Goal: Task Accomplishment & Management: Complete application form

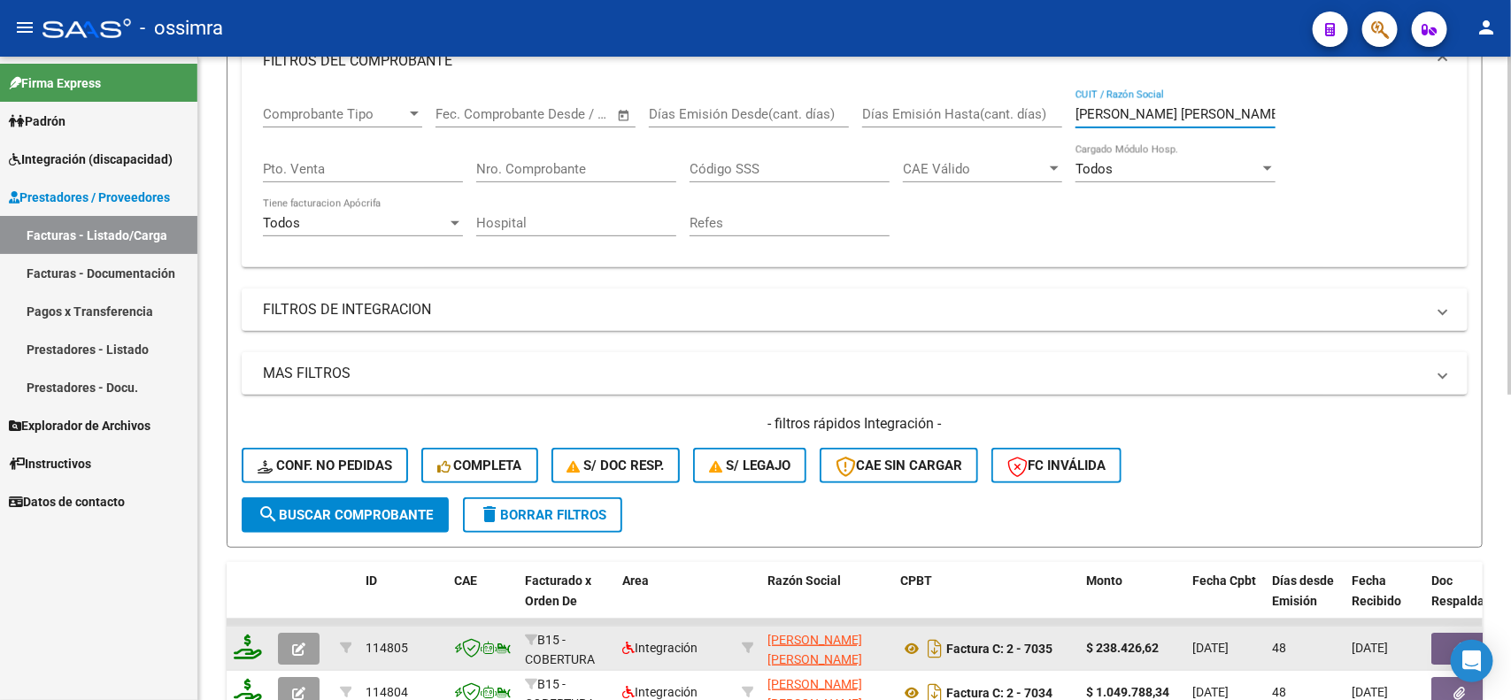
scroll to position [67, 0]
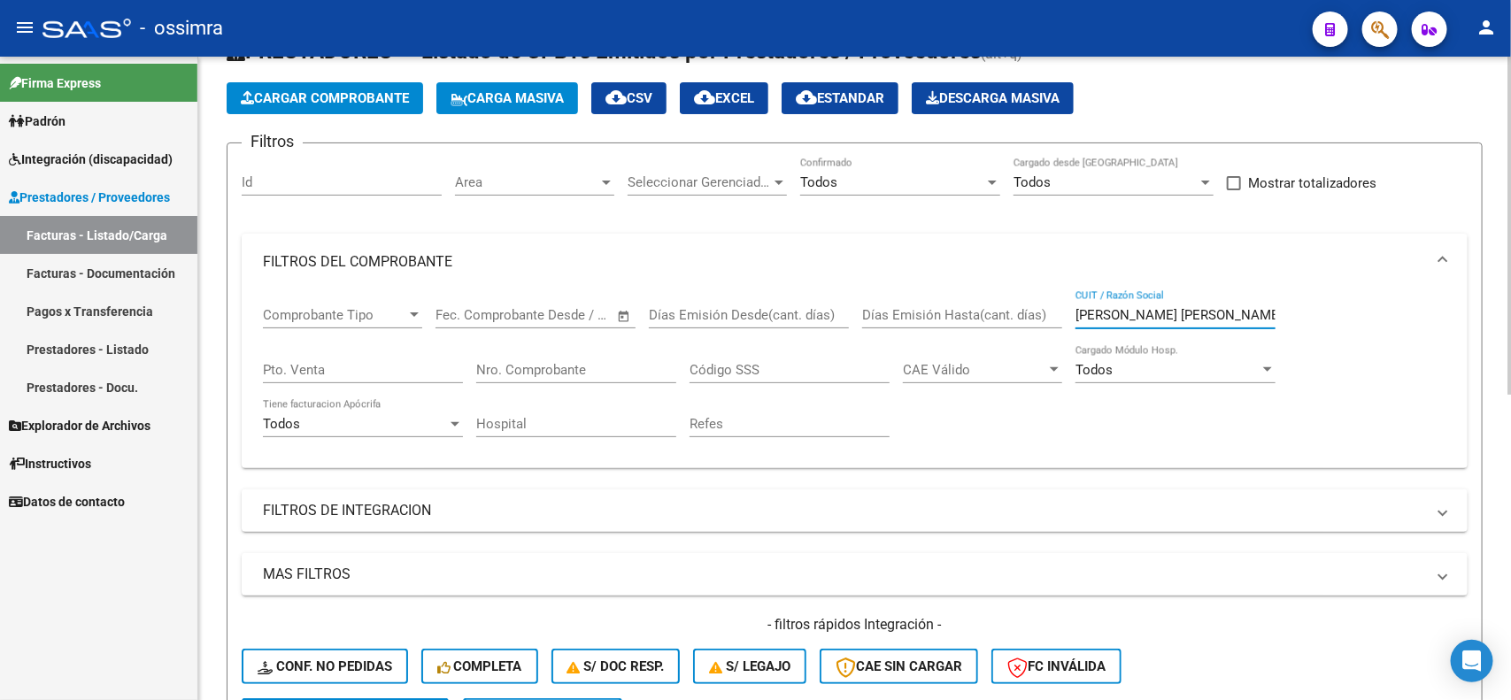
click at [1146, 314] on input "[PERSON_NAME] [PERSON_NAME]" at bounding box center [1175, 315] width 200 height 16
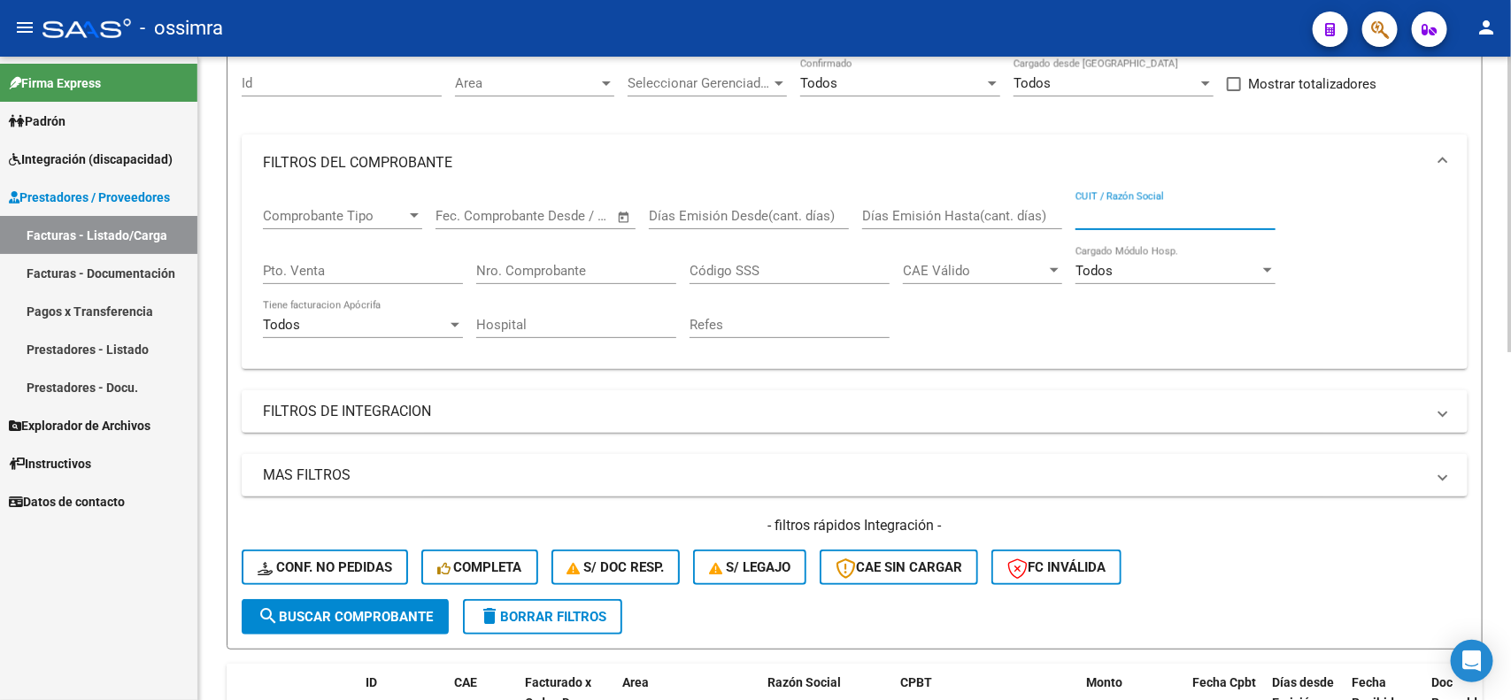
scroll to position [0, 0]
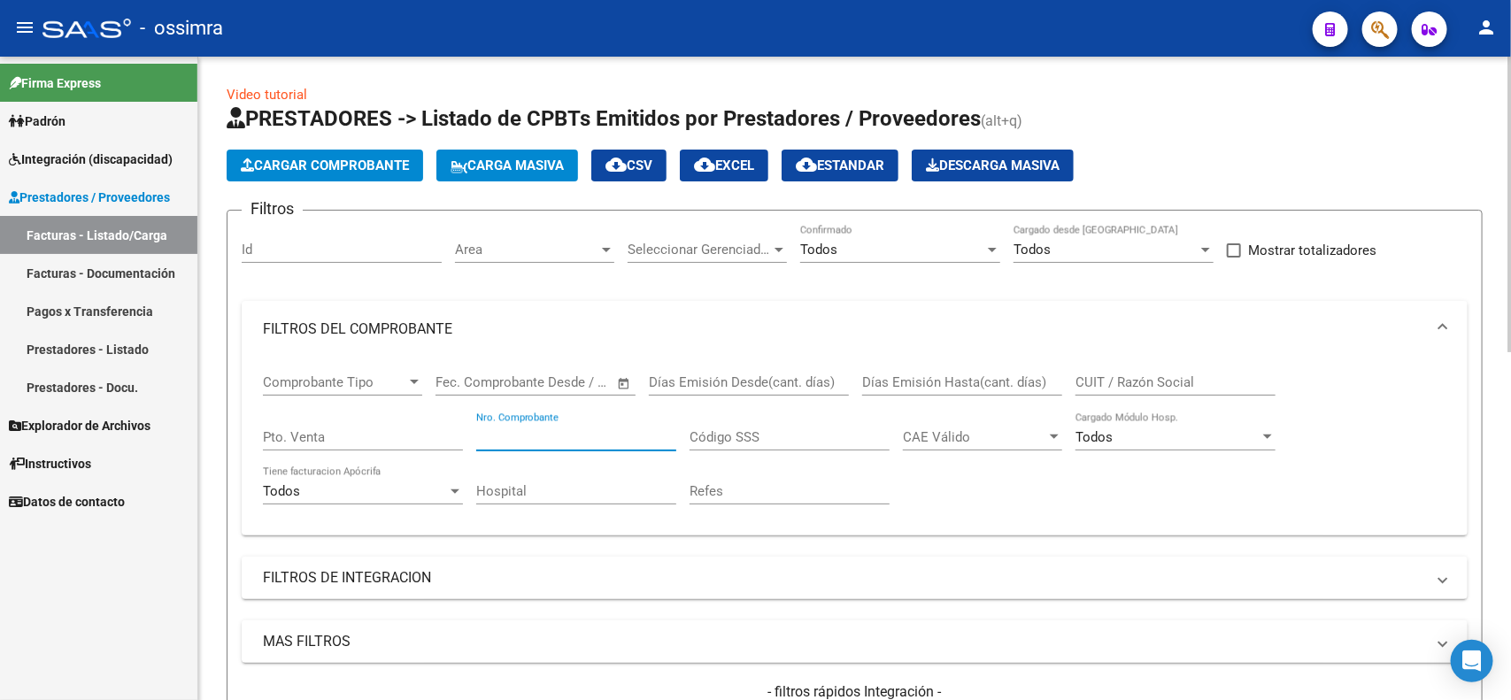
click at [627, 429] on input "Nro. Comprobante" at bounding box center [576, 437] width 200 height 16
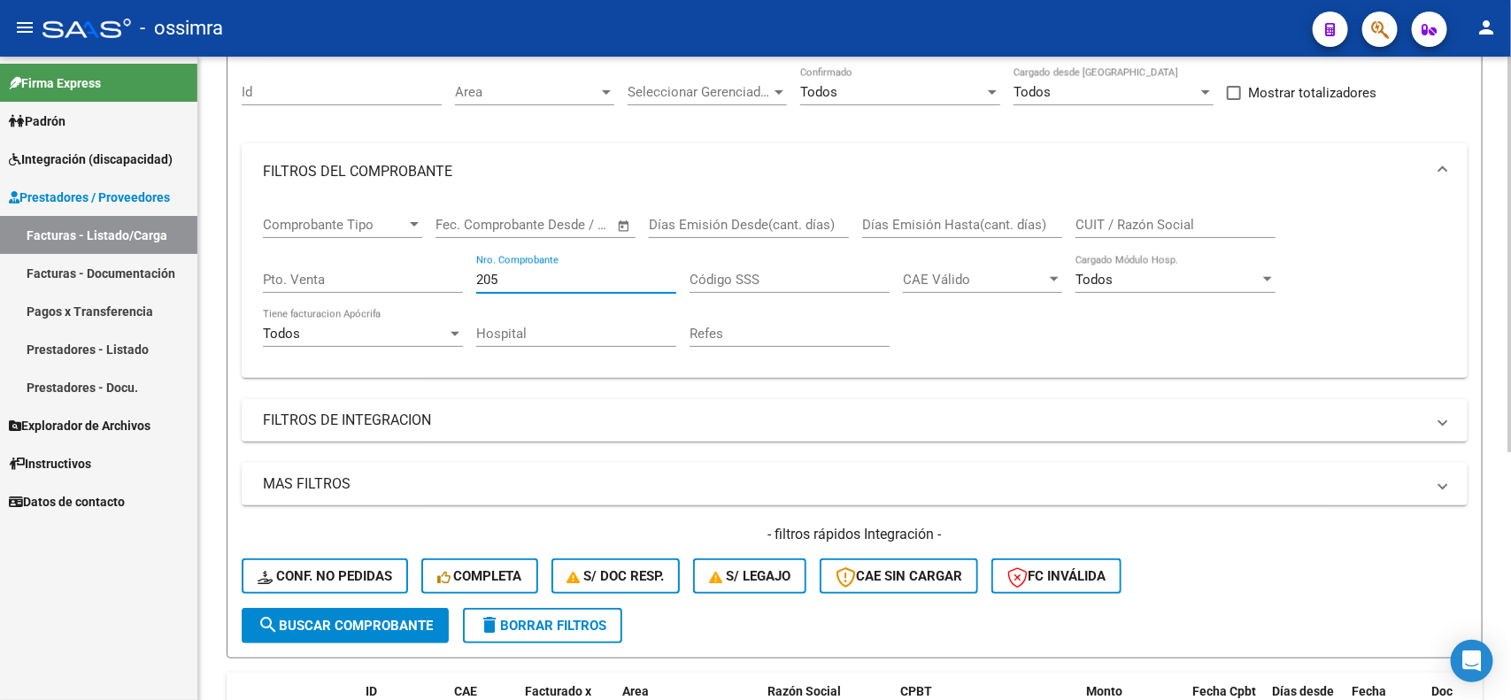
scroll to position [403, 0]
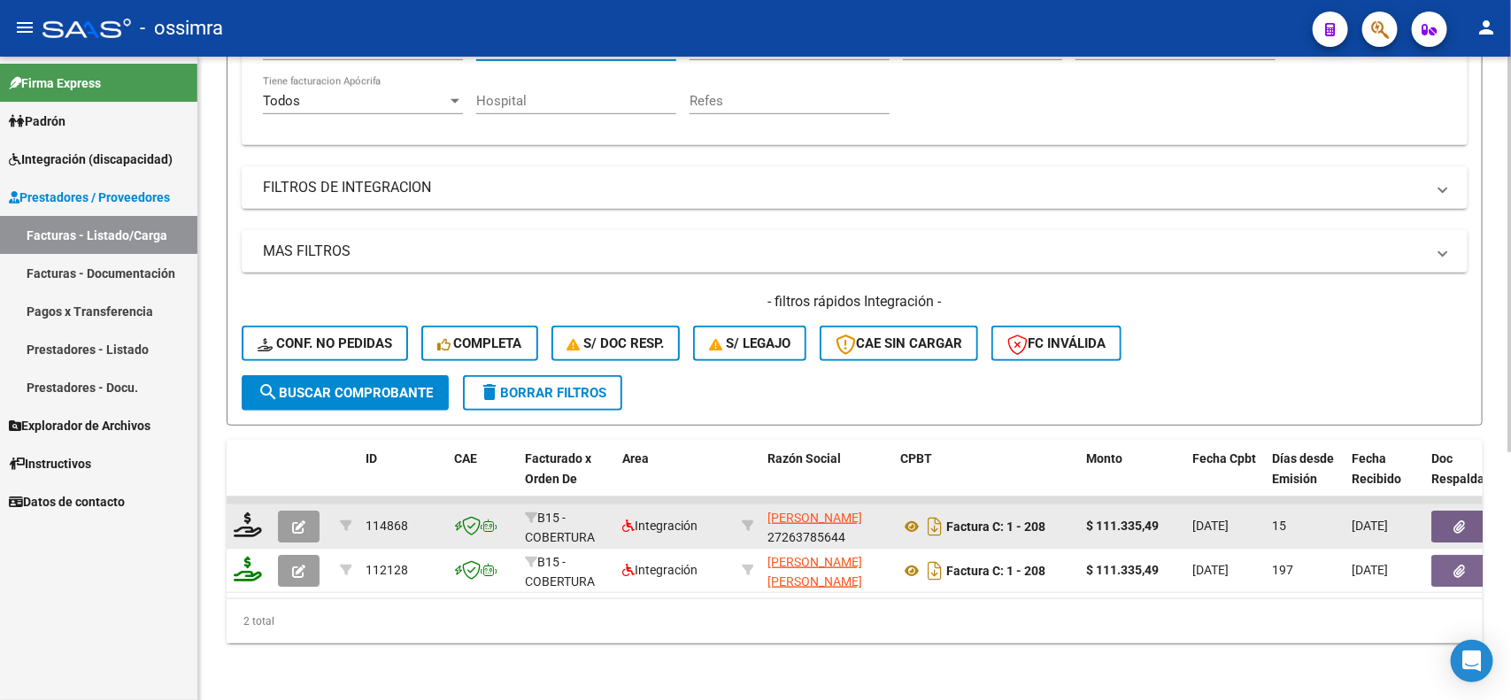
type input "205"
click at [304, 519] on button "button" at bounding box center [299, 527] width 42 height 32
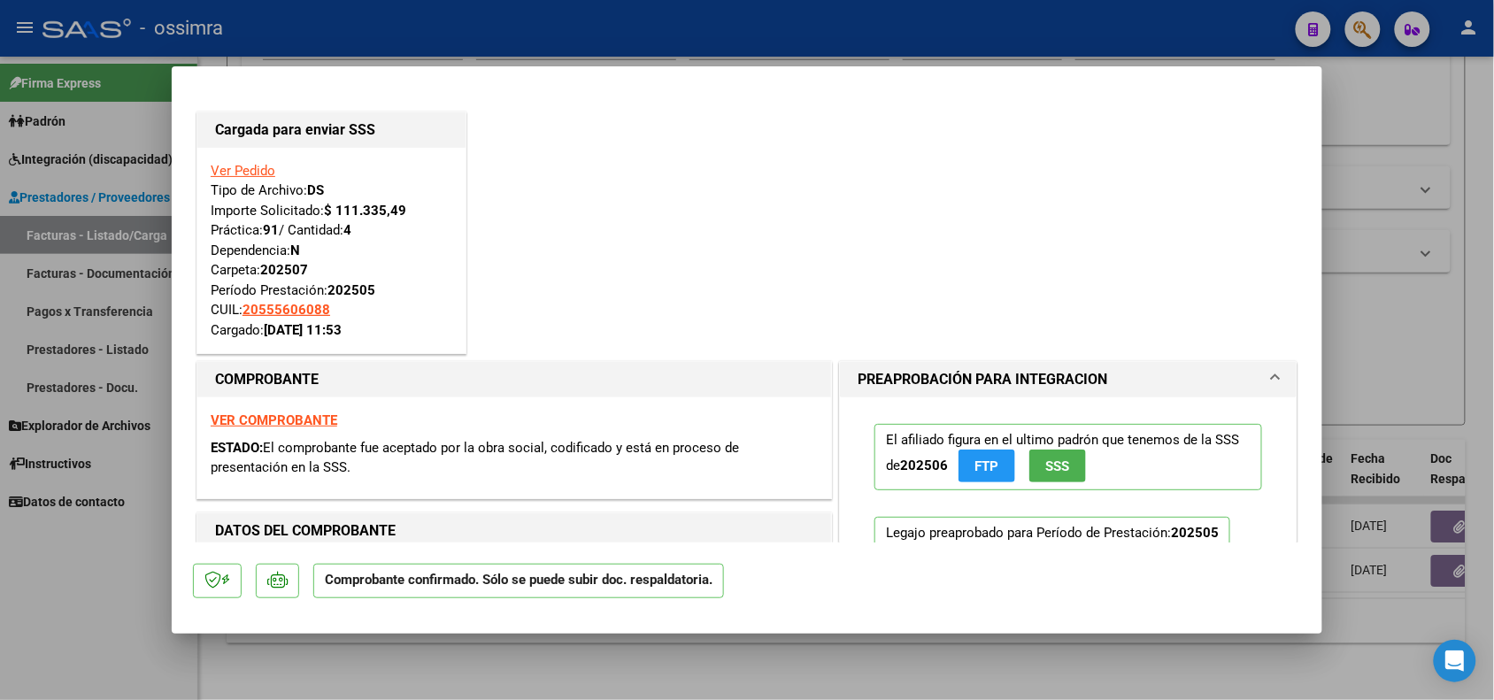
click at [688, 665] on div at bounding box center [747, 350] width 1494 height 700
type input "$ 0,00"
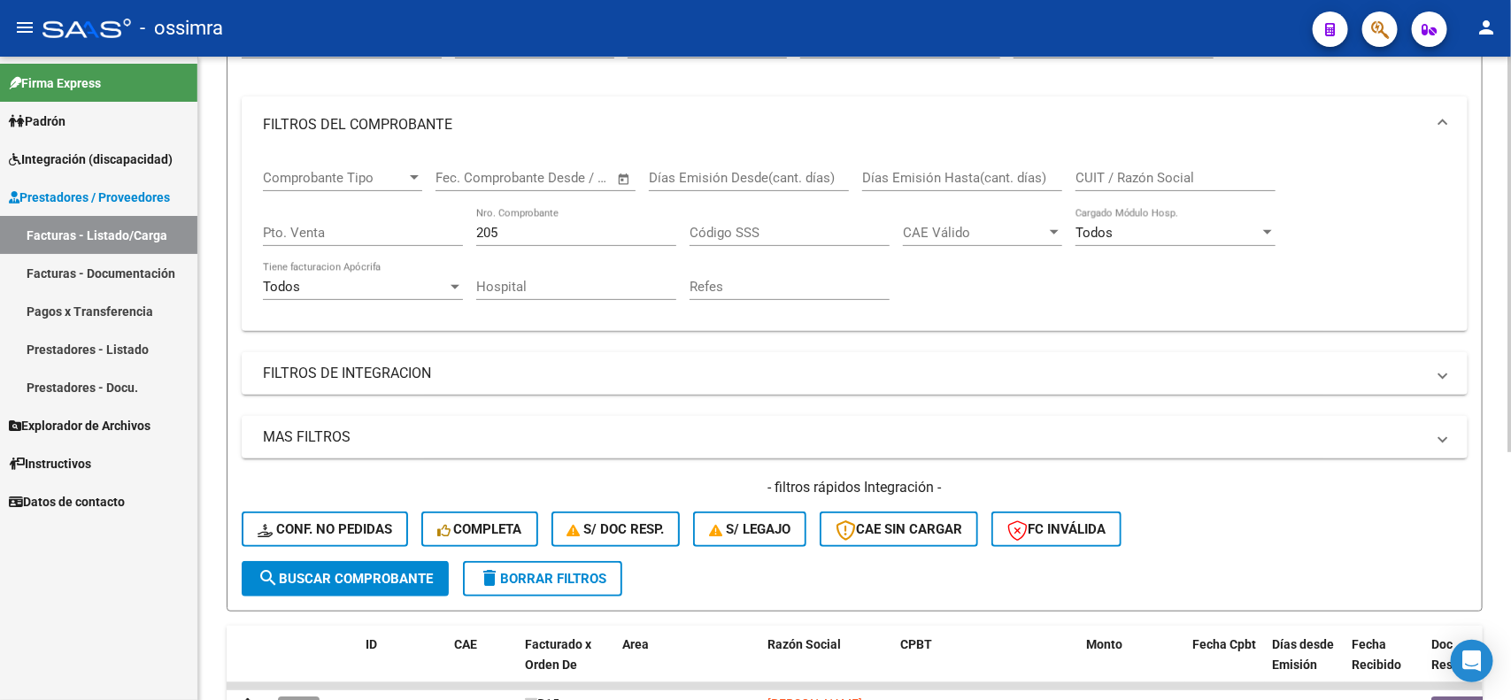
scroll to position [181, 0]
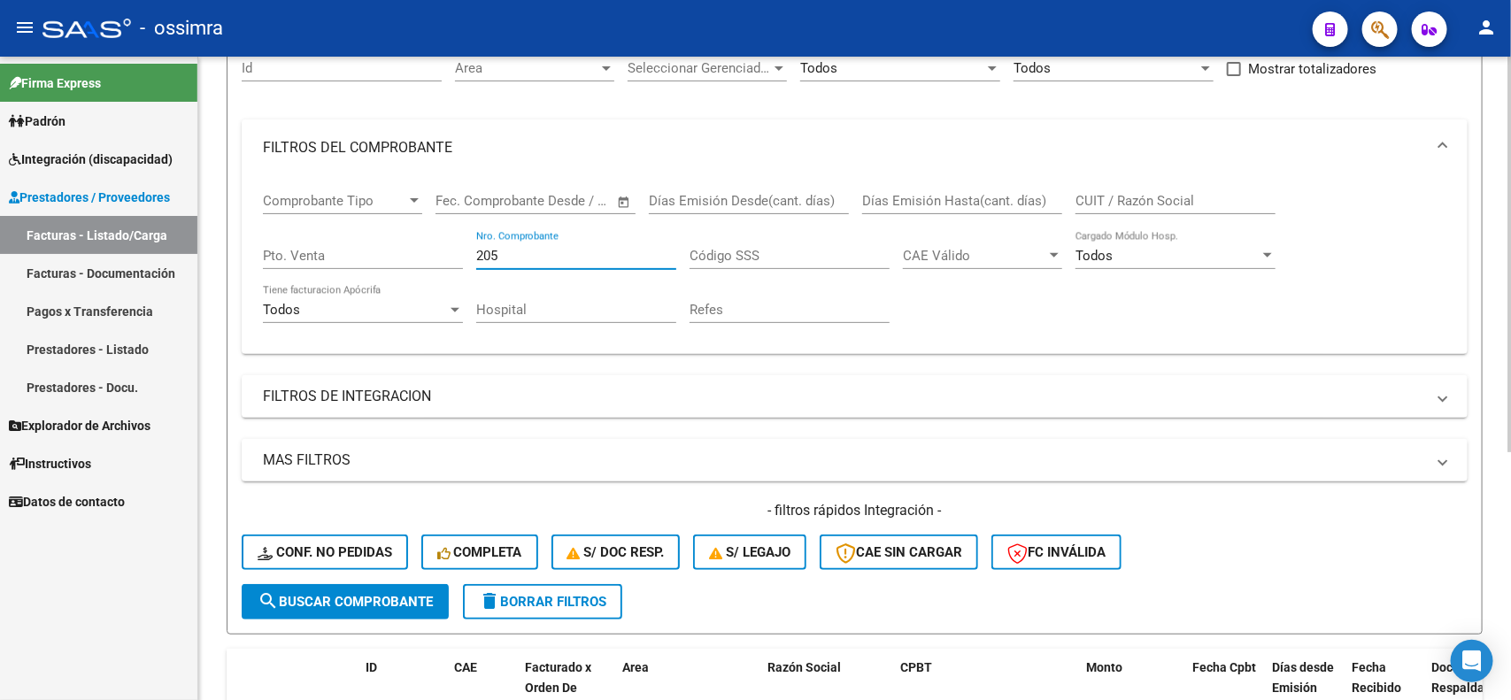
drag, startPoint x: 496, startPoint y: 248, endPoint x: 465, endPoint y: 246, distance: 31.0
click at [465, 246] on div "Comprobante Tipo Comprobante Tipo Start date – End date Fec. Comprobante Desde …" at bounding box center [854, 258] width 1183 height 164
type input "88"
click at [399, 594] on span "search Buscar Comprobante" at bounding box center [345, 602] width 175 height 16
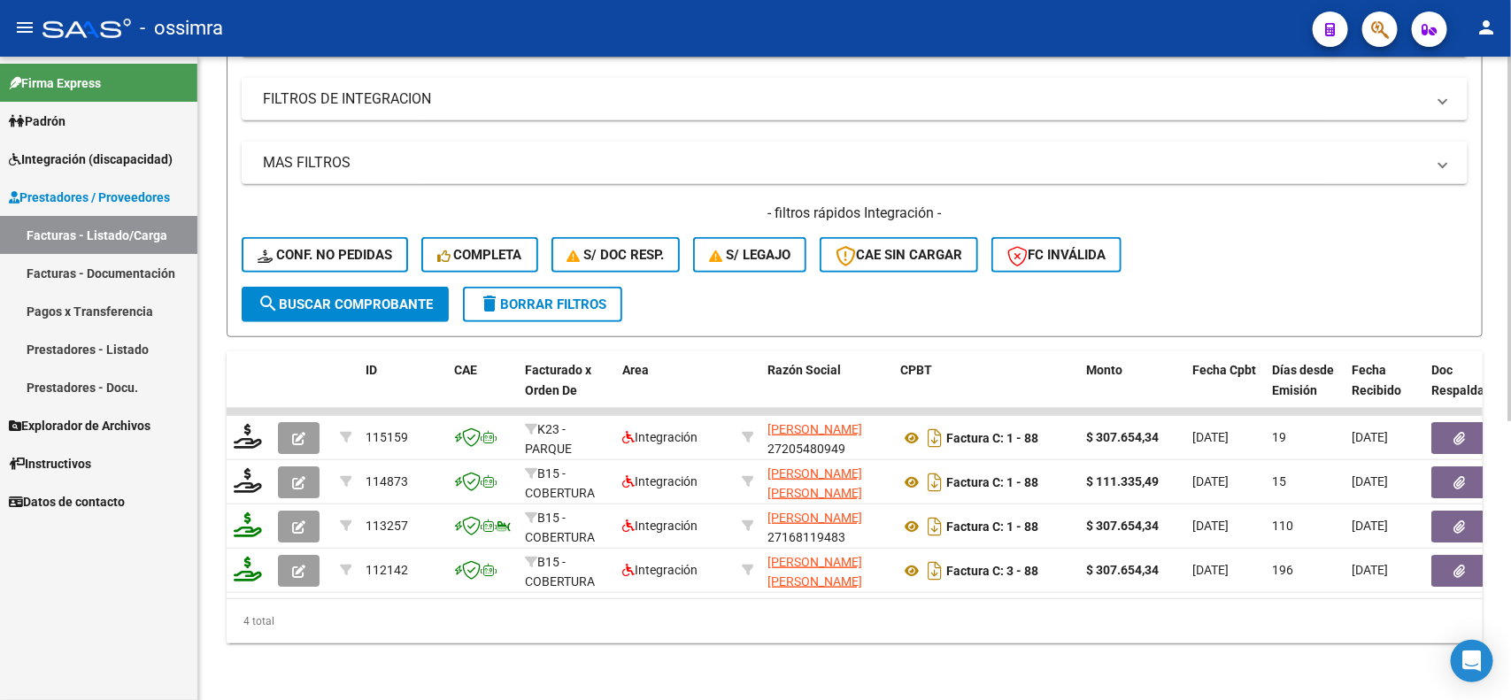
scroll to position [491, 0]
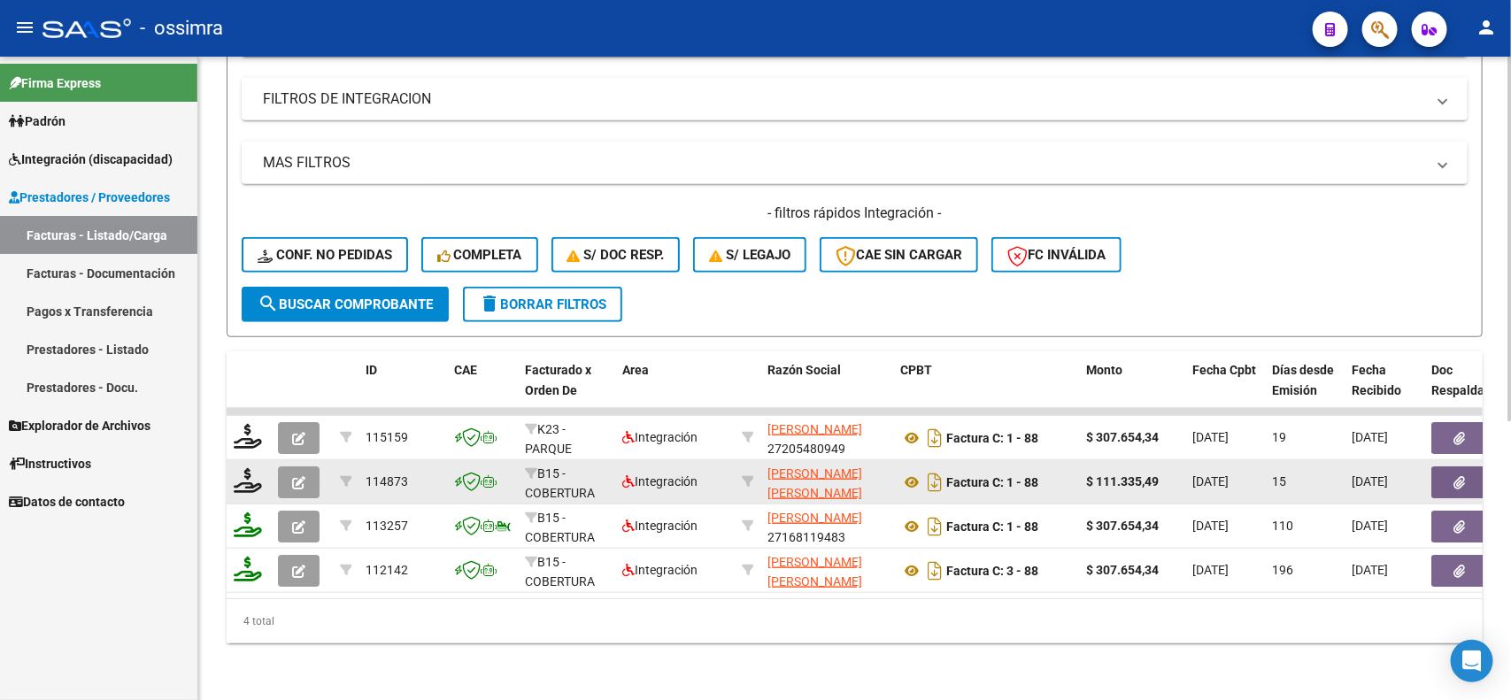
click at [301, 476] on icon "button" at bounding box center [298, 482] width 13 height 13
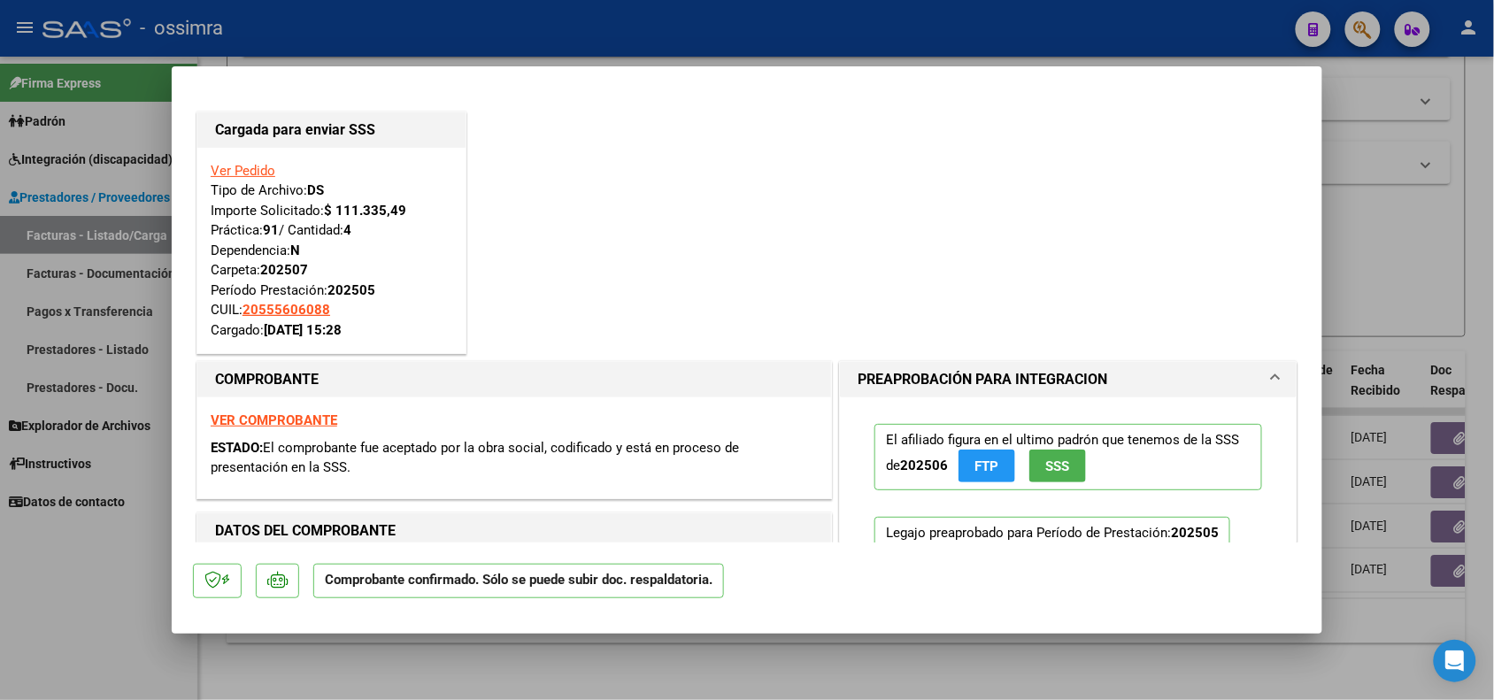
click at [677, 662] on div at bounding box center [747, 350] width 1494 height 700
type input "$ 0,00"
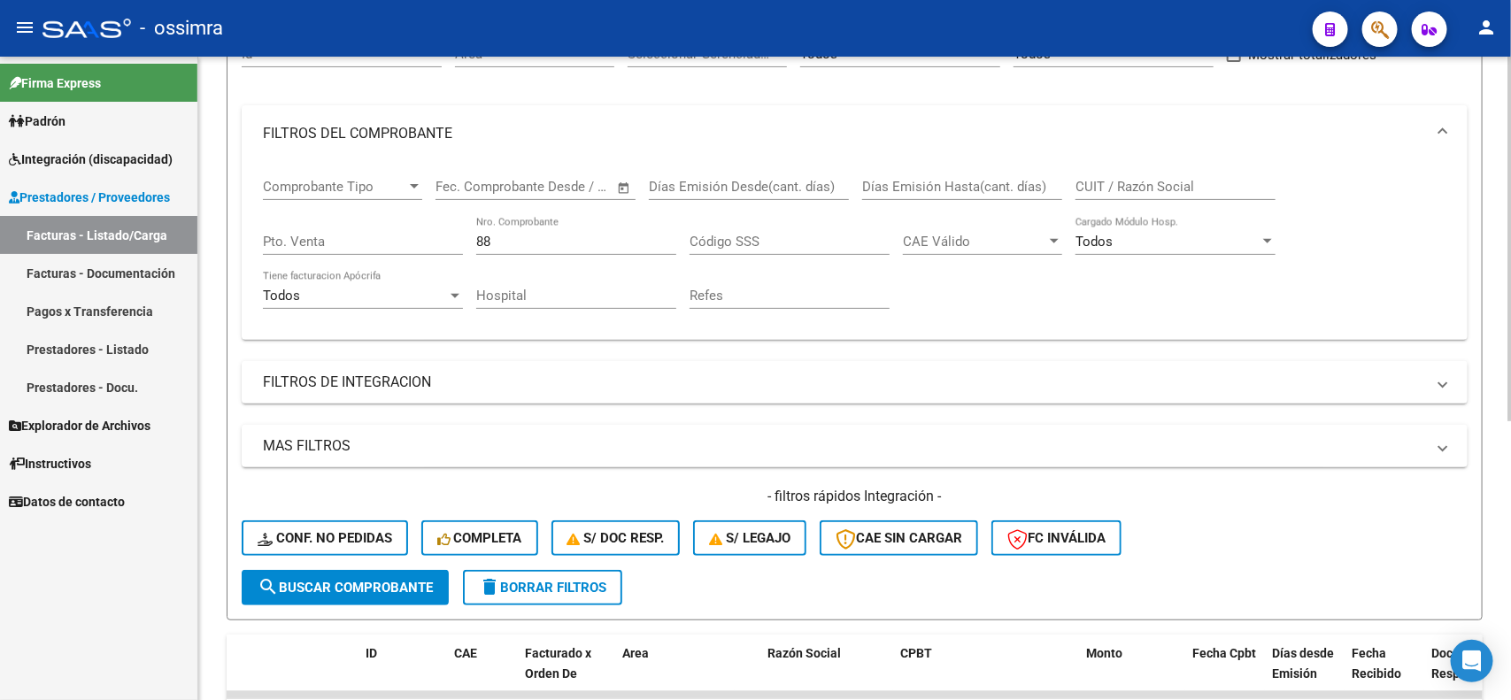
scroll to position [159, 0]
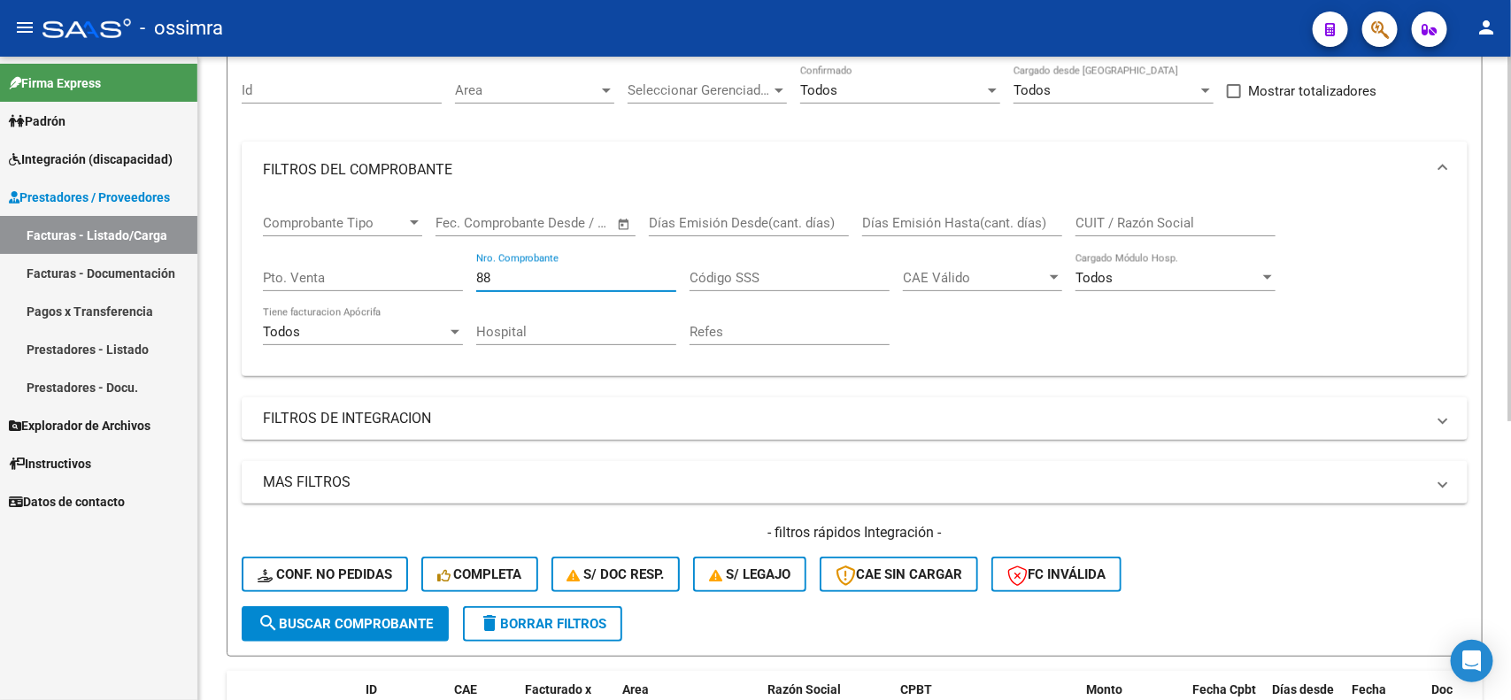
drag, startPoint x: 498, startPoint y: 270, endPoint x: 470, endPoint y: 270, distance: 28.3
click at [470, 270] on div "Comprobante Tipo Comprobante Tipo Start date – End date Fec. Comprobante Desde …" at bounding box center [854, 280] width 1183 height 164
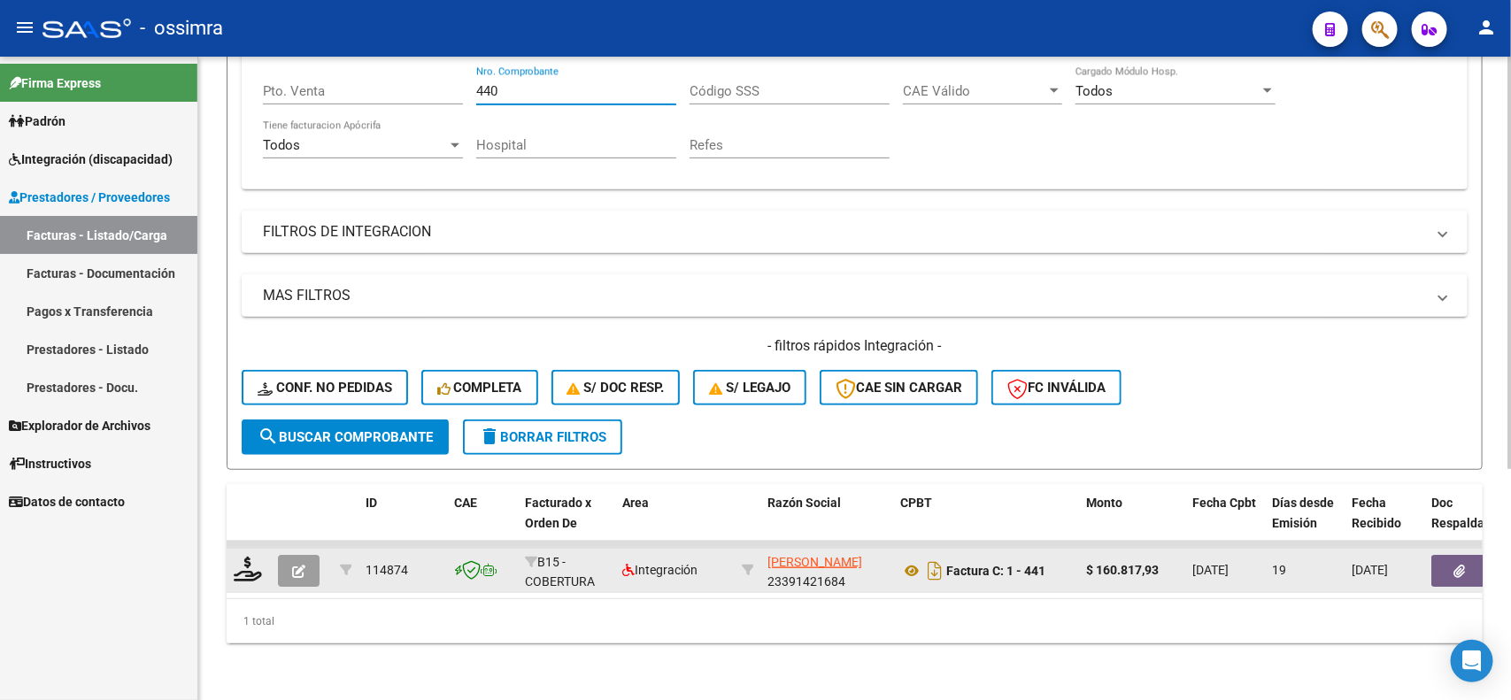
type input "440"
click at [283, 555] on button "button" at bounding box center [299, 571] width 42 height 32
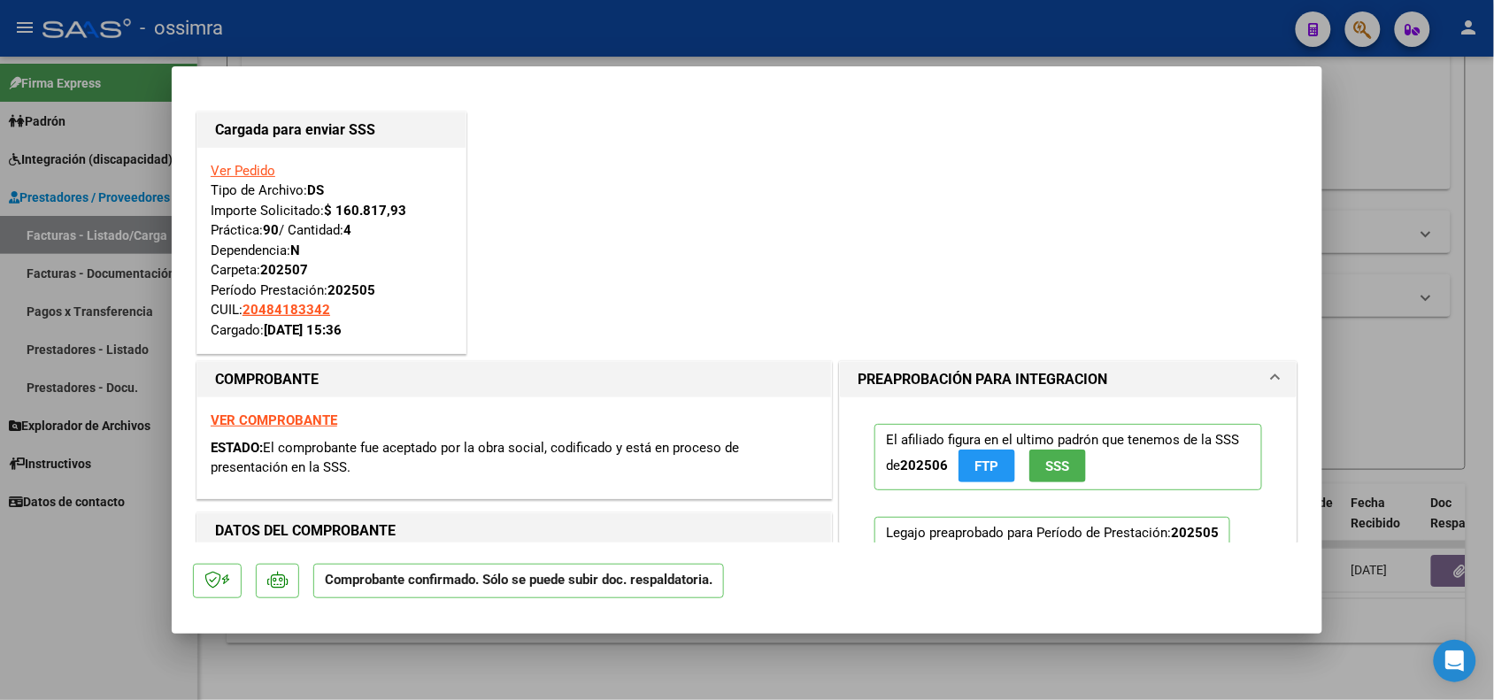
click at [752, 656] on div at bounding box center [747, 350] width 1494 height 700
type input "$ 0,00"
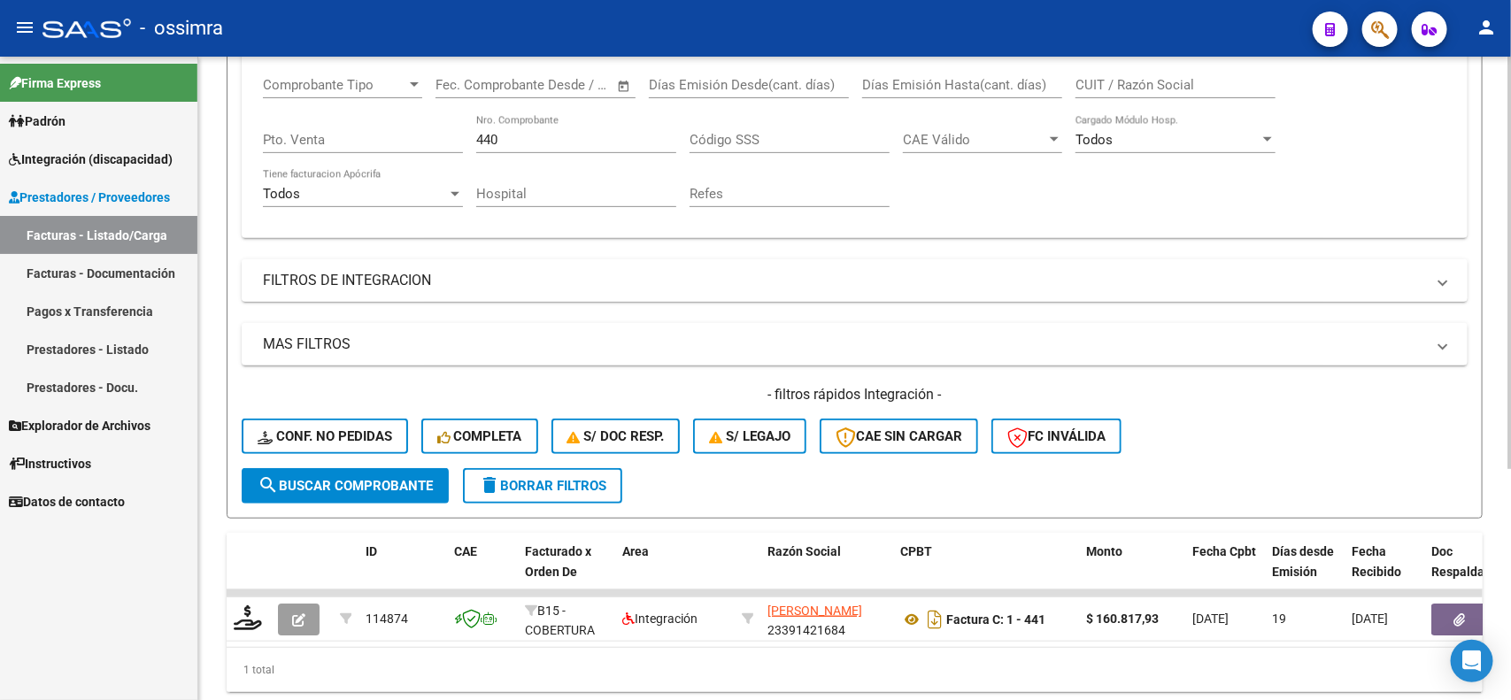
scroll to position [248, 0]
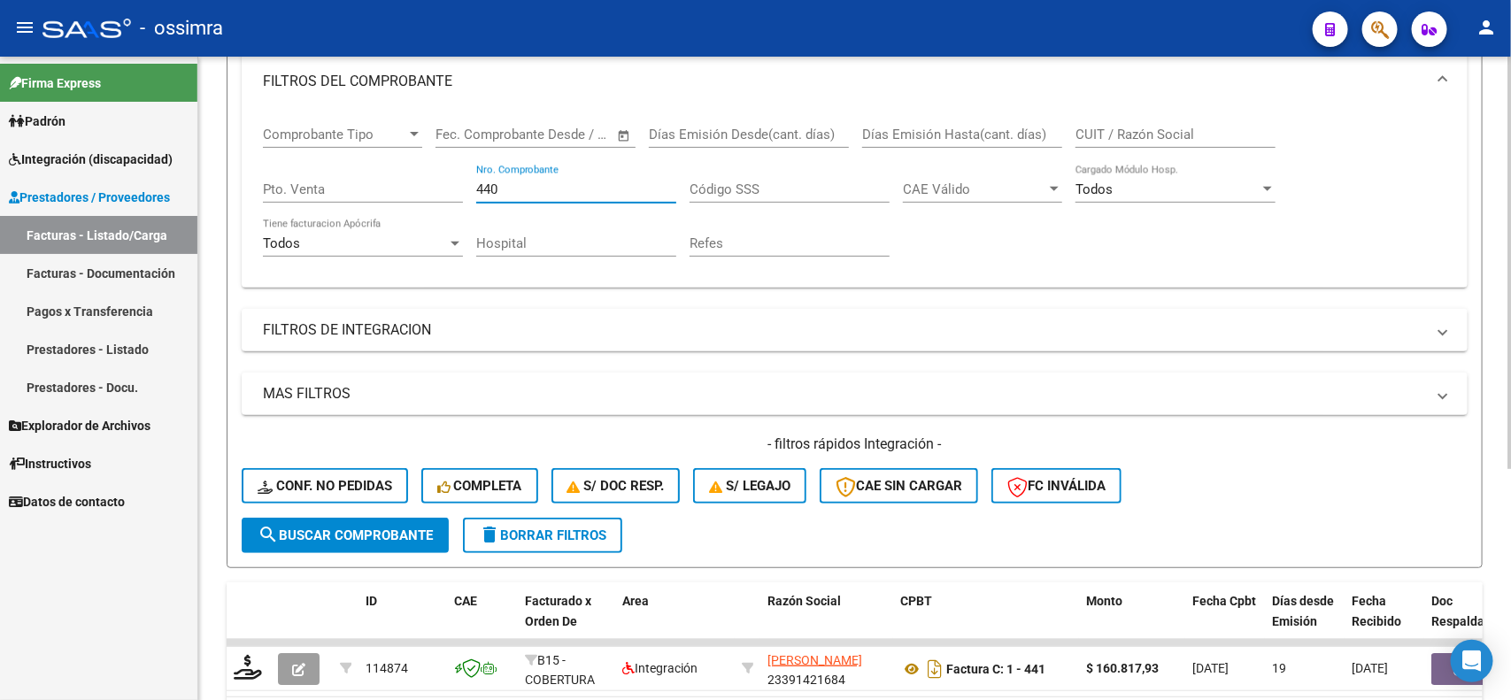
drag, startPoint x: 525, startPoint y: 181, endPoint x: 473, endPoint y: 182, distance: 51.3
click at [473, 182] on div "Comprobante Tipo Comprobante Tipo Start date – End date Fec. Comprobante Desde …" at bounding box center [854, 192] width 1183 height 164
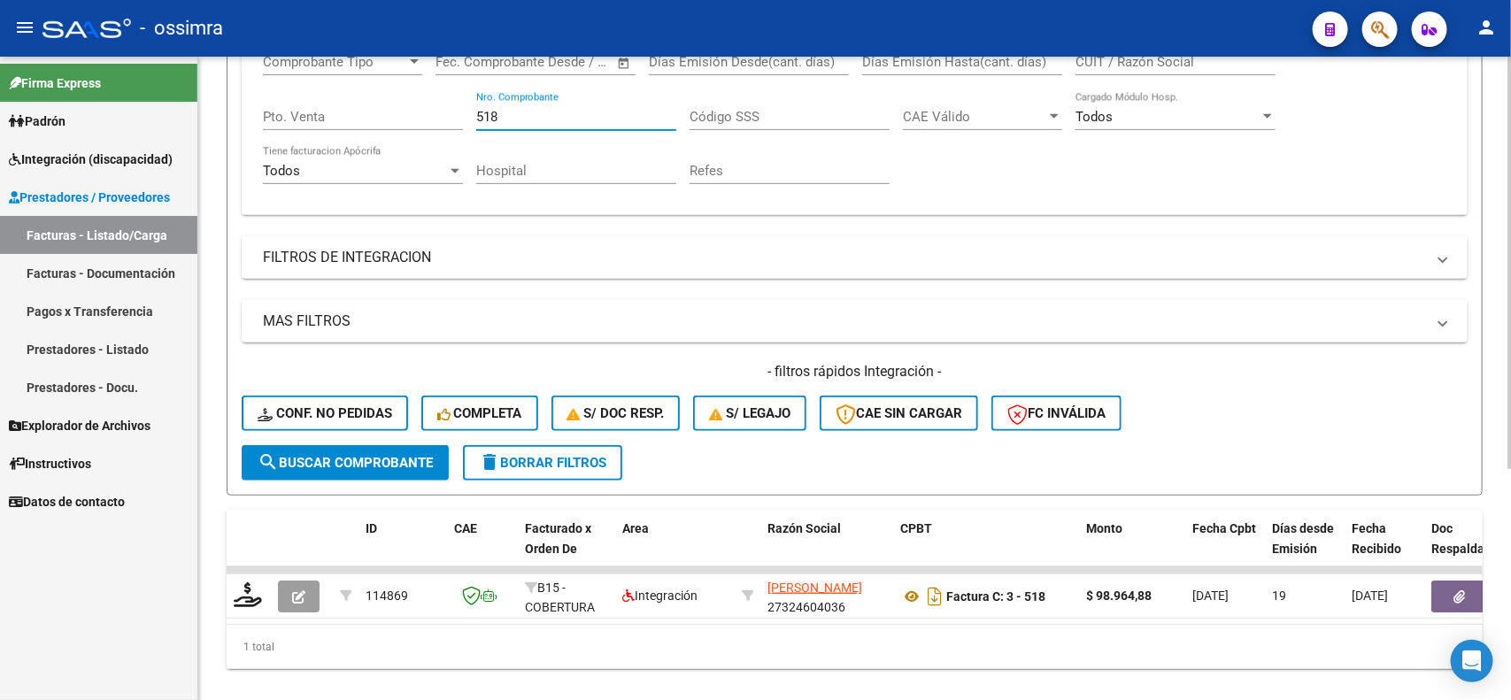
scroll to position [358, 0]
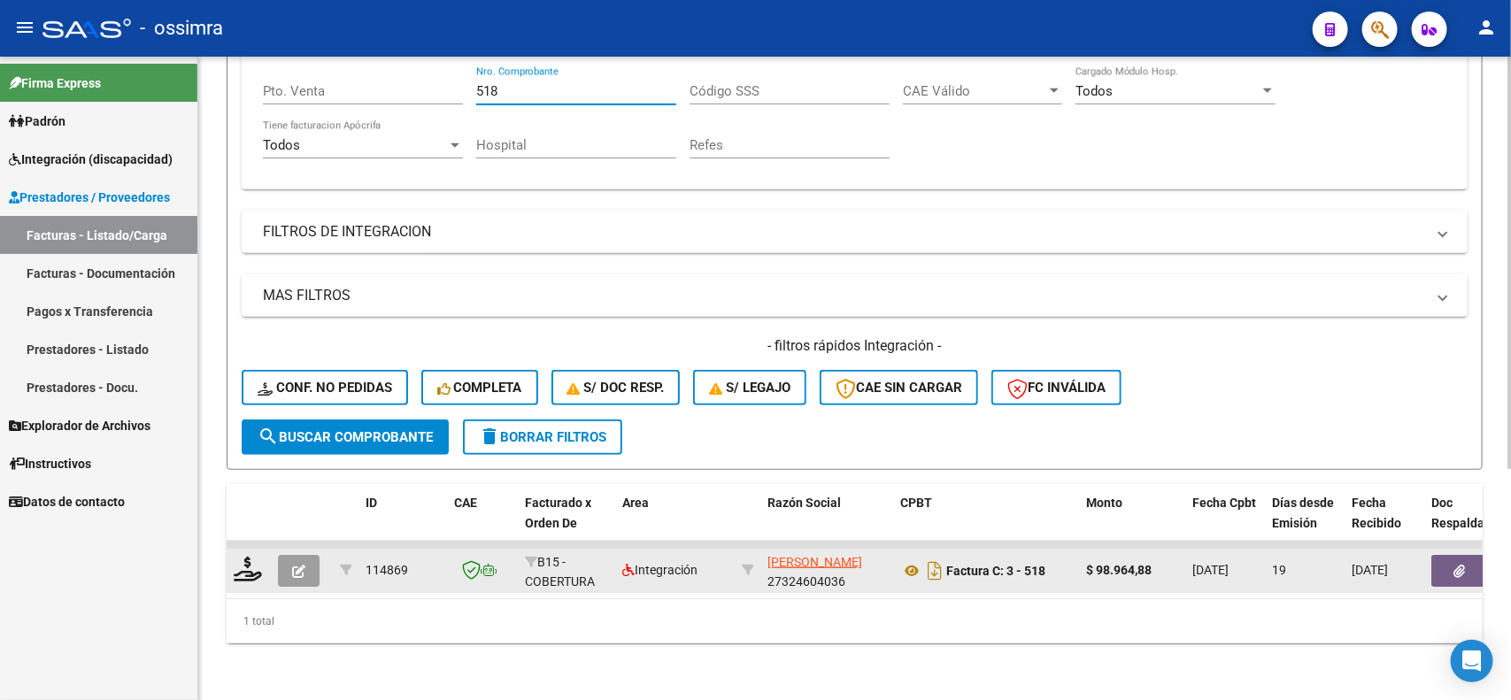
type input "518"
click at [293, 565] on icon "button" at bounding box center [298, 571] width 13 height 13
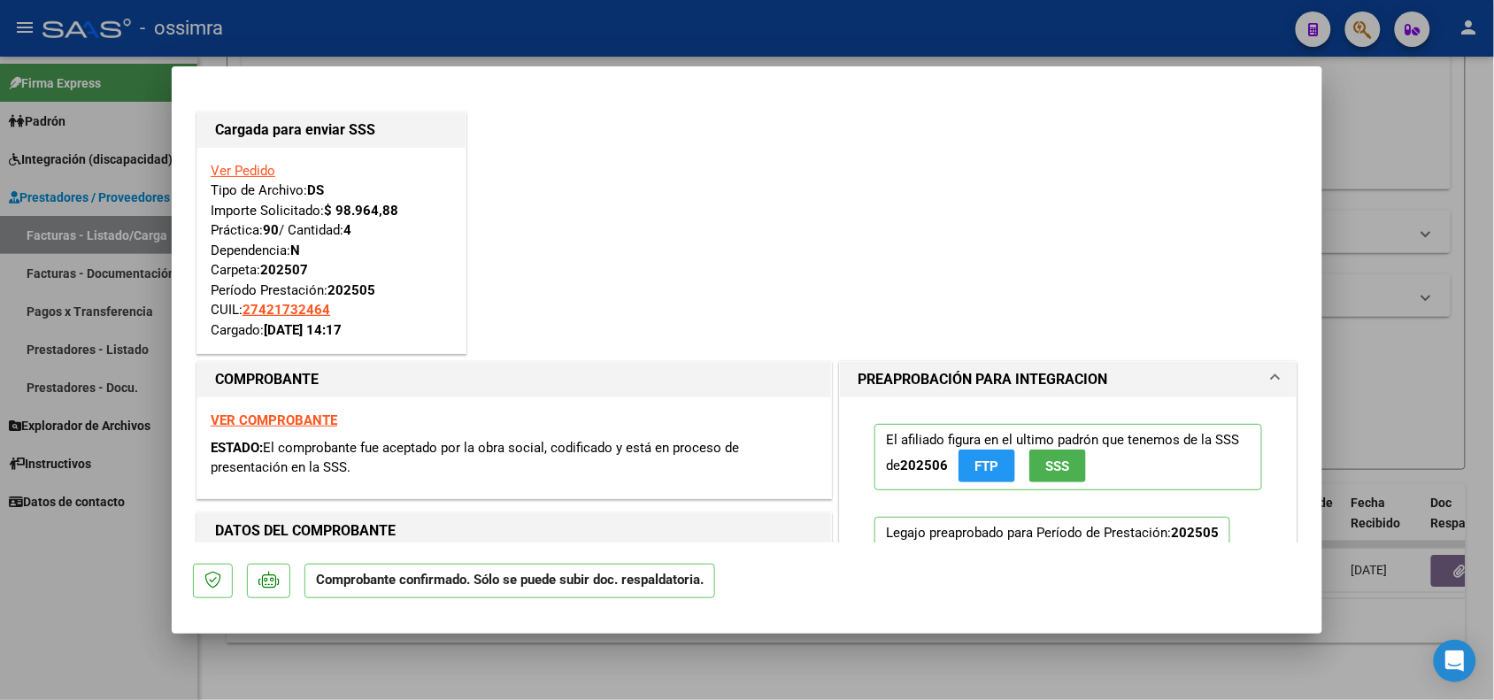
click at [500, 661] on div at bounding box center [747, 350] width 1494 height 700
type input "$ 0,00"
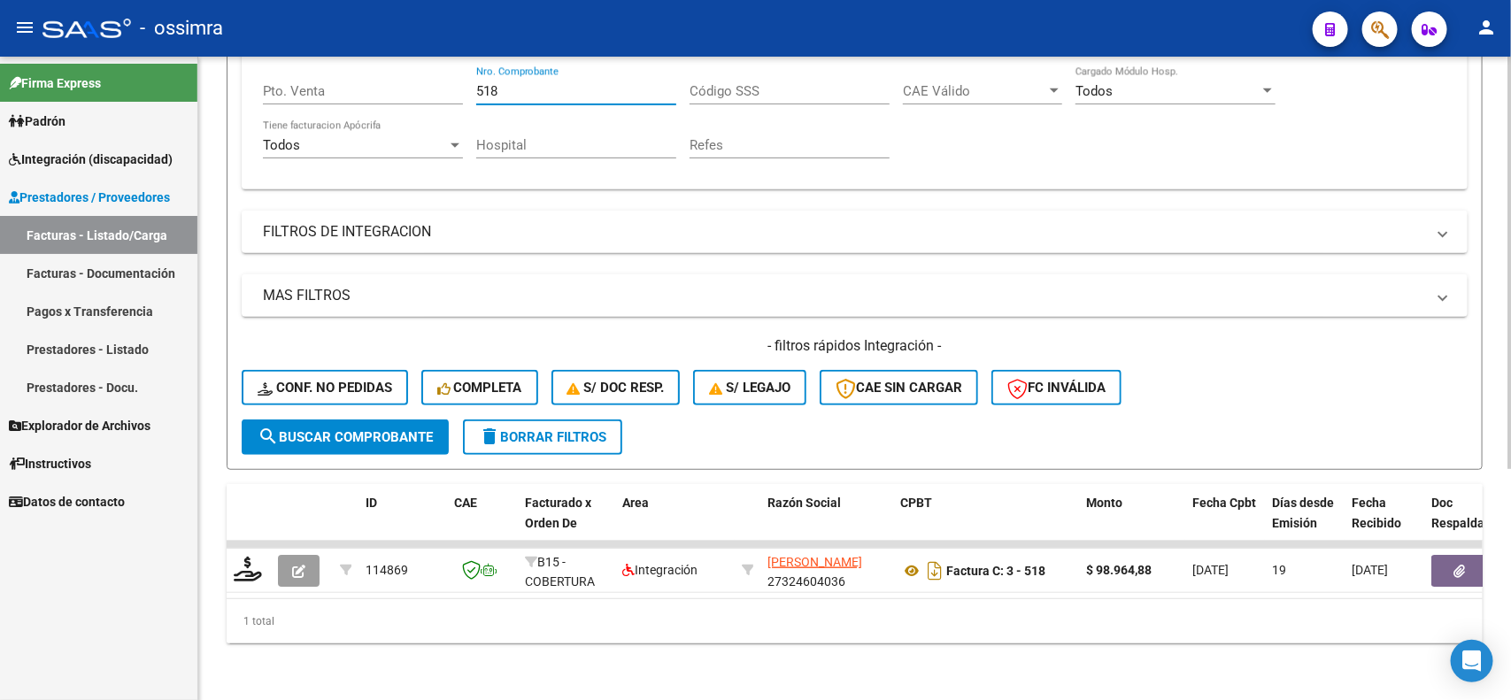
drag, startPoint x: 507, startPoint y: 80, endPoint x: 466, endPoint y: 80, distance: 40.7
click at [466, 80] on div "Comprobante Tipo Comprobante Tipo Start date – End date Fec. Comprobante Desde …" at bounding box center [854, 94] width 1183 height 164
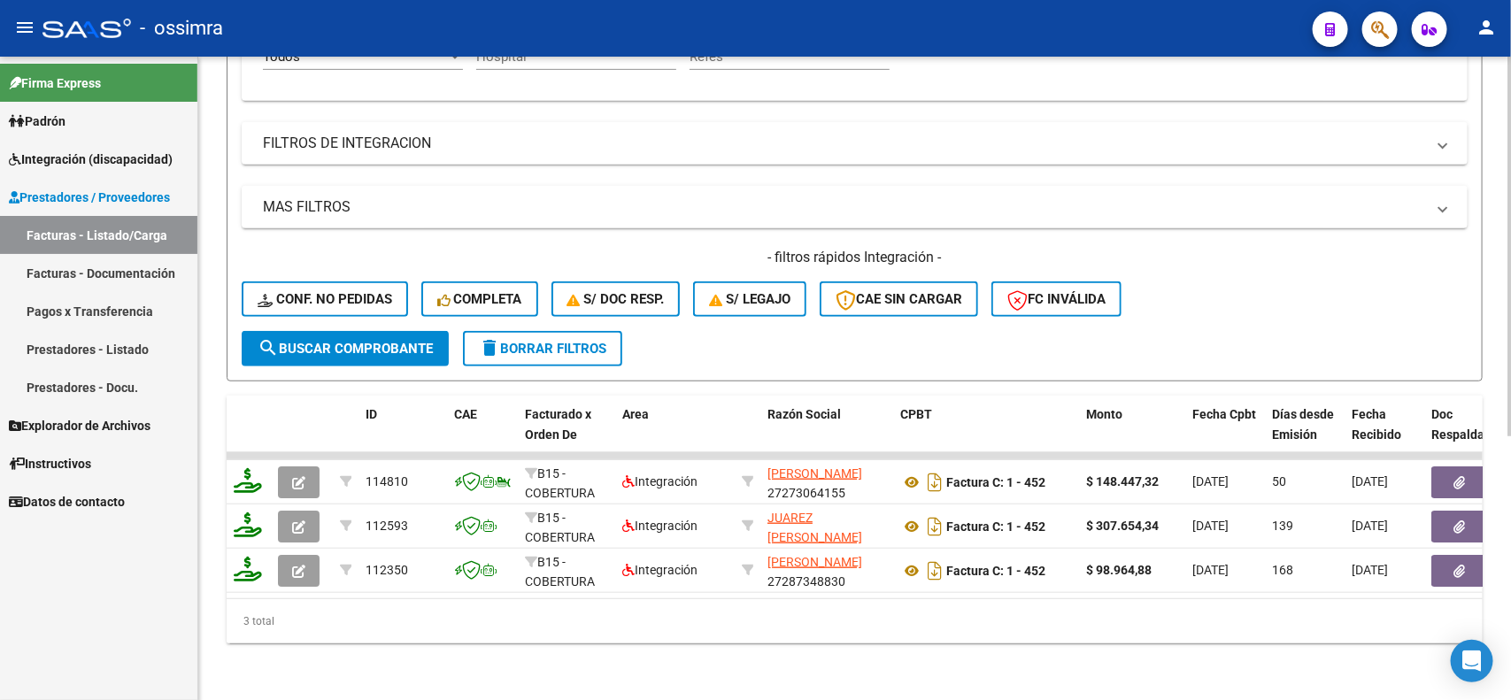
scroll to position [227, 0]
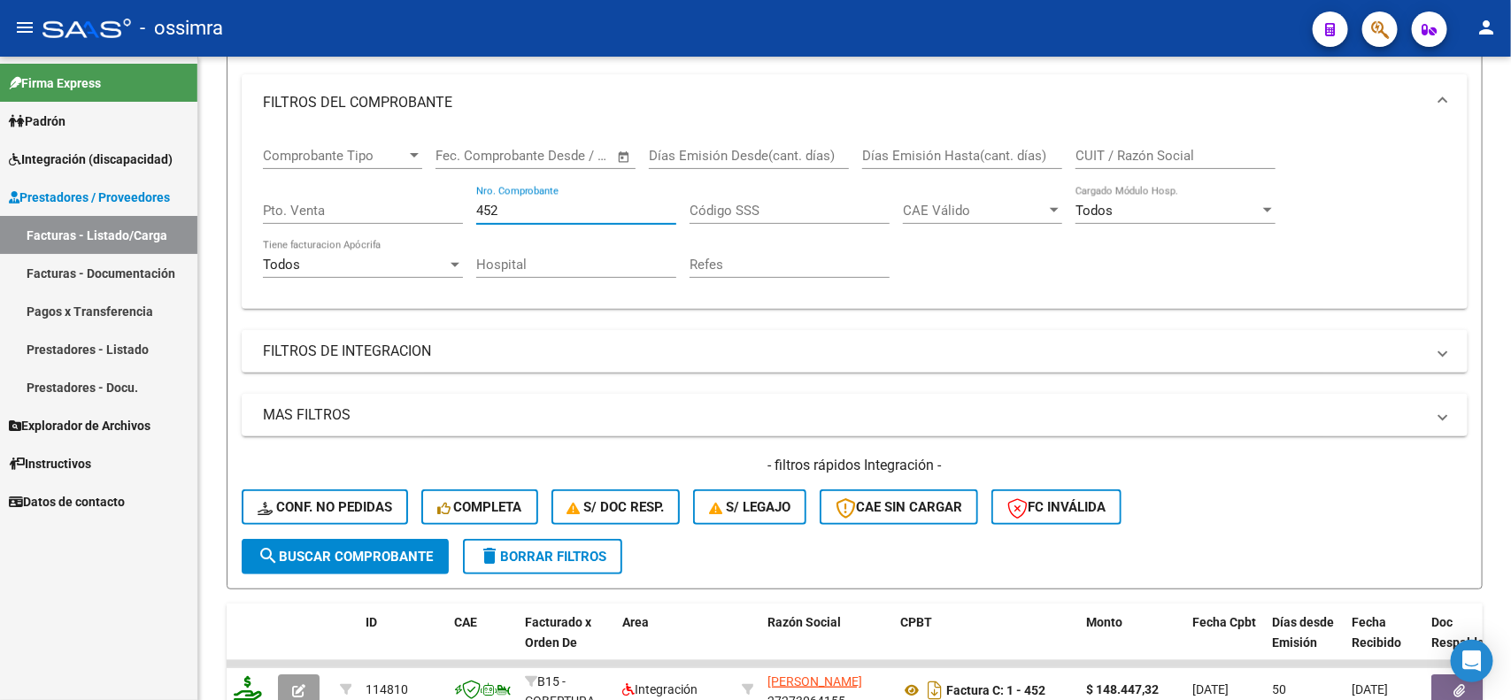
type input "452"
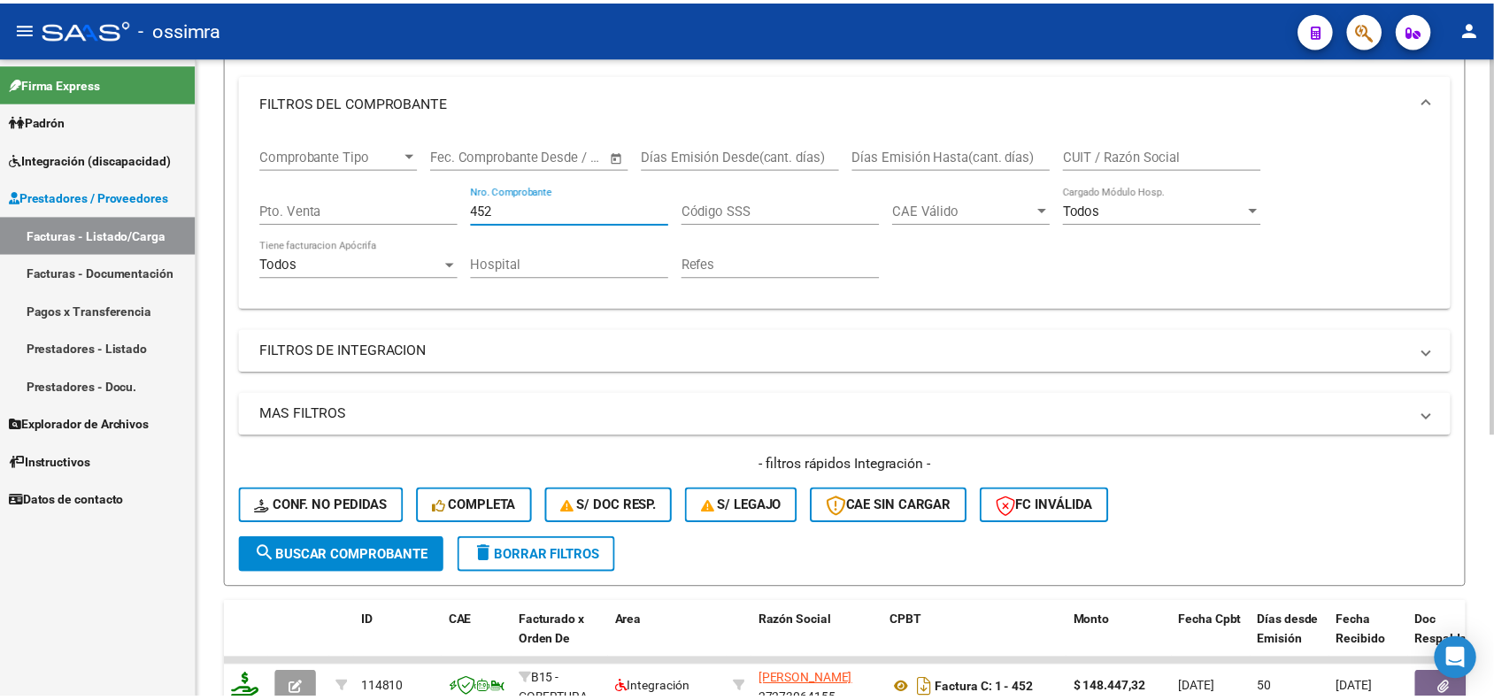
scroll to position [0, 0]
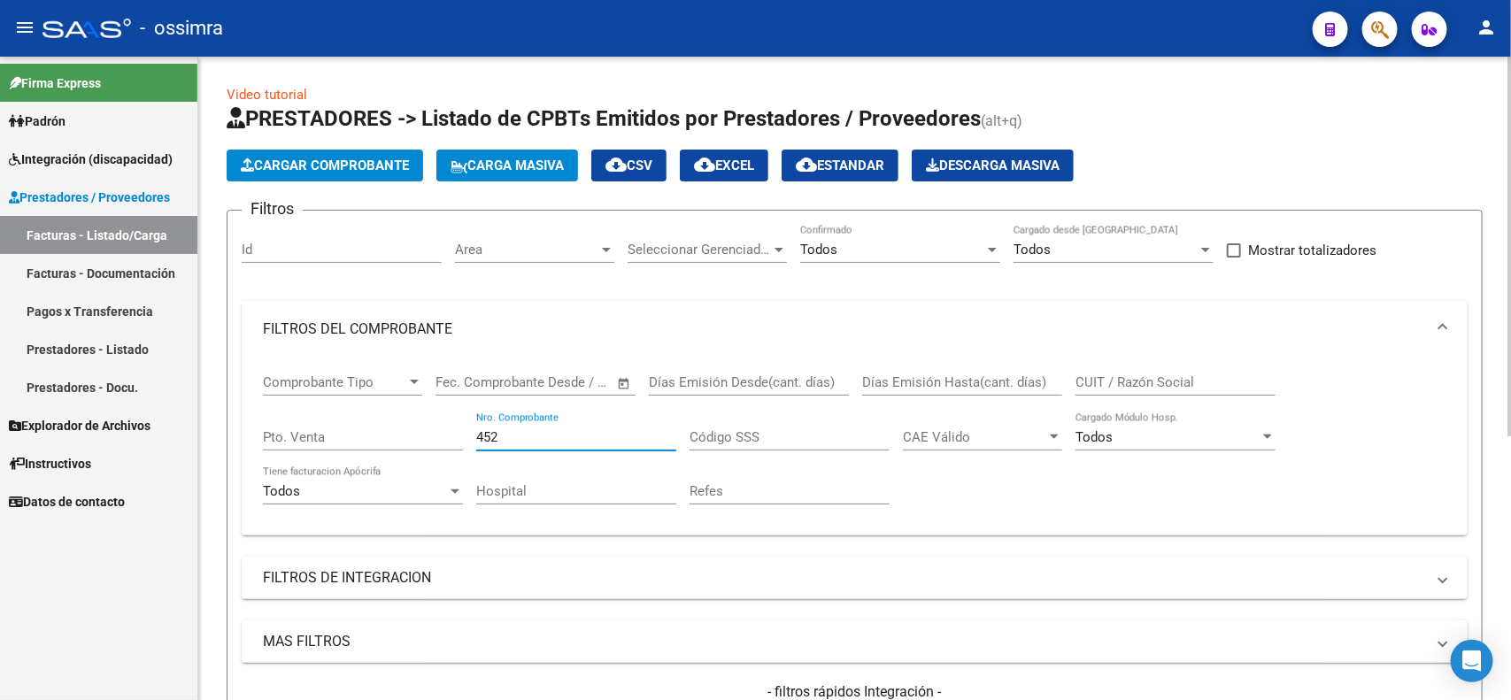
click at [281, 159] on span "Cargar Comprobante" at bounding box center [325, 166] width 168 height 16
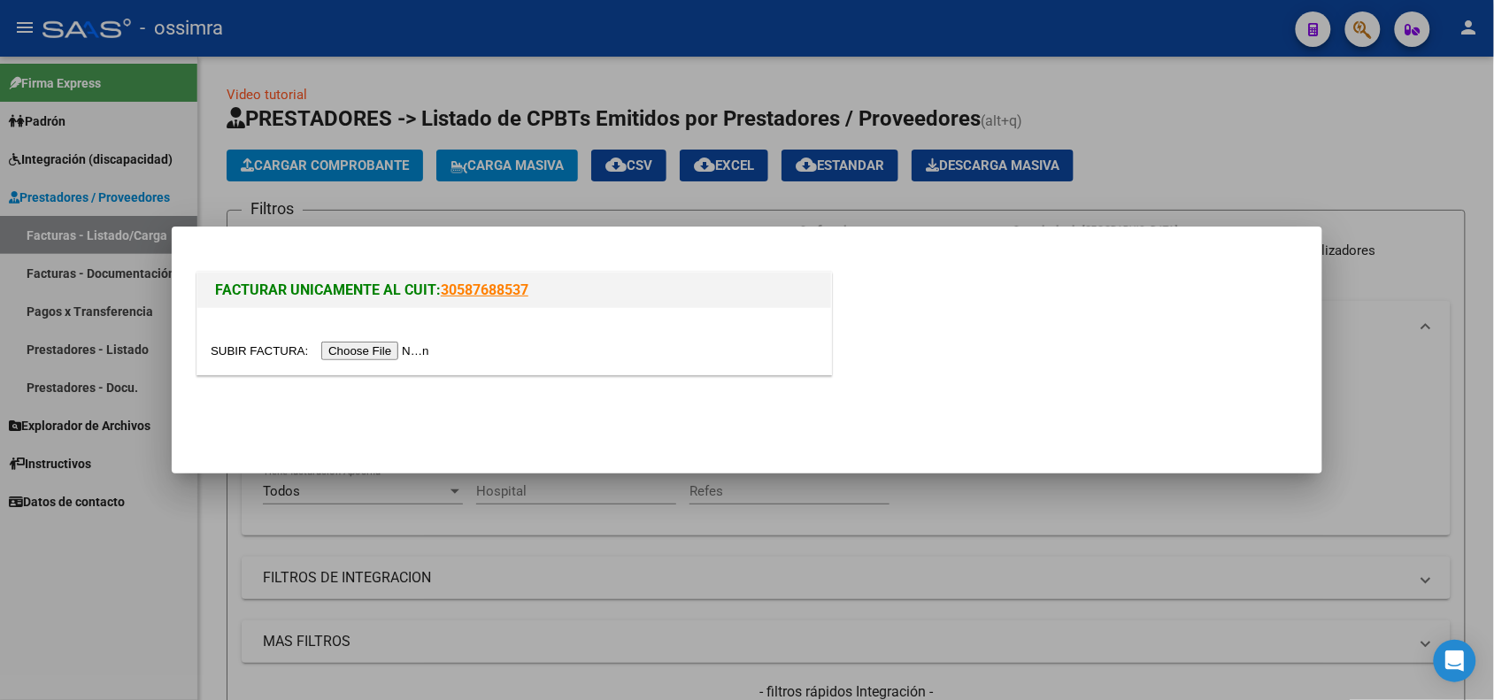
click at [417, 350] on input "file" at bounding box center [323, 351] width 224 height 19
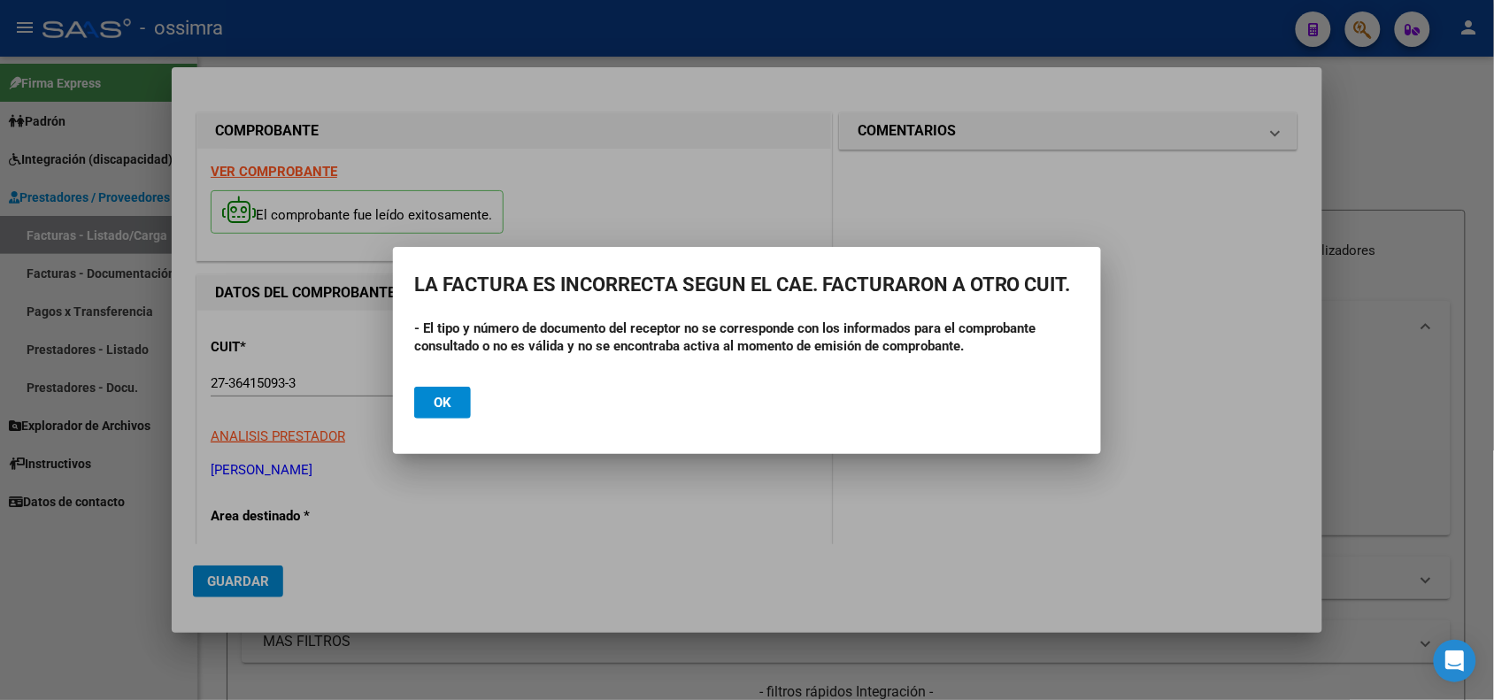
click at [275, 169] on div at bounding box center [747, 350] width 1494 height 700
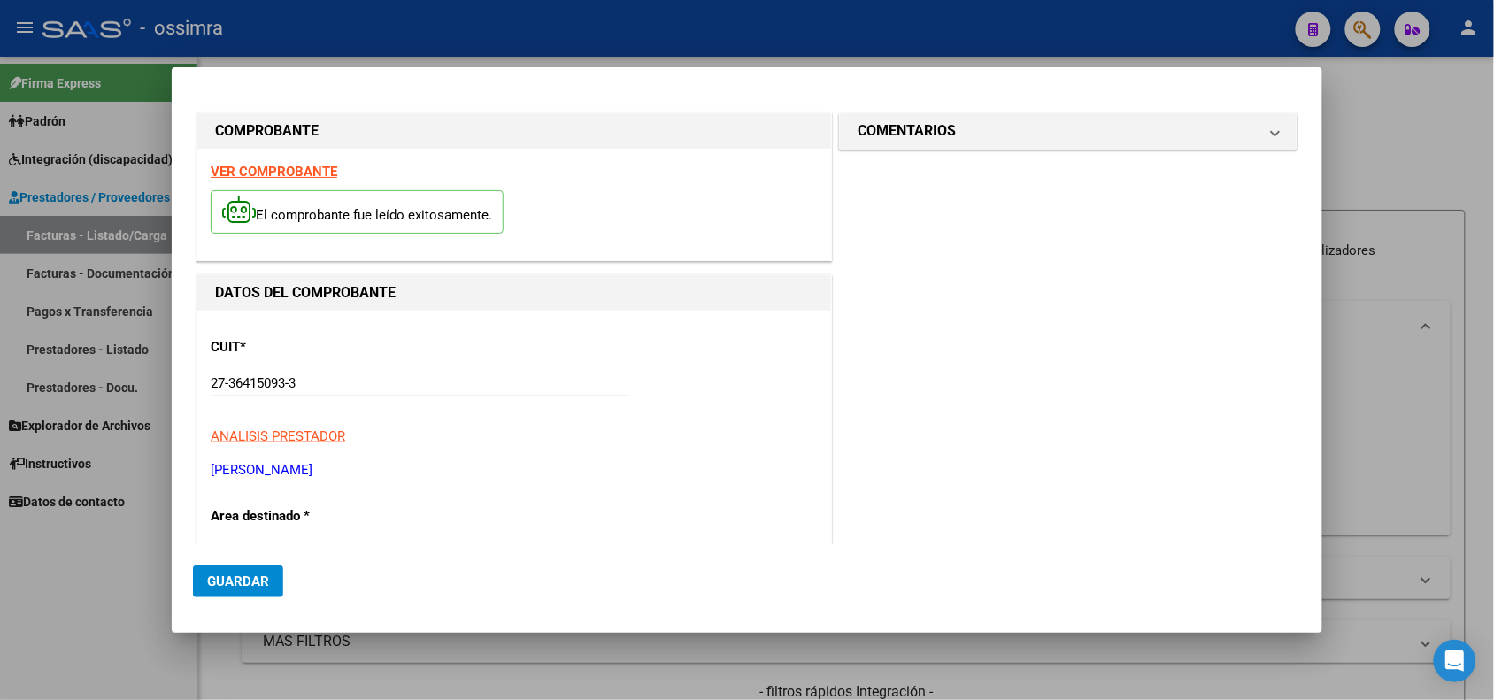
click at [275, 169] on strong "VER COMPROBANTE" at bounding box center [274, 172] width 127 height 16
click at [104, 594] on div at bounding box center [747, 350] width 1494 height 700
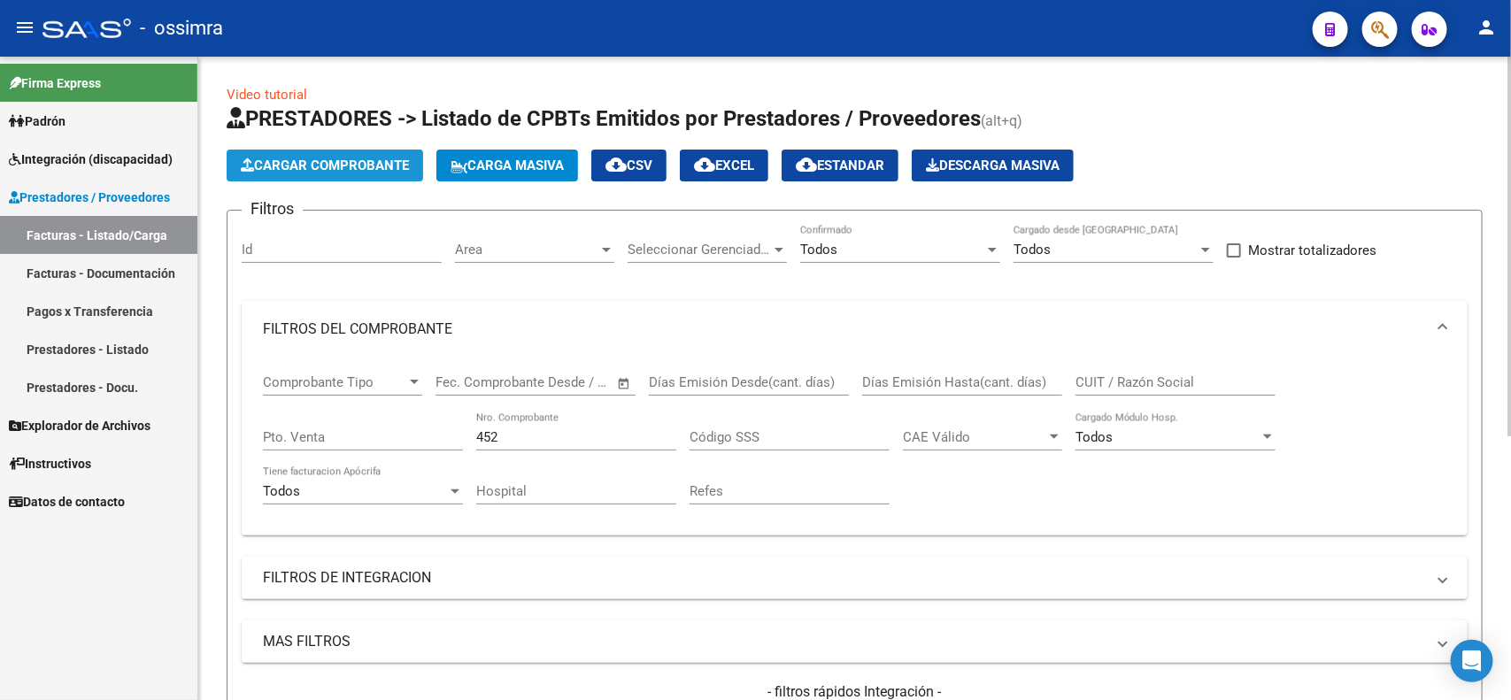
click at [333, 158] on span "Cargar Comprobante" at bounding box center [325, 166] width 168 height 16
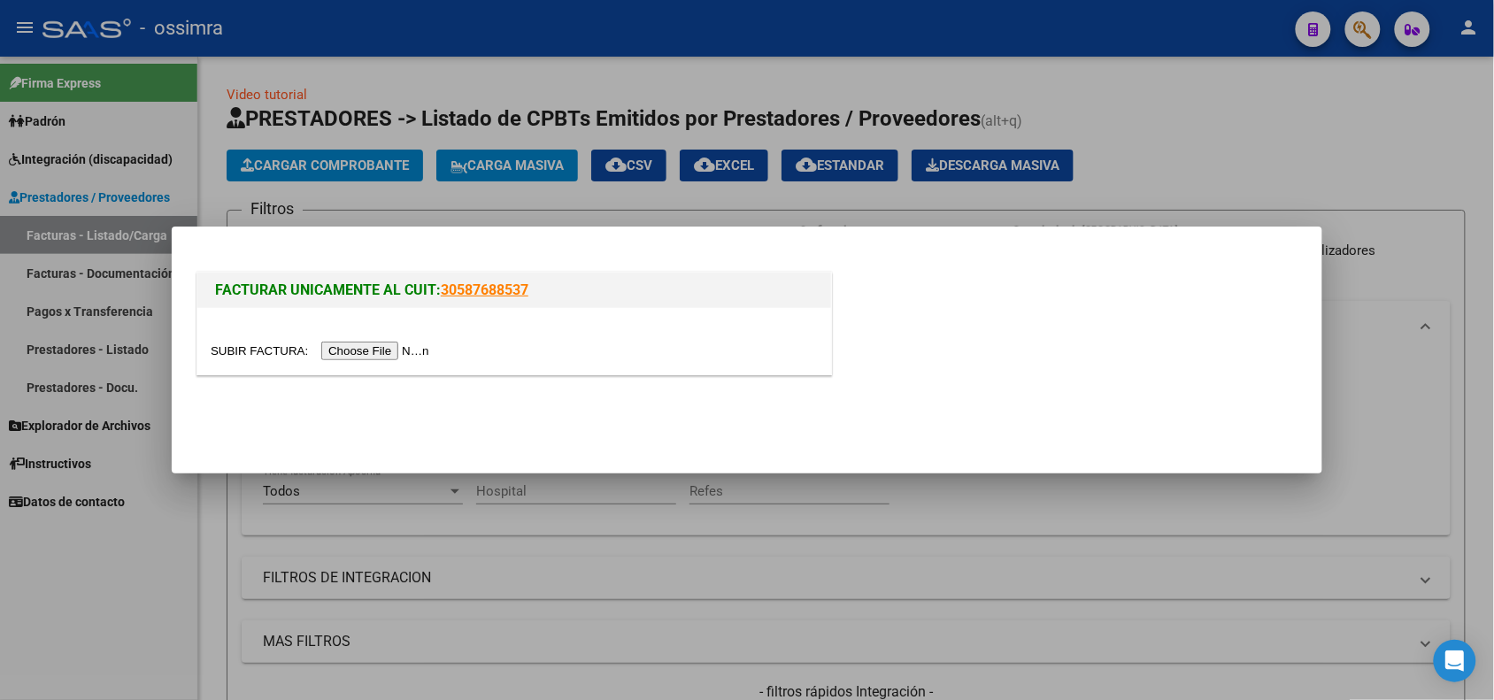
click at [351, 352] on input "file" at bounding box center [323, 351] width 224 height 19
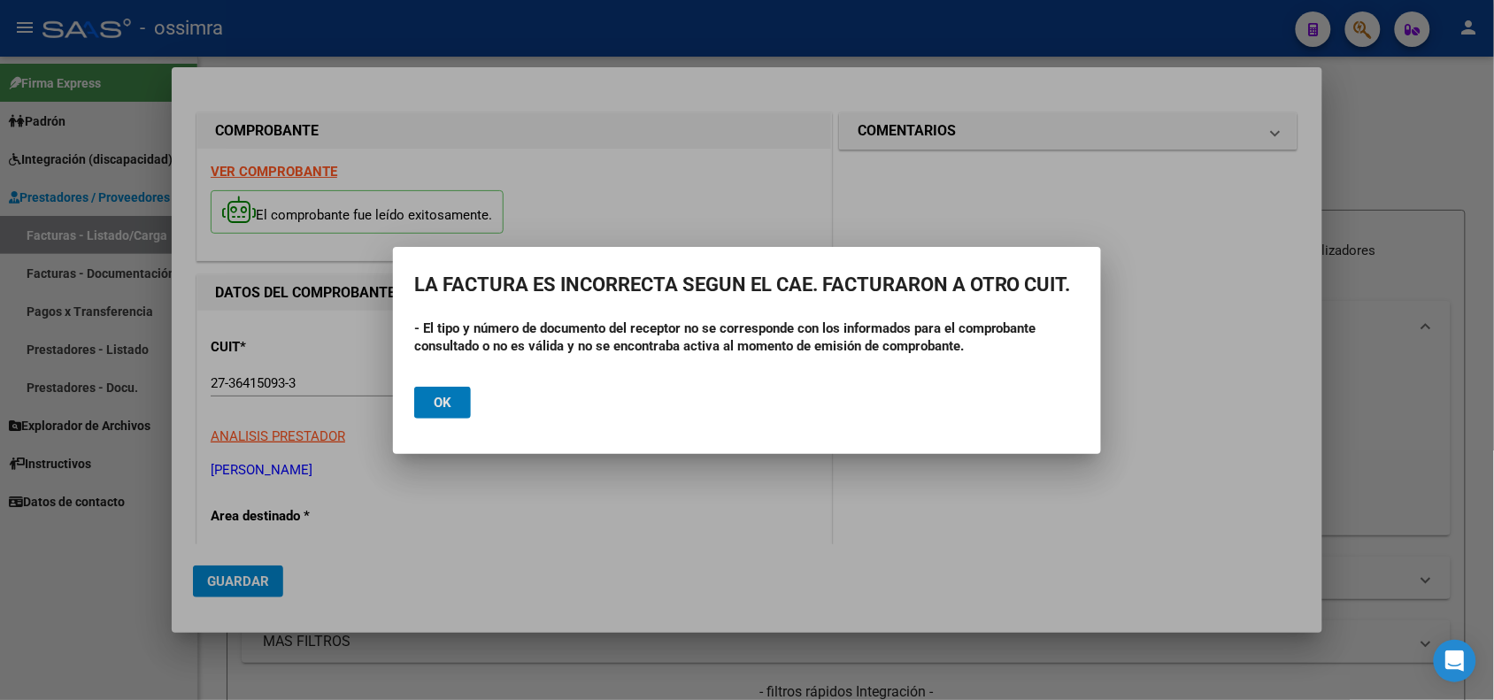
click at [518, 492] on div at bounding box center [747, 350] width 1494 height 700
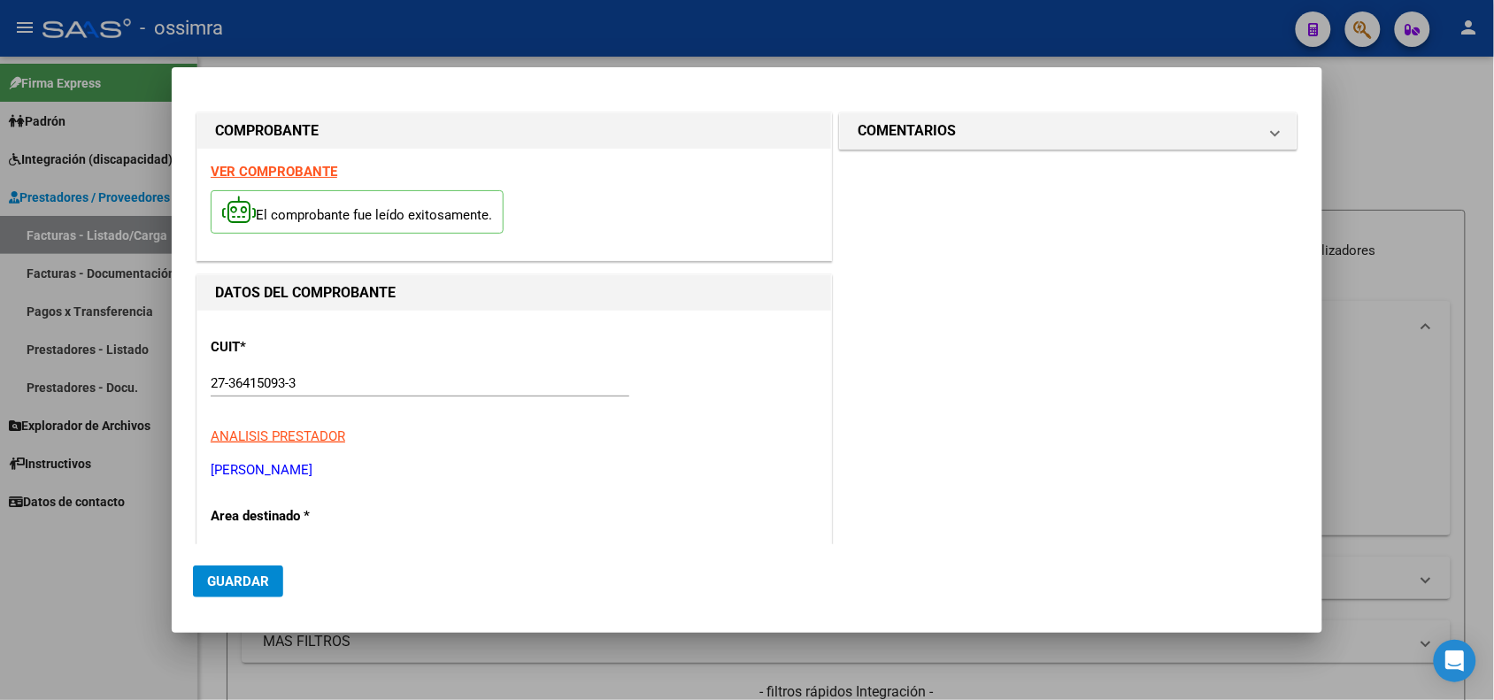
click at [109, 628] on div at bounding box center [747, 350] width 1494 height 700
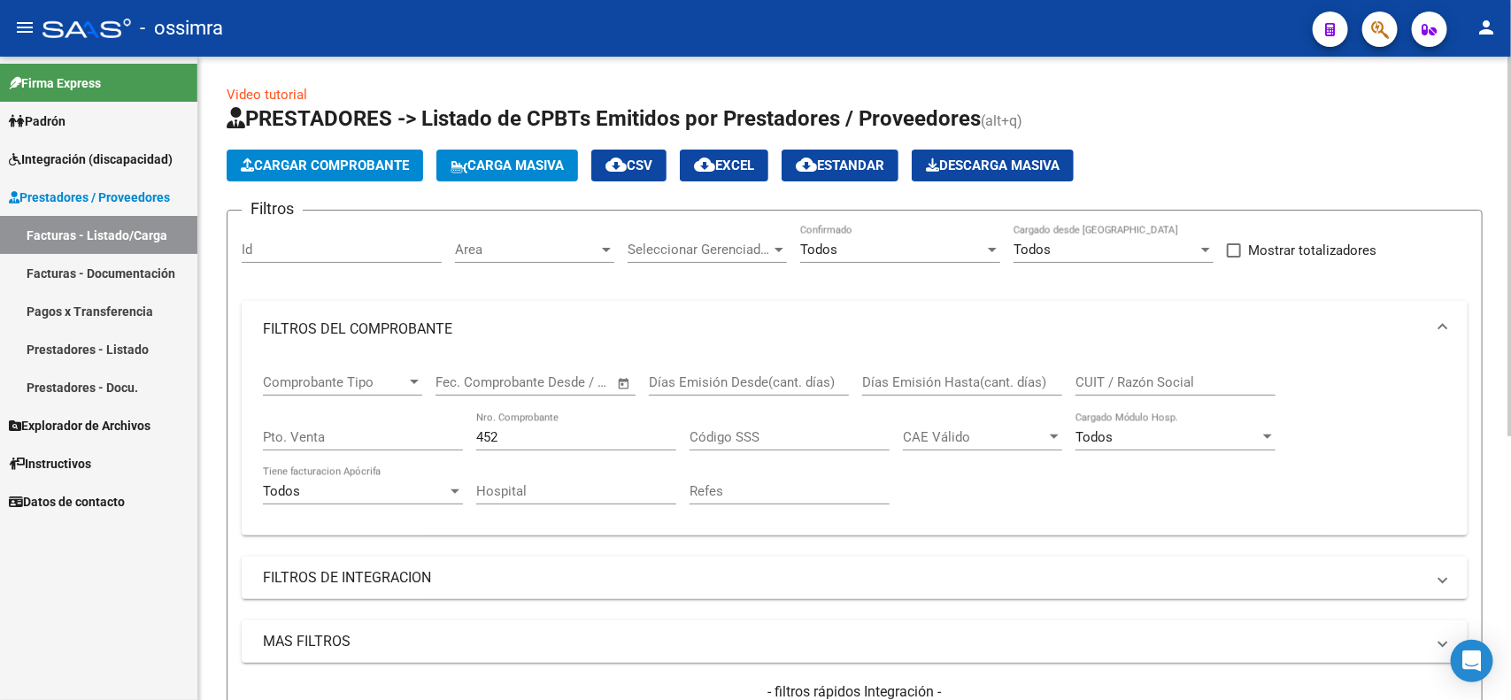
click at [311, 162] on span "Cargar Comprobante" at bounding box center [325, 166] width 168 height 16
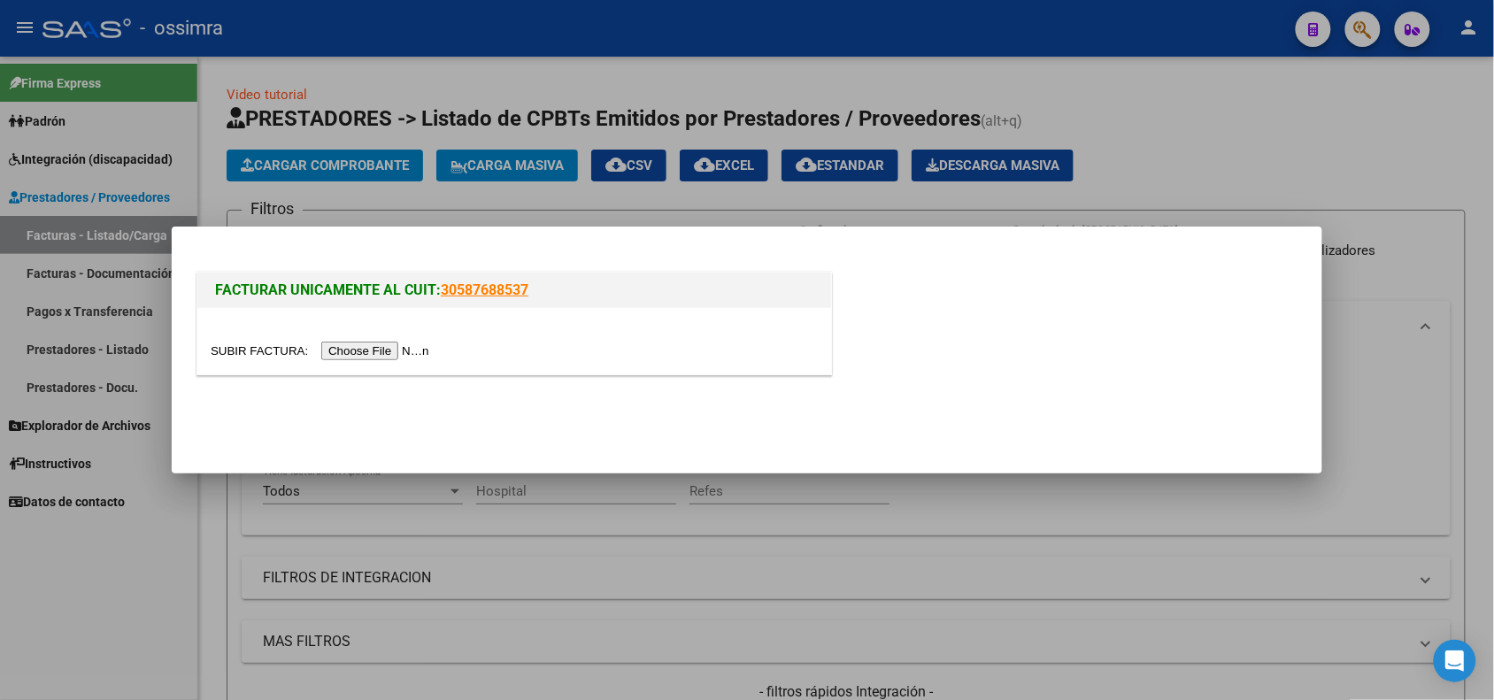
click at [352, 358] on input "file" at bounding box center [323, 351] width 224 height 19
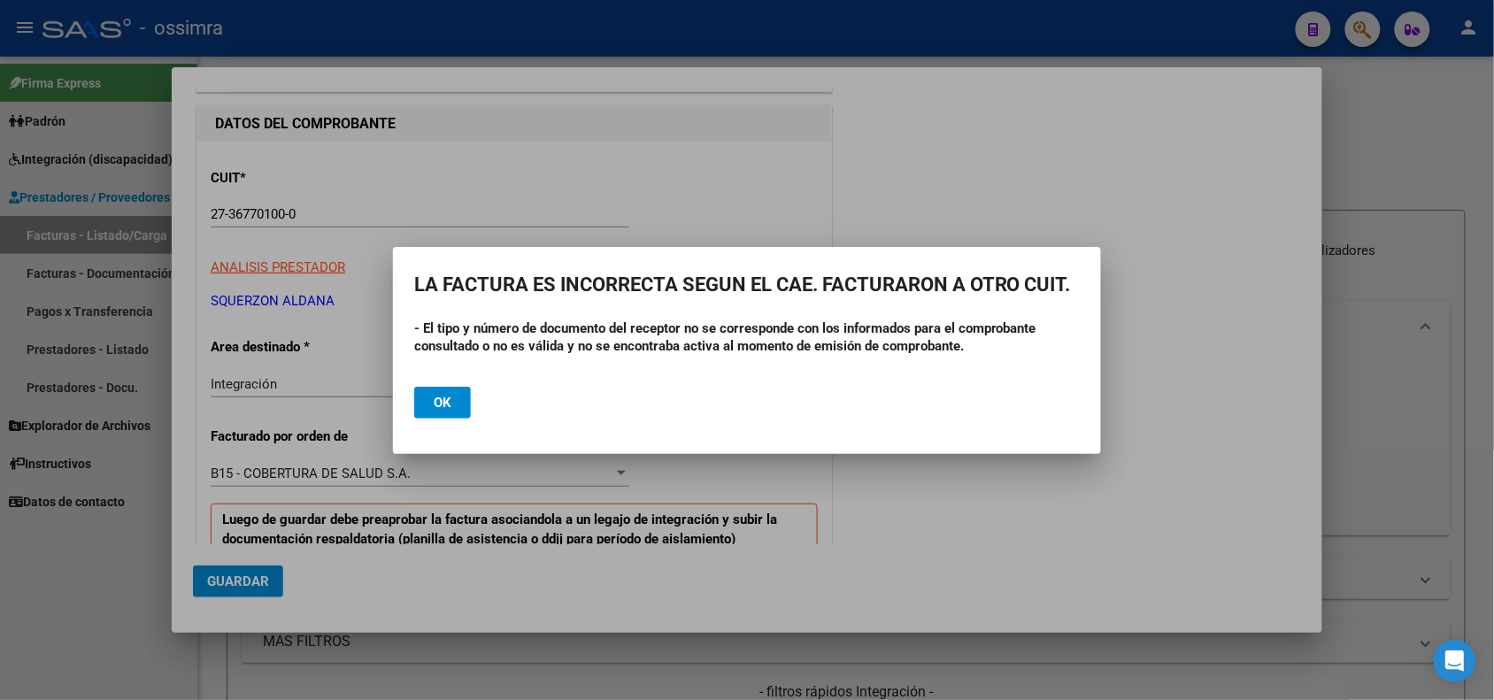
scroll to position [221, 0]
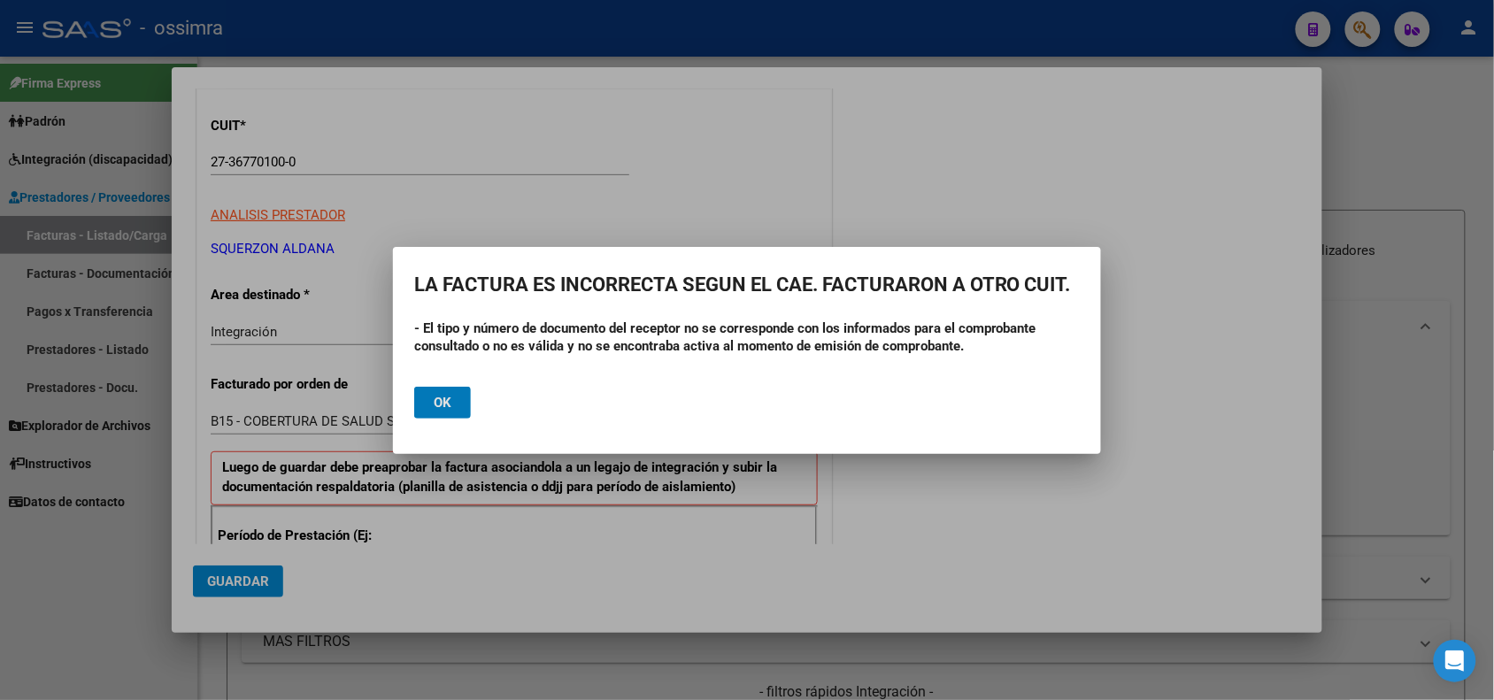
click at [319, 664] on div at bounding box center [747, 350] width 1494 height 700
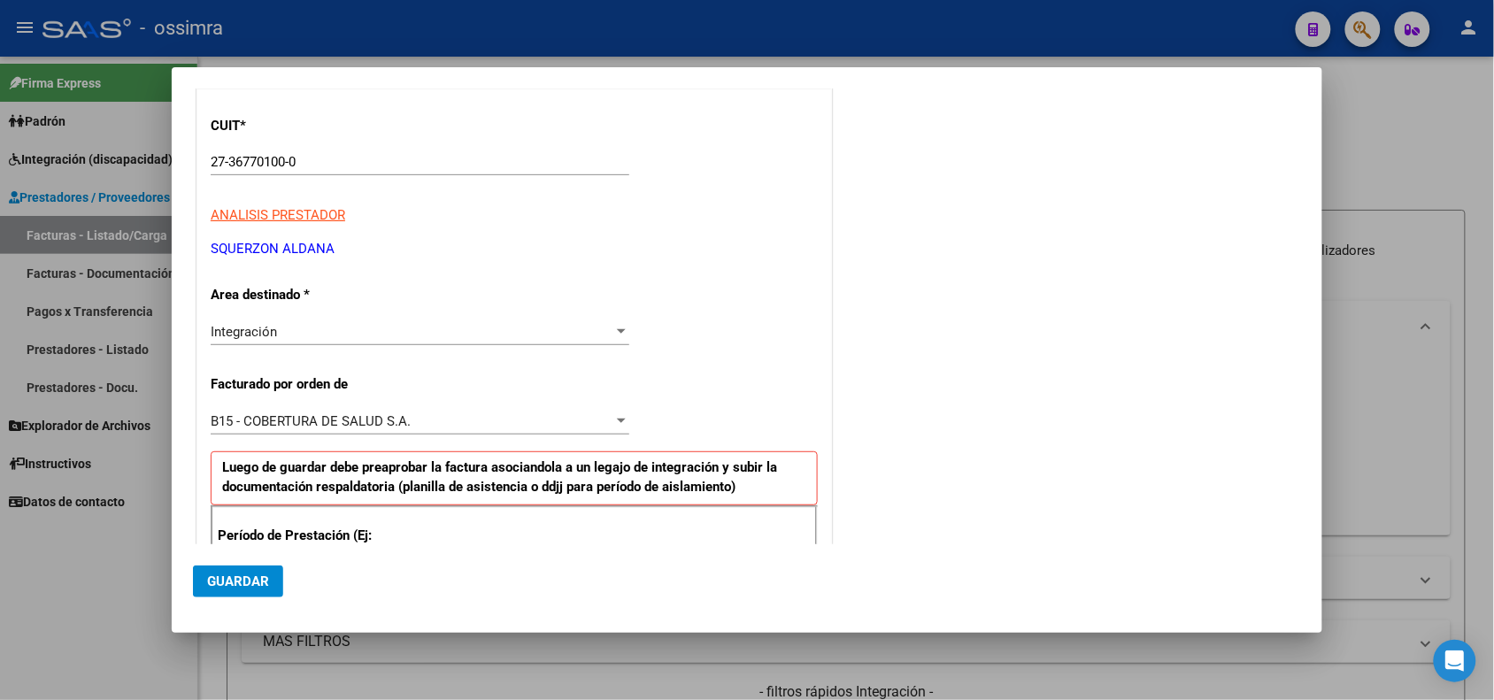
click at [637, 669] on div at bounding box center [747, 350] width 1494 height 700
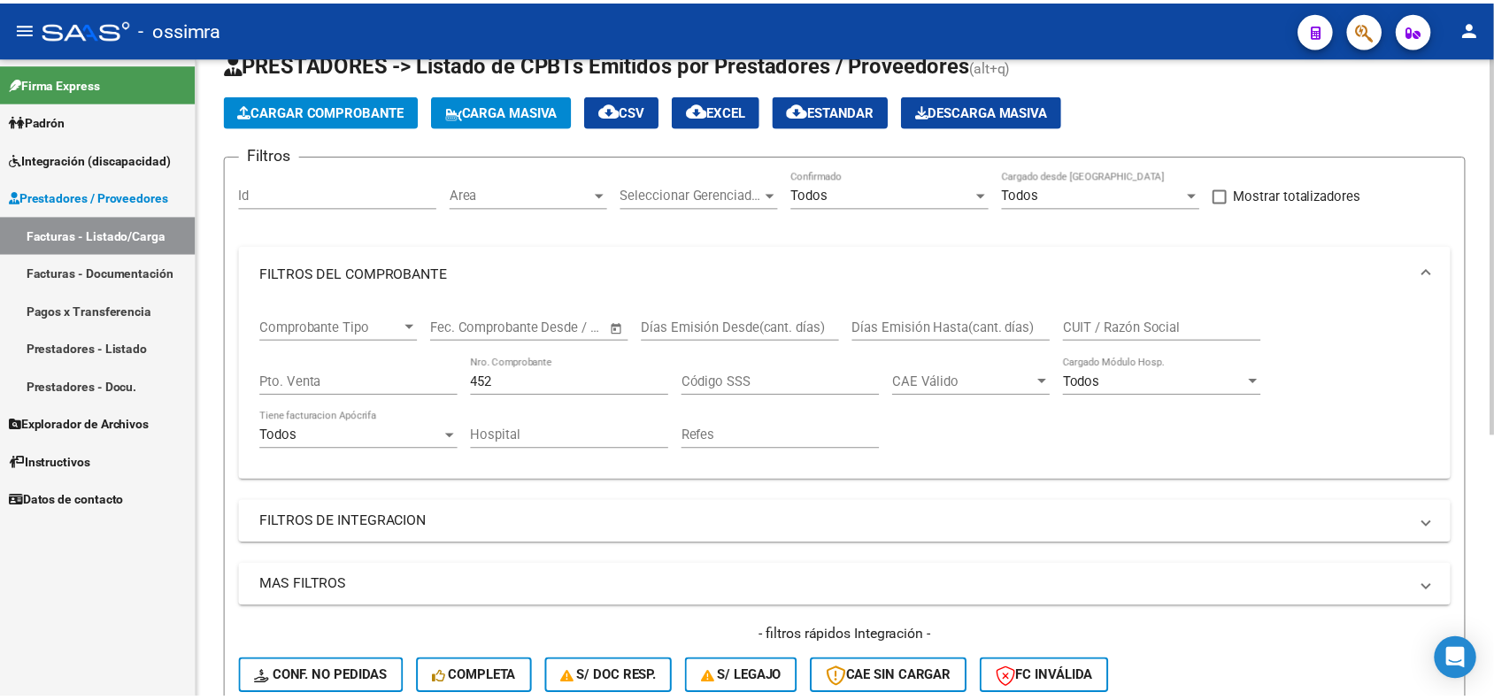
scroll to position [0, 0]
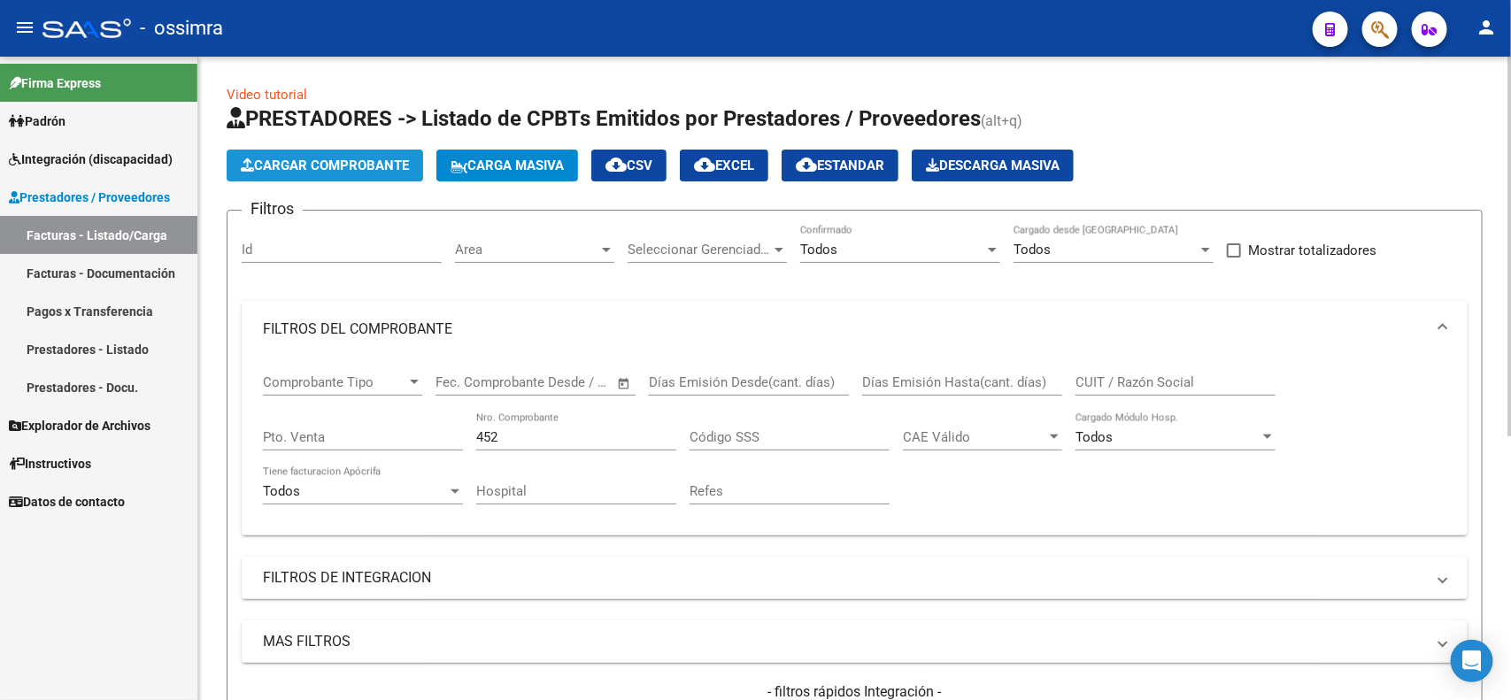
click at [354, 160] on span "Cargar Comprobante" at bounding box center [325, 166] width 168 height 16
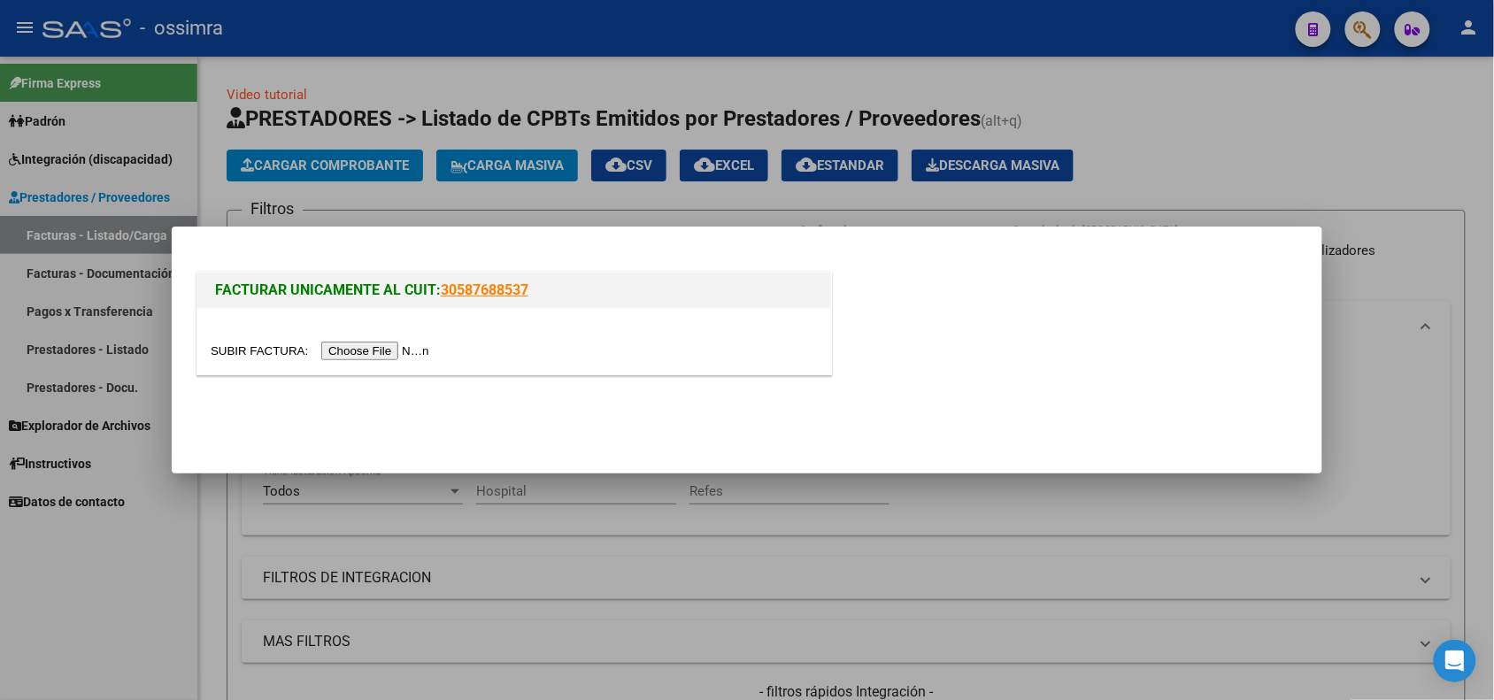
click at [405, 350] on input "file" at bounding box center [323, 351] width 224 height 19
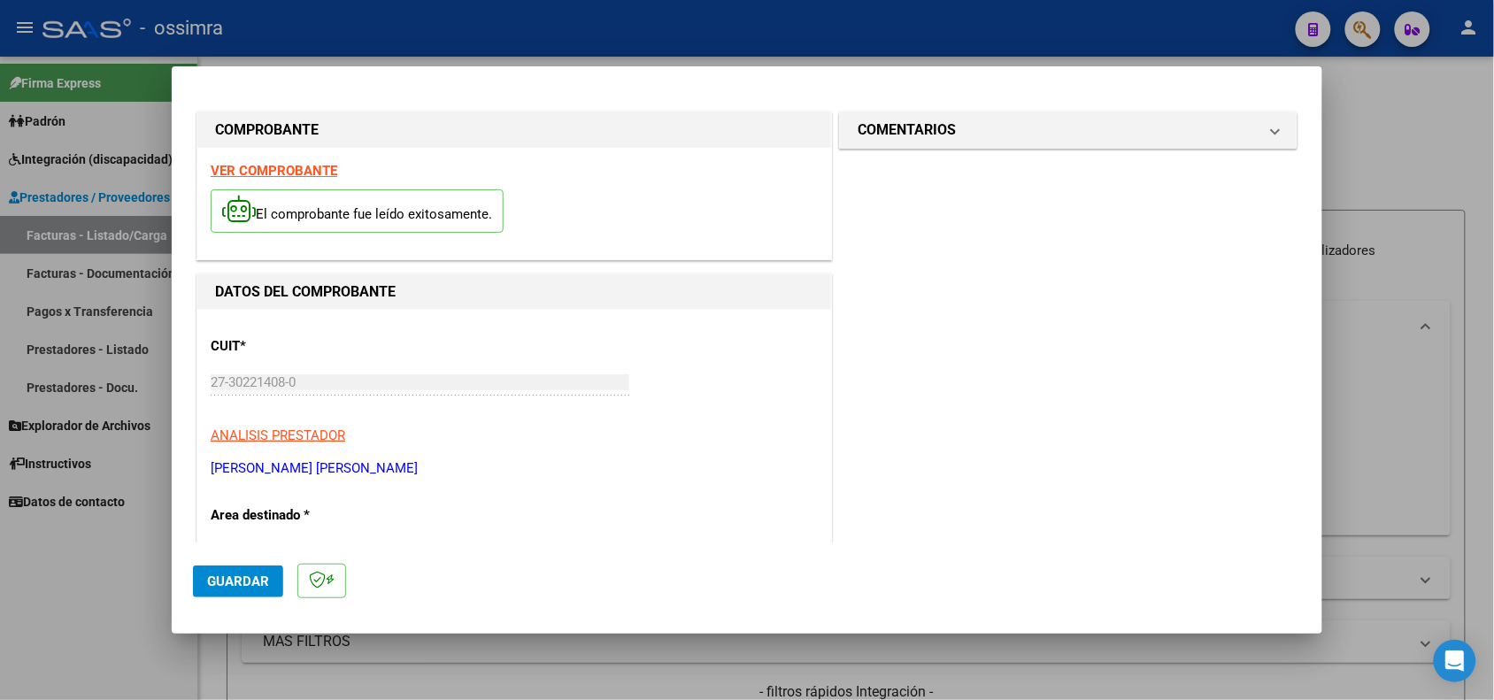
click at [288, 166] on strong "VER COMPROBANTE" at bounding box center [274, 171] width 127 height 16
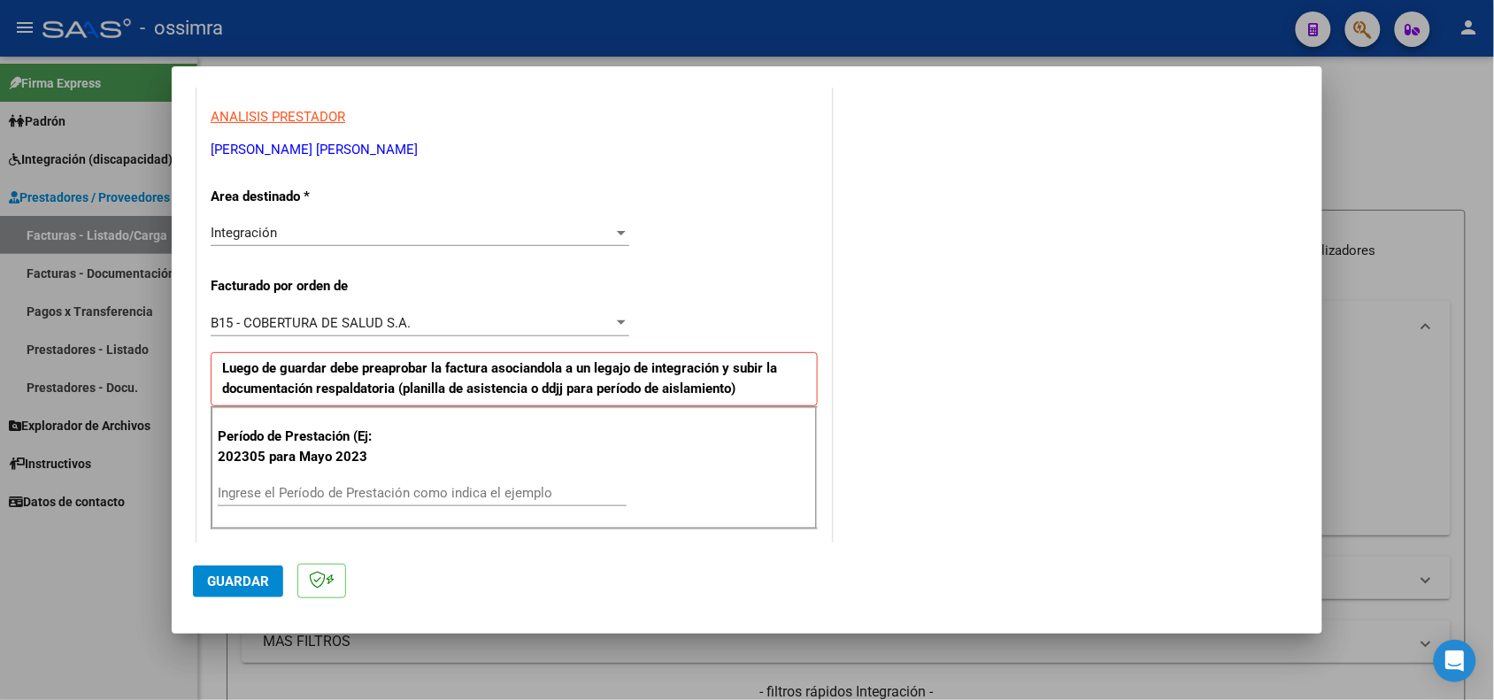
scroll to position [332, 0]
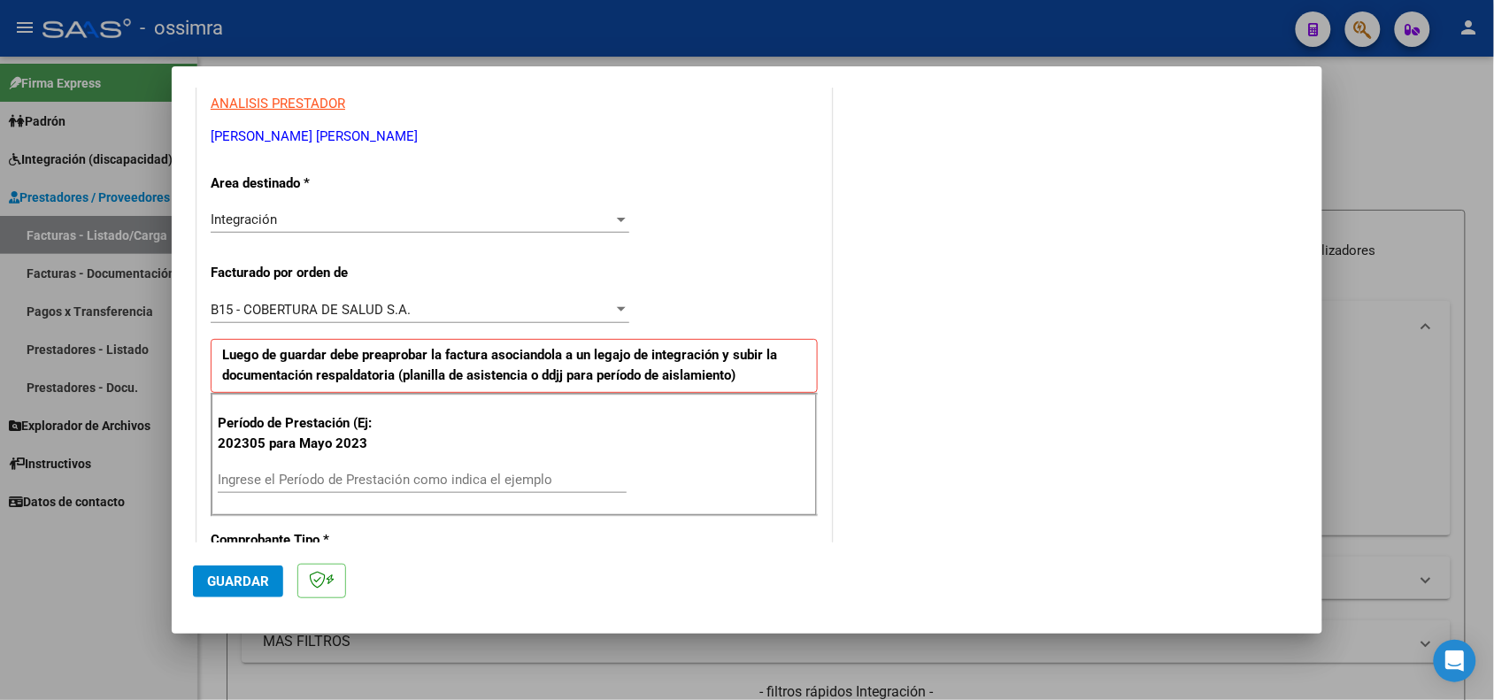
click at [311, 473] on input "Ingrese el Período de Prestación como indica el ejemplo" at bounding box center [422, 480] width 409 height 16
type input "202505"
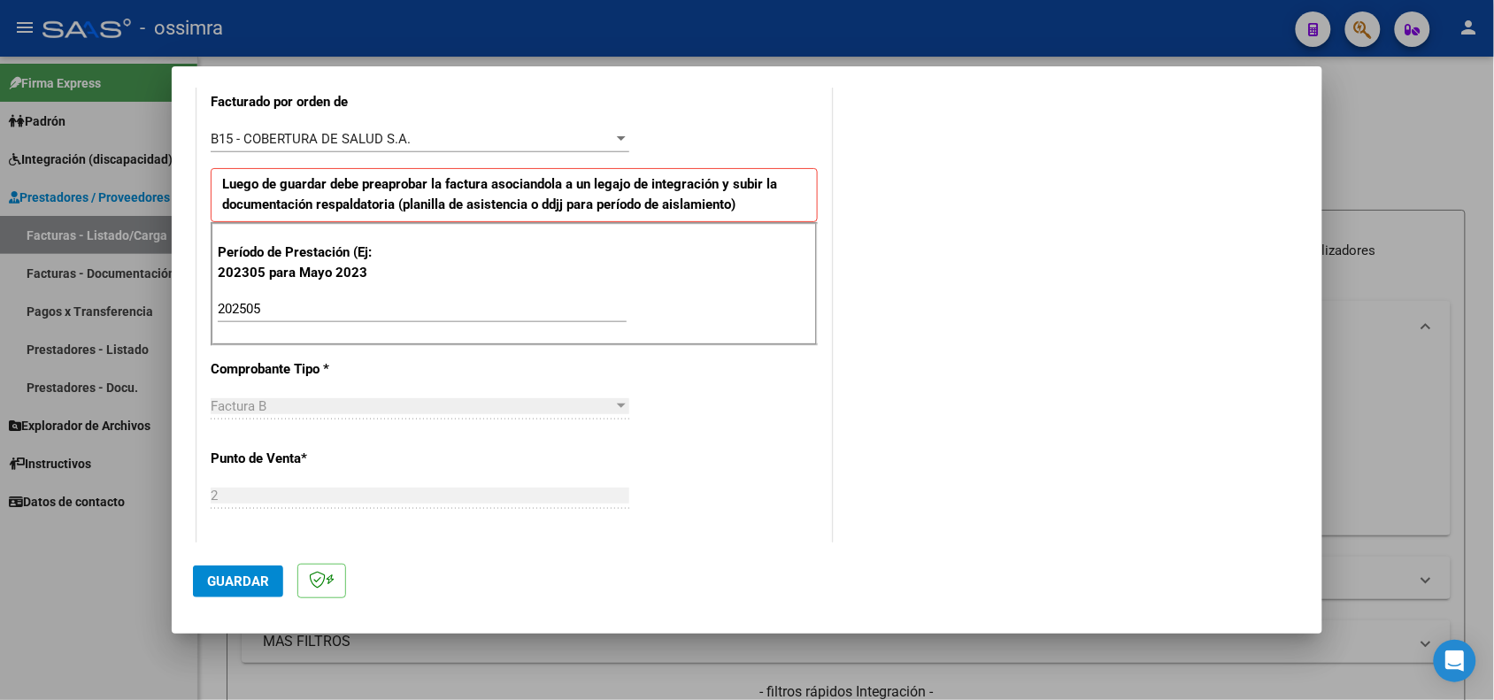
scroll to position [664, 0]
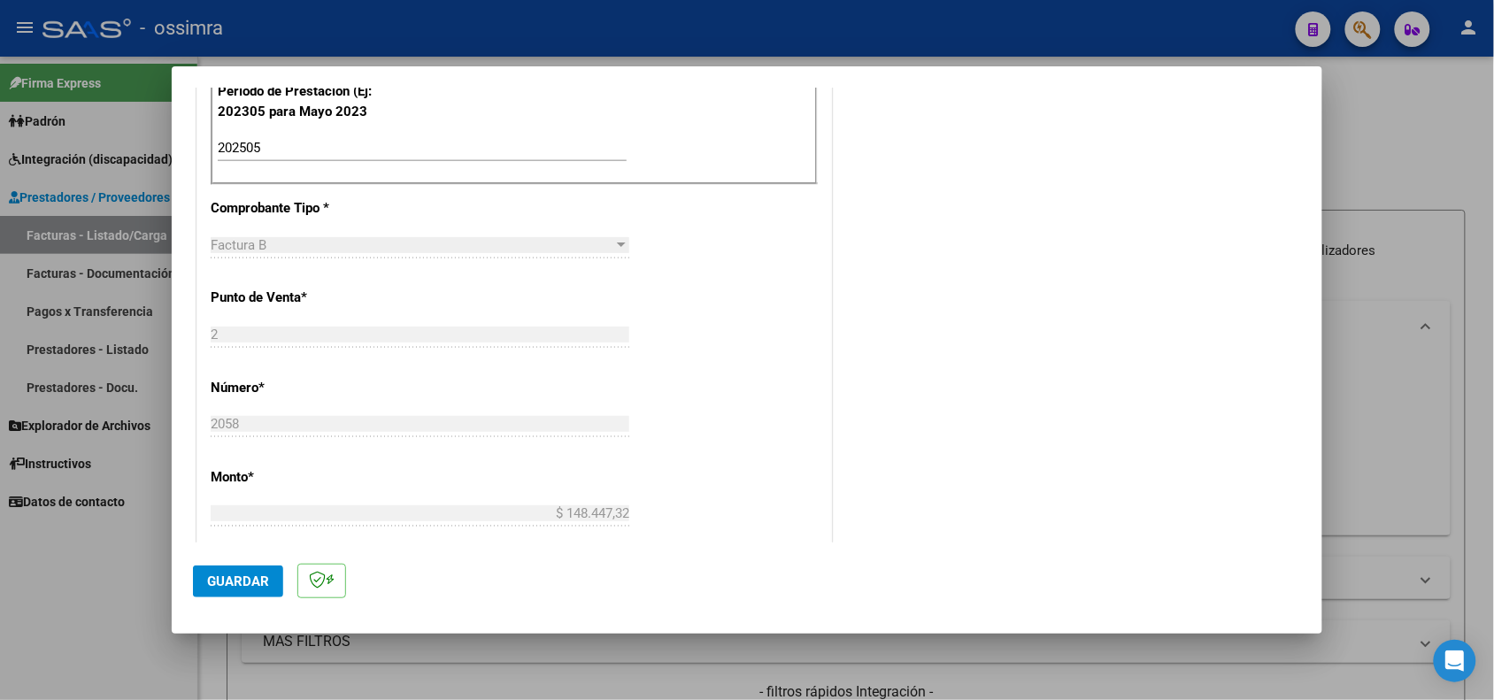
click at [250, 578] on span "Guardar" at bounding box center [238, 581] width 62 height 16
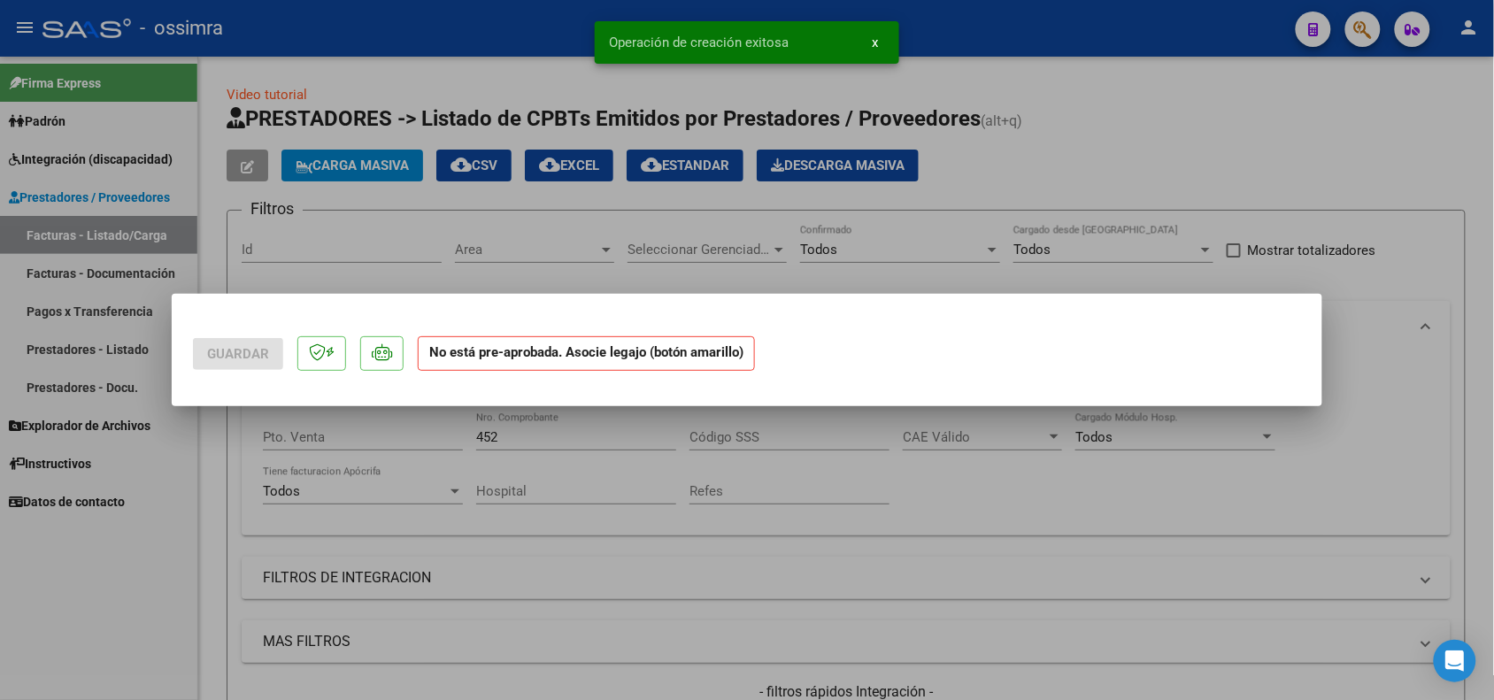
scroll to position [0, 0]
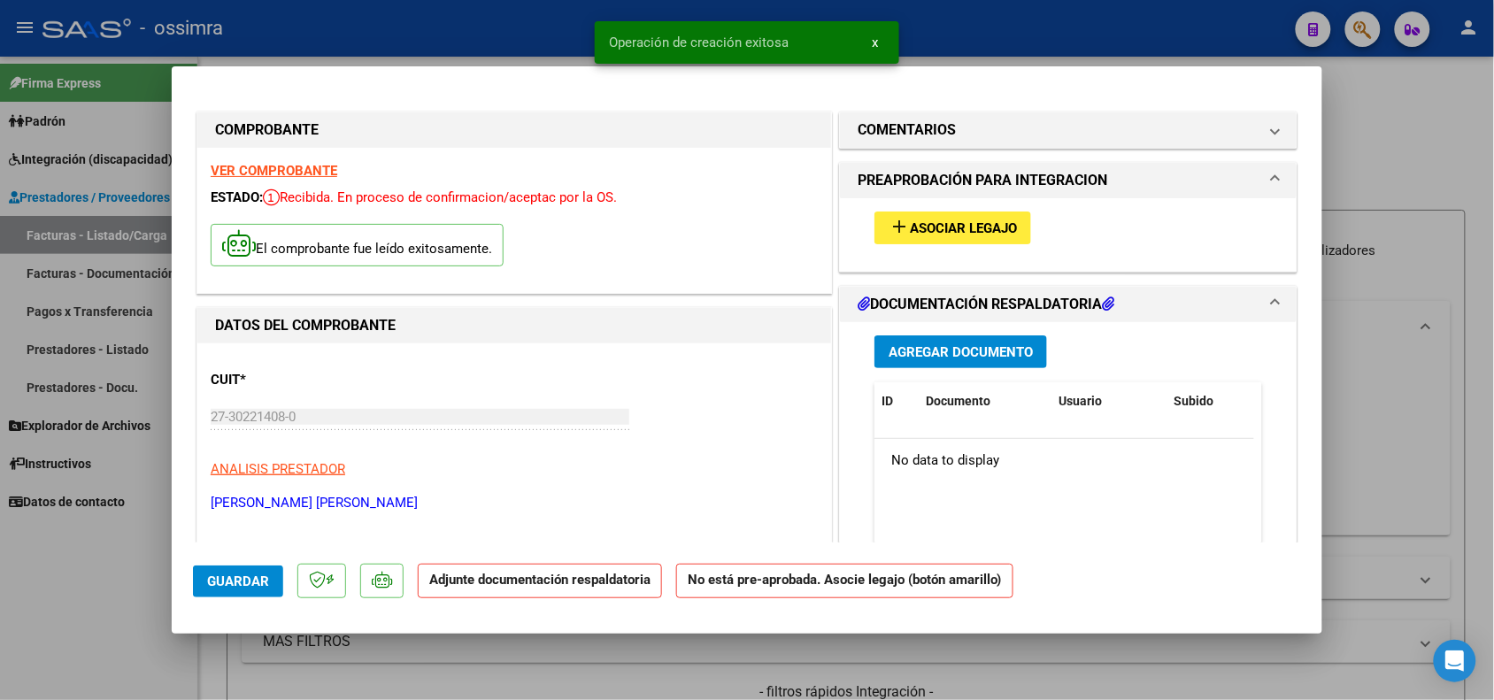
click at [960, 233] on span "Asociar Legajo" at bounding box center [963, 228] width 107 height 16
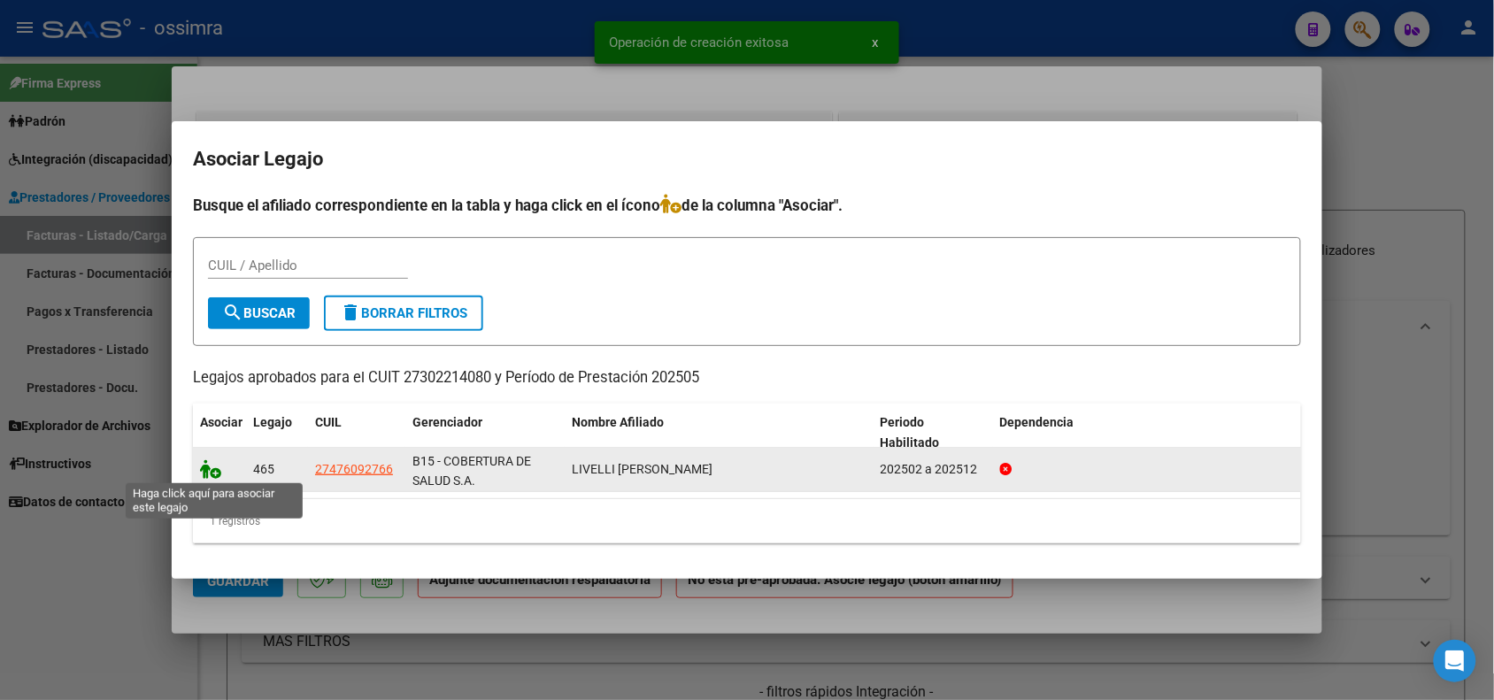
click at [204, 471] on icon at bounding box center [210, 468] width 21 height 19
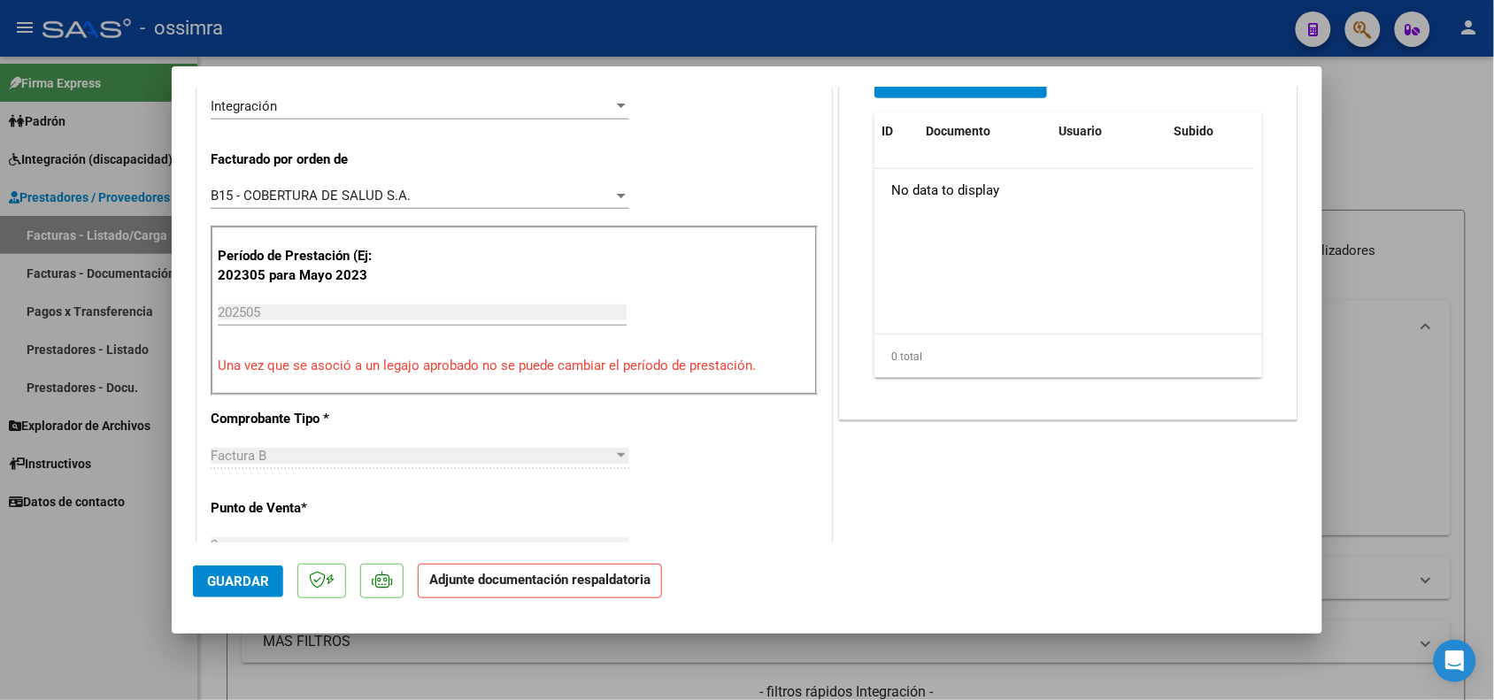
scroll to position [332, 0]
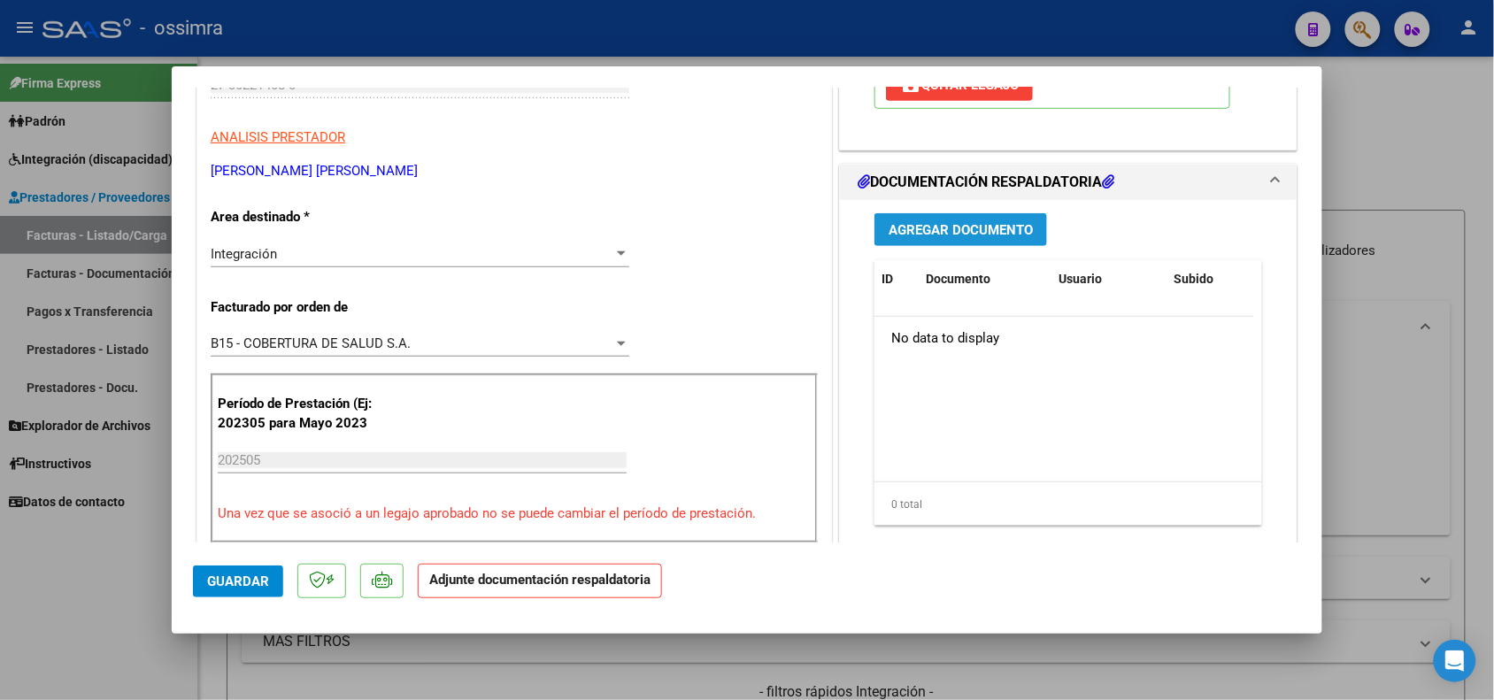
click at [972, 232] on span "Agregar Documento" at bounding box center [960, 230] width 144 height 16
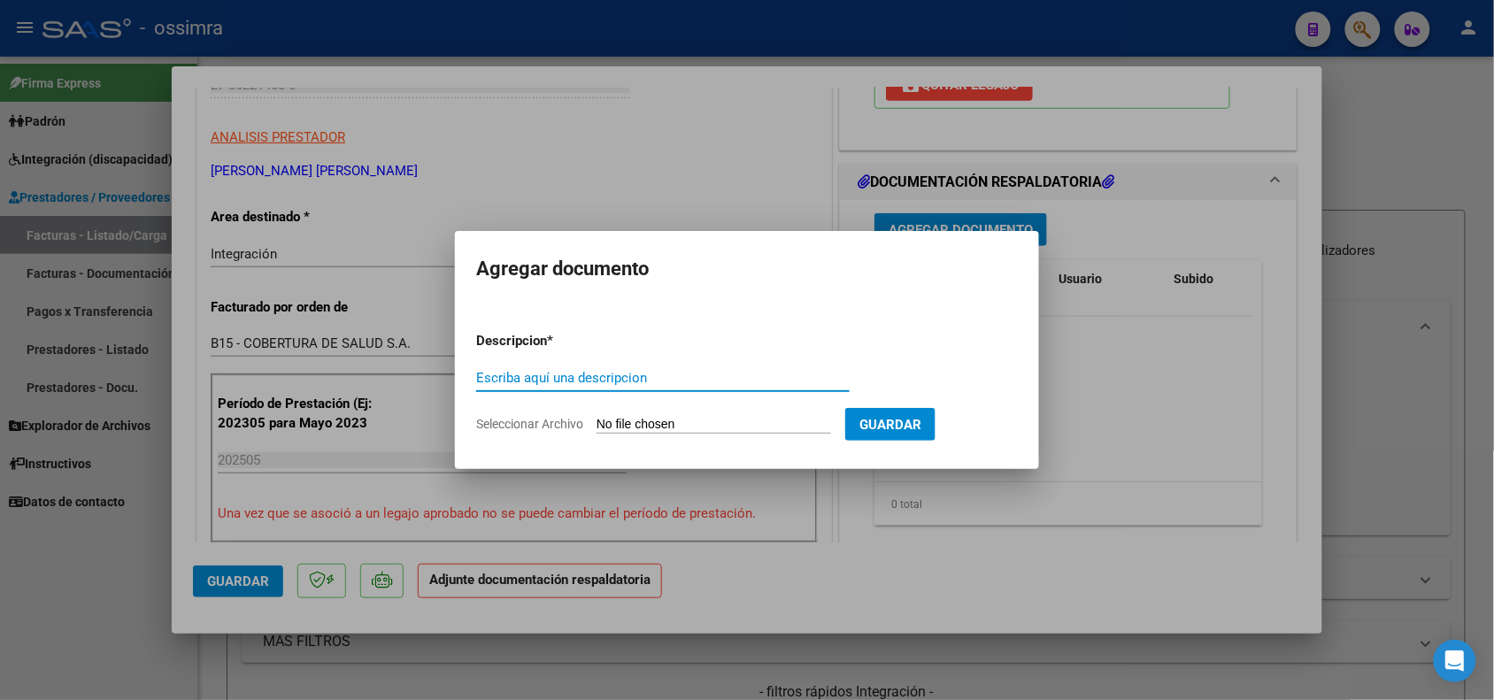
click at [553, 381] on input "Escriba aquí una descripcion" at bounding box center [662, 378] width 373 height 16
type input "PLANILLA DE ASISTENCIA 1"
click at [681, 419] on input "Seleccionar Archivo" at bounding box center [713, 425] width 235 height 17
type input "C:\fakepath\[PERSON_NAME] - PLANILLA 1.pdf"
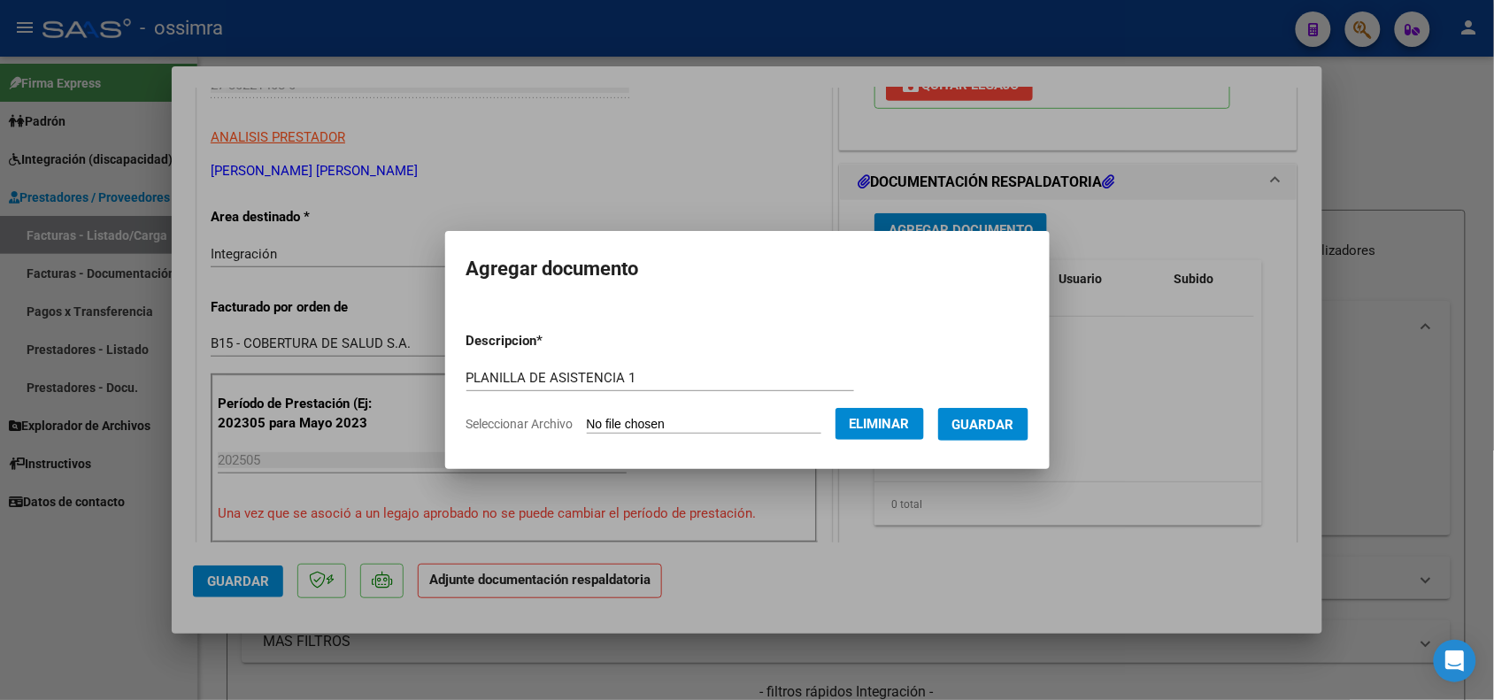
click at [983, 427] on span "Guardar" at bounding box center [983, 425] width 62 height 16
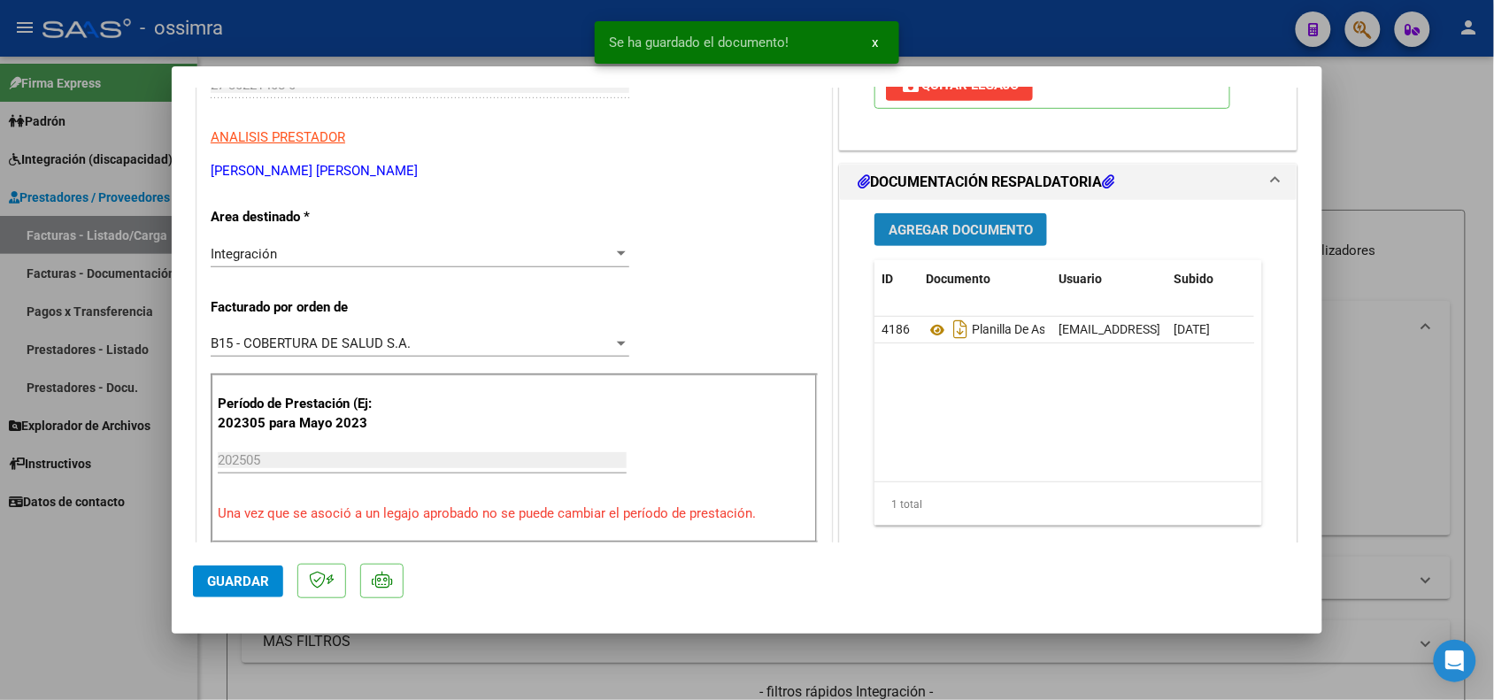
click at [919, 237] on span "Agregar Documento" at bounding box center [960, 230] width 144 height 16
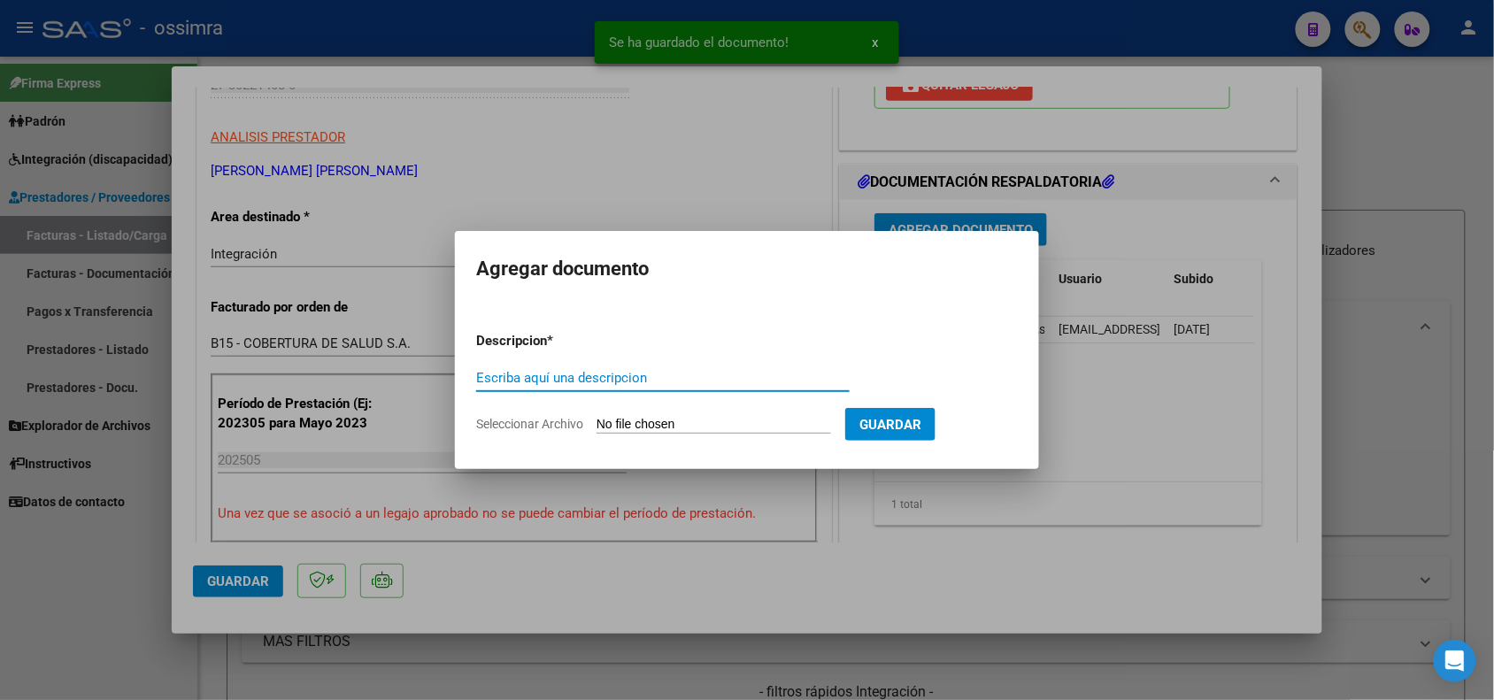
click at [656, 382] on input "Escriba aquí una descripcion" at bounding box center [662, 378] width 373 height 16
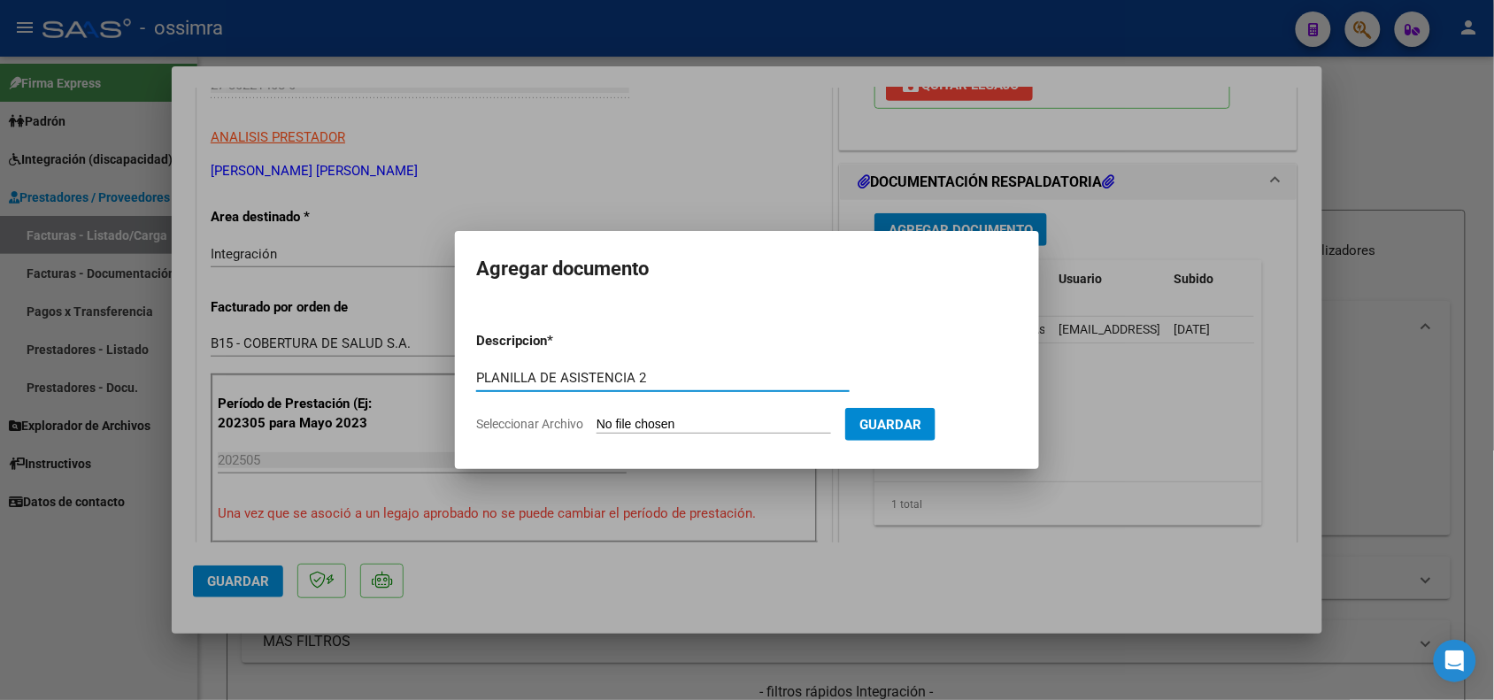
type input "PLANILLA DE ASISTENCIA 2"
click at [668, 422] on input "Seleccionar Archivo" at bounding box center [713, 425] width 235 height 17
type input "C:\fakepath\[PERSON_NAME]-PLANILLA 2.pdf"
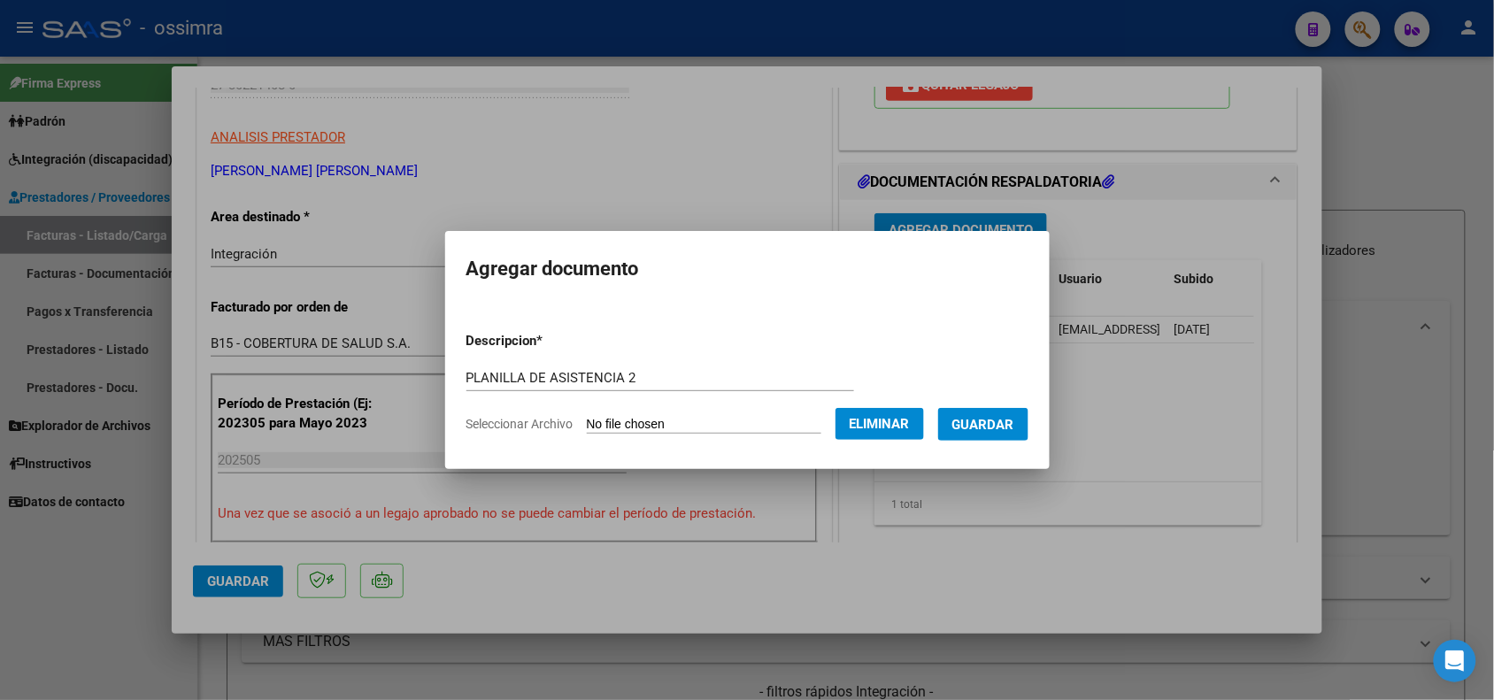
click at [984, 427] on span "Guardar" at bounding box center [983, 425] width 62 height 16
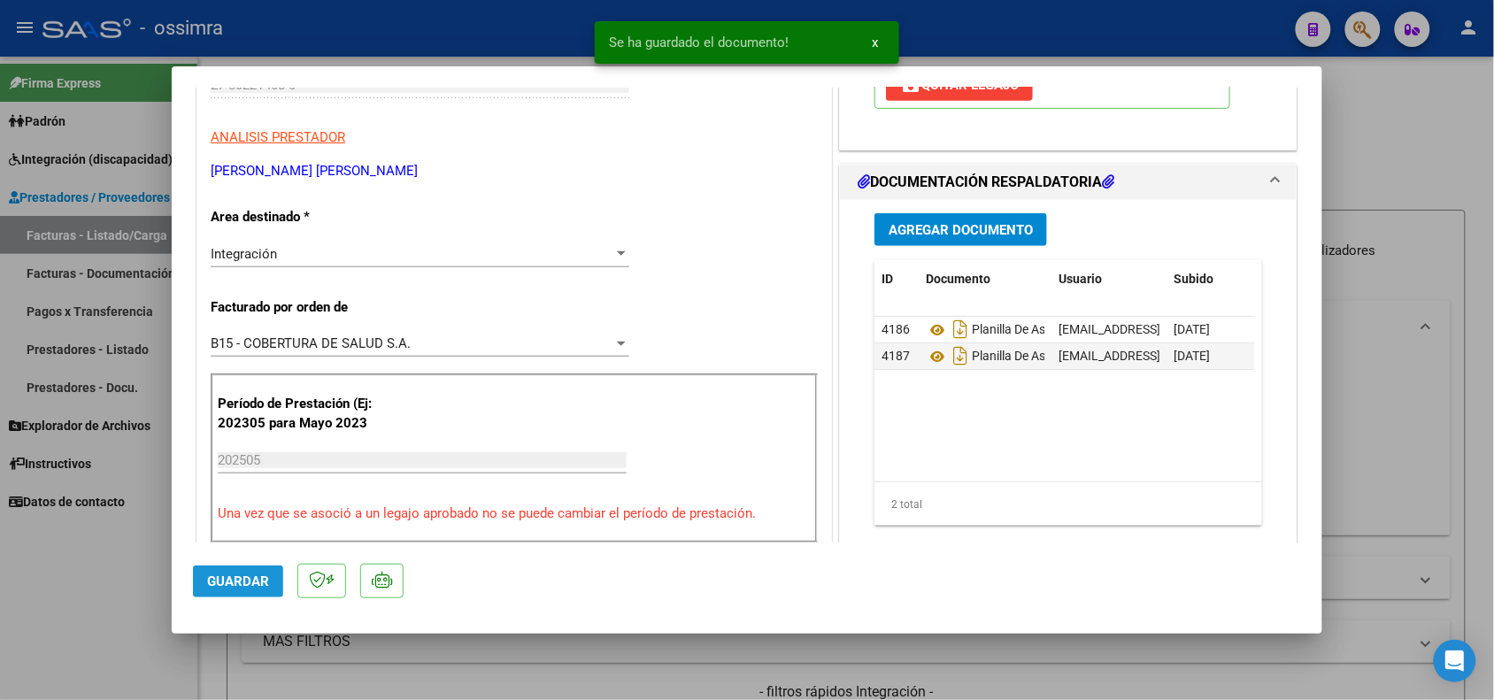
click at [252, 581] on span "Guardar" at bounding box center [238, 581] width 62 height 16
click at [135, 589] on div at bounding box center [747, 350] width 1494 height 700
type input "$ 0,00"
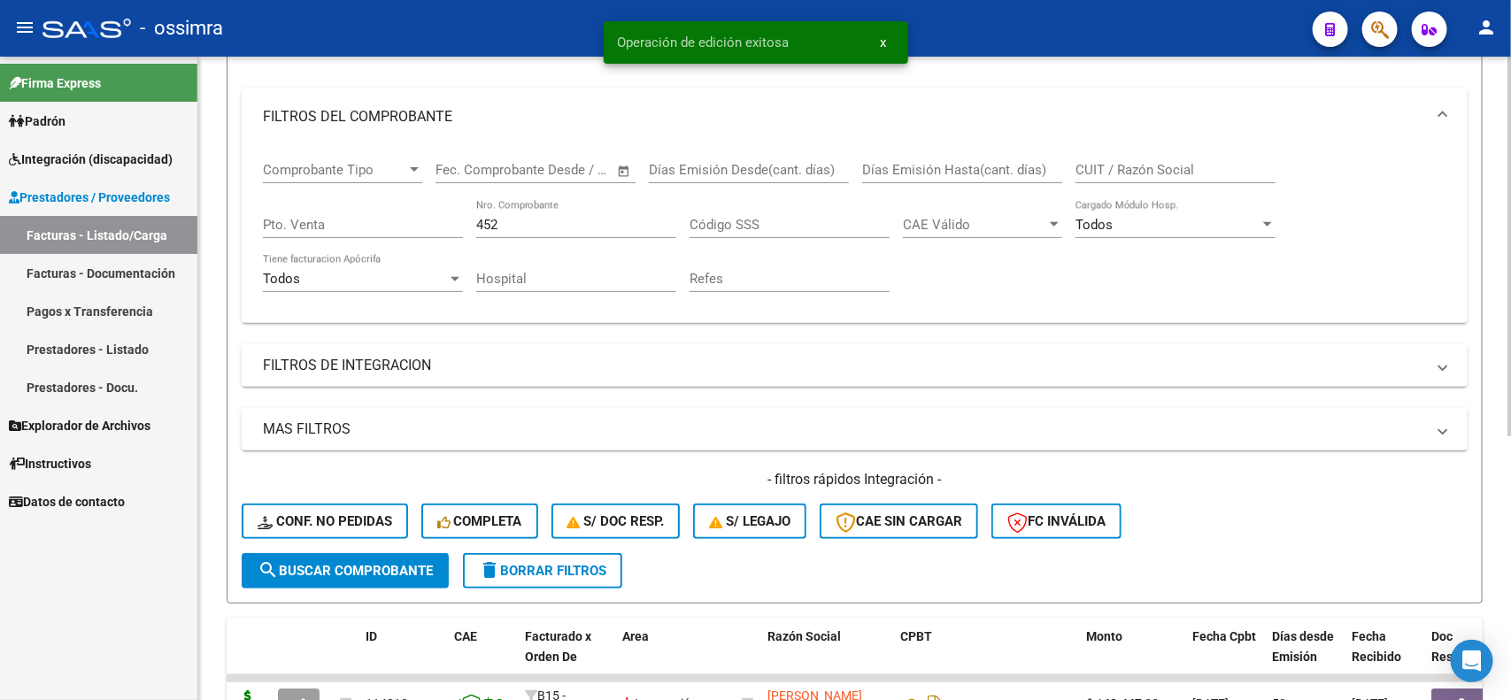
scroll to position [221, 0]
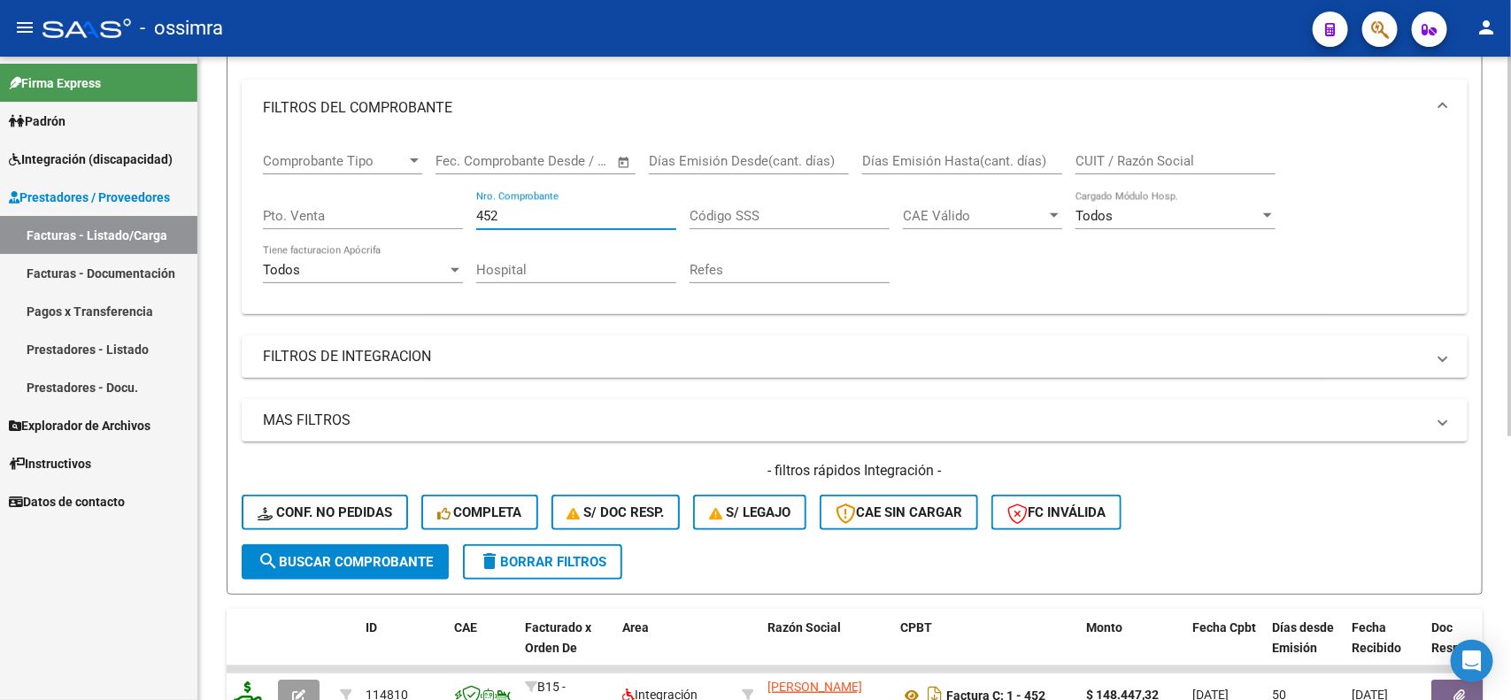
drag, startPoint x: 527, startPoint y: 214, endPoint x: 467, endPoint y: 222, distance: 60.7
click at [467, 222] on div "Comprobante Tipo Comprobante Tipo Start date – End date Fec. Comprobante Desde …" at bounding box center [854, 218] width 1183 height 164
click at [361, 554] on span "search Buscar Comprobante" at bounding box center [345, 562] width 175 height 16
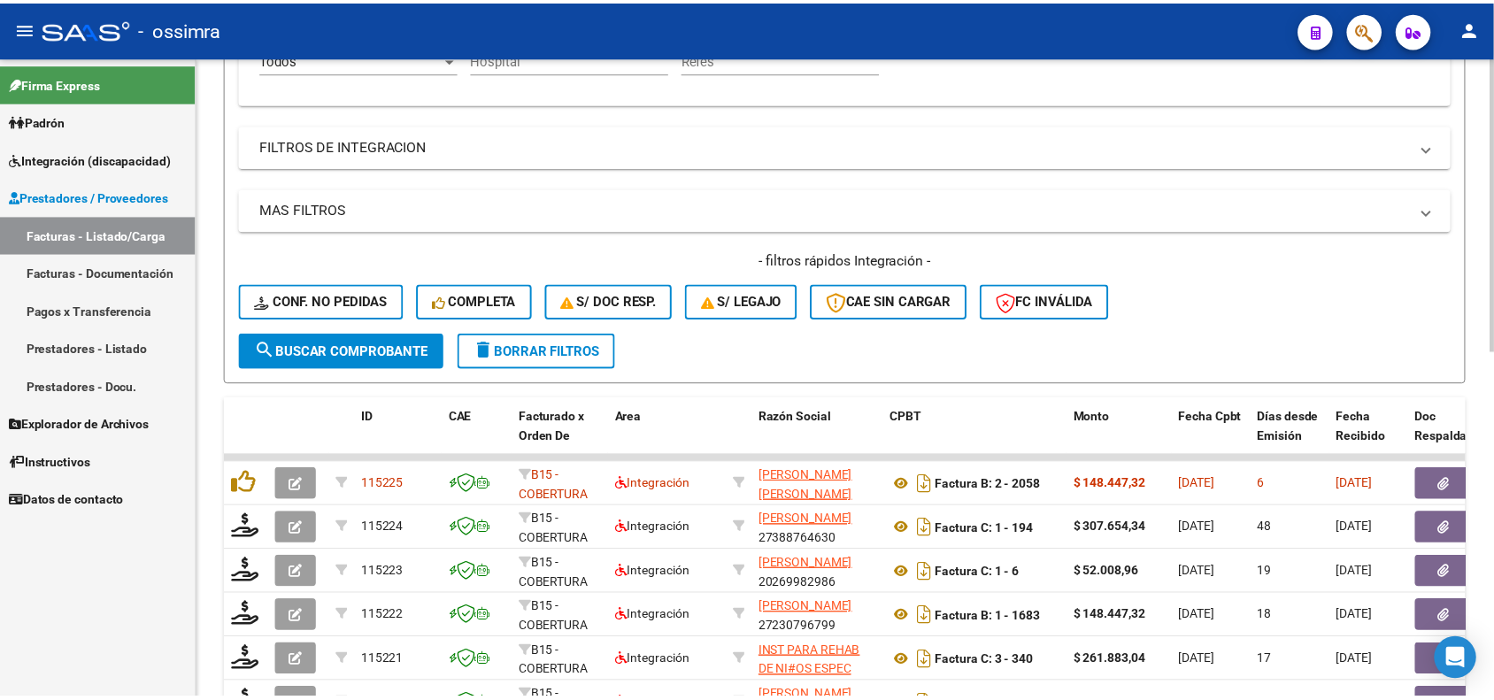
scroll to position [442, 0]
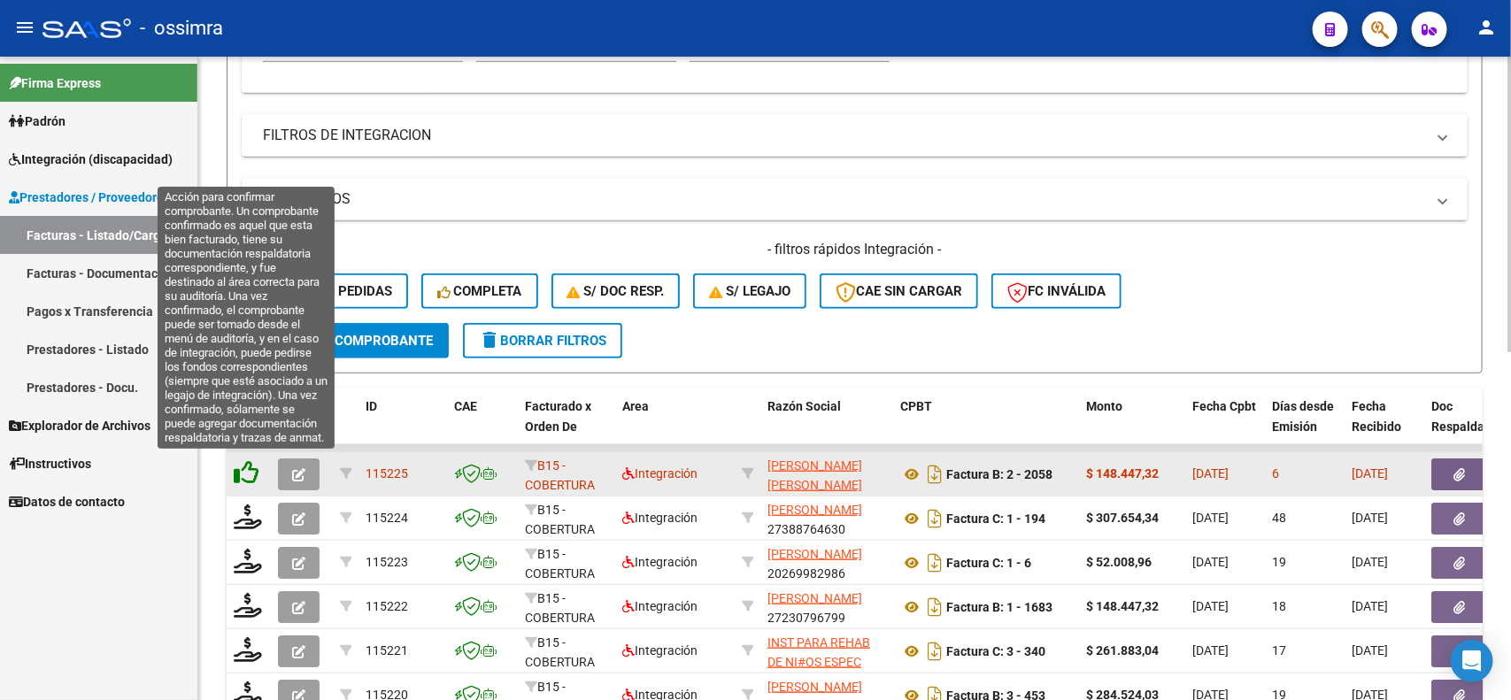
click at [246, 470] on icon at bounding box center [246, 472] width 25 height 25
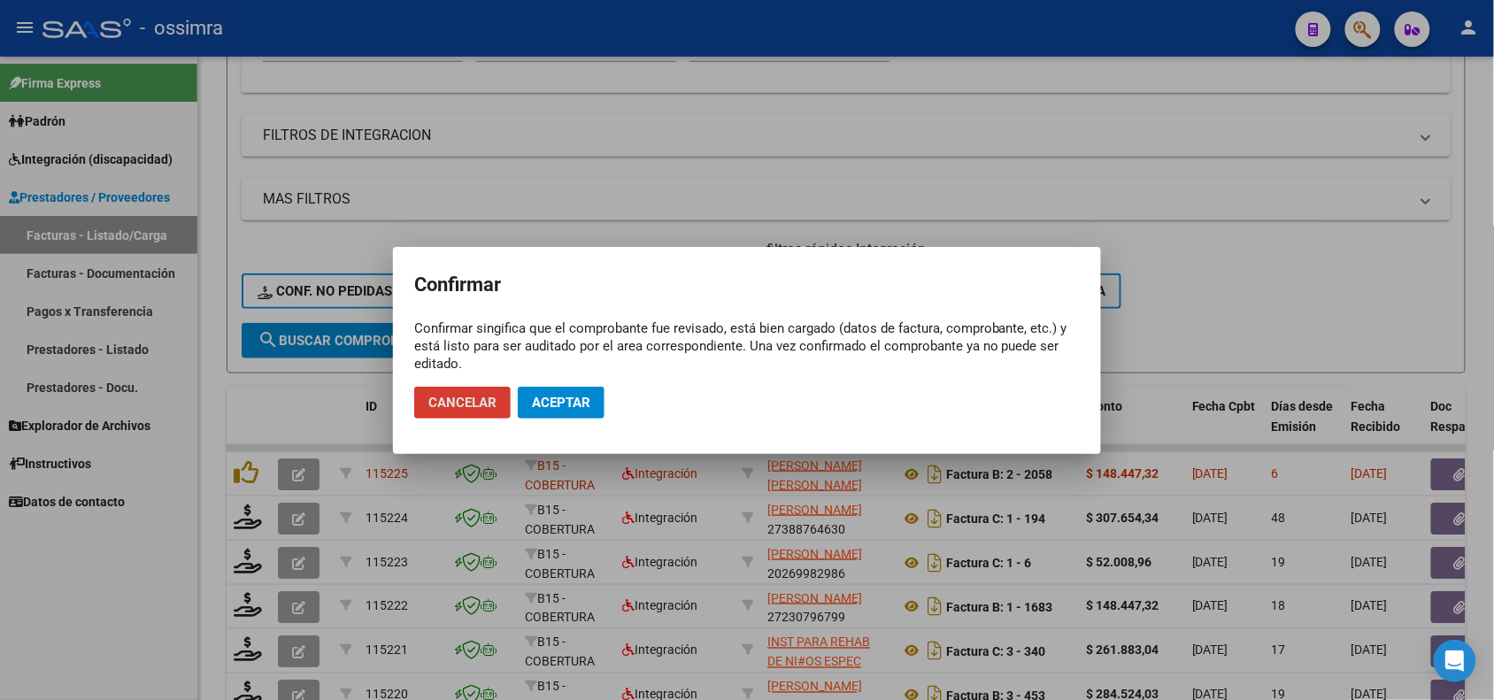
click at [547, 404] on span "Aceptar" at bounding box center [561, 403] width 58 height 16
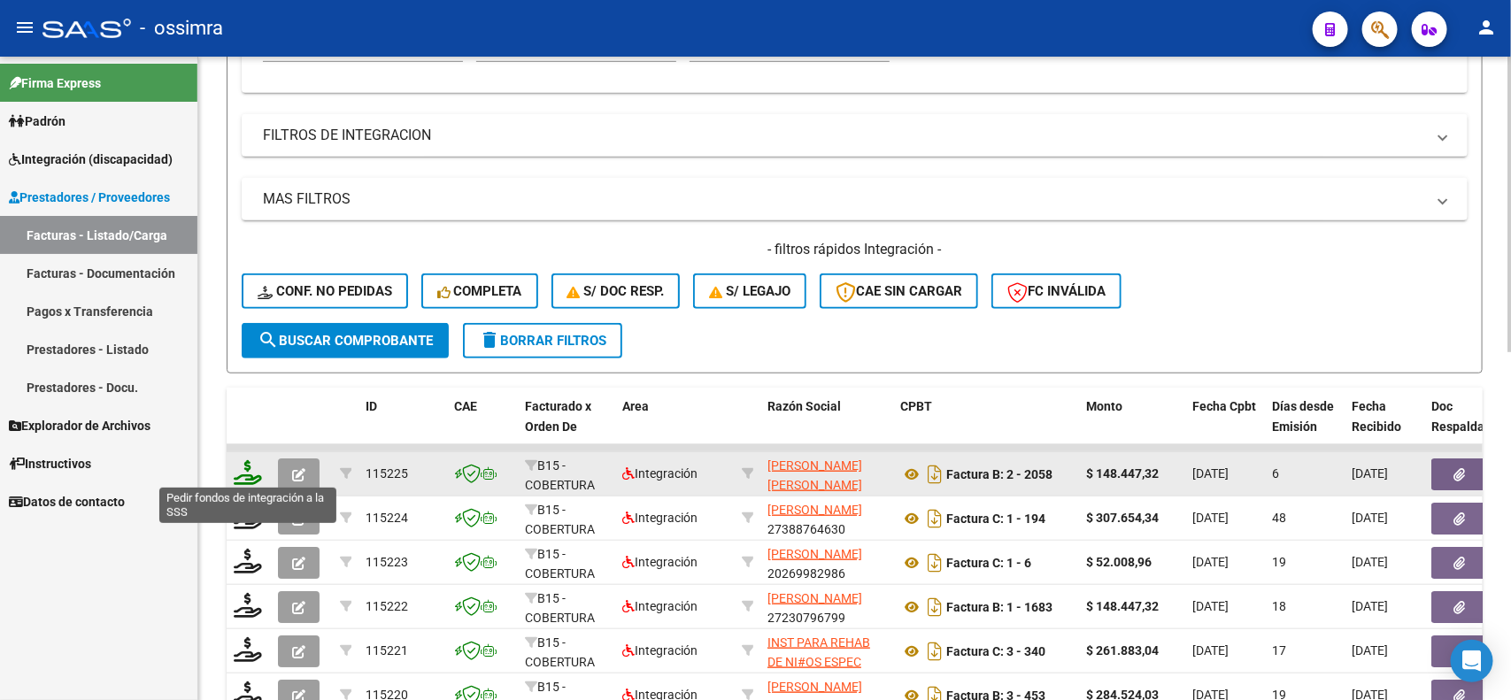
click at [250, 471] on icon at bounding box center [248, 472] width 28 height 25
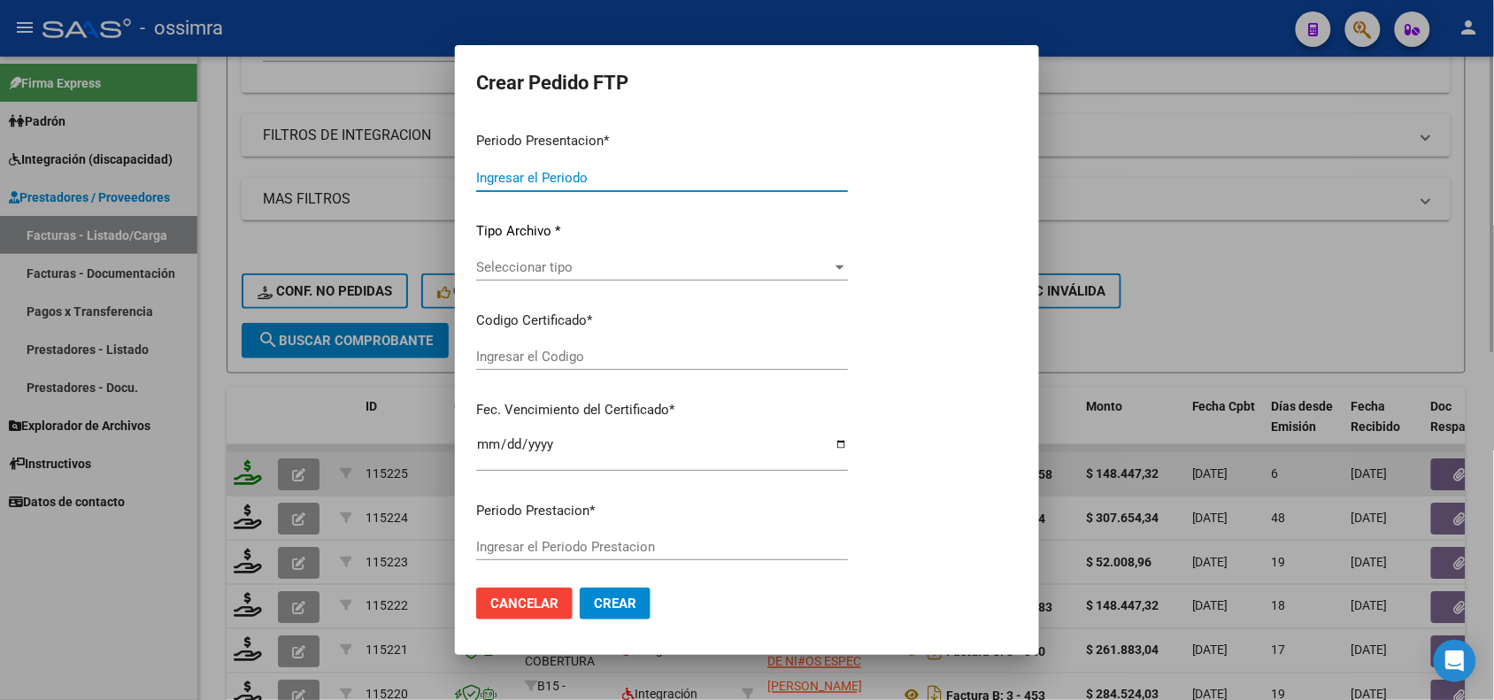
type input "202507"
type input "202505"
type input "$ 148.447,32"
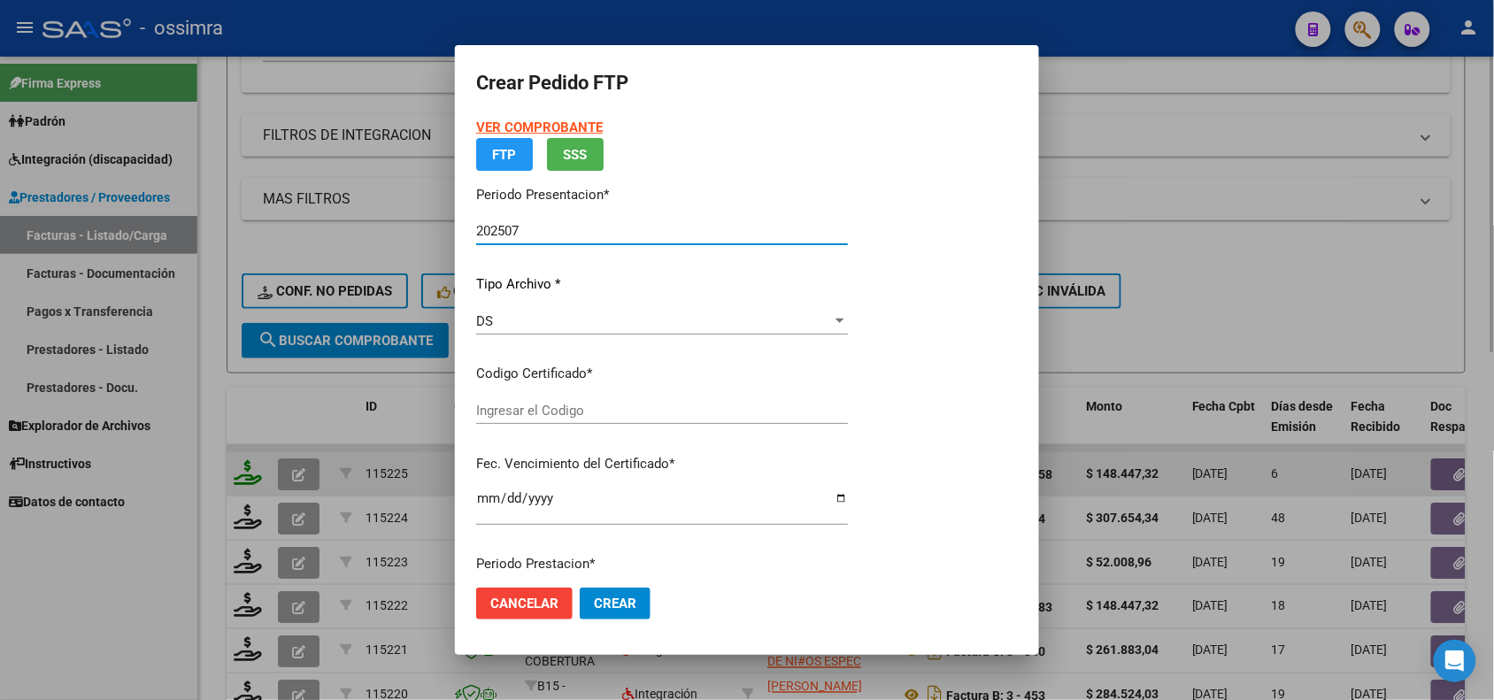
type input "ARG01000476092762017092220220922SAL123"
type input "[DATE]"
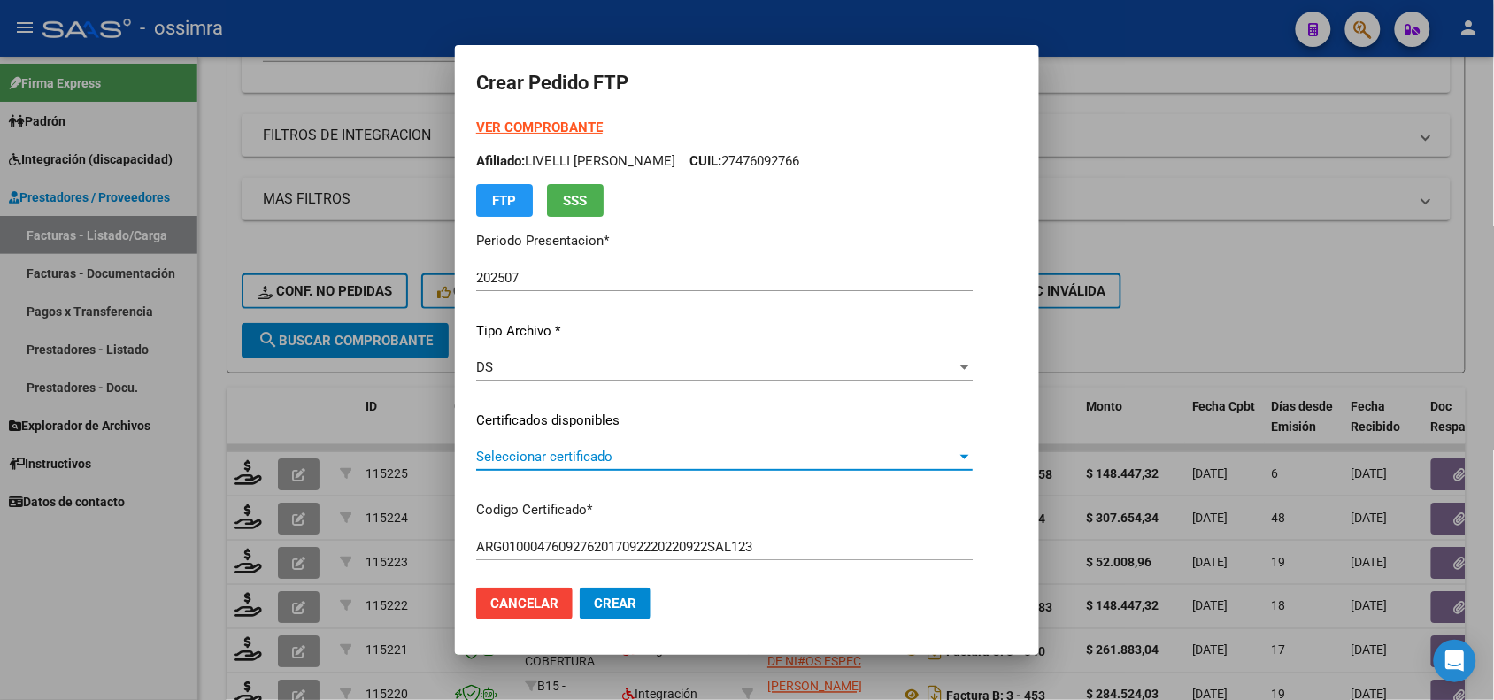
click at [652, 449] on span "Seleccionar certificado" at bounding box center [716, 457] width 481 height 16
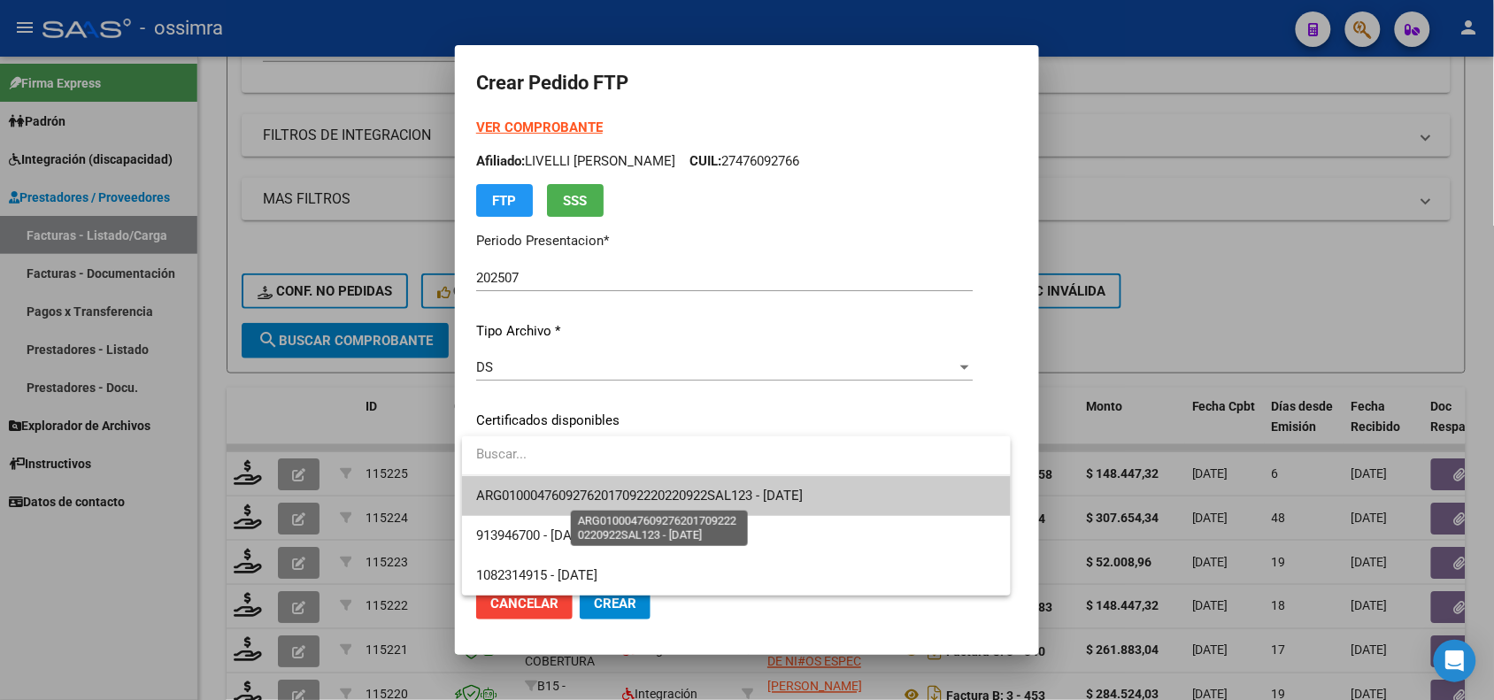
click at [679, 488] on span "ARG01000476092762017092220220922SAL123 - [DATE]" at bounding box center [639, 496] width 327 height 16
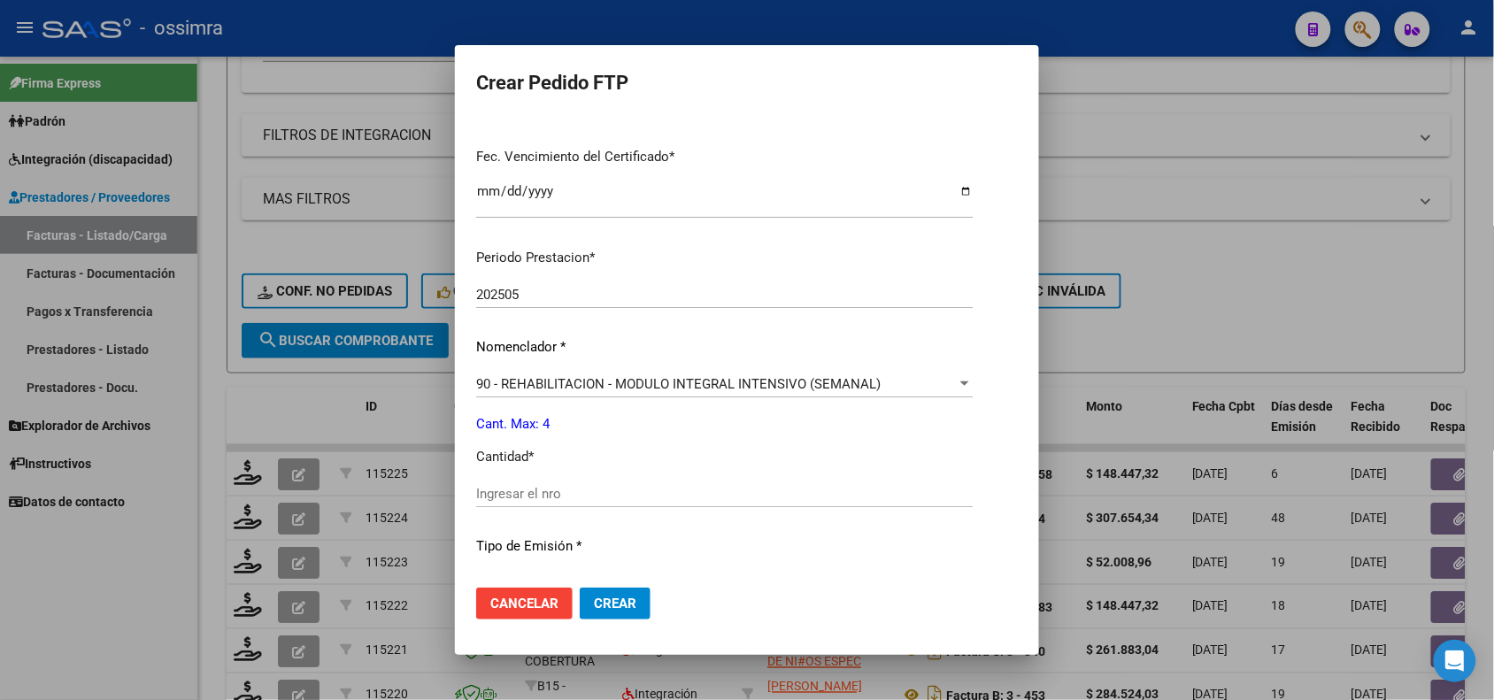
click at [600, 487] on input "Ingresar el nro" at bounding box center [724, 494] width 496 height 16
type input "4"
click at [619, 604] on span "Crear" at bounding box center [615, 604] width 42 height 16
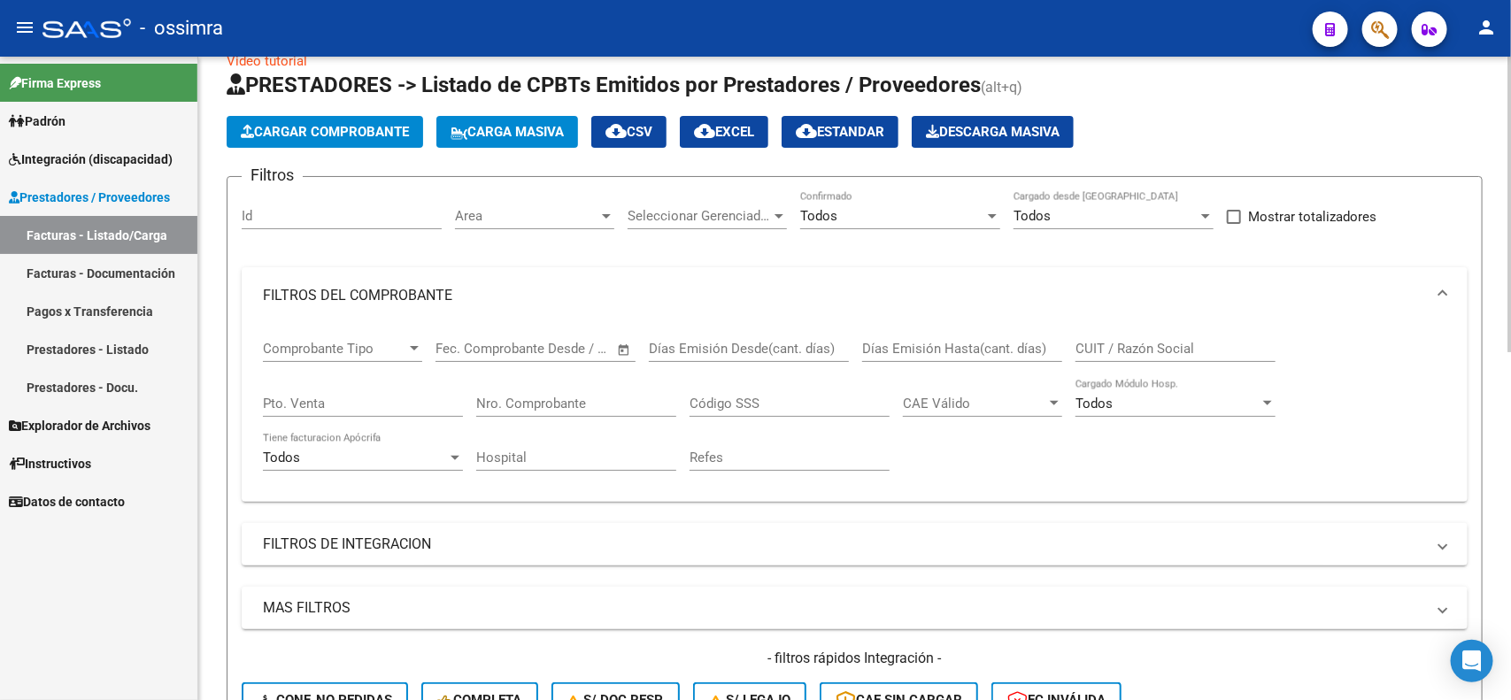
scroll to position [0, 0]
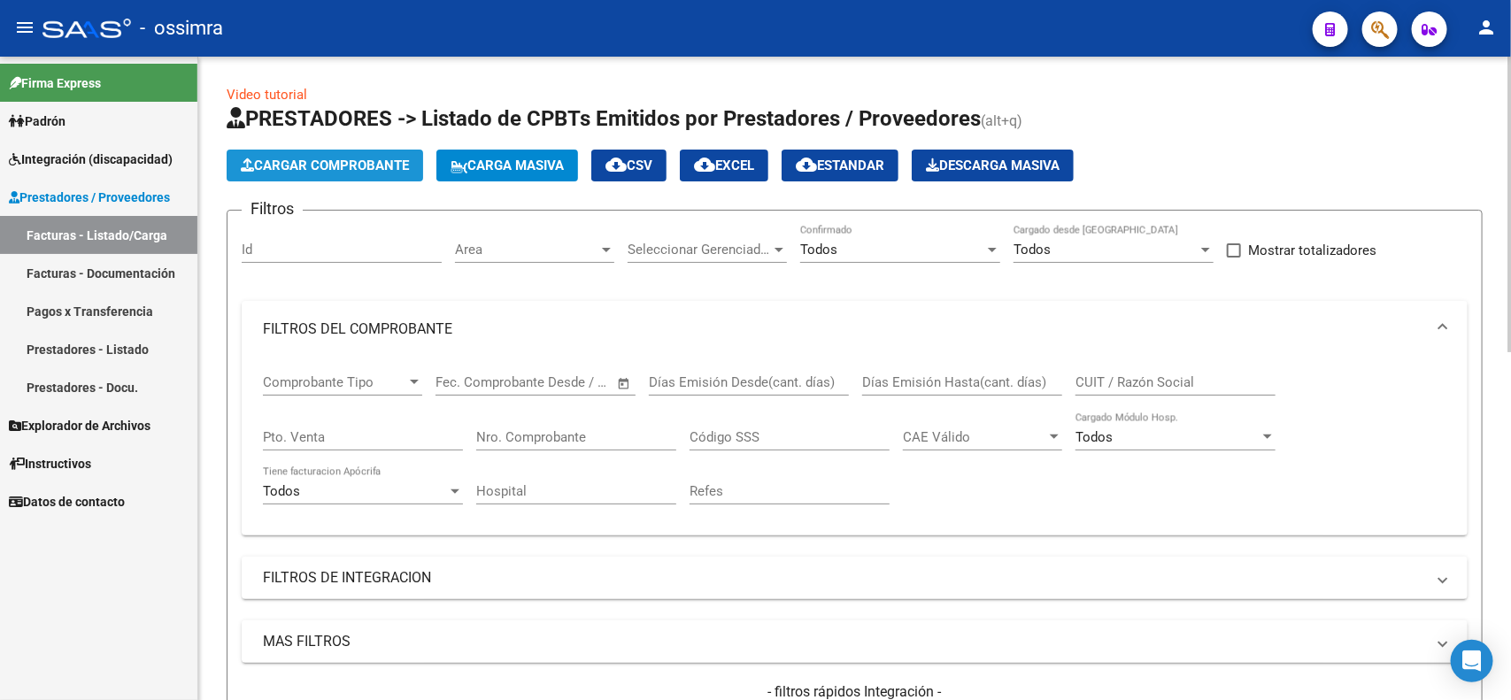
click at [312, 155] on button "Cargar Comprobante" at bounding box center [325, 166] width 196 height 32
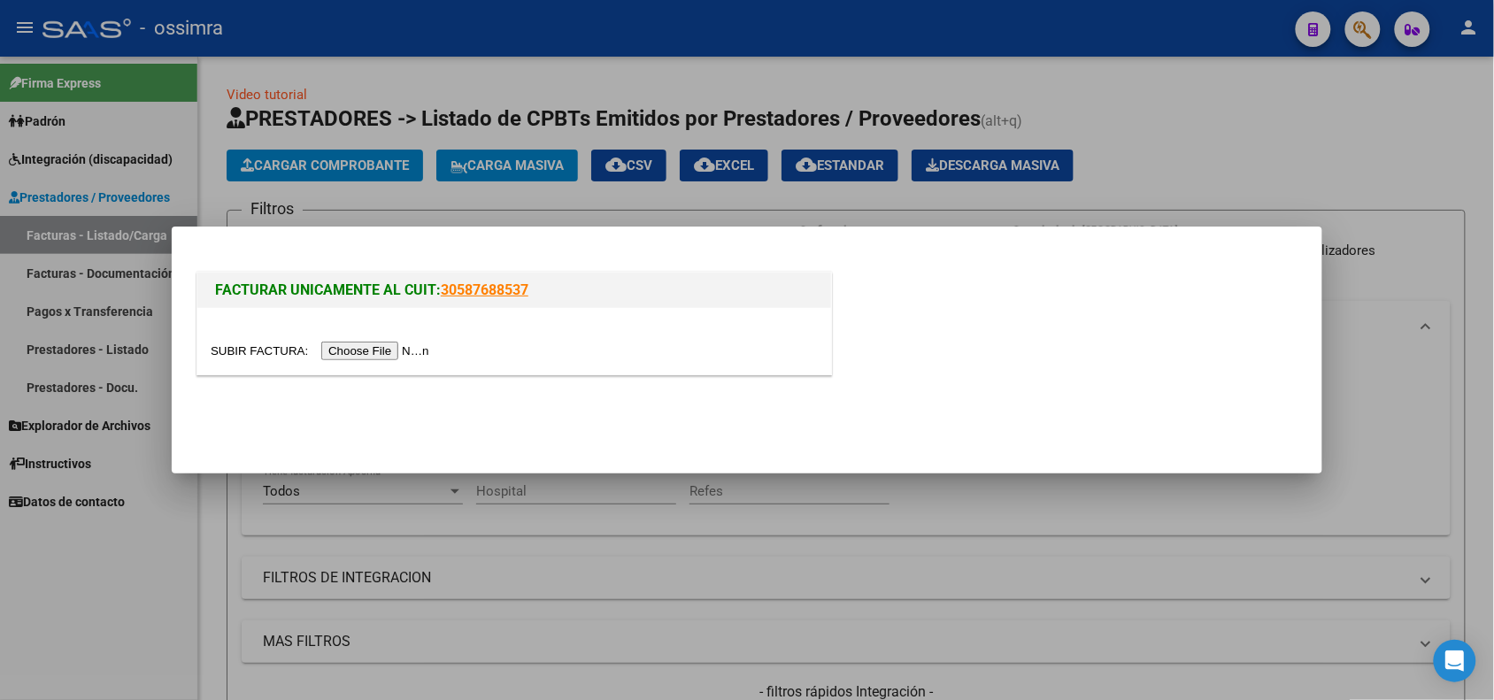
click at [387, 355] on input "file" at bounding box center [323, 351] width 224 height 19
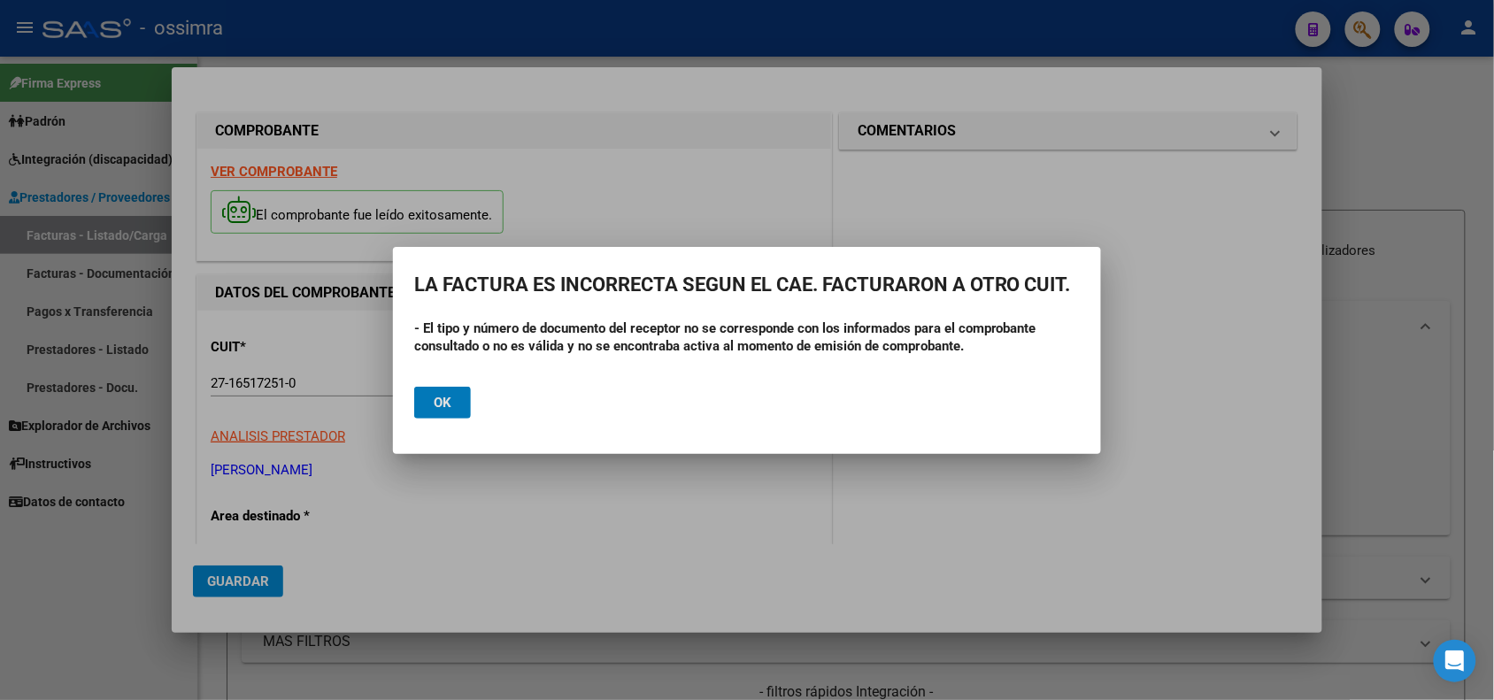
click at [1456, 450] on div at bounding box center [747, 350] width 1494 height 700
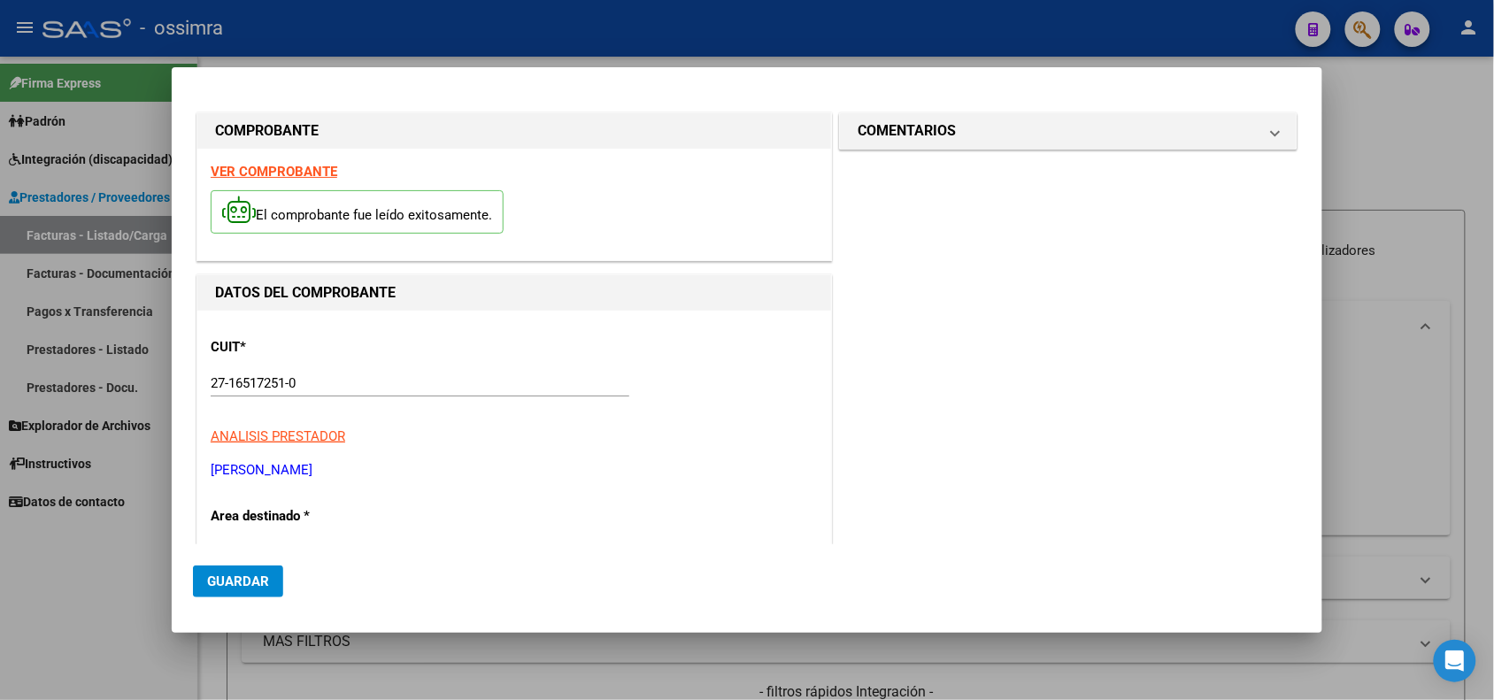
click at [58, 611] on div at bounding box center [747, 350] width 1494 height 700
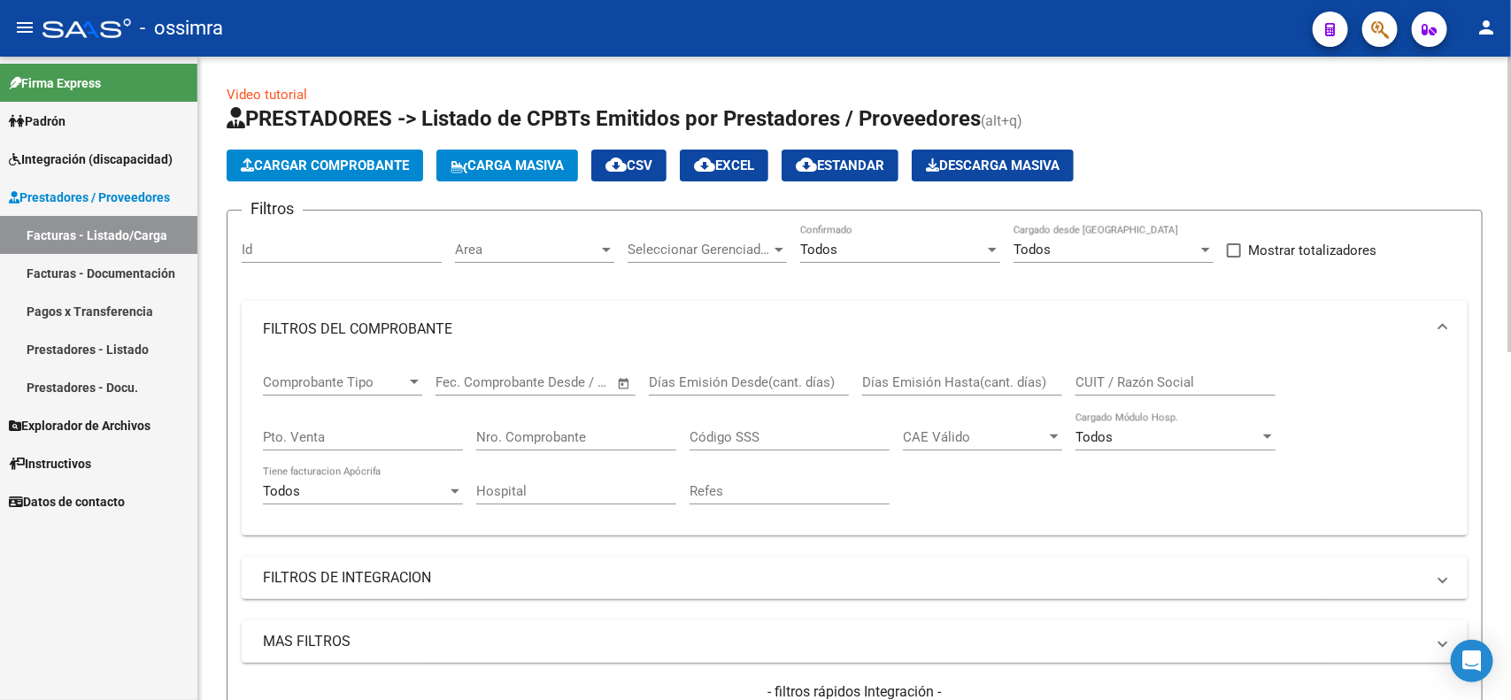
click at [573, 432] on input "Nro. Comprobante" at bounding box center [576, 437] width 200 height 16
type input "2057"
click at [295, 168] on span "Cargar Comprobante" at bounding box center [325, 166] width 168 height 16
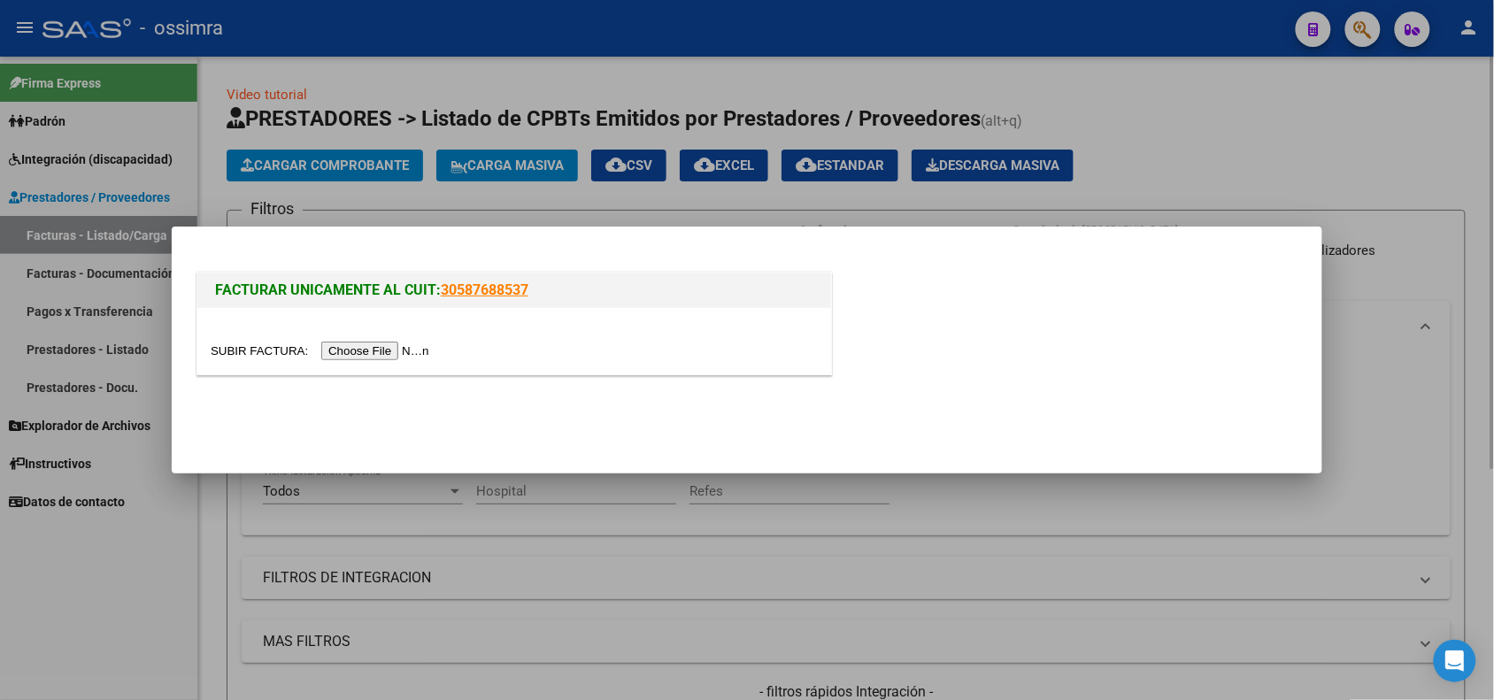
drag, startPoint x: 706, startPoint y: 573, endPoint x: 710, endPoint y: 563, distance: 11.2
click at [709, 569] on div at bounding box center [747, 350] width 1494 height 700
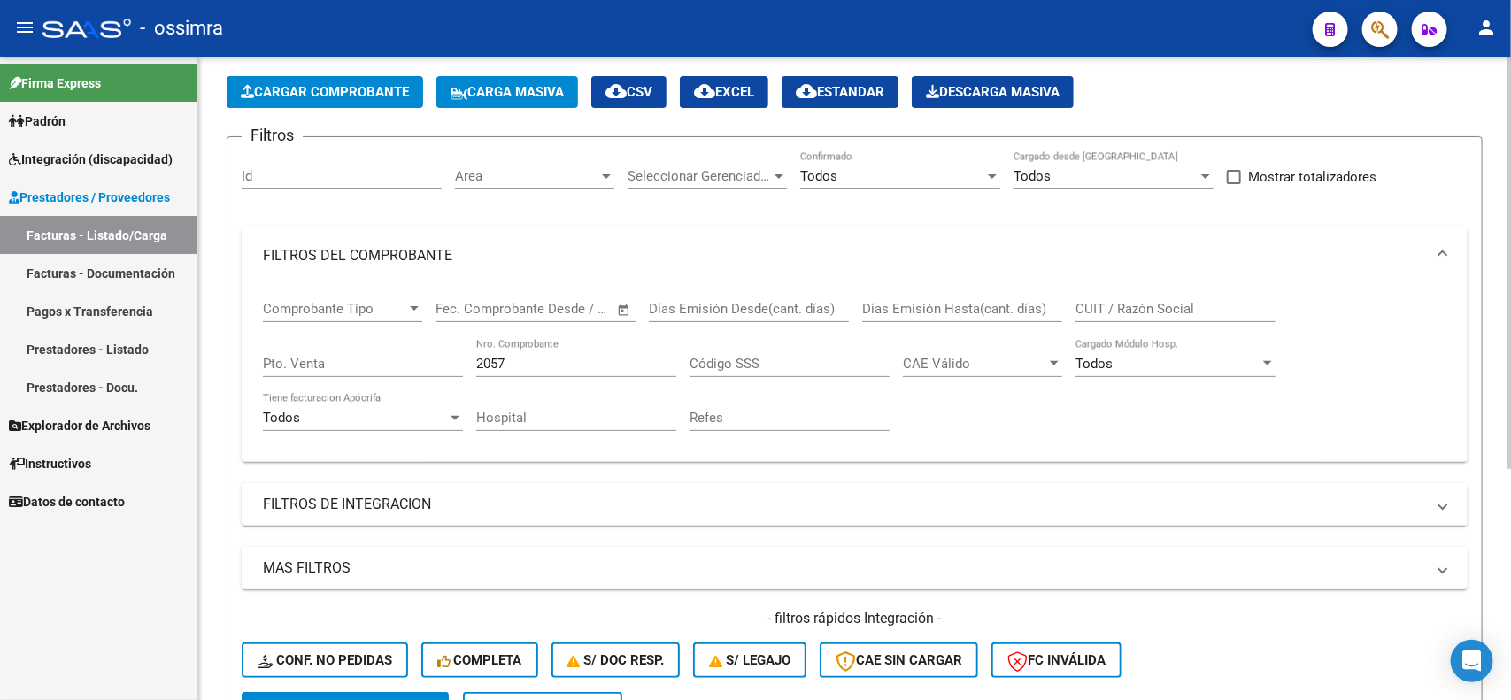
scroll to position [221, 0]
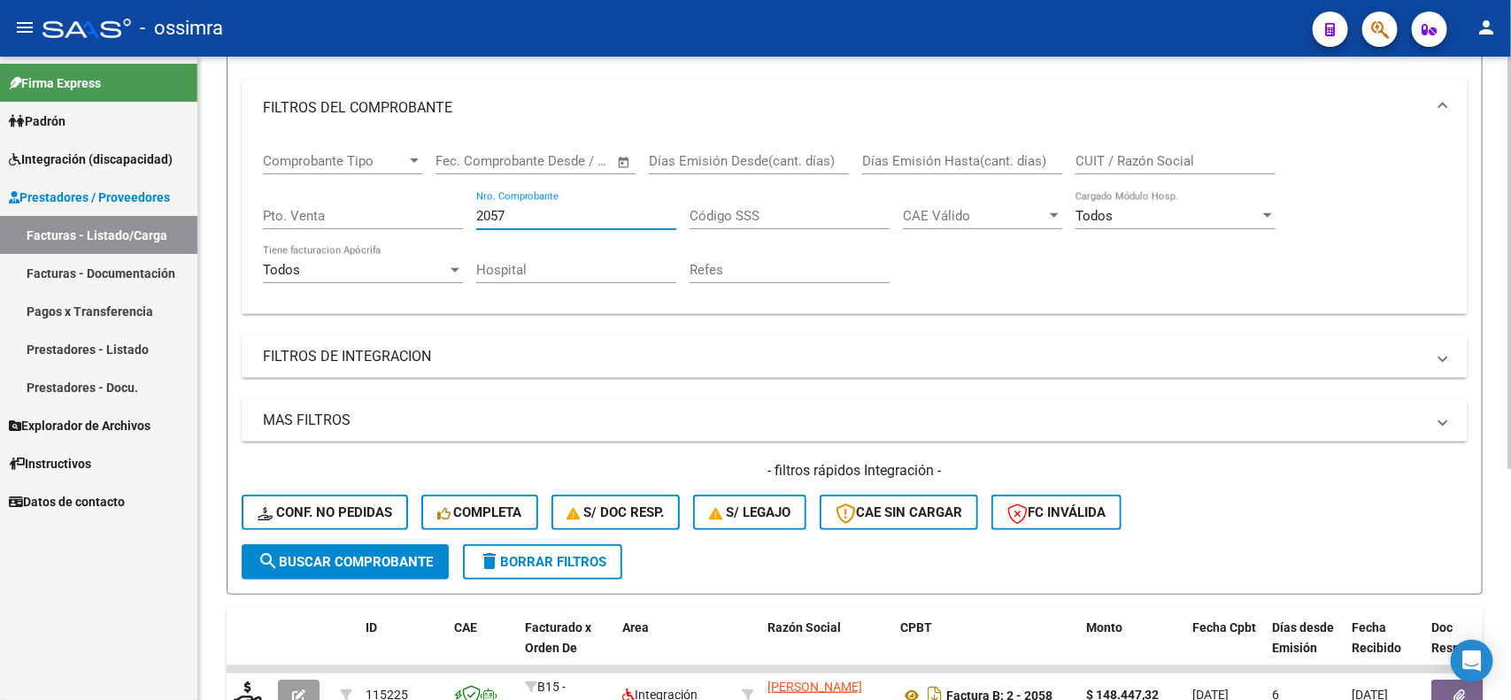
drag, startPoint x: 545, startPoint y: 210, endPoint x: 427, endPoint y: 215, distance: 117.8
click at [427, 215] on div "Comprobante Tipo Comprobante Tipo Start date – End date Fec. Comprobante Desde …" at bounding box center [854, 218] width 1183 height 164
click at [546, 377] on div "Filtros Id Area Area Seleccionar Gerenciador Seleccionar Gerenciador Todos Conf…" at bounding box center [855, 274] width 1226 height 541
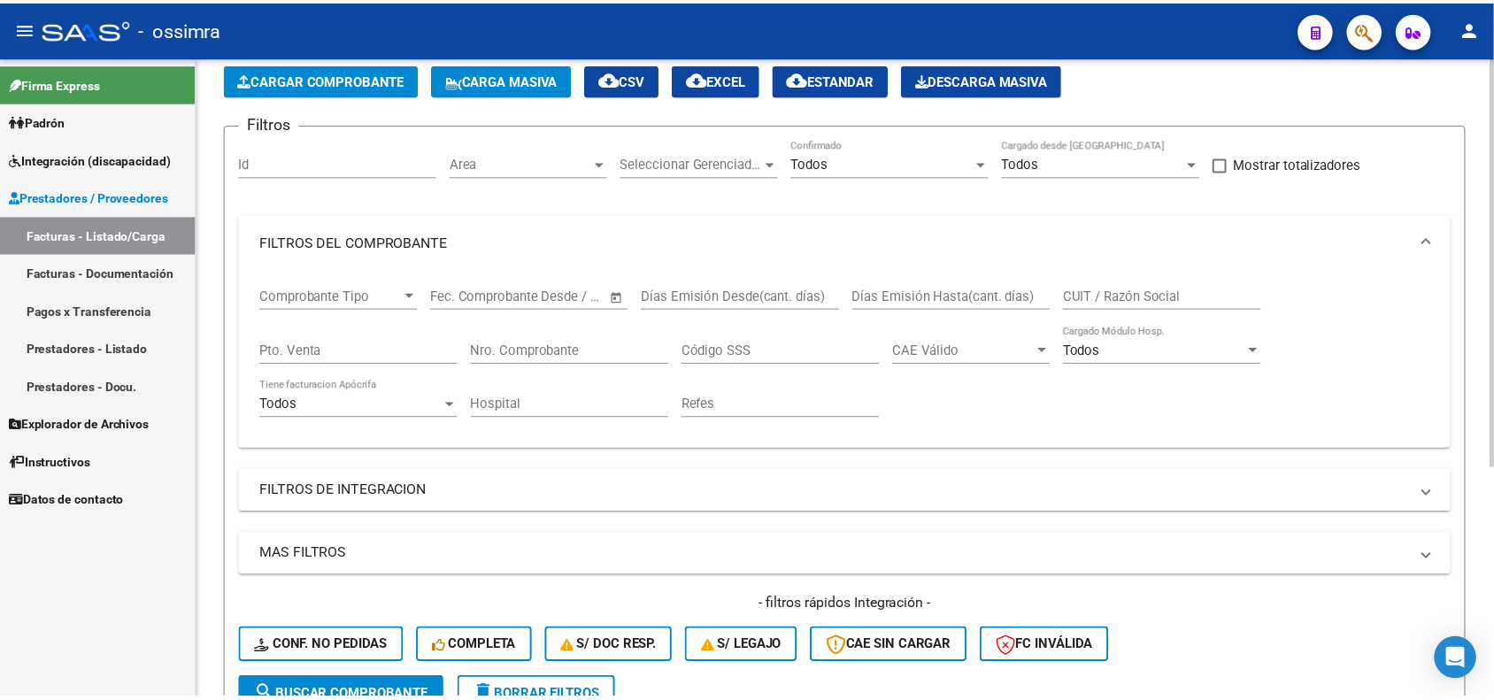
scroll to position [0, 0]
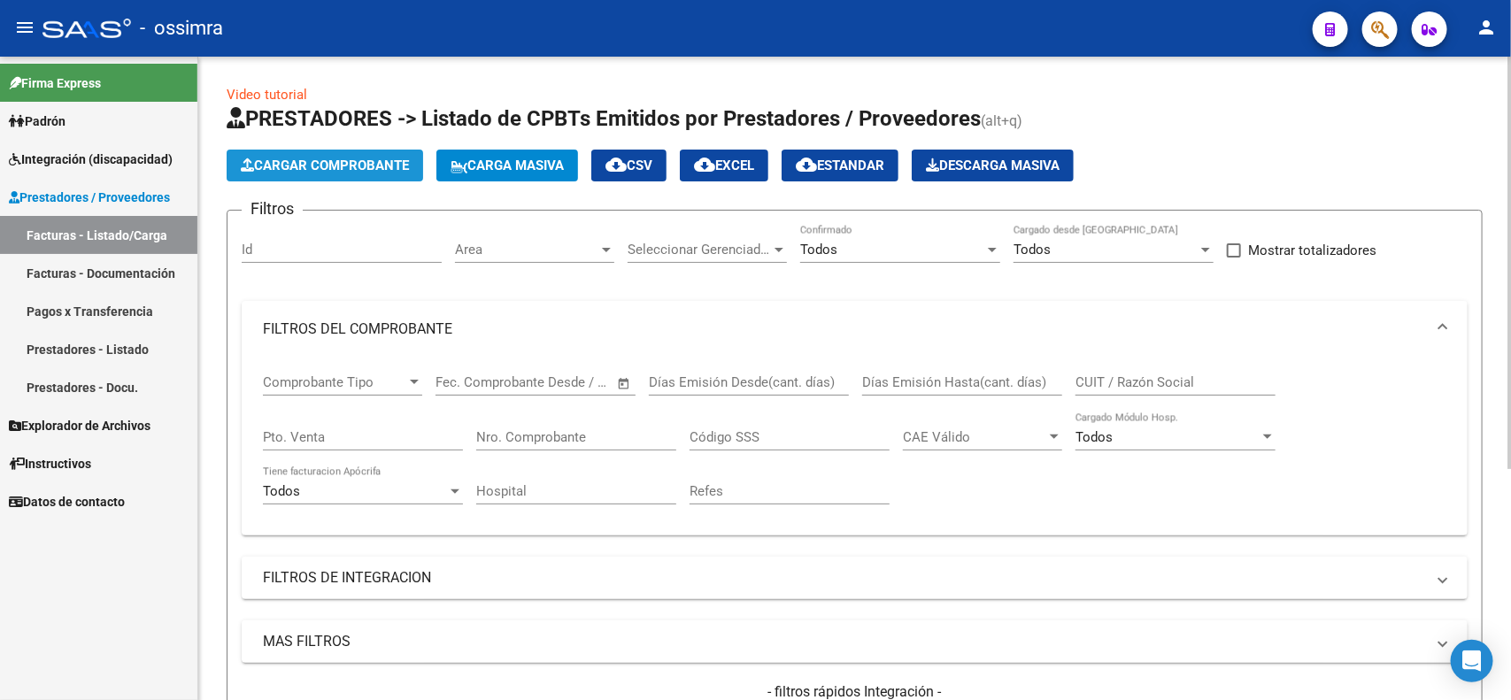
click at [325, 166] on span "Cargar Comprobante" at bounding box center [325, 166] width 168 height 16
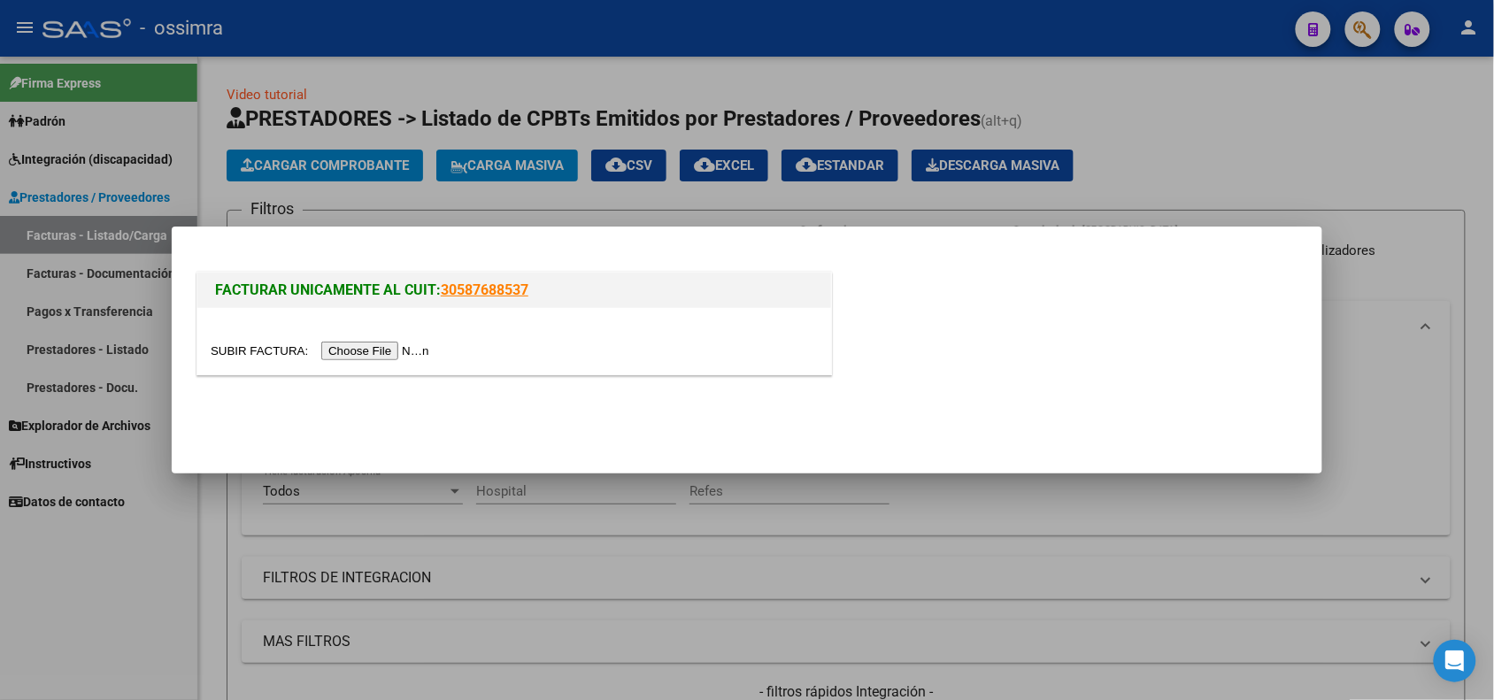
click at [395, 351] on input "file" at bounding box center [323, 351] width 224 height 19
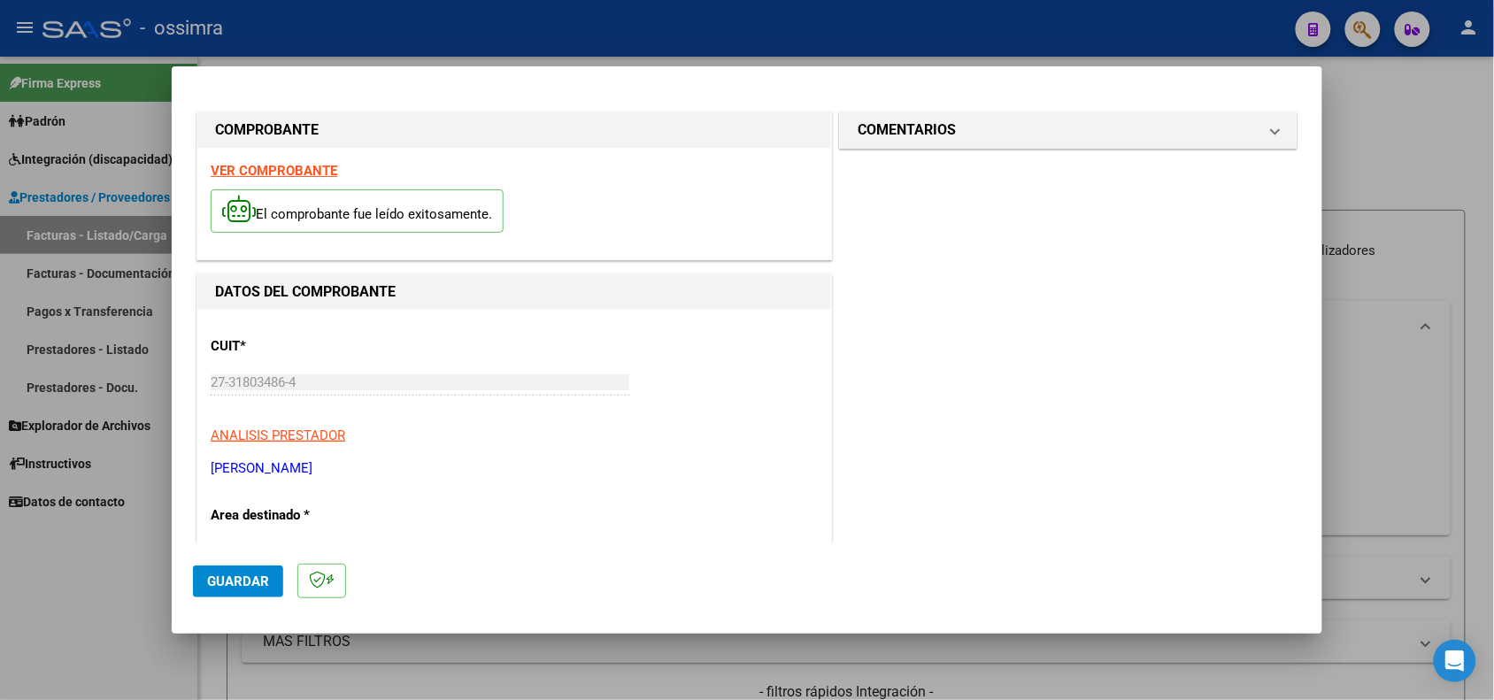
click at [284, 168] on strong "VER COMPROBANTE" at bounding box center [274, 171] width 127 height 16
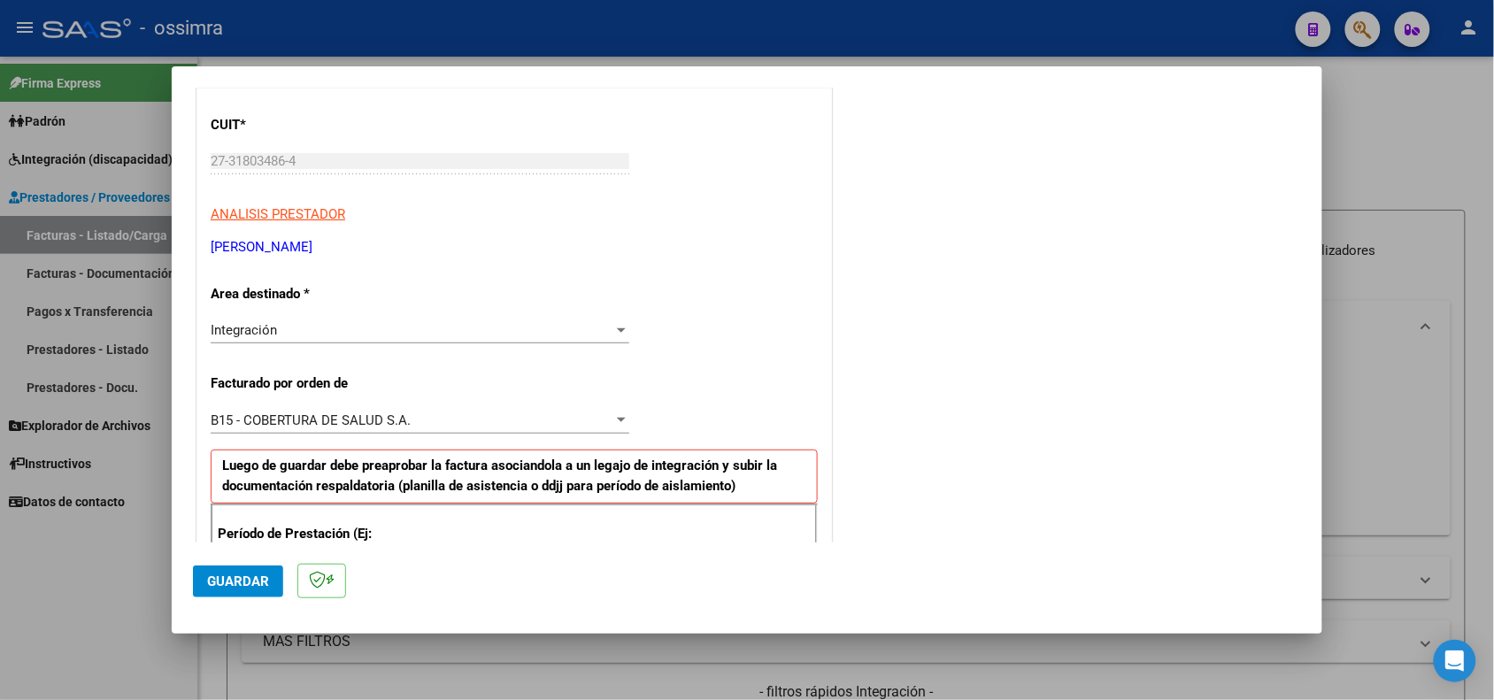
scroll to position [332, 0]
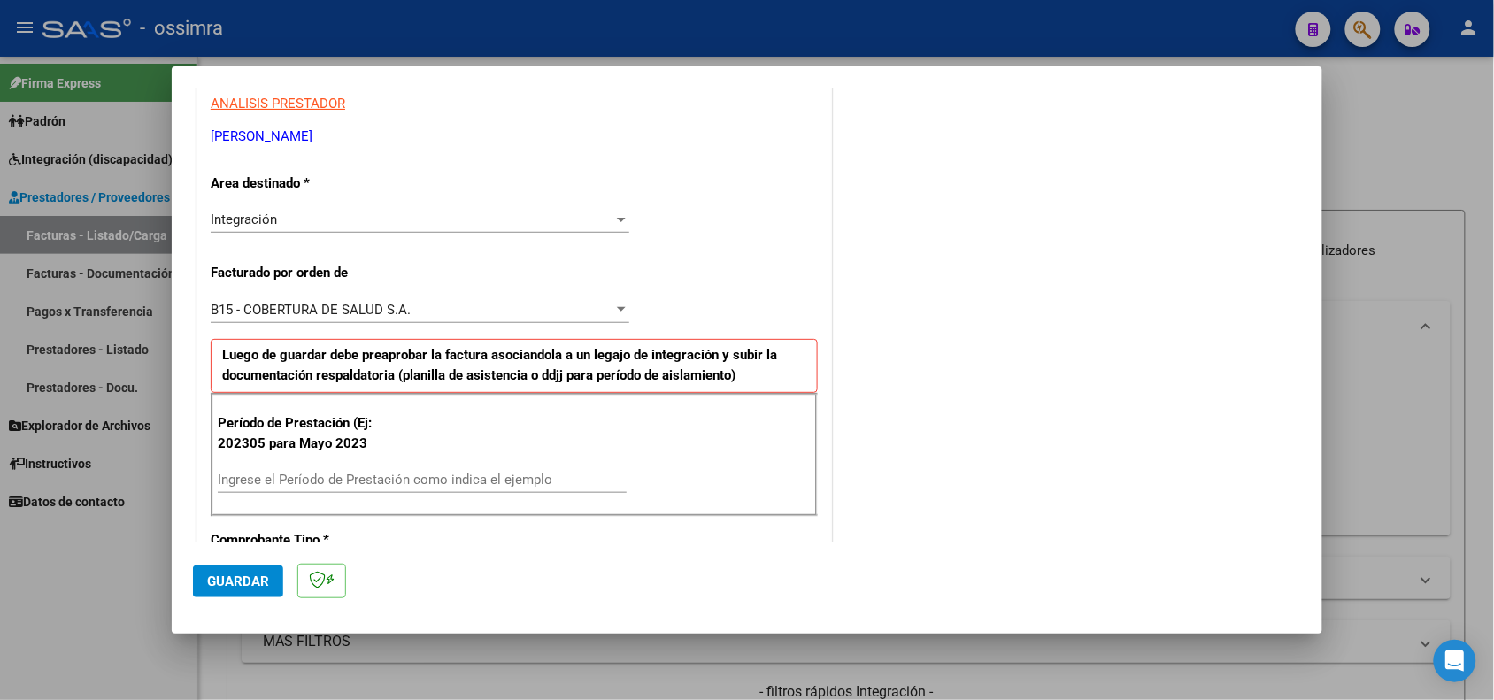
click at [403, 488] on input "Ingrese el Período de Prestación como indica el ejemplo" at bounding box center [422, 480] width 409 height 16
type input "202505"
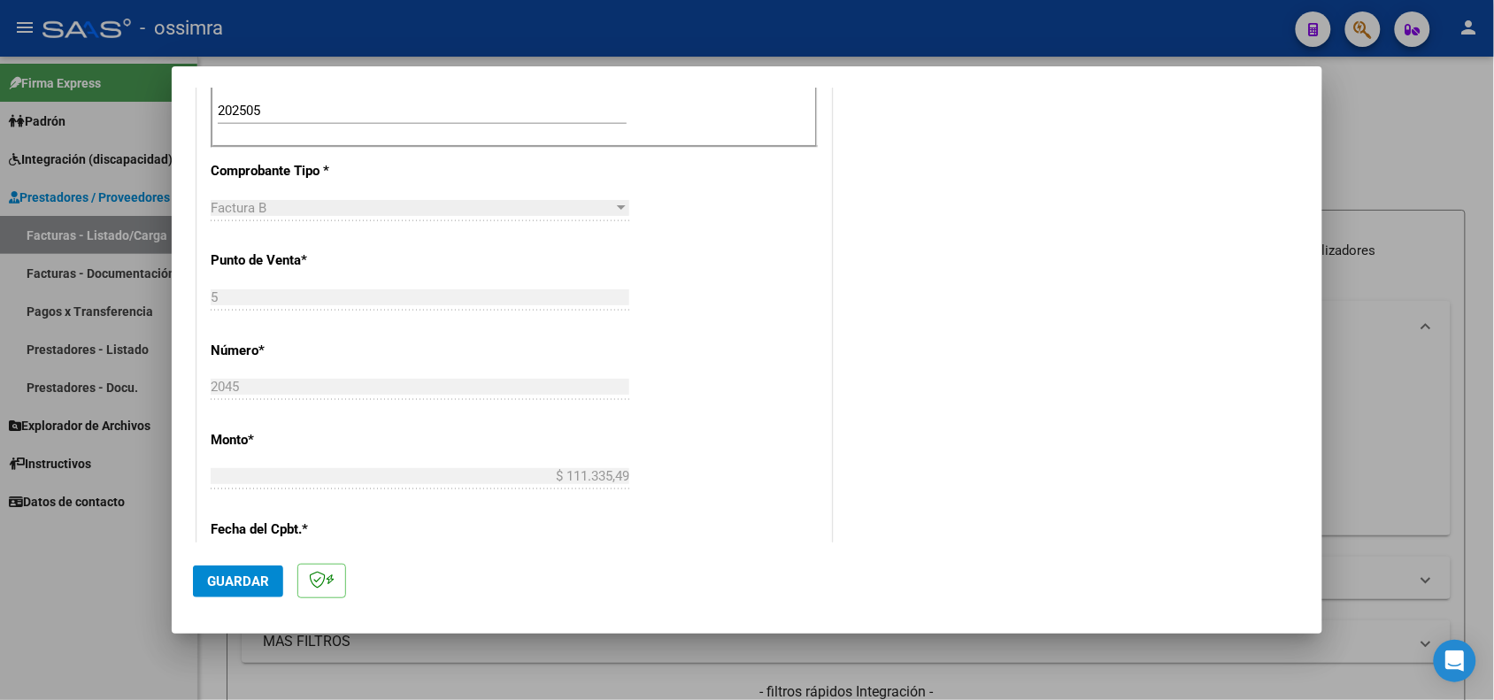
scroll to position [774, 0]
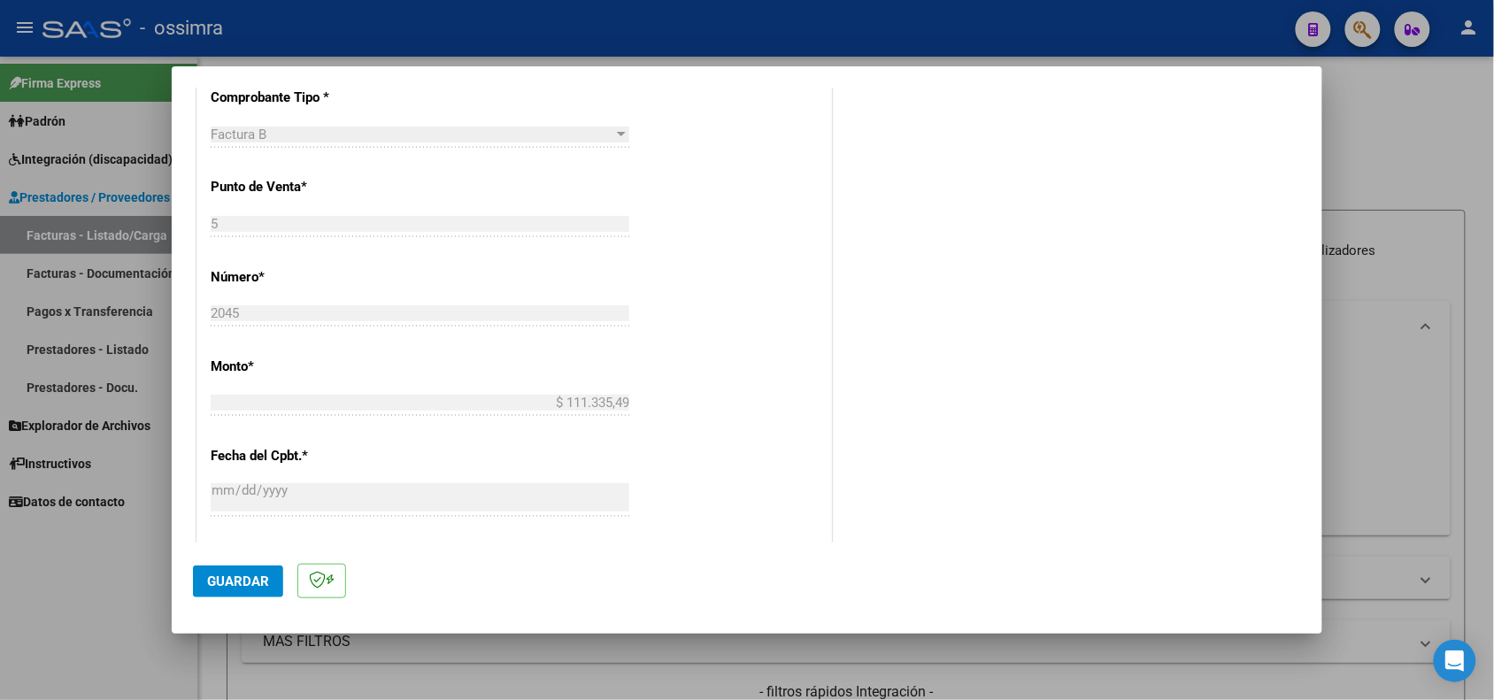
click at [270, 587] on button "Guardar" at bounding box center [238, 581] width 90 height 32
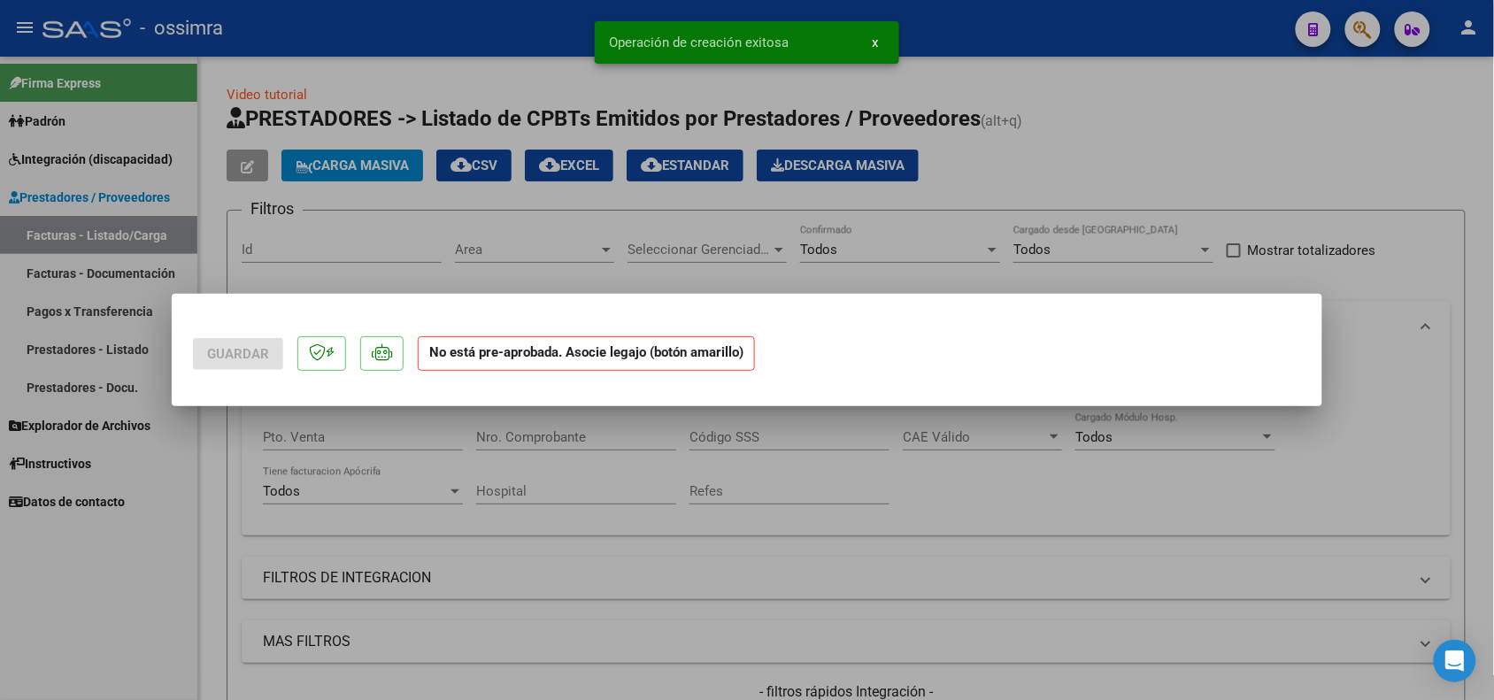
scroll to position [0, 0]
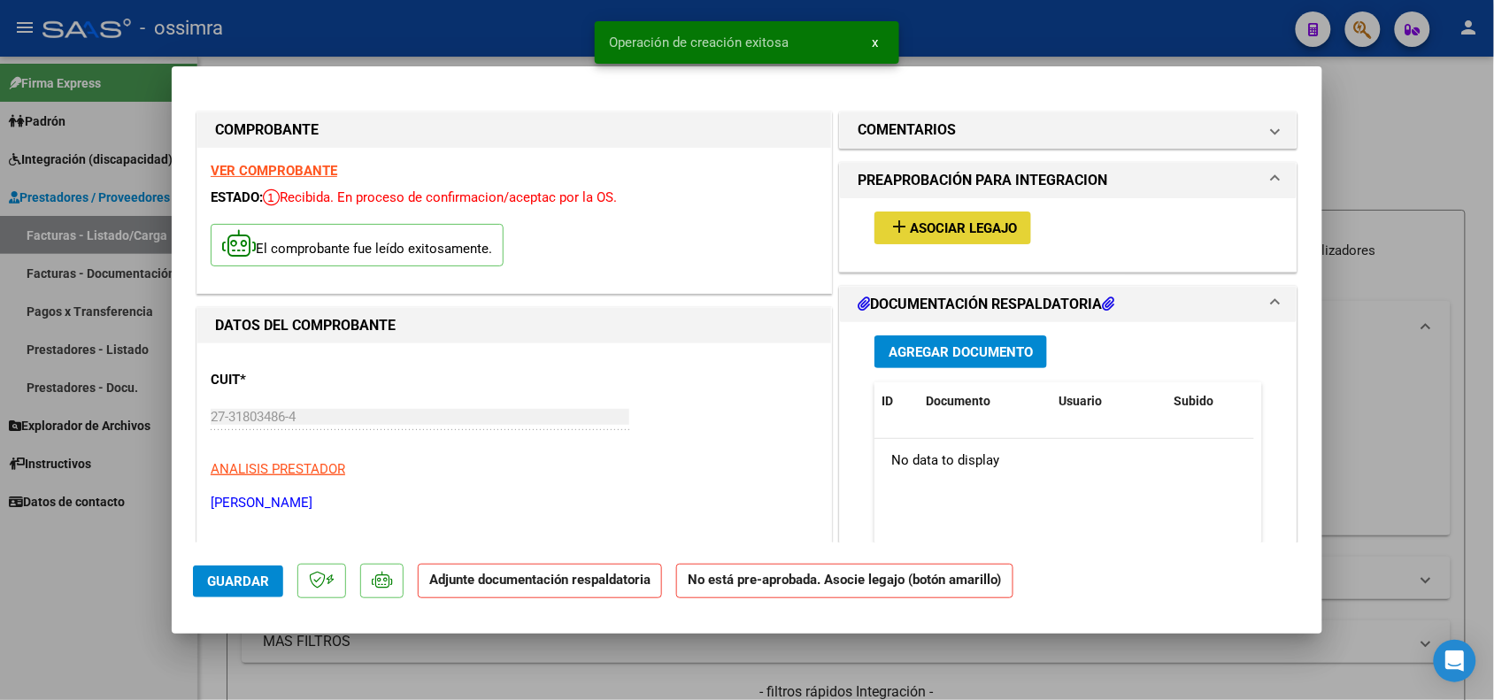
click at [931, 230] on span "Asociar Legajo" at bounding box center [963, 228] width 107 height 16
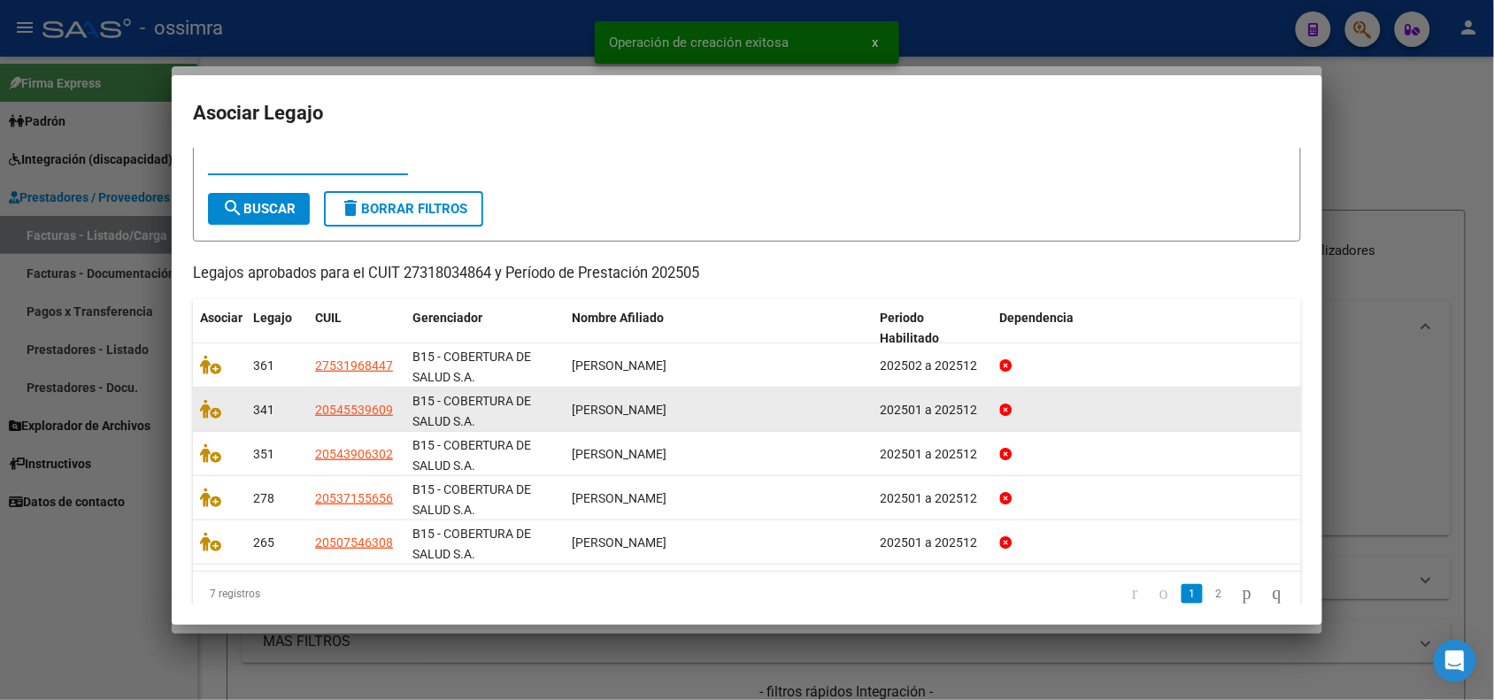
scroll to position [84, 0]
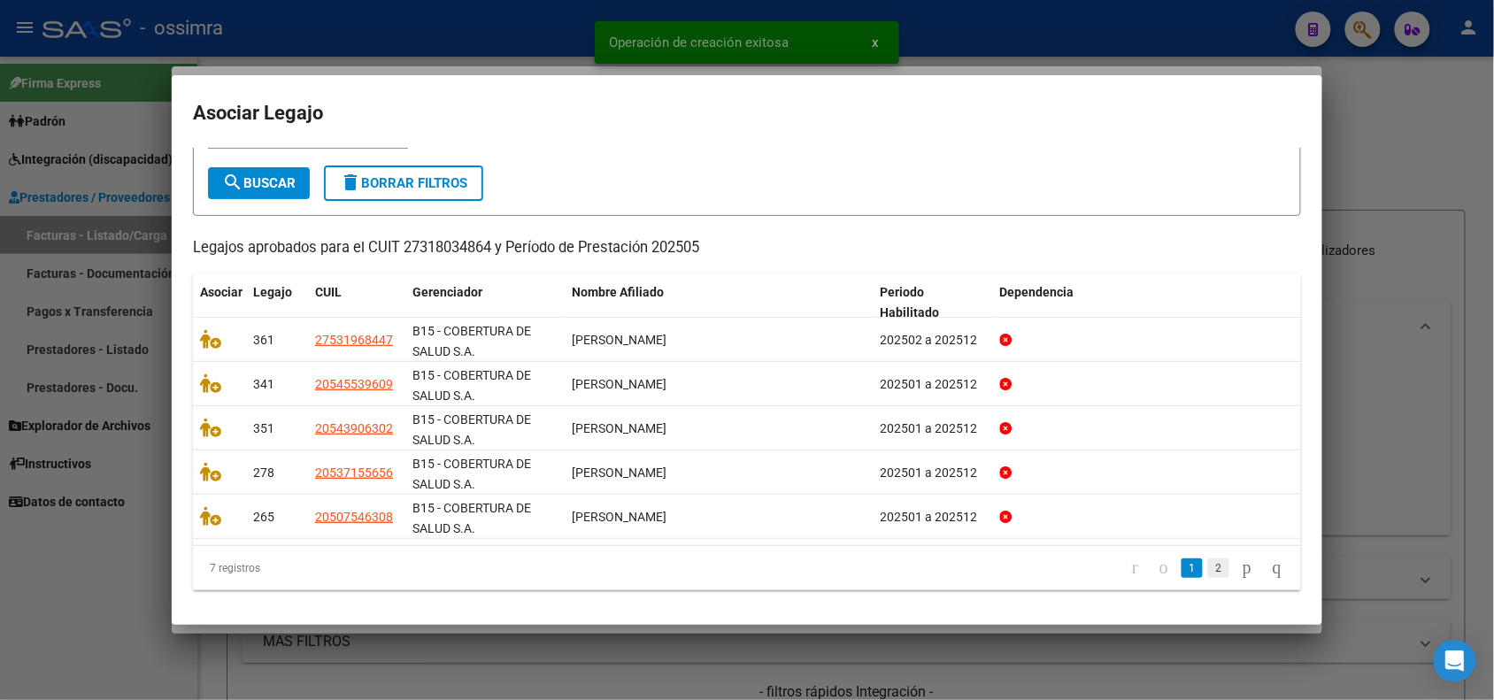
click at [1208, 575] on link "2" at bounding box center [1218, 567] width 21 height 19
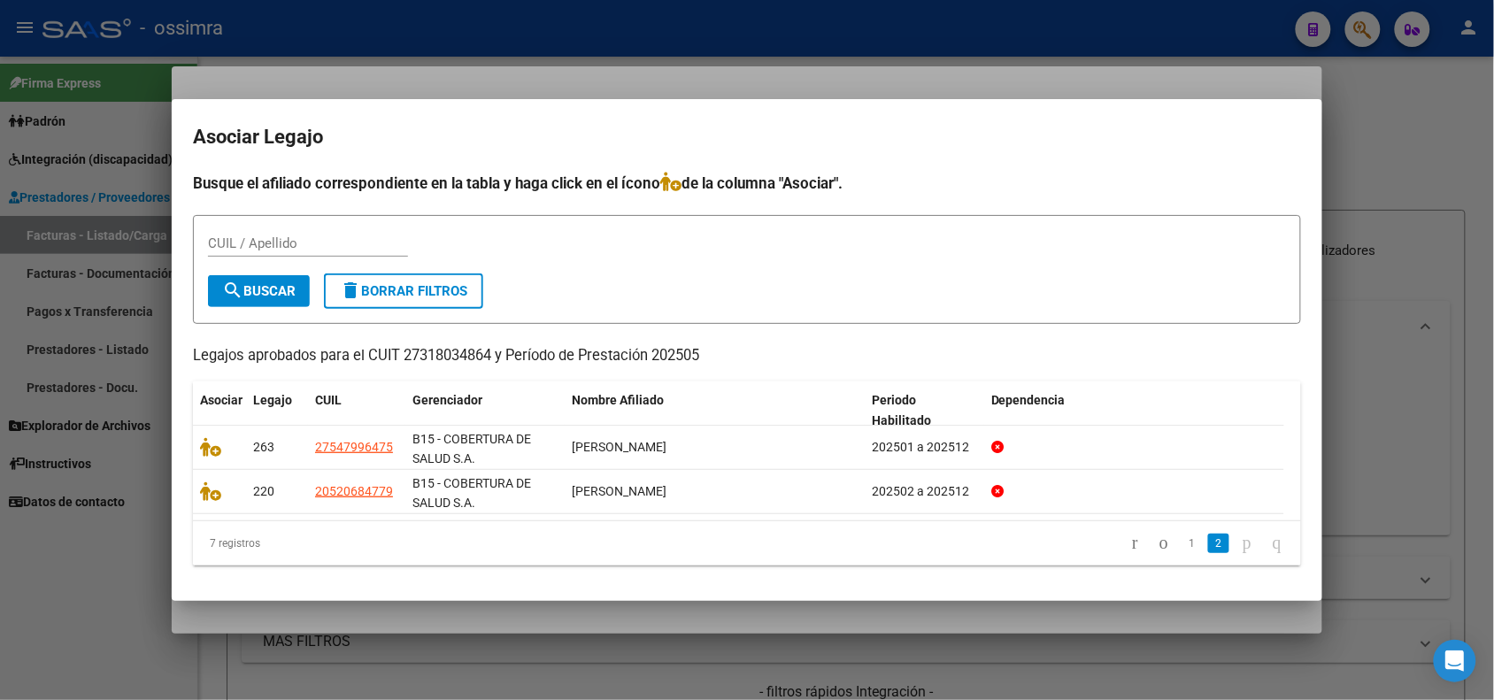
scroll to position [0, 0]
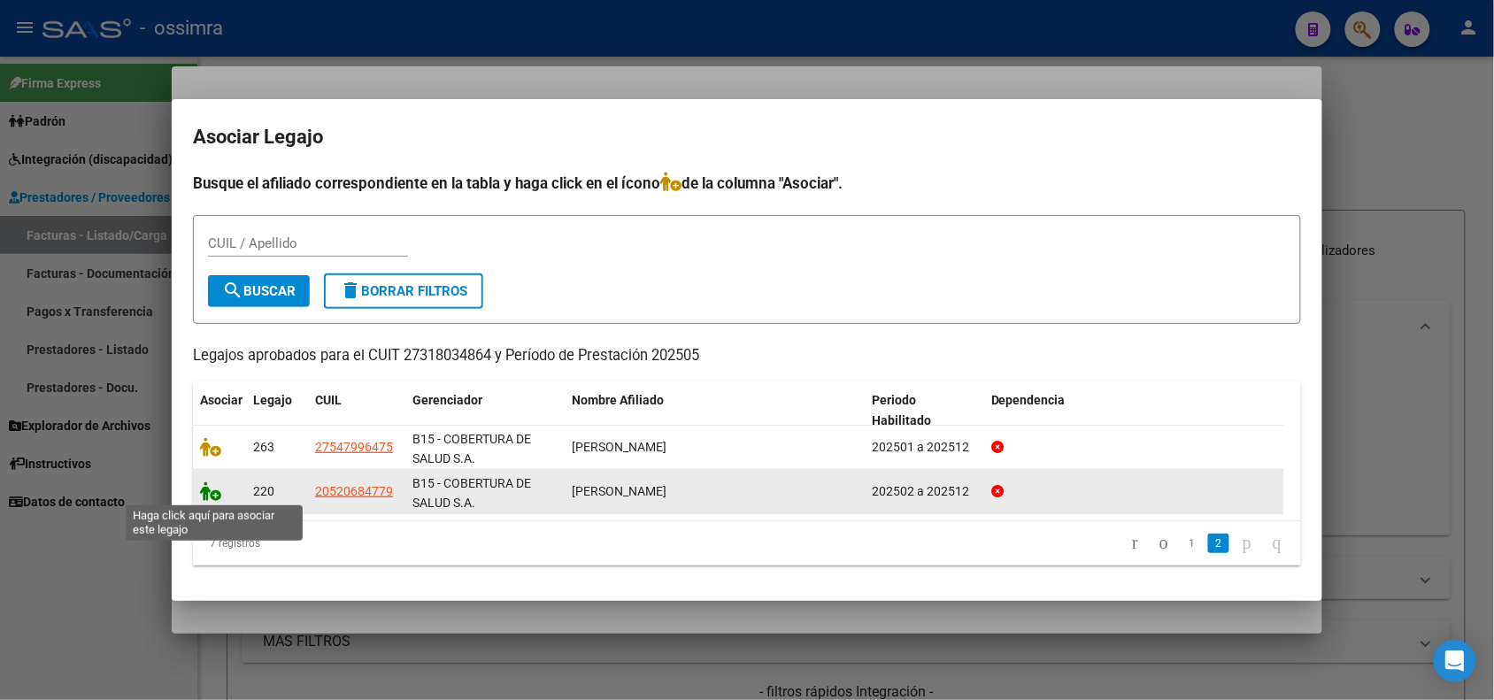
click at [204, 496] on icon at bounding box center [210, 490] width 21 height 19
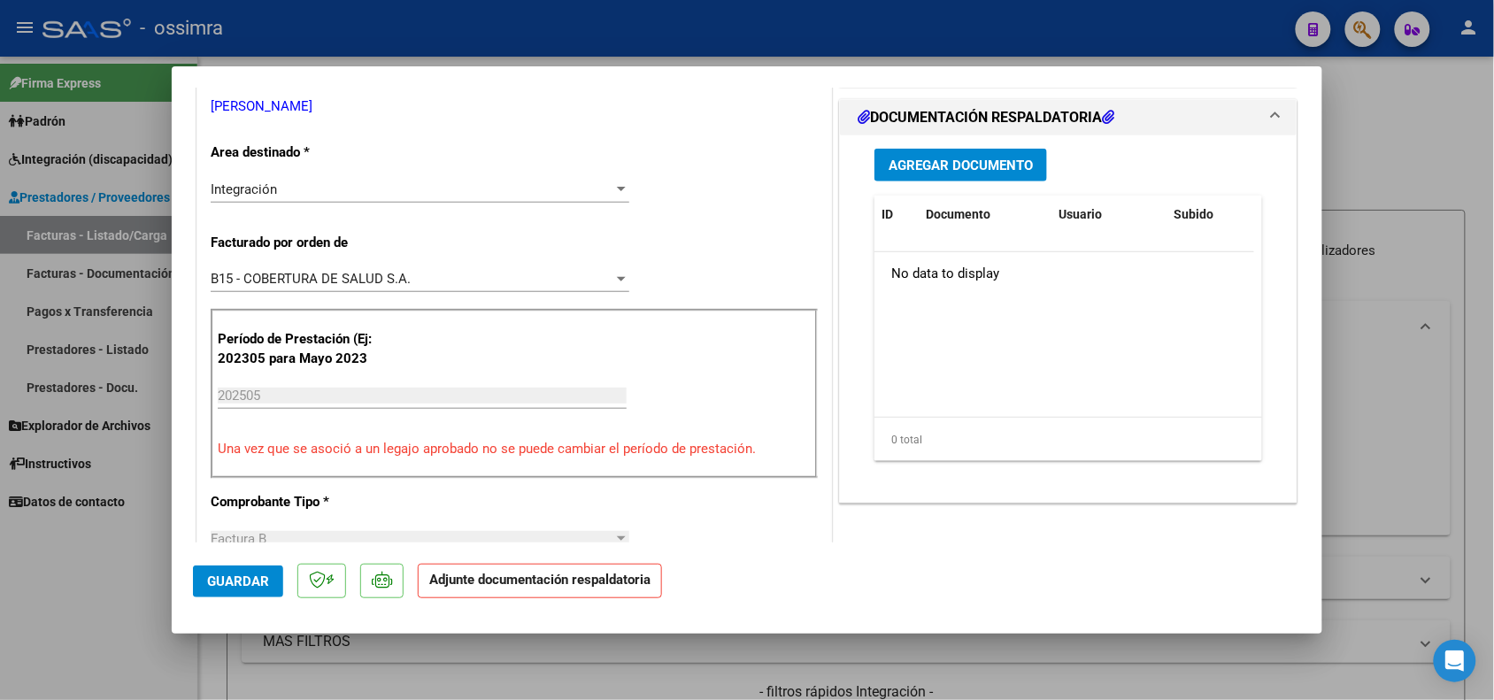
scroll to position [442, 0]
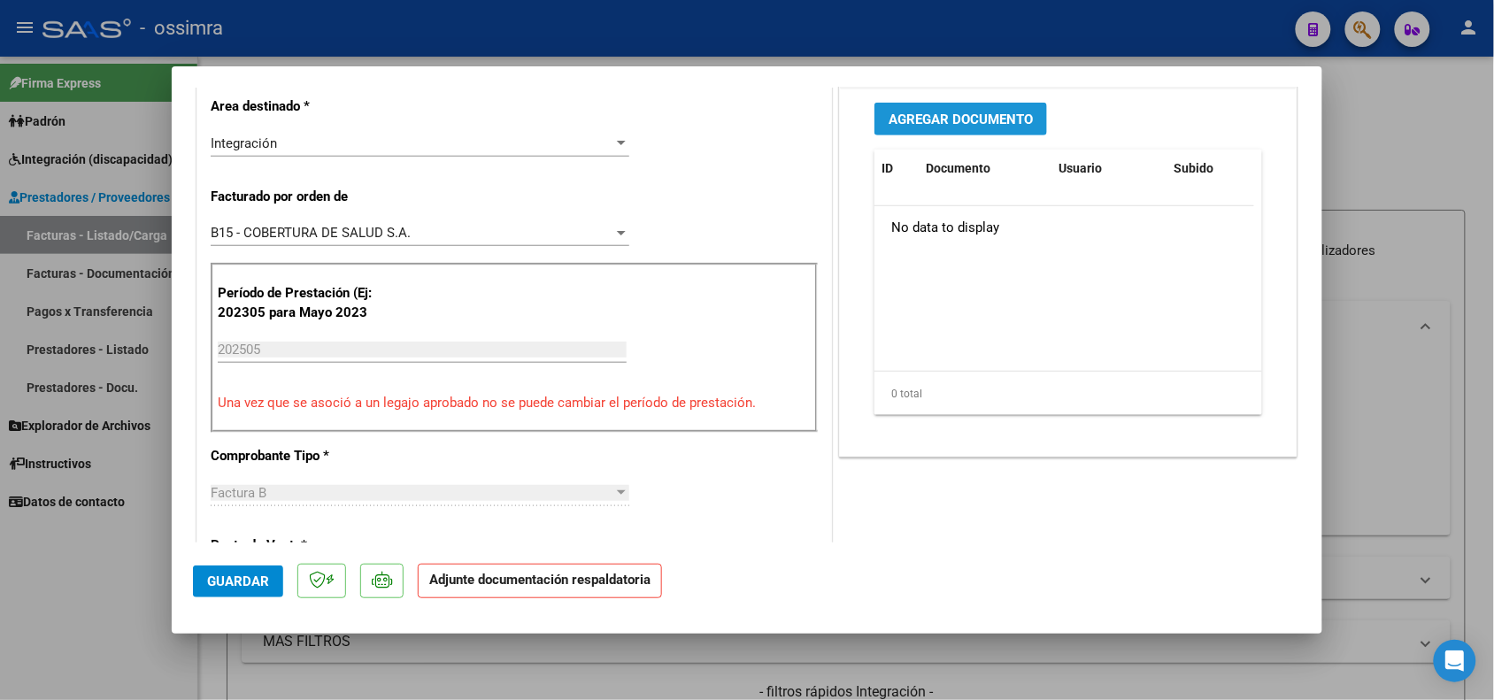
click at [925, 108] on button "Agregar Documento" at bounding box center [960, 119] width 173 height 33
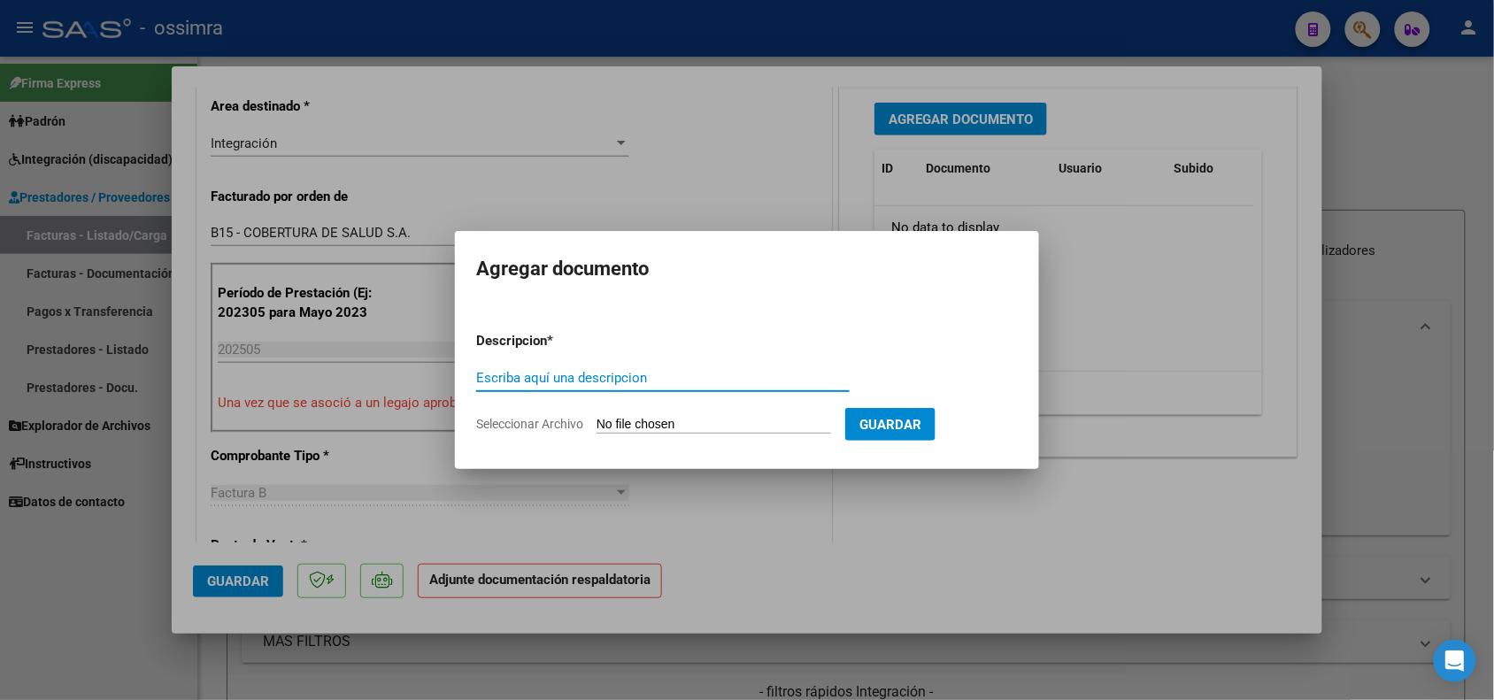
click at [510, 386] on div "Escriba aquí una descripcion" at bounding box center [662, 378] width 373 height 27
type input "PLANILLA DE ASISTENCIA"
click at [643, 430] on input "Seleccionar Archivo" at bounding box center [713, 425] width 235 height 17
type input "C:\fakepath\P [PERSON_NAME].pdf"
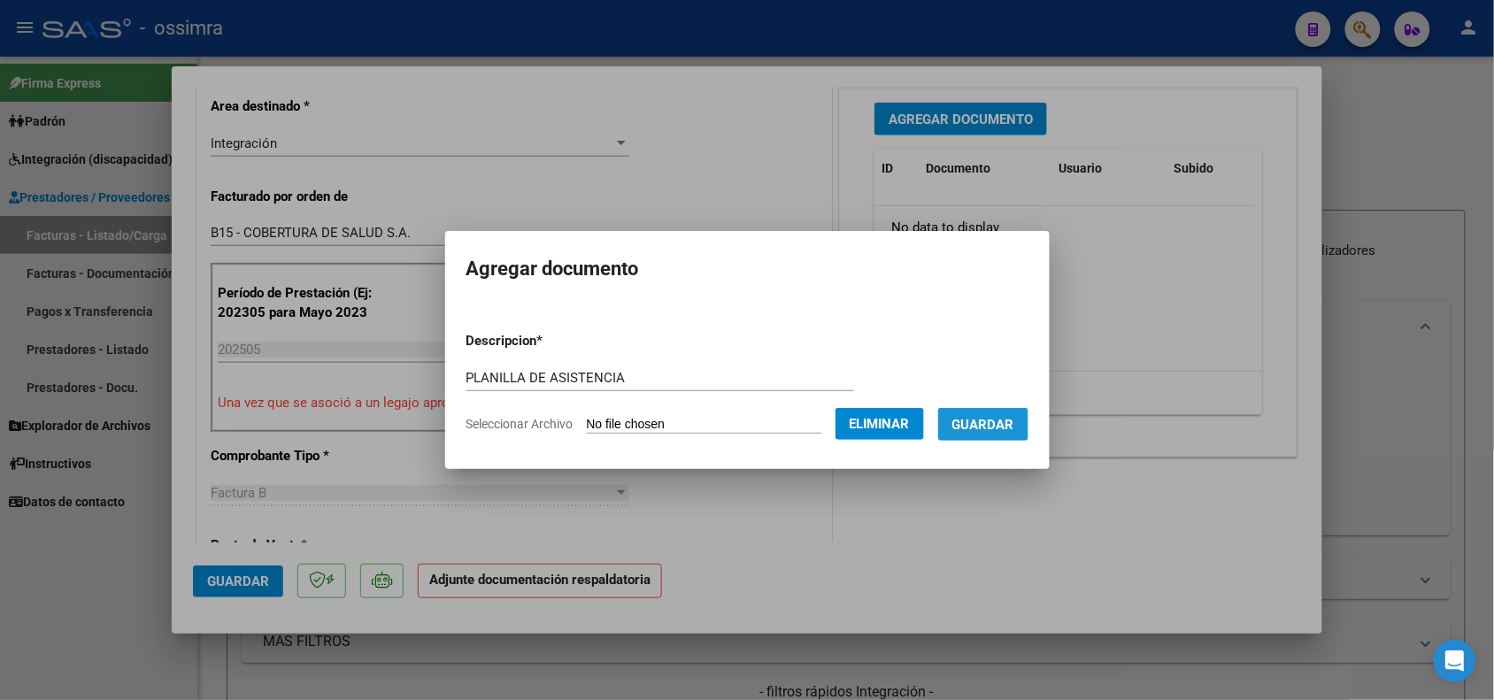
click at [994, 431] on button "Guardar" at bounding box center [983, 424] width 90 height 33
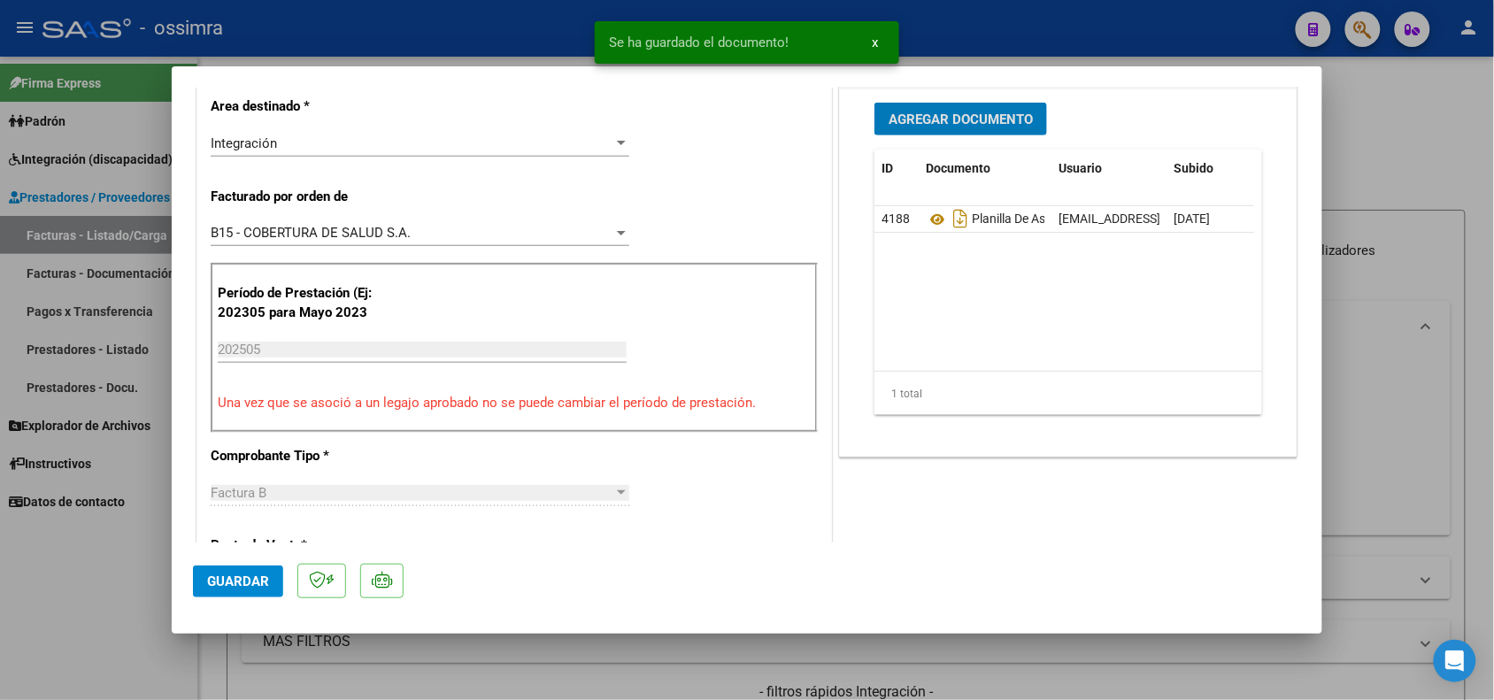
click at [239, 585] on span "Guardar" at bounding box center [238, 581] width 62 height 16
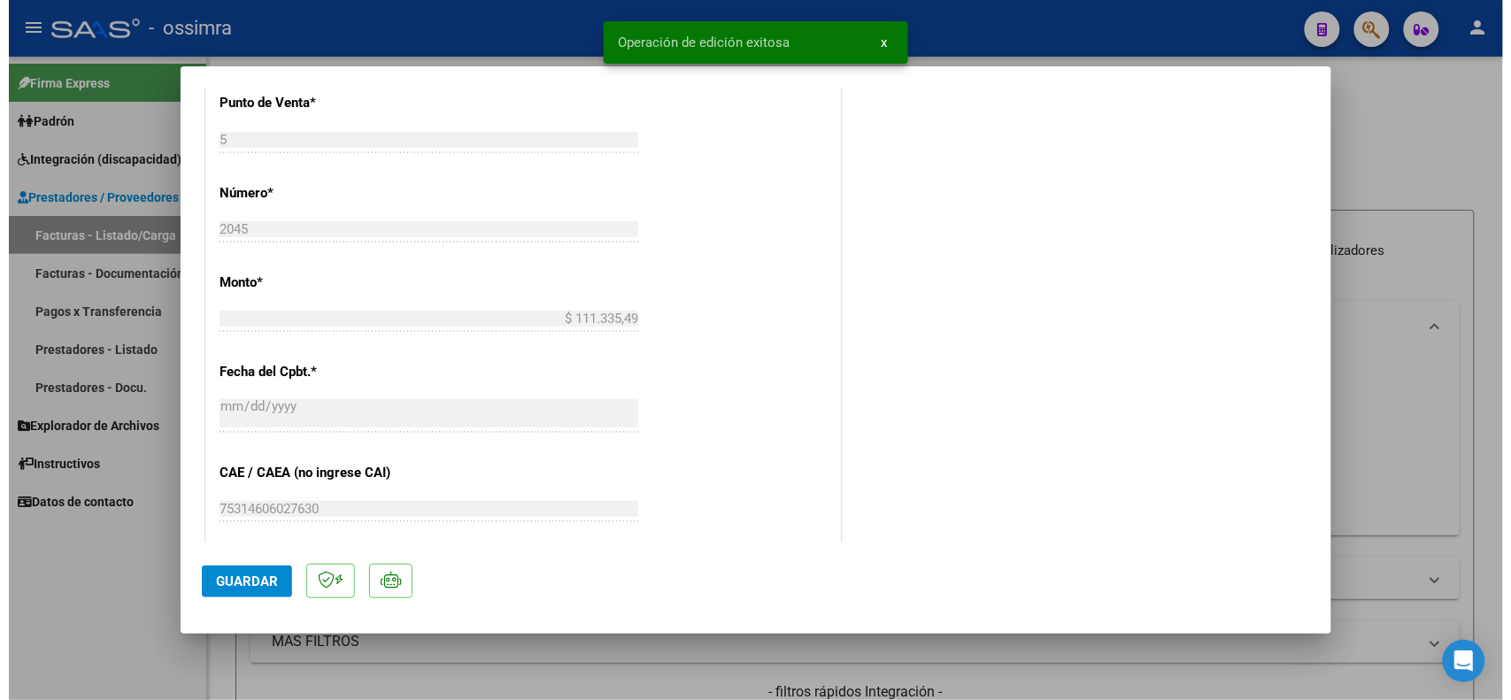
scroll to position [774, 0]
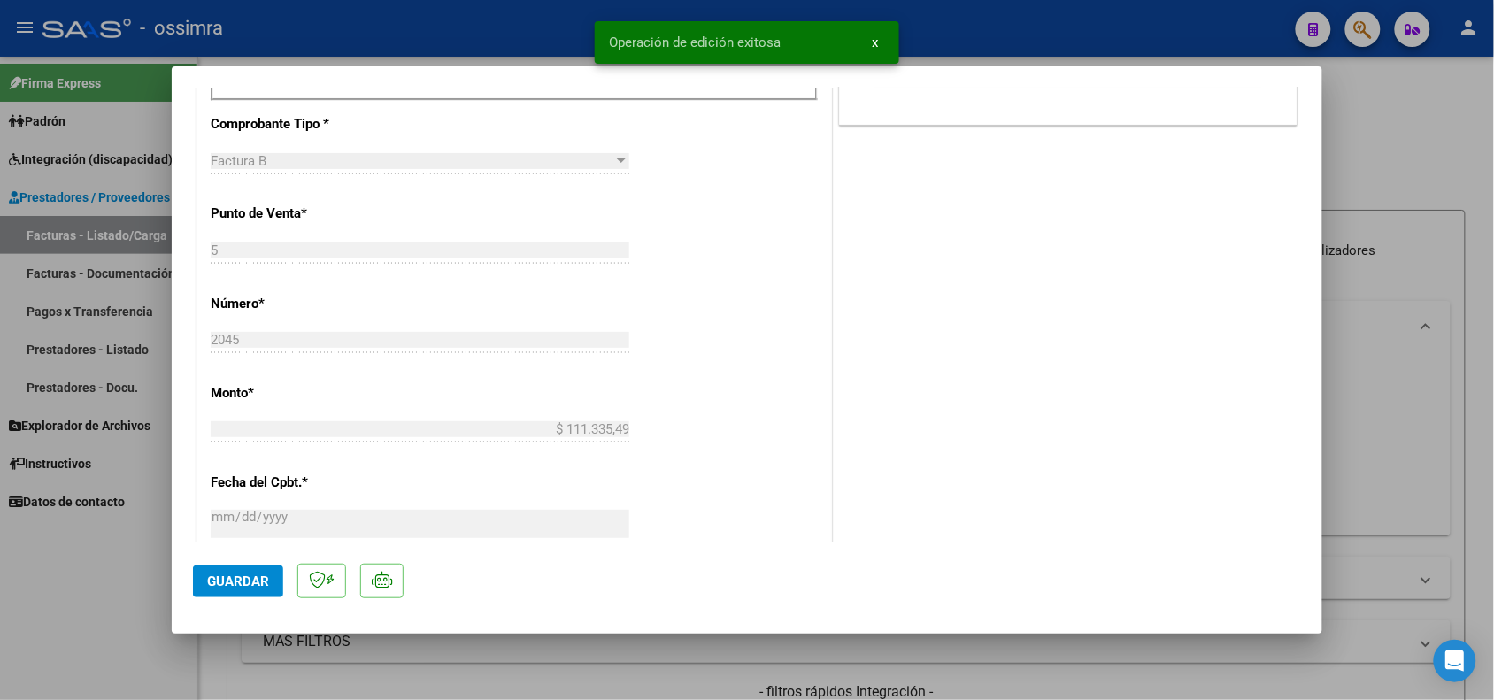
click at [135, 559] on div at bounding box center [747, 350] width 1494 height 700
type input "$ 0,00"
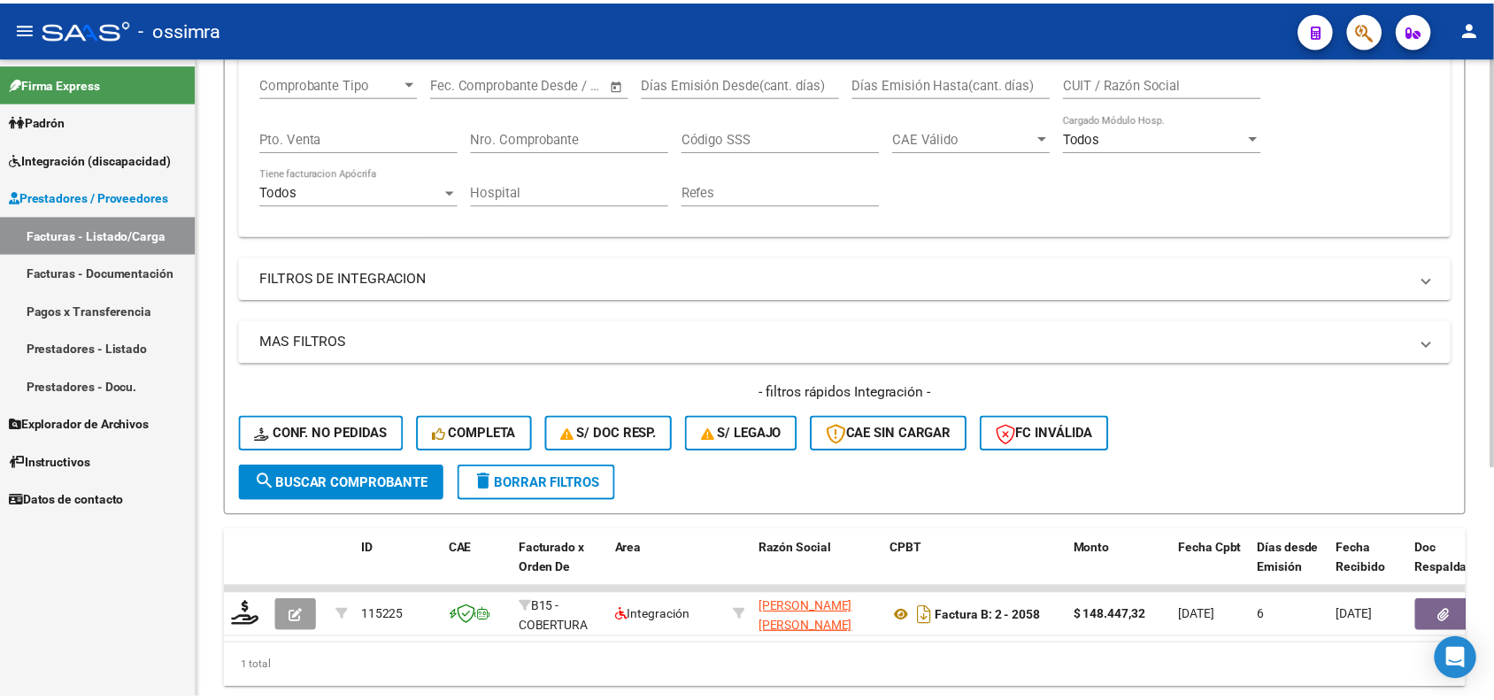
scroll to position [332, 0]
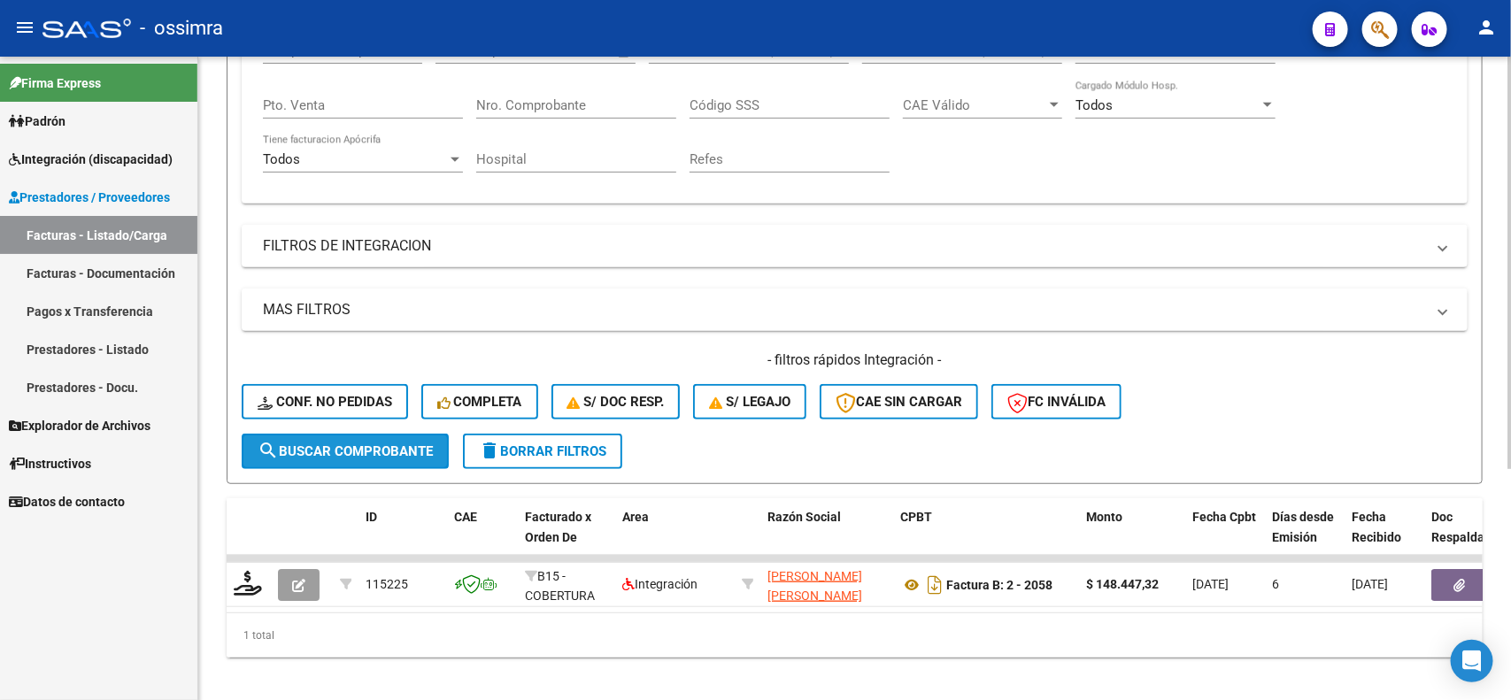
click at [395, 435] on button "search Buscar Comprobante" at bounding box center [345, 451] width 207 height 35
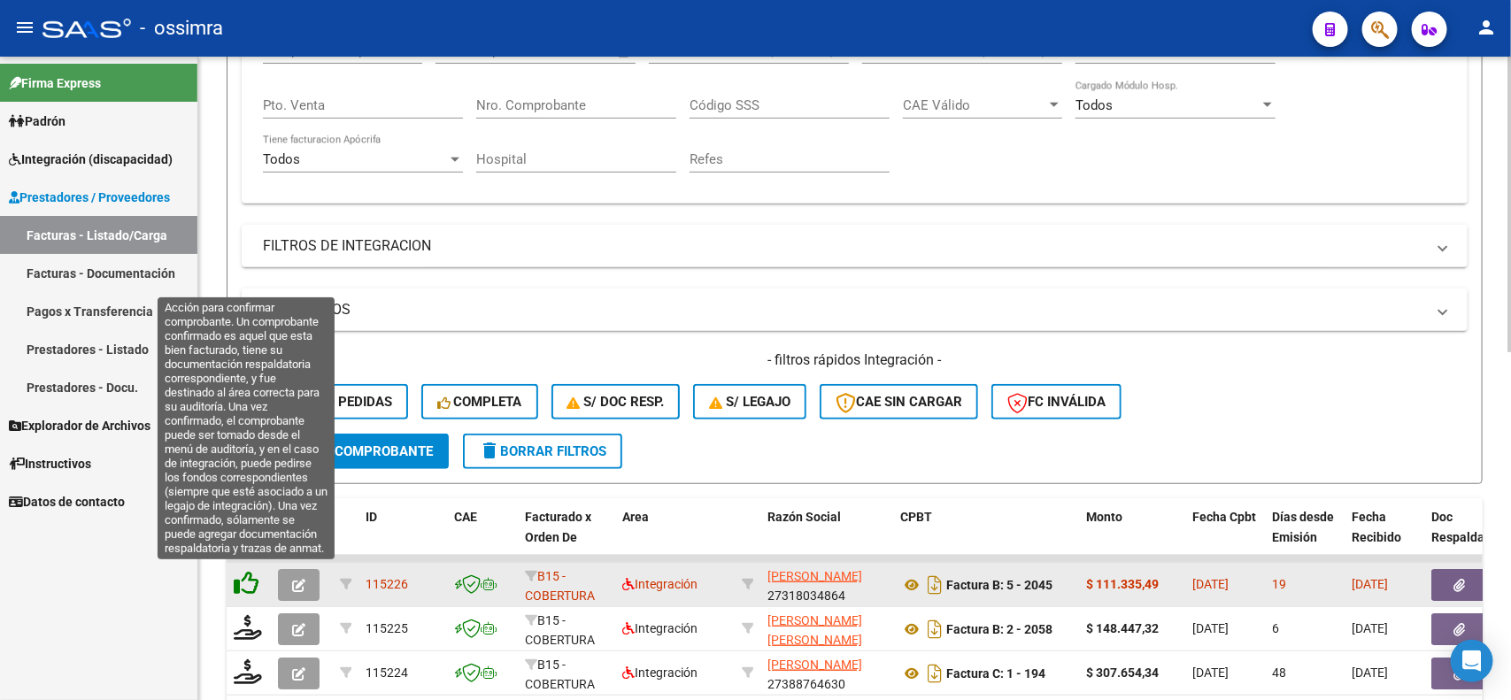
click at [255, 573] on icon at bounding box center [246, 583] width 25 height 25
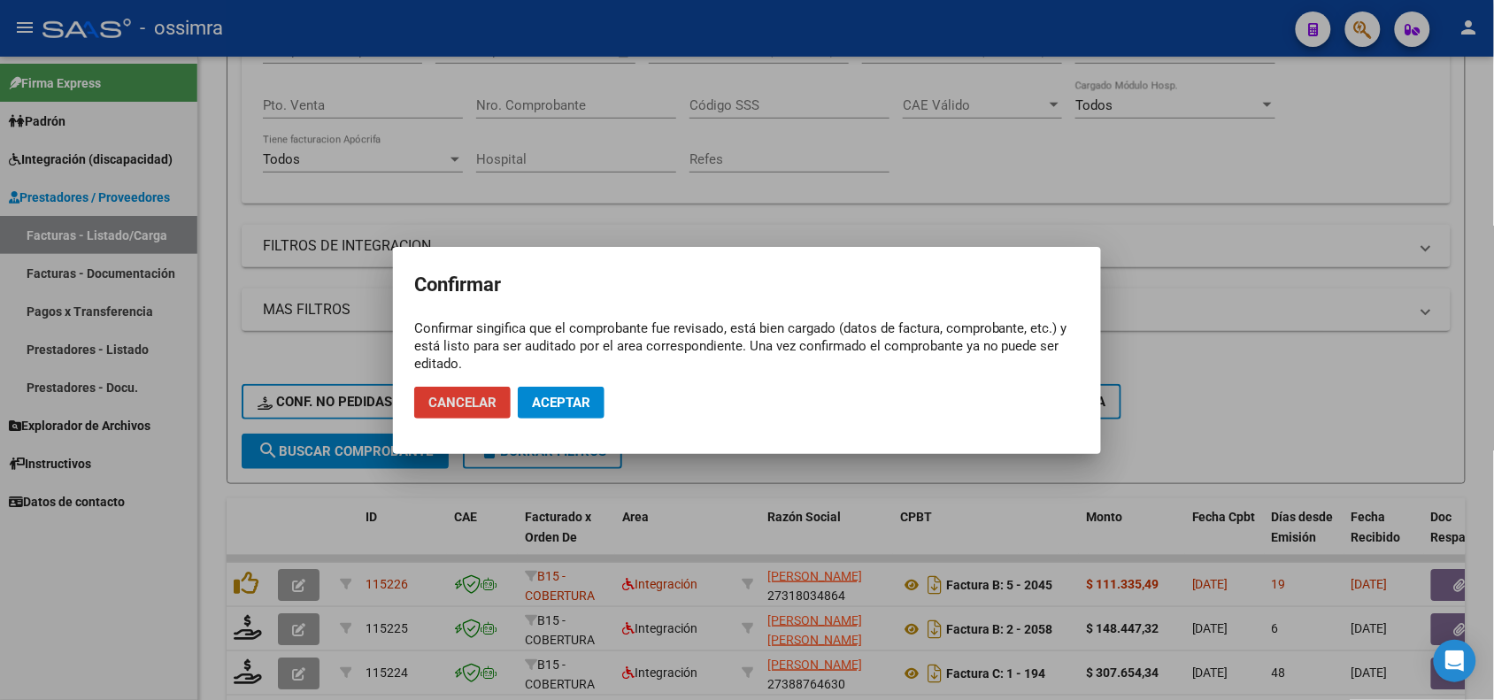
click at [542, 409] on span "Aceptar" at bounding box center [561, 403] width 58 height 16
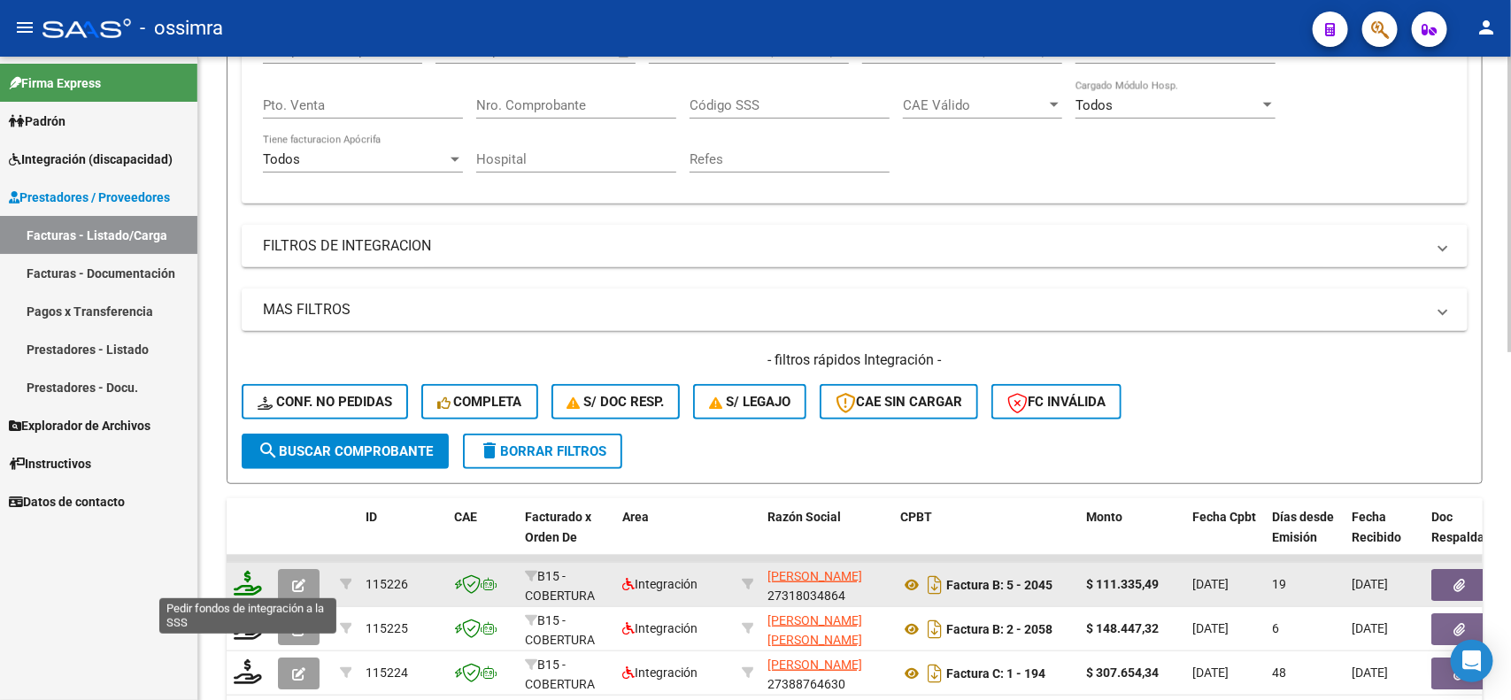
click at [250, 581] on icon at bounding box center [248, 583] width 28 height 25
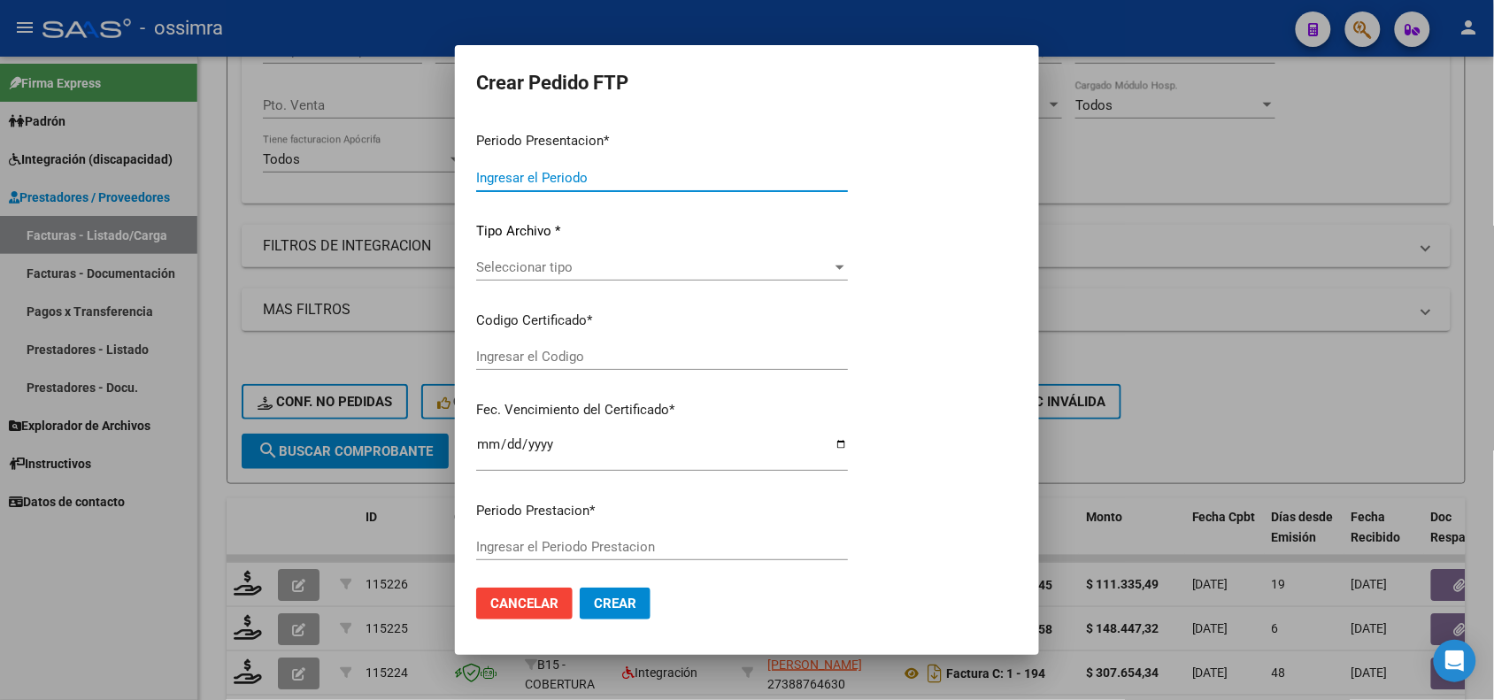
type input "202507"
type input "202505"
type input "$ 111.335,49"
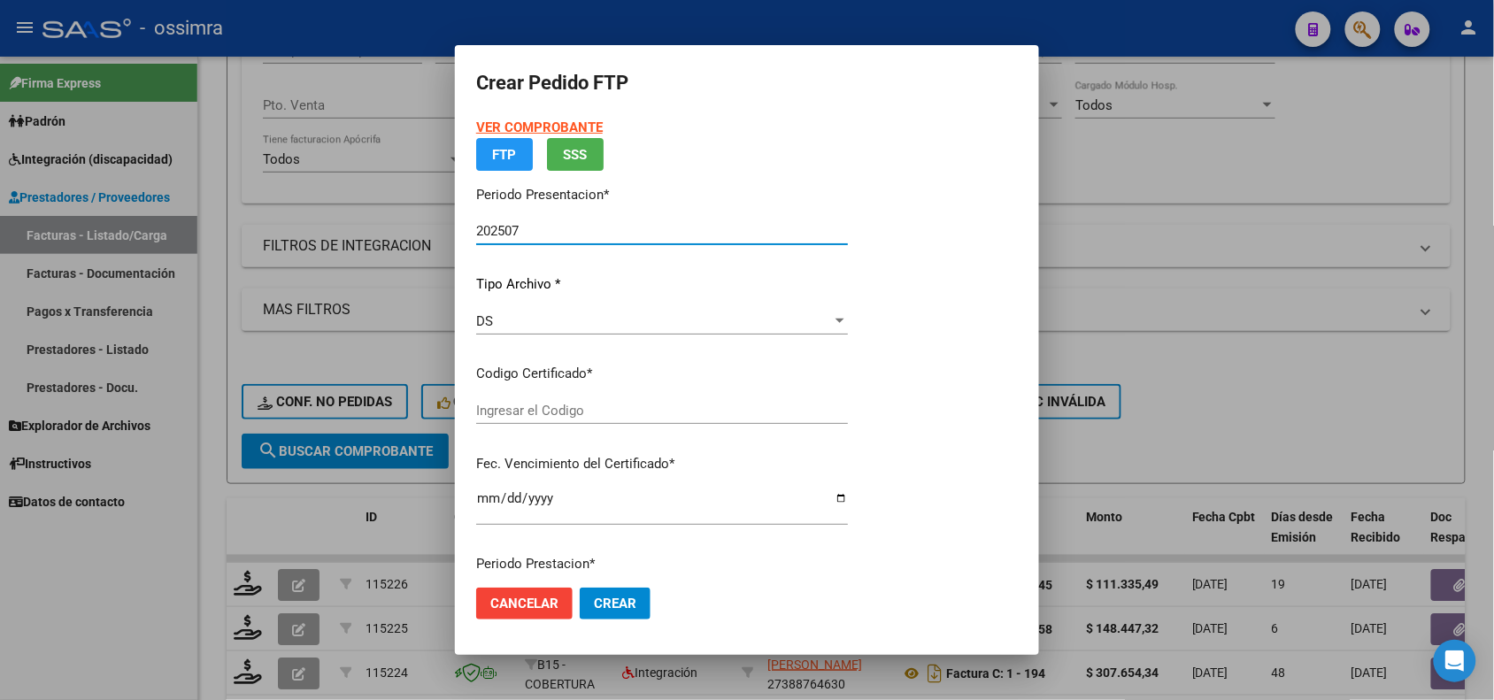
type input "ARG02000520684772021060220260602SAL123"
type input "[DATE]"
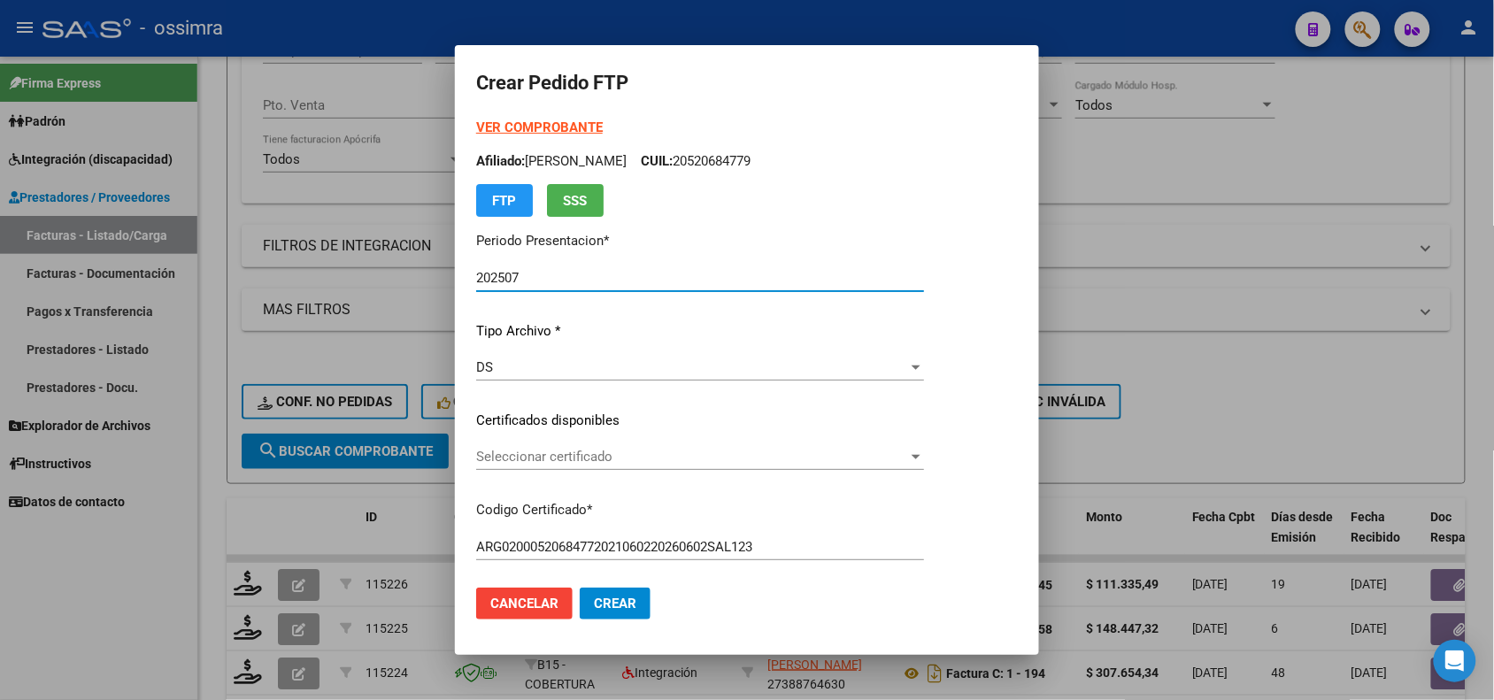
click at [697, 451] on span "Seleccionar certificado" at bounding box center [692, 457] width 432 height 16
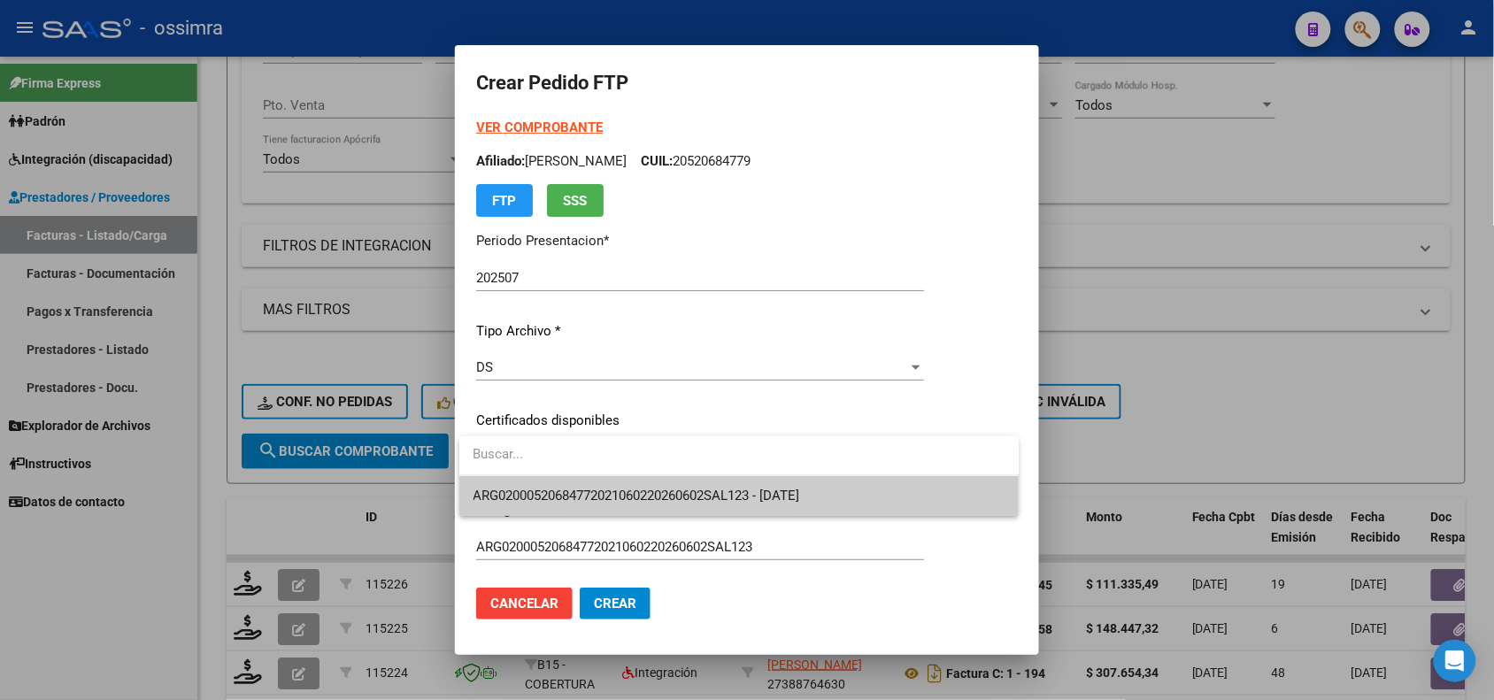
click at [717, 496] on span "ARG02000520684772021060220260602SAL123 - [DATE]" at bounding box center [636, 496] width 327 height 16
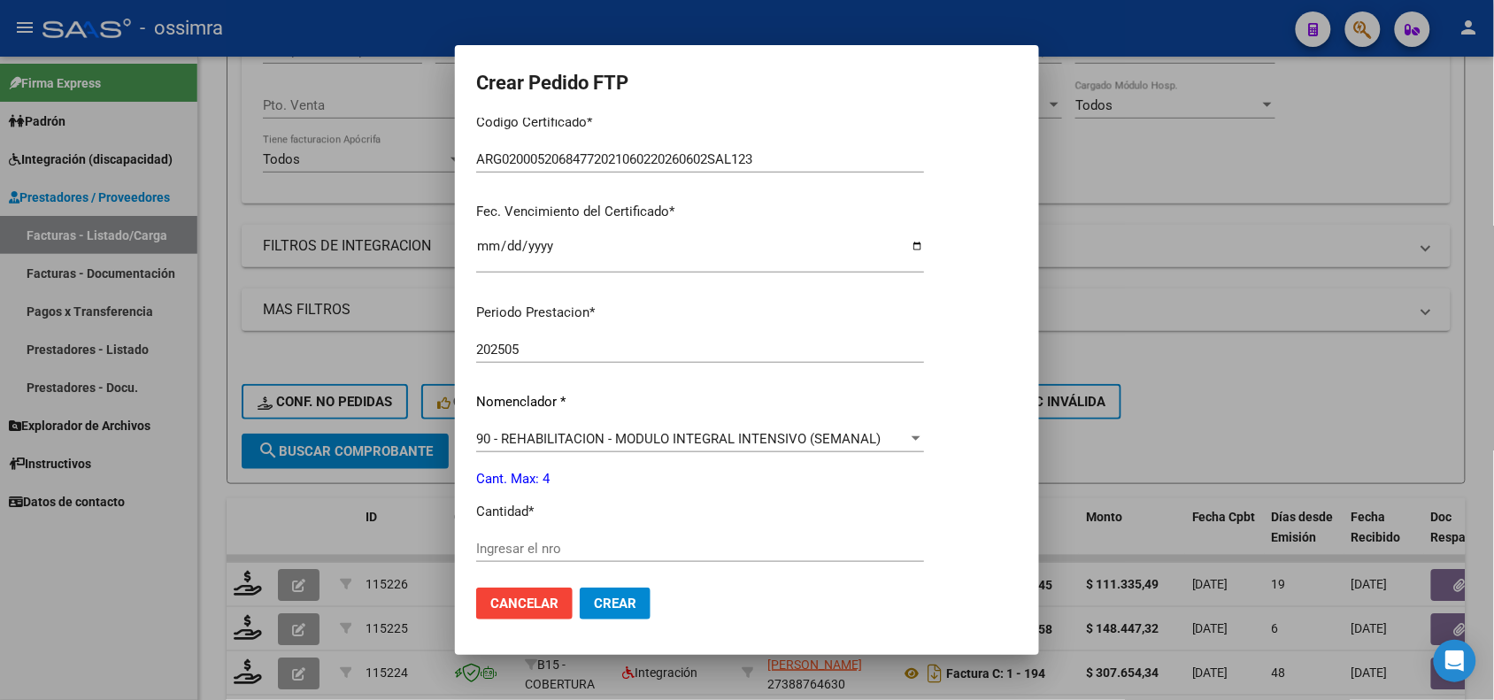
scroll to position [442, 0]
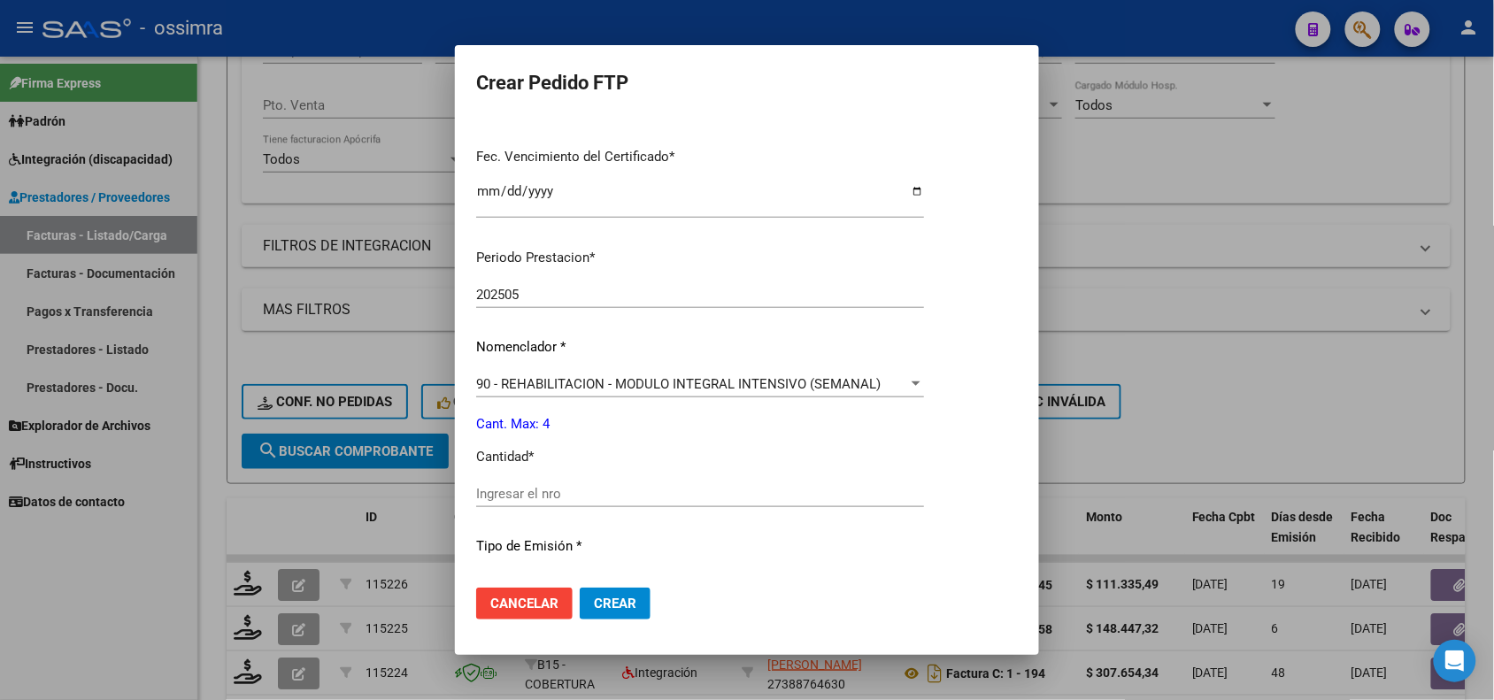
click at [695, 494] on input "Ingresar el nro" at bounding box center [700, 494] width 448 height 16
type input "4"
click at [624, 611] on span "Crear" at bounding box center [615, 604] width 42 height 16
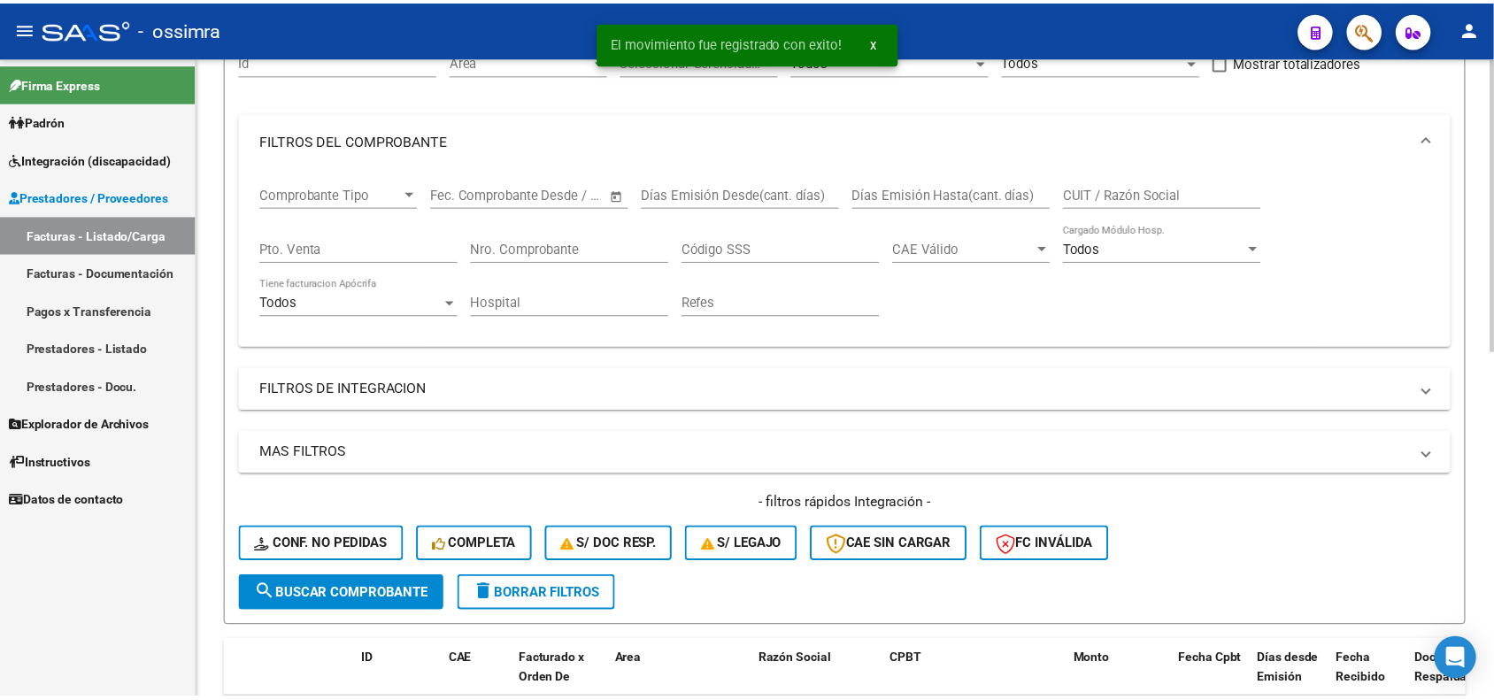
scroll to position [0, 0]
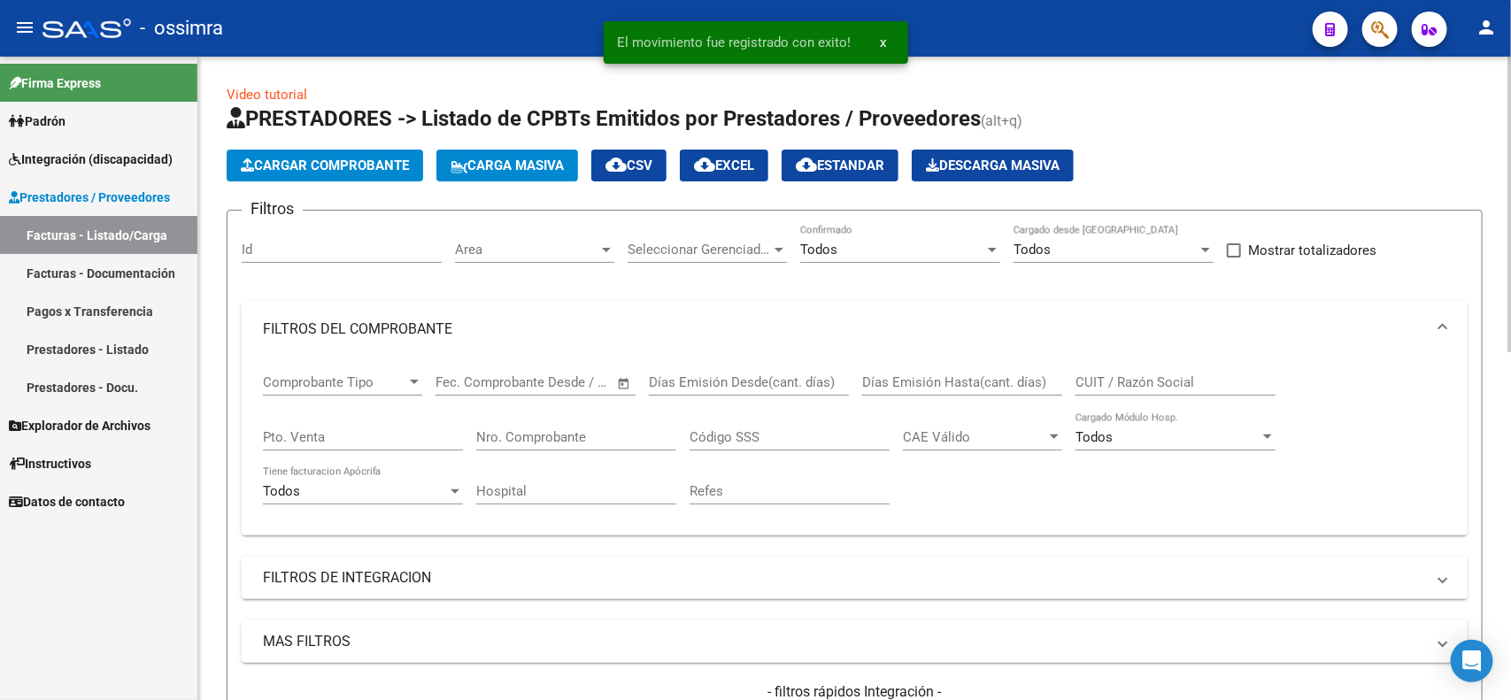
click at [336, 165] on span "Cargar Comprobante" at bounding box center [325, 166] width 168 height 16
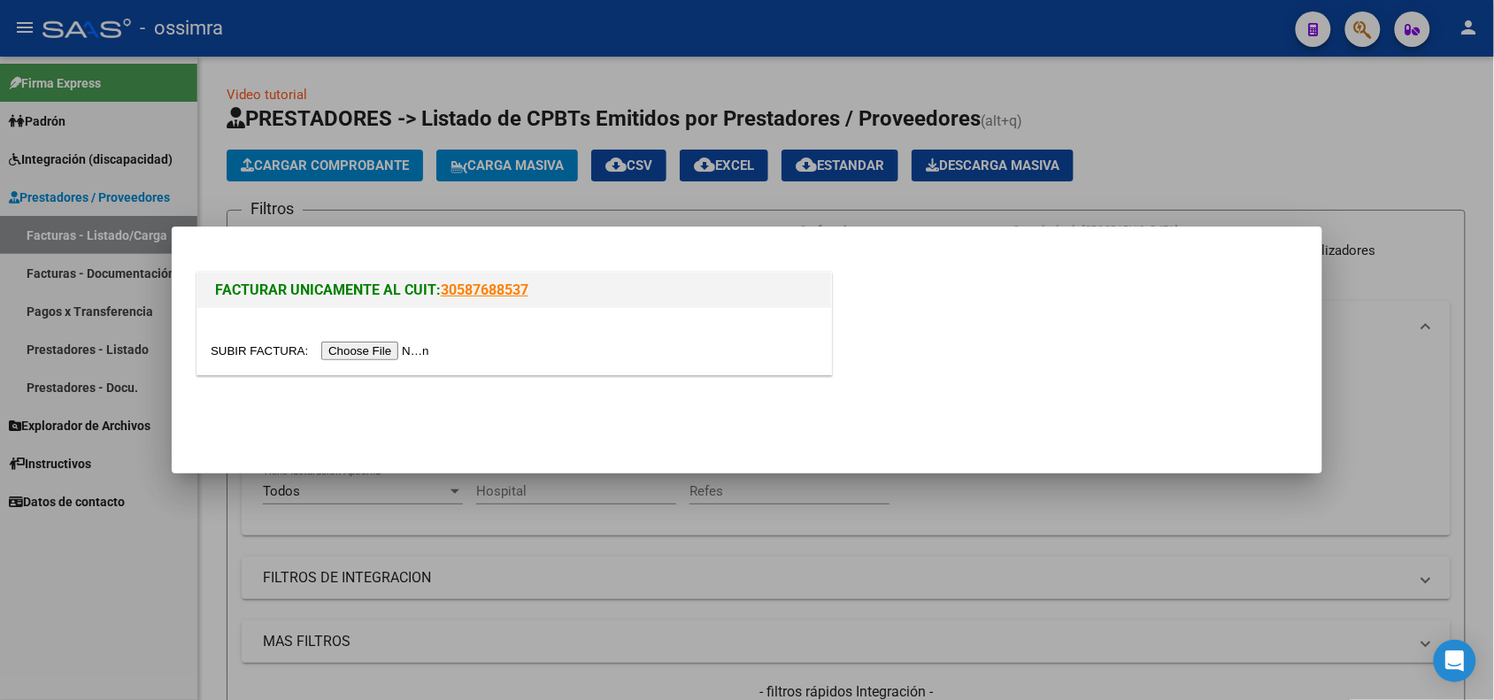
click at [357, 356] on input "file" at bounding box center [323, 351] width 224 height 19
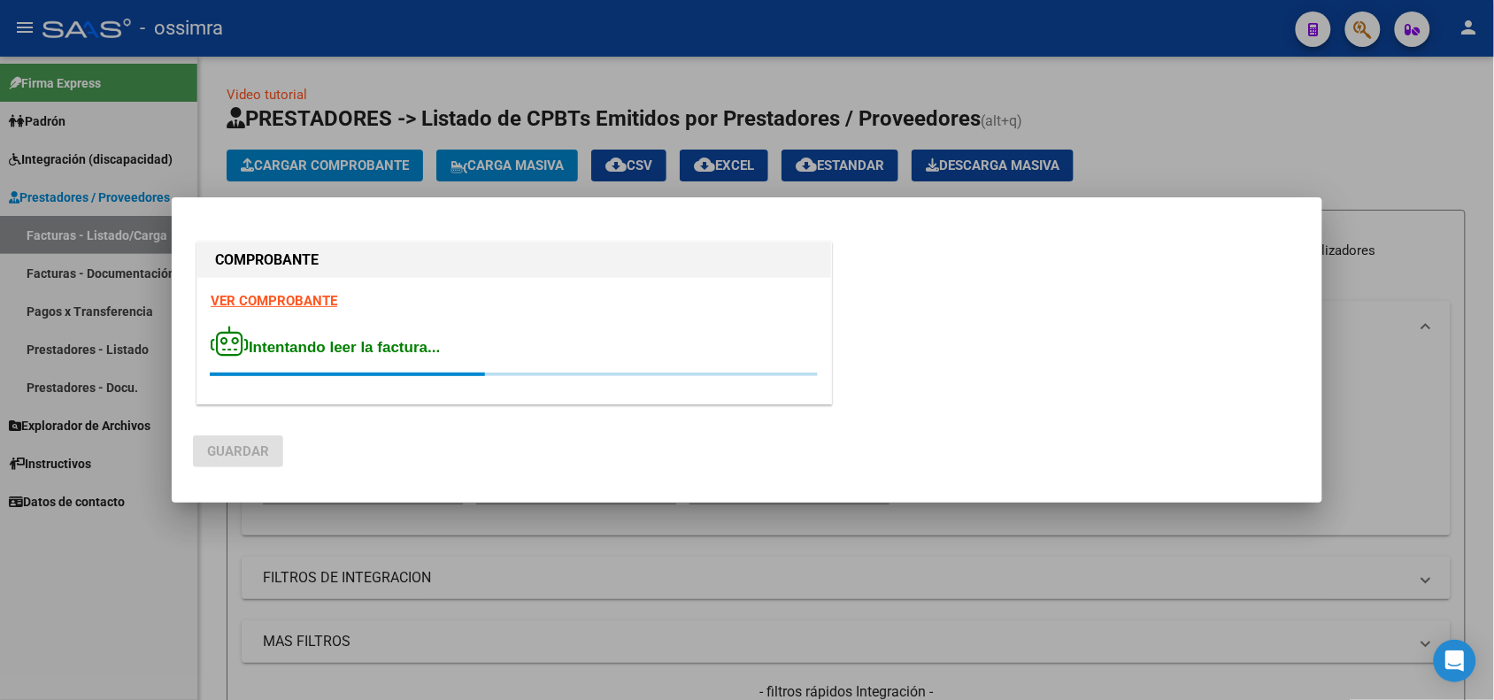
click at [289, 304] on strong "VER COMPROBANTE" at bounding box center [274, 301] width 127 height 16
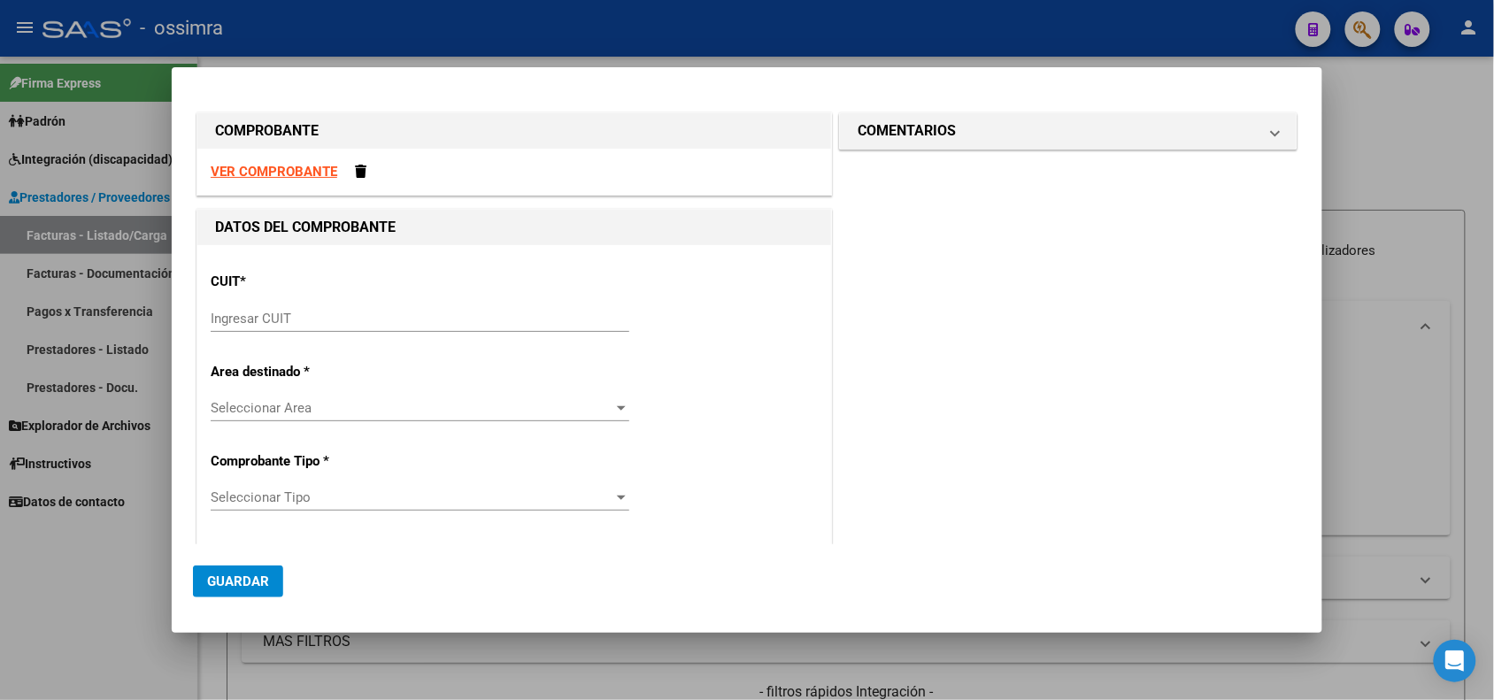
click at [422, 312] on input "Ingresar CUIT" at bounding box center [420, 319] width 419 height 16
click at [448, 311] on input "Ingresar CUIT" at bounding box center [420, 319] width 419 height 16
paste input "27-31733014-1"
type input "27-31733014-1"
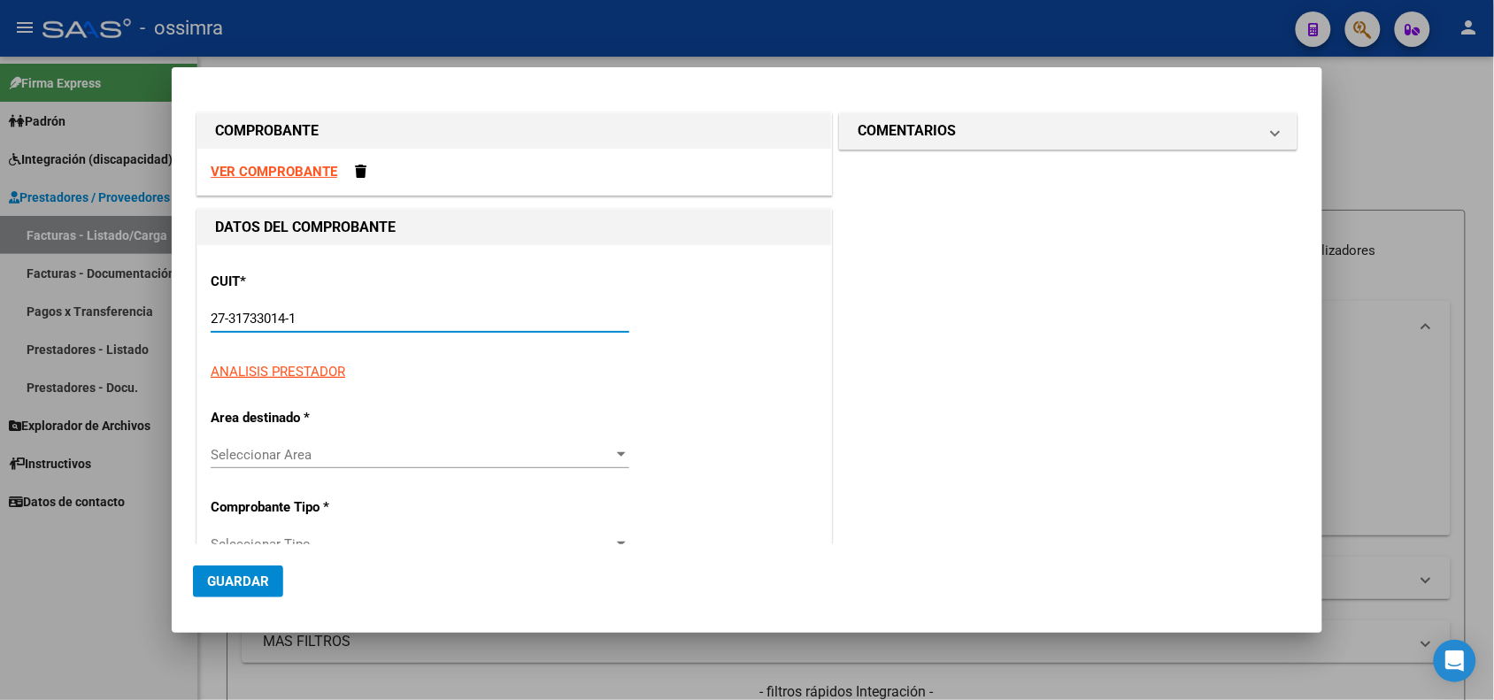
type input "2"
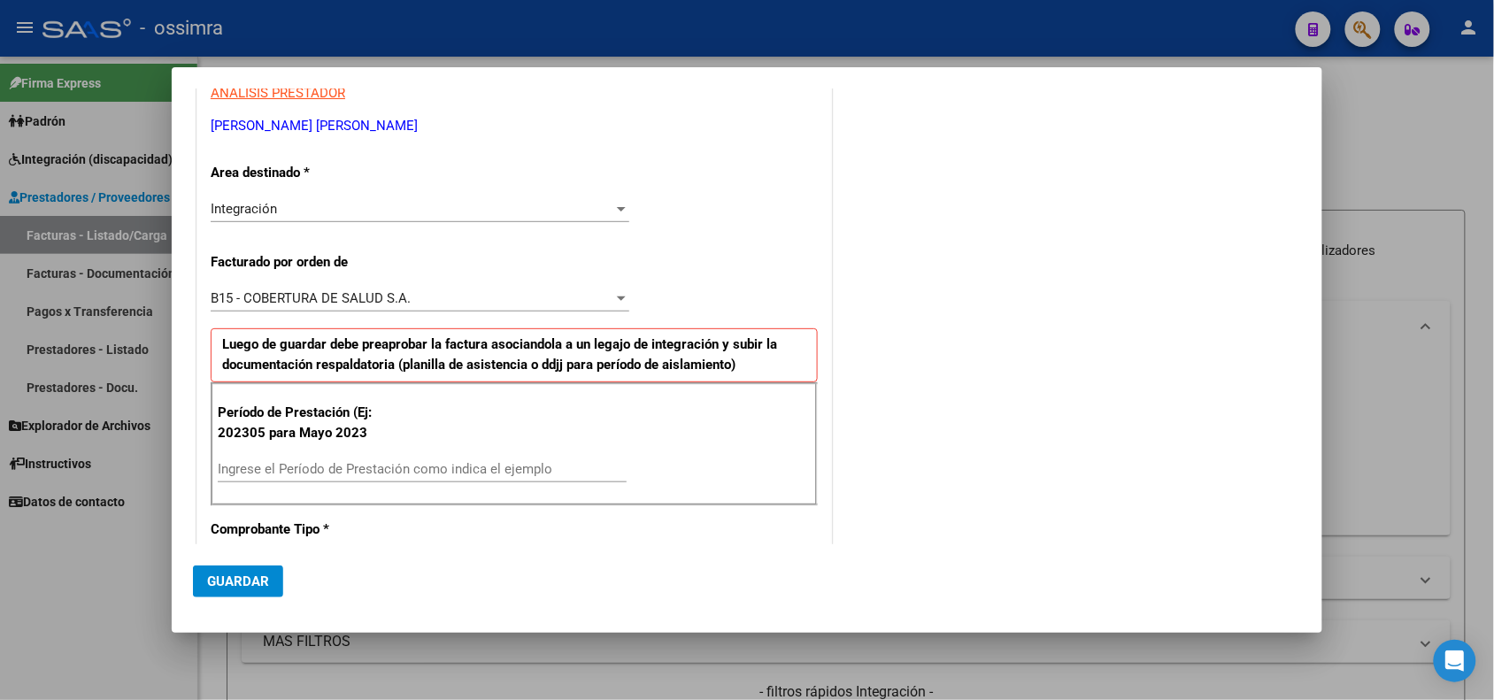
scroll to position [332, 0]
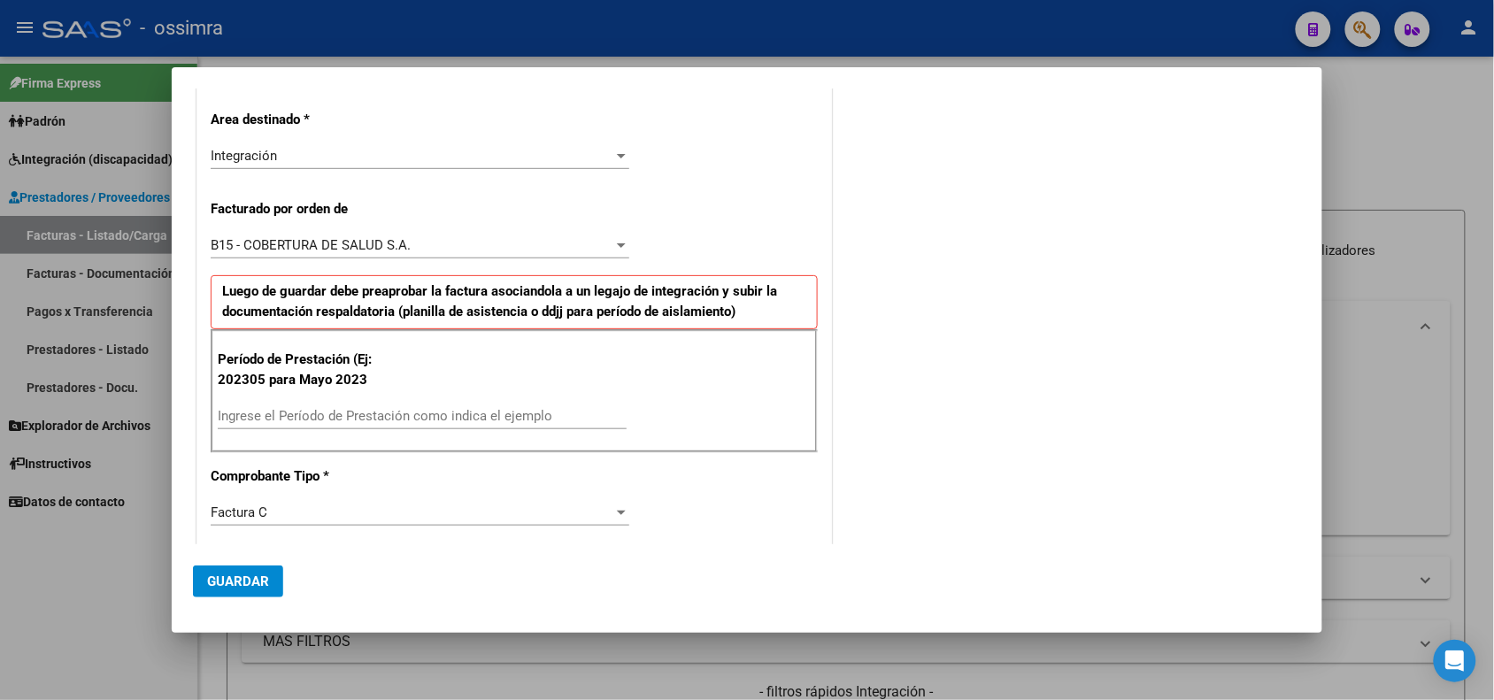
type input "27-31733014-1"
click at [376, 405] on div "Ingrese el Período de Prestación como indica el ejemplo" at bounding box center [422, 416] width 409 height 27
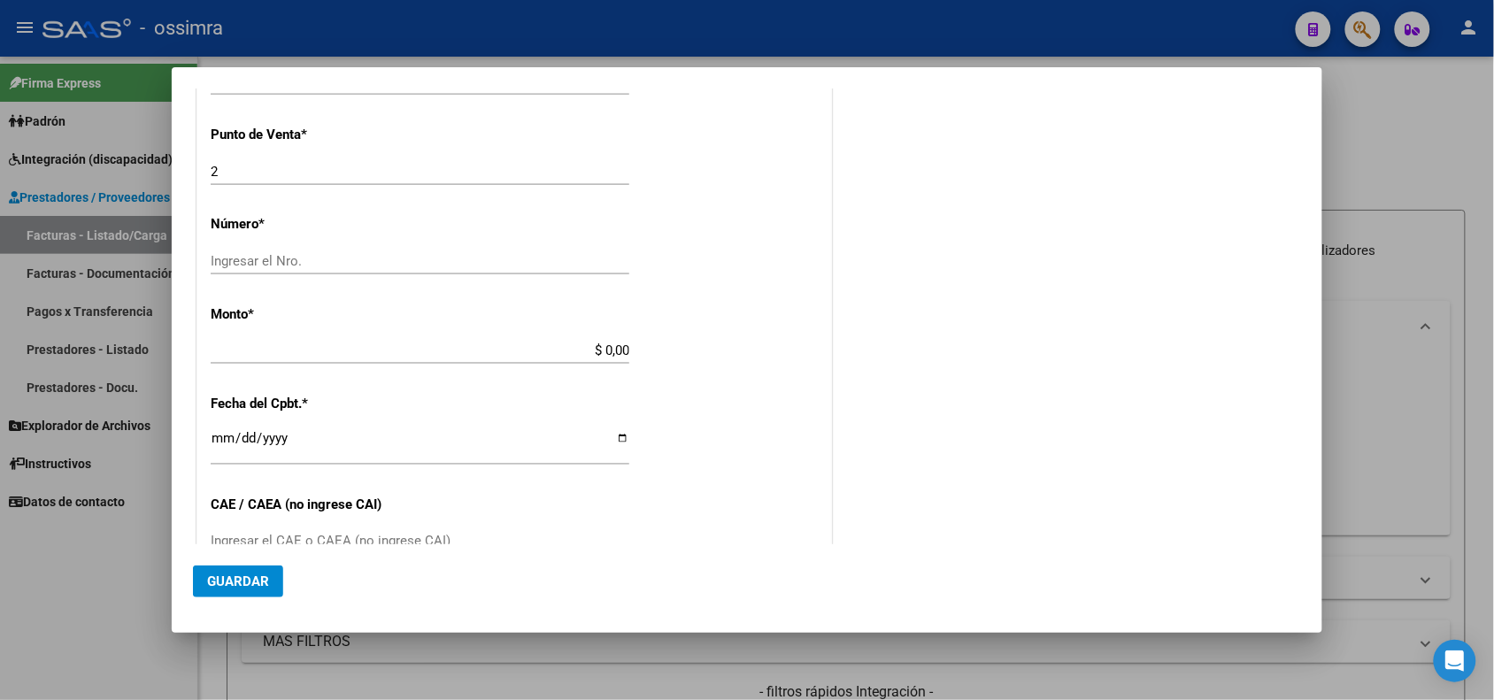
scroll to position [774, 0]
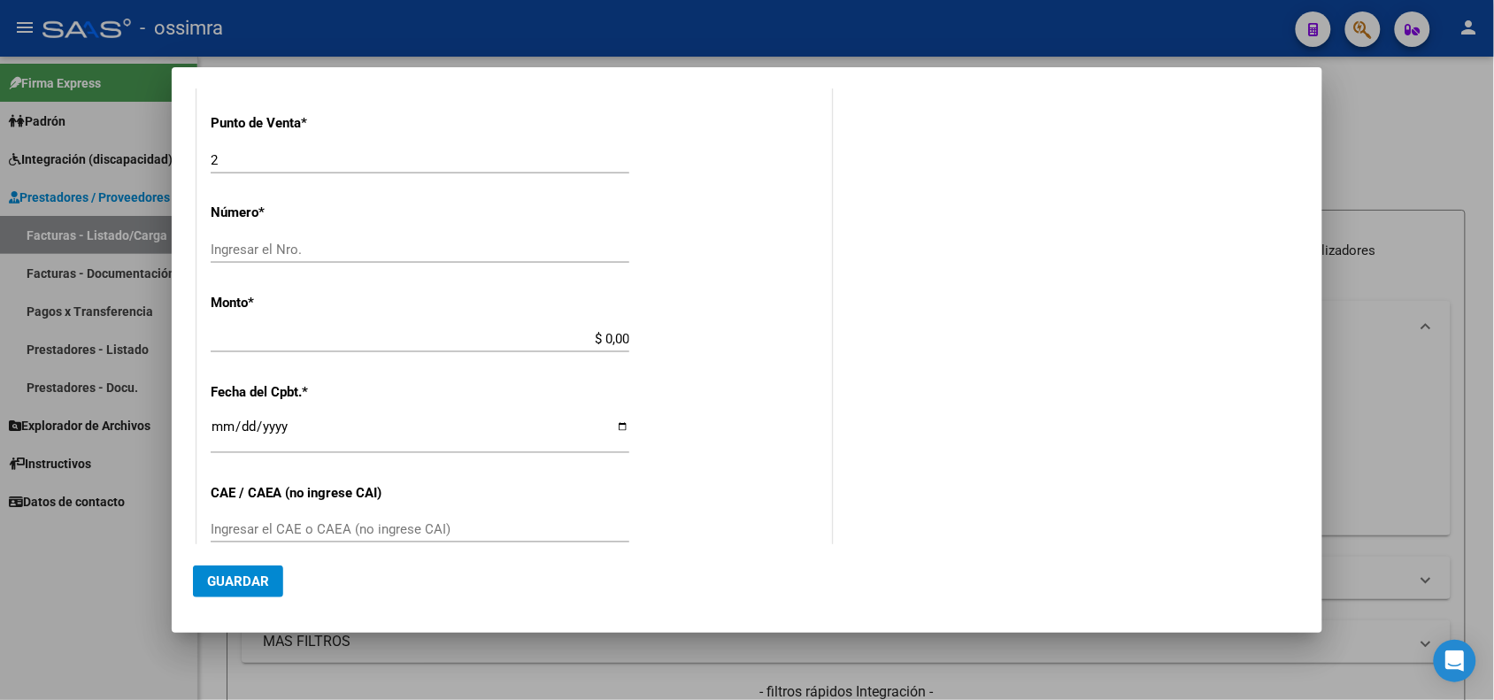
type input "202505"
click at [359, 249] on input "Ingresar el Nro." at bounding box center [420, 250] width 419 height 16
type input "1375"
click at [494, 337] on input "$ 0,00" at bounding box center [420, 339] width 419 height 16
type input "$ 111.335,49"
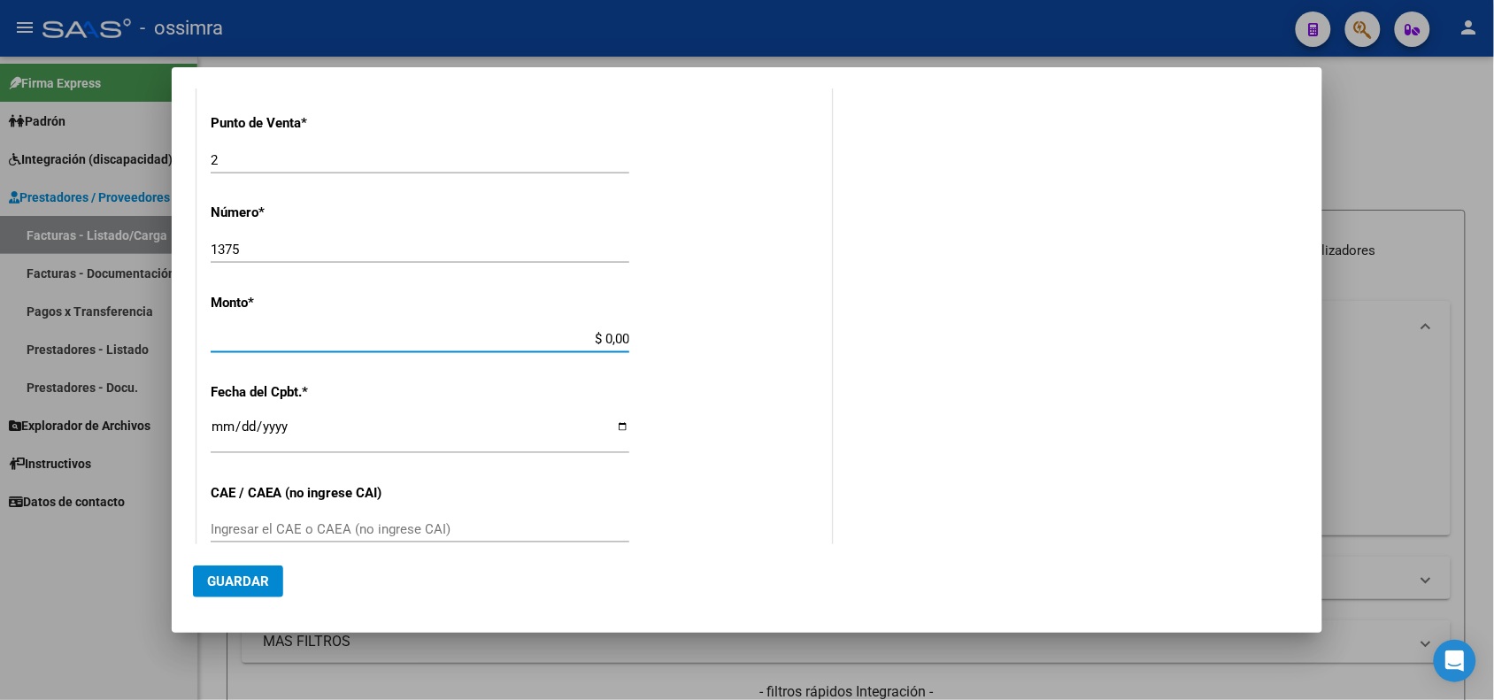
type input "[DATE]"
type input "75331276228131"
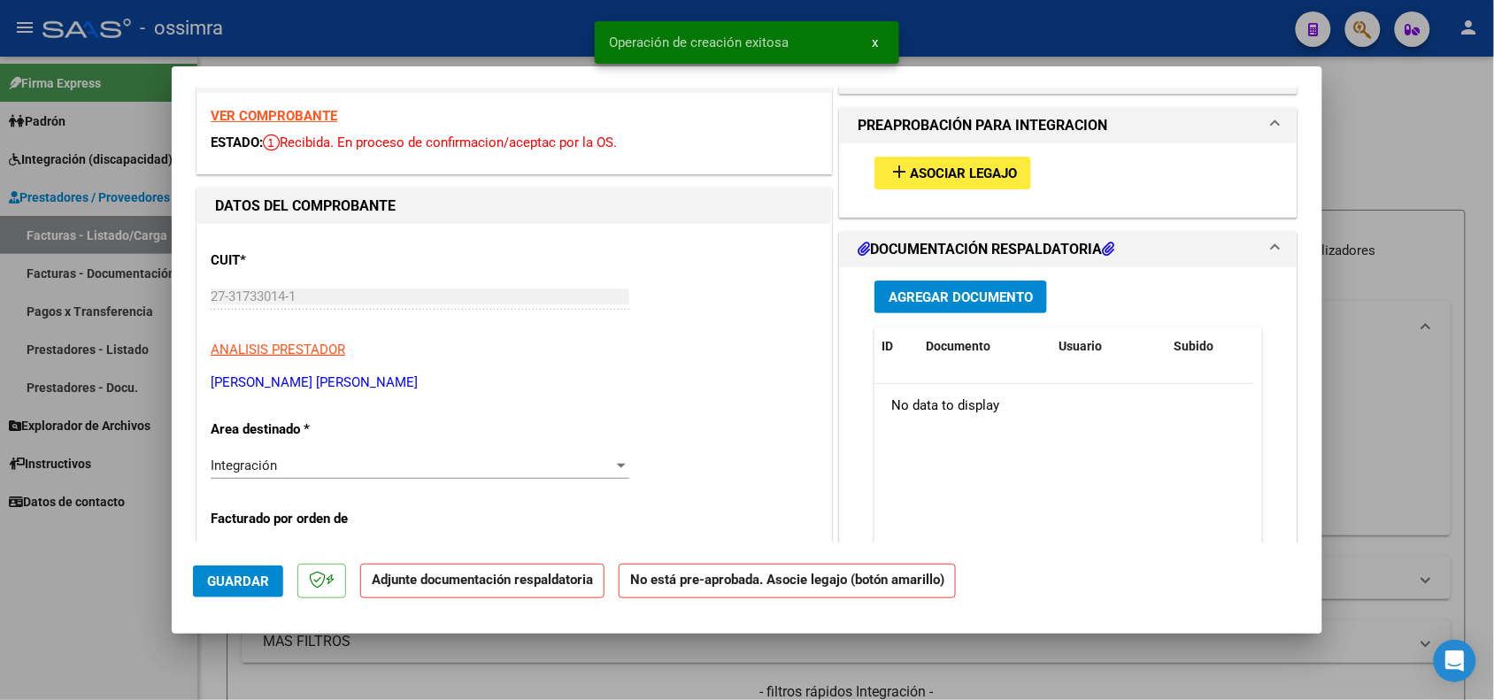
scroll to position [0, 0]
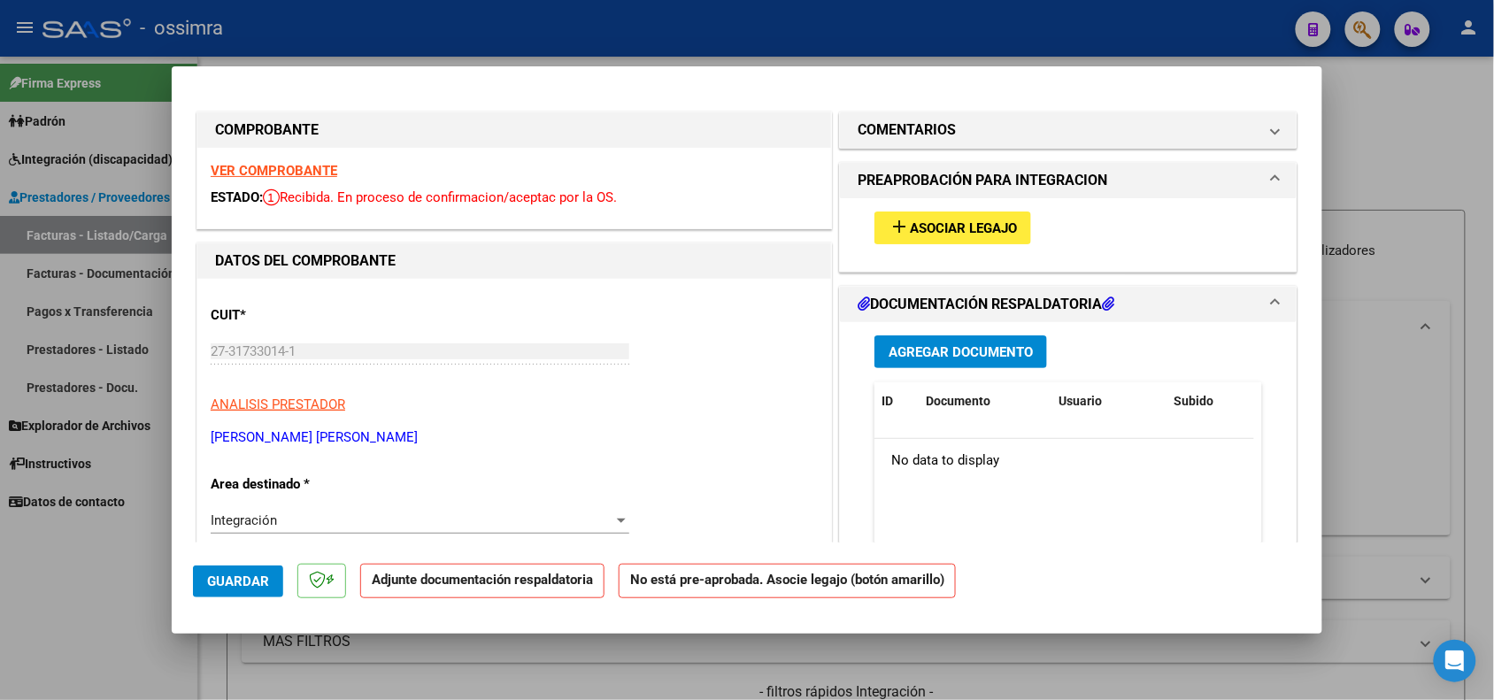
click at [969, 221] on span "Asociar Legajo" at bounding box center [963, 228] width 107 height 16
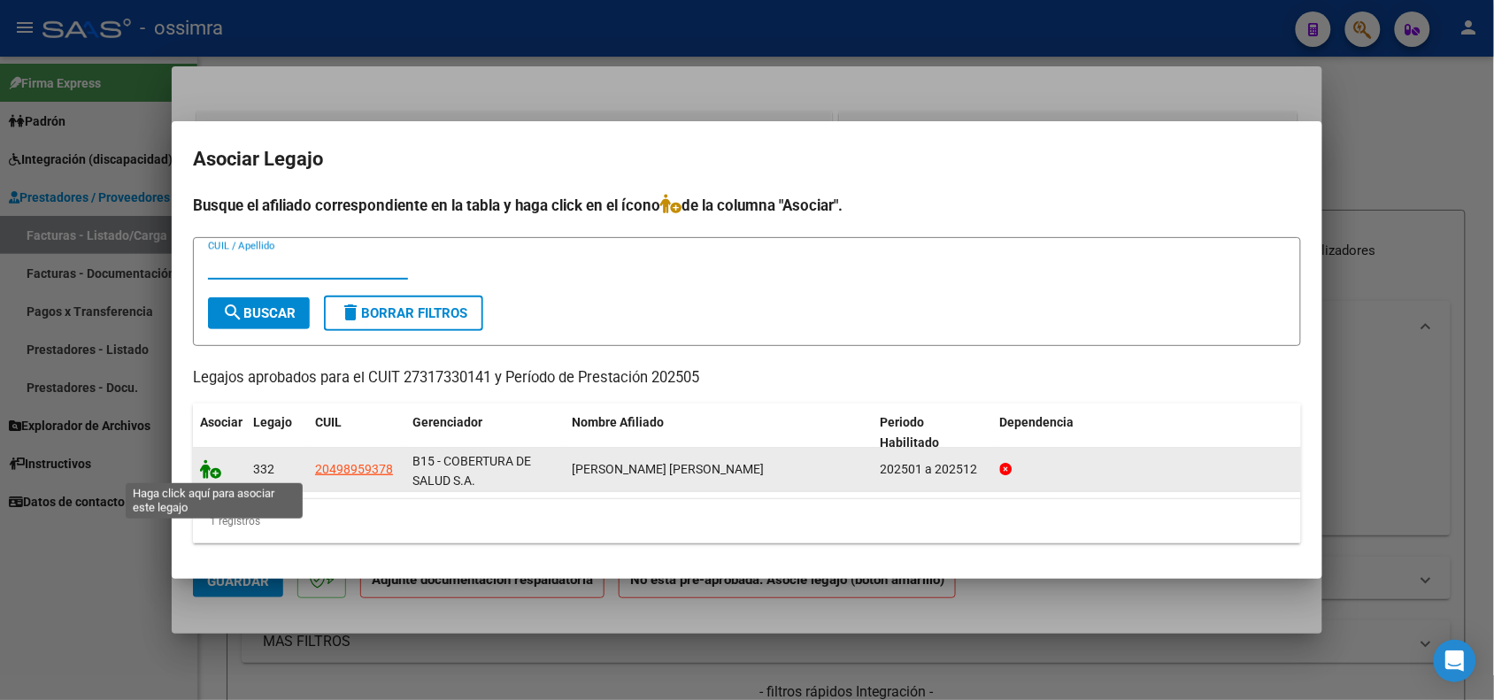
click at [212, 463] on icon at bounding box center [210, 468] width 21 height 19
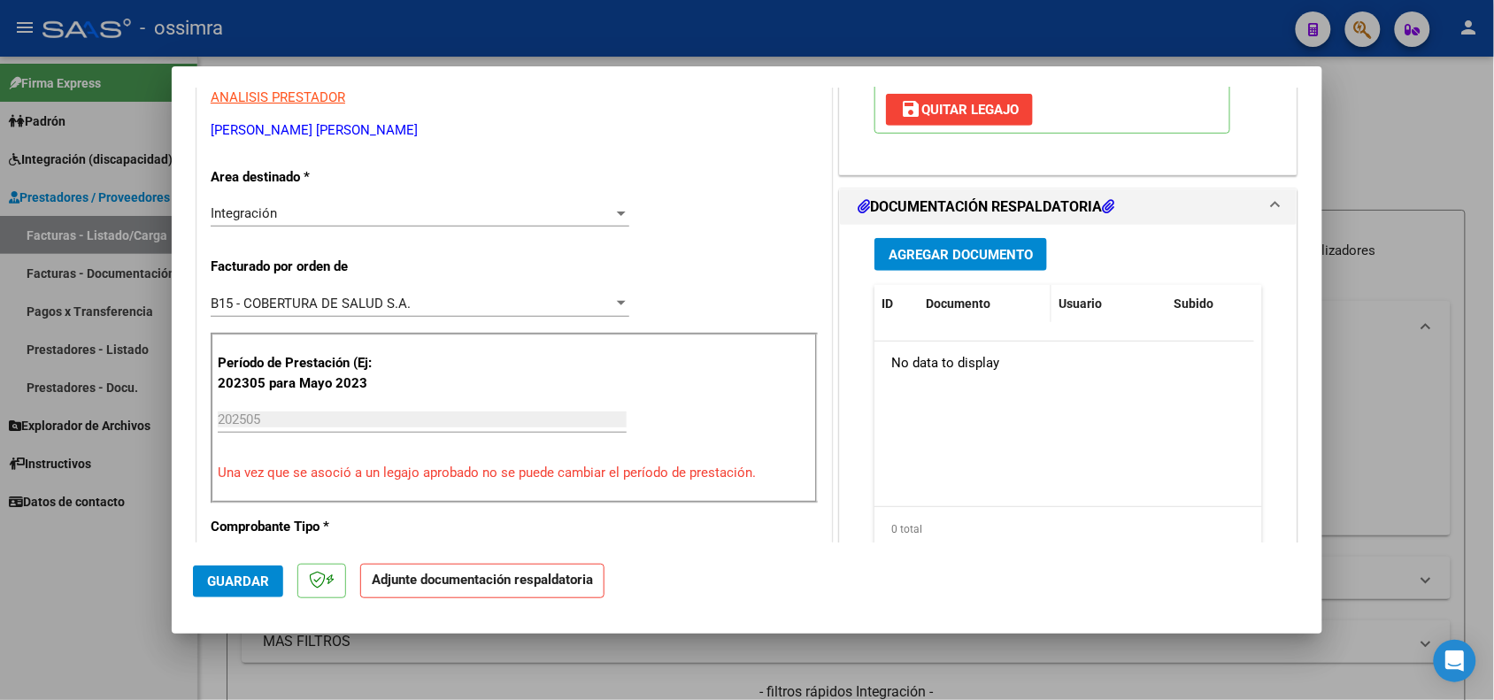
scroll to position [332, 0]
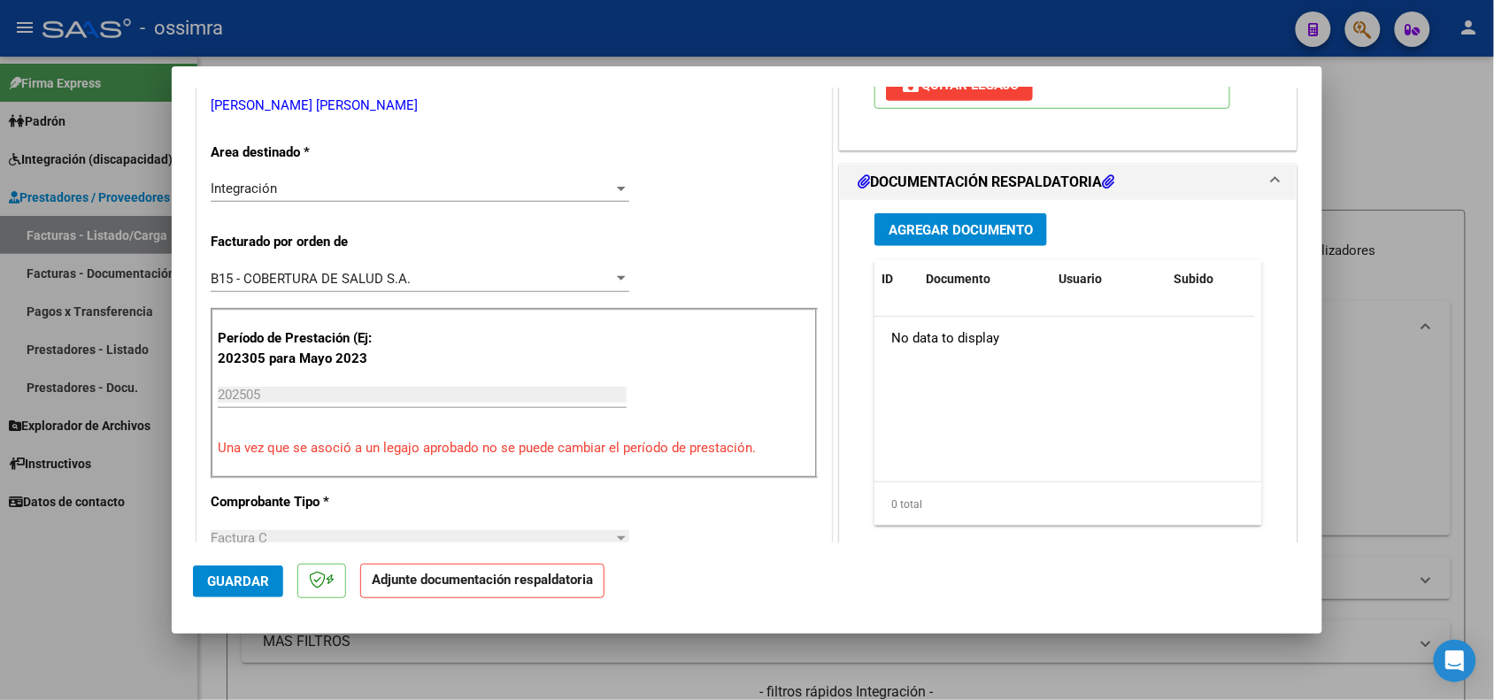
click at [975, 240] on button "Agregar Documento" at bounding box center [960, 229] width 173 height 33
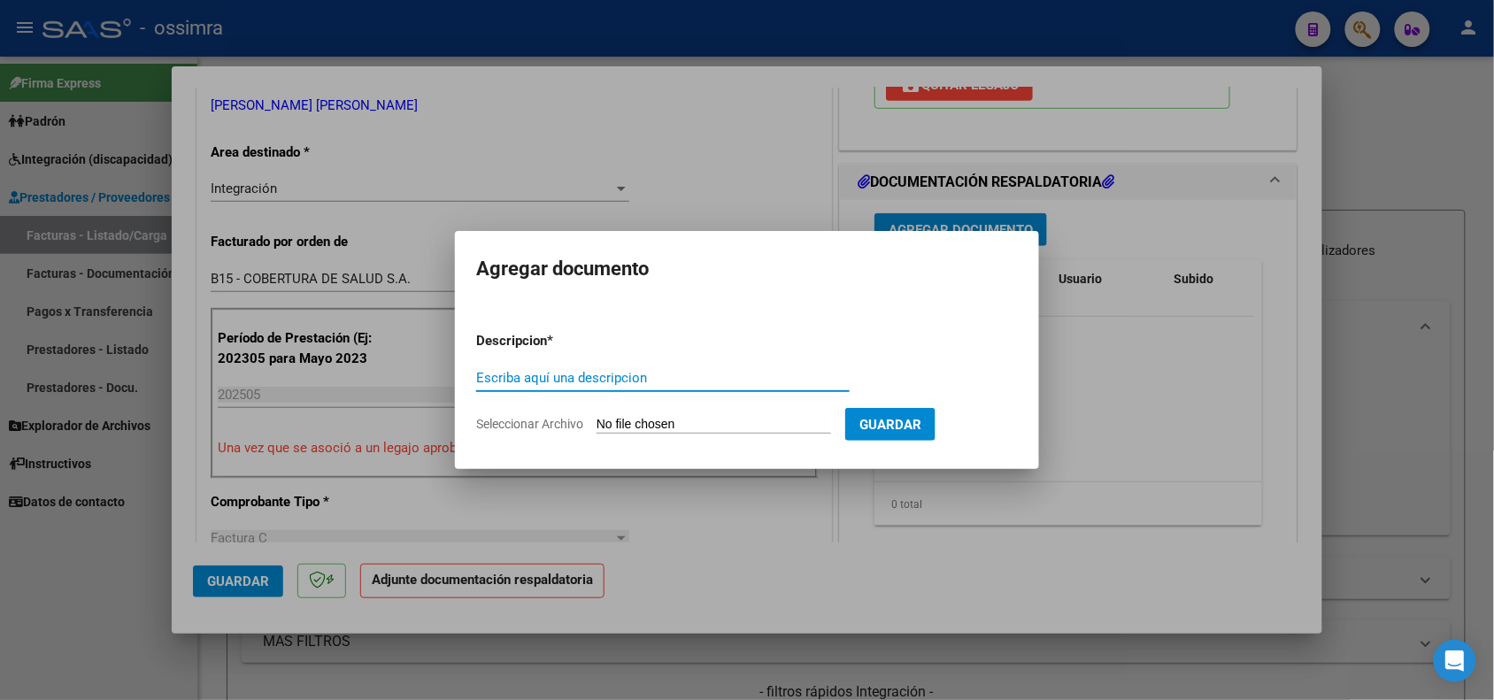
click at [545, 360] on form "Descripcion * Escriba aquí una descripcion Seleccionar Archivo Guardar" at bounding box center [747, 382] width 542 height 129
click at [547, 394] on div "Escriba aquí una descripcion" at bounding box center [662, 386] width 373 height 43
click at [538, 382] on input "Escriba aquí una descripcion" at bounding box center [662, 378] width 373 height 16
type input "PLANILLA DE ASISTENCIA"
click at [661, 431] on input "Seleccionar Archivo" at bounding box center [713, 425] width 235 height 17
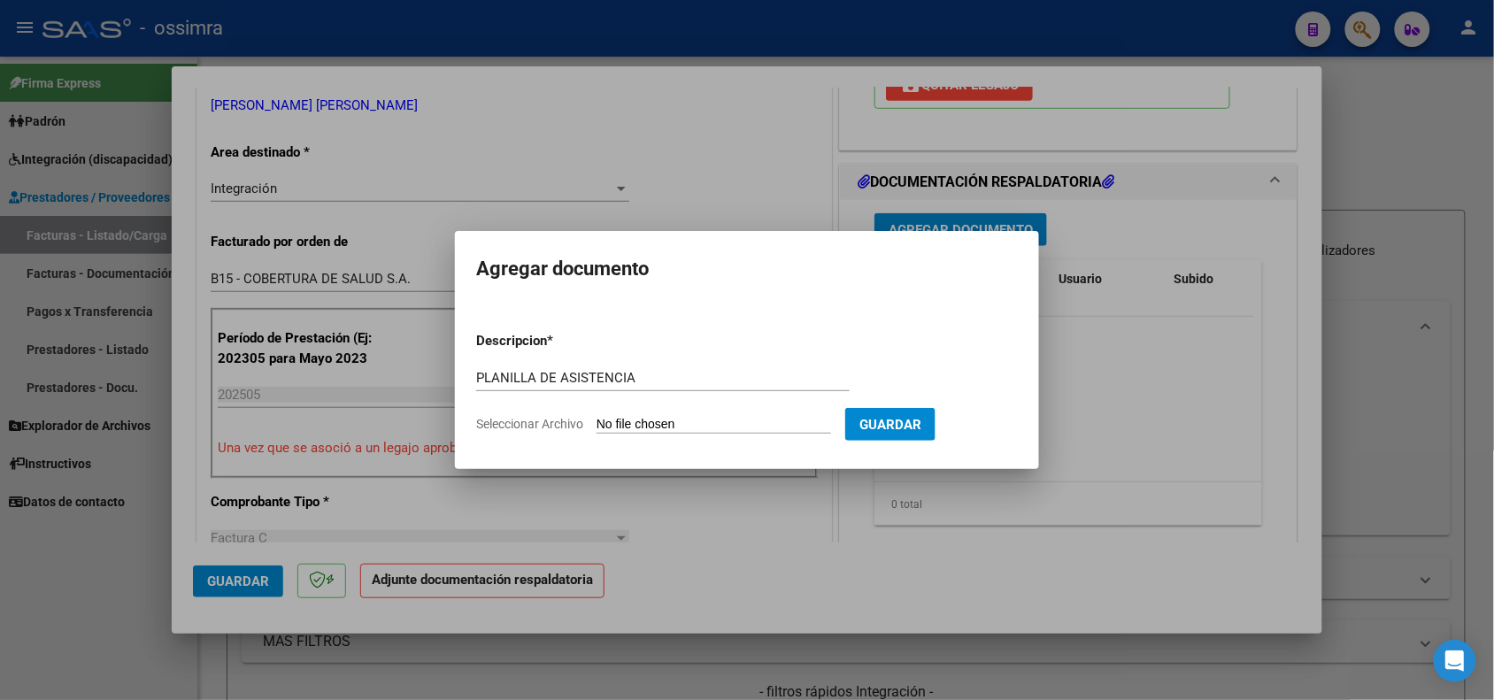
type input "C:\fakepath\[PERSON_NAME] - PLANILLA.pdf"
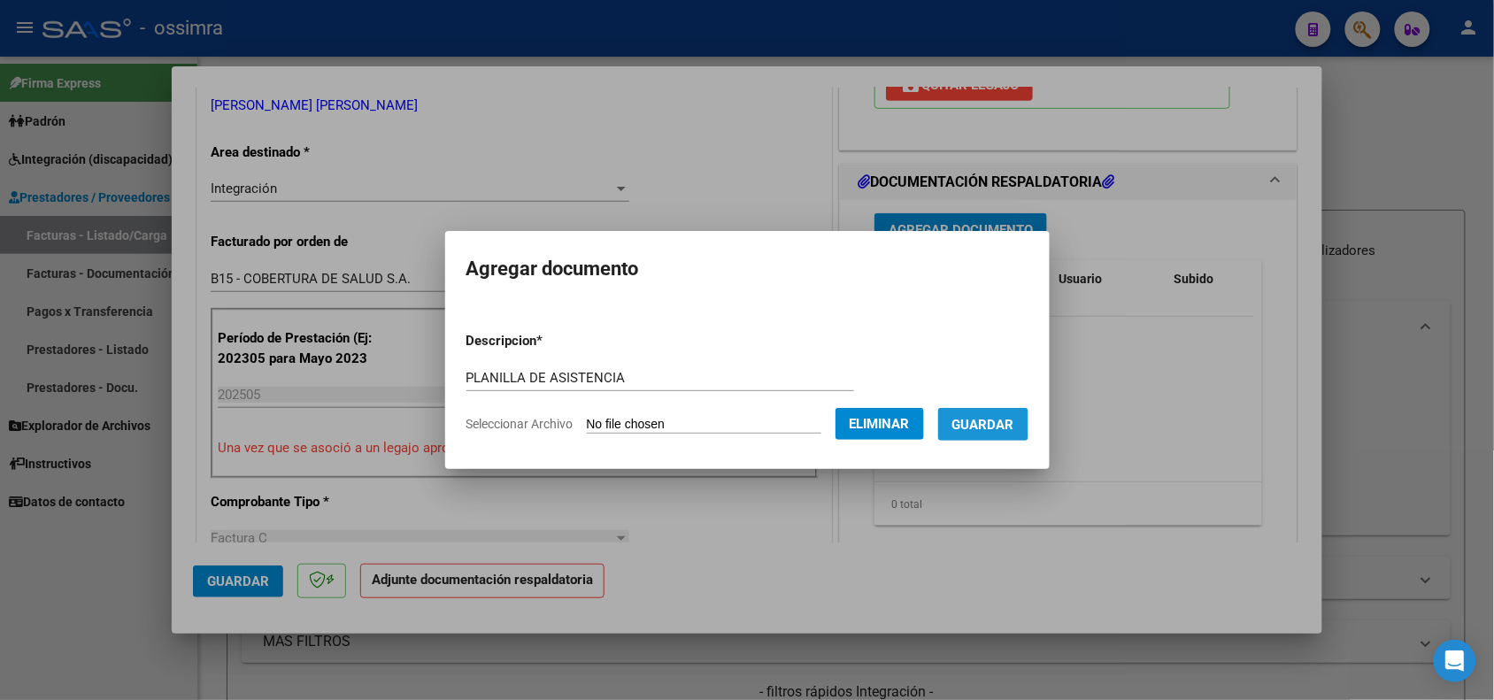
click at [1011, 419] on span "Guardar" at bounding box center [983, 425] width 62 height 16
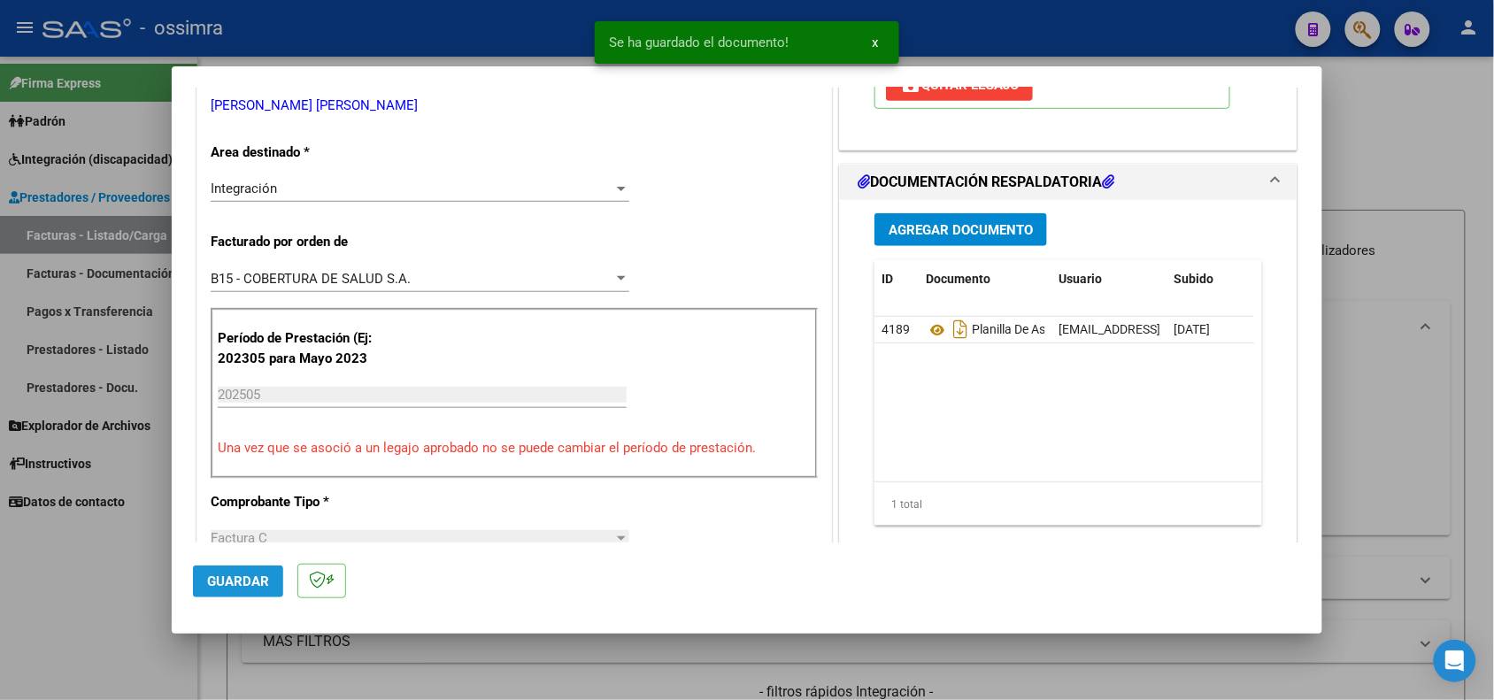
click at [241, 590] on button "Guardar" at bounding box center [238, 581] width 90 height 32
click at [128, 611] on div at bounding box center [747, 350] width 1494 height 700
type input "$ 0,00"
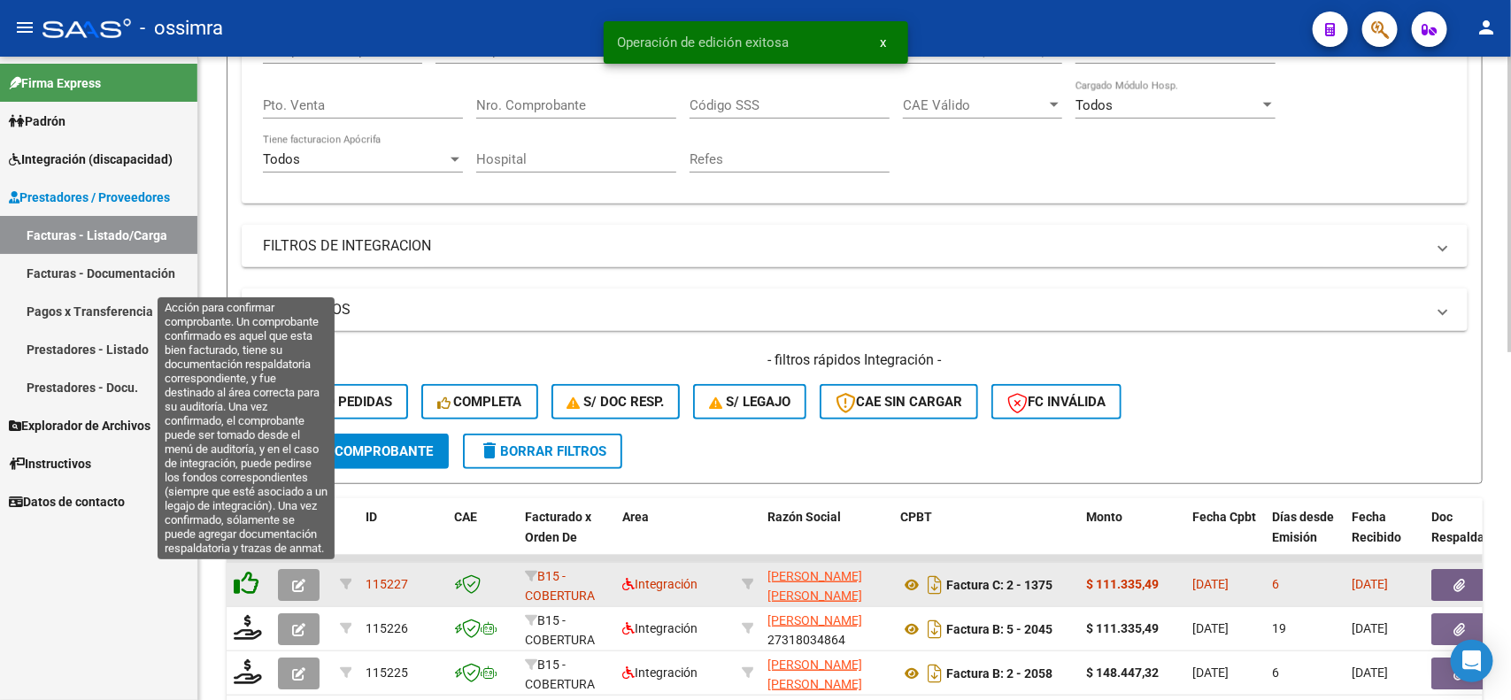
click at [237, 582] on icon at bounding box center [246, 583] width 25 height 25
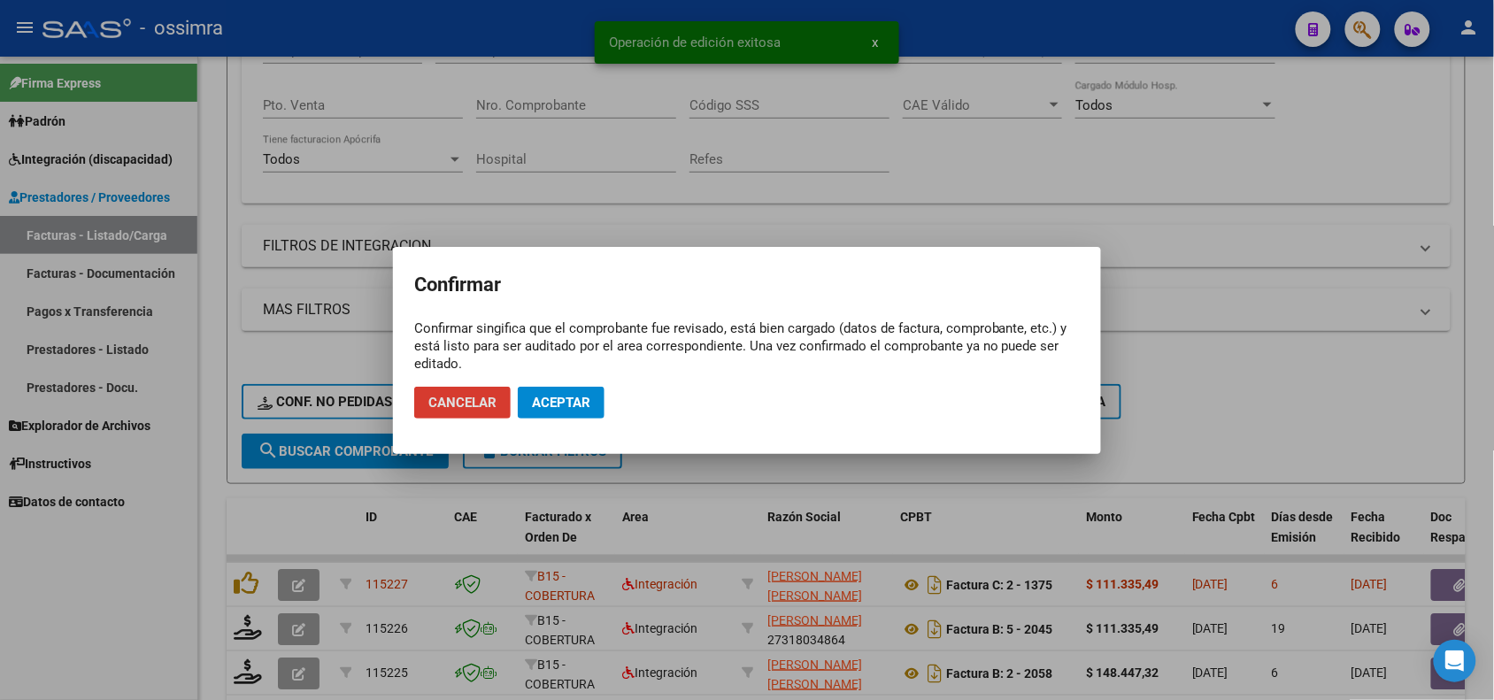
click at [586, 392] on button "Aceptar" at bounding box center [561, 403] width 87 height 32
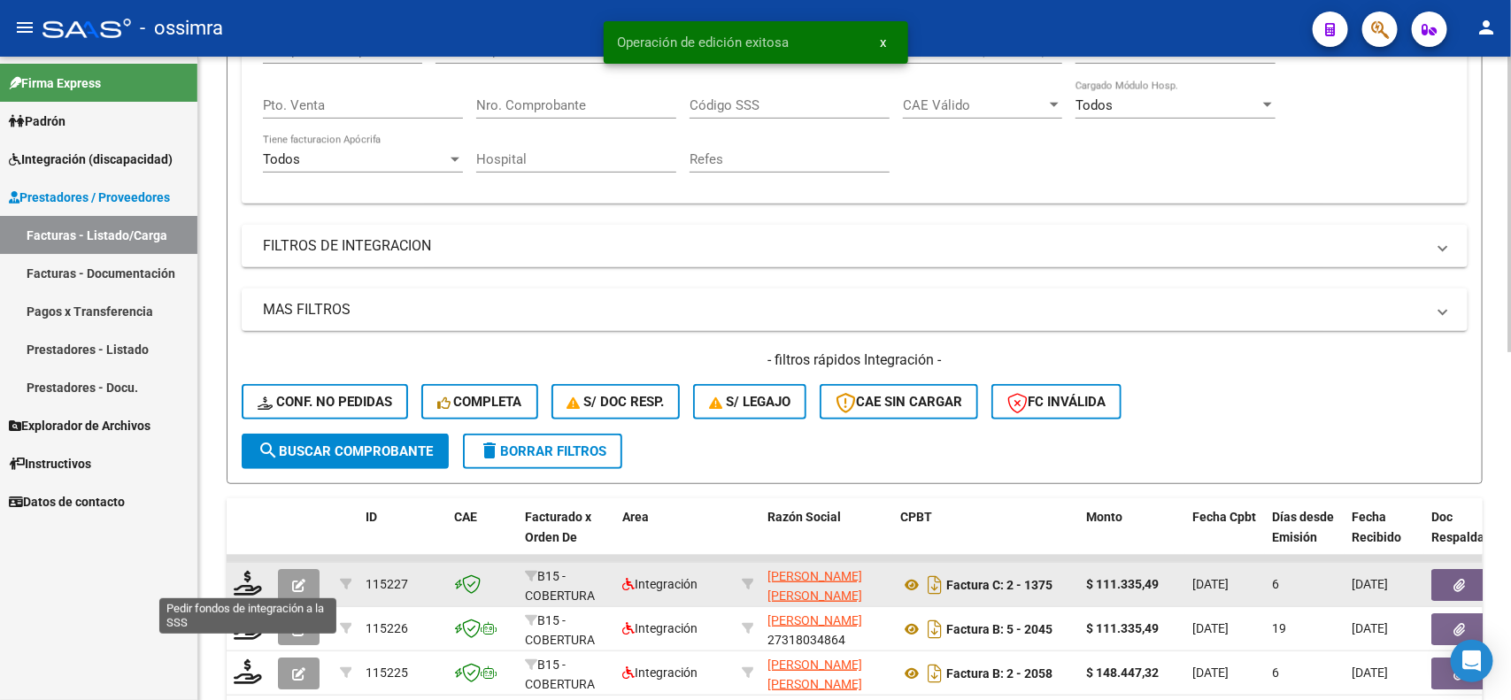
click at [250, 585] on icon at bounding box center [248, 583] width 28 height 25
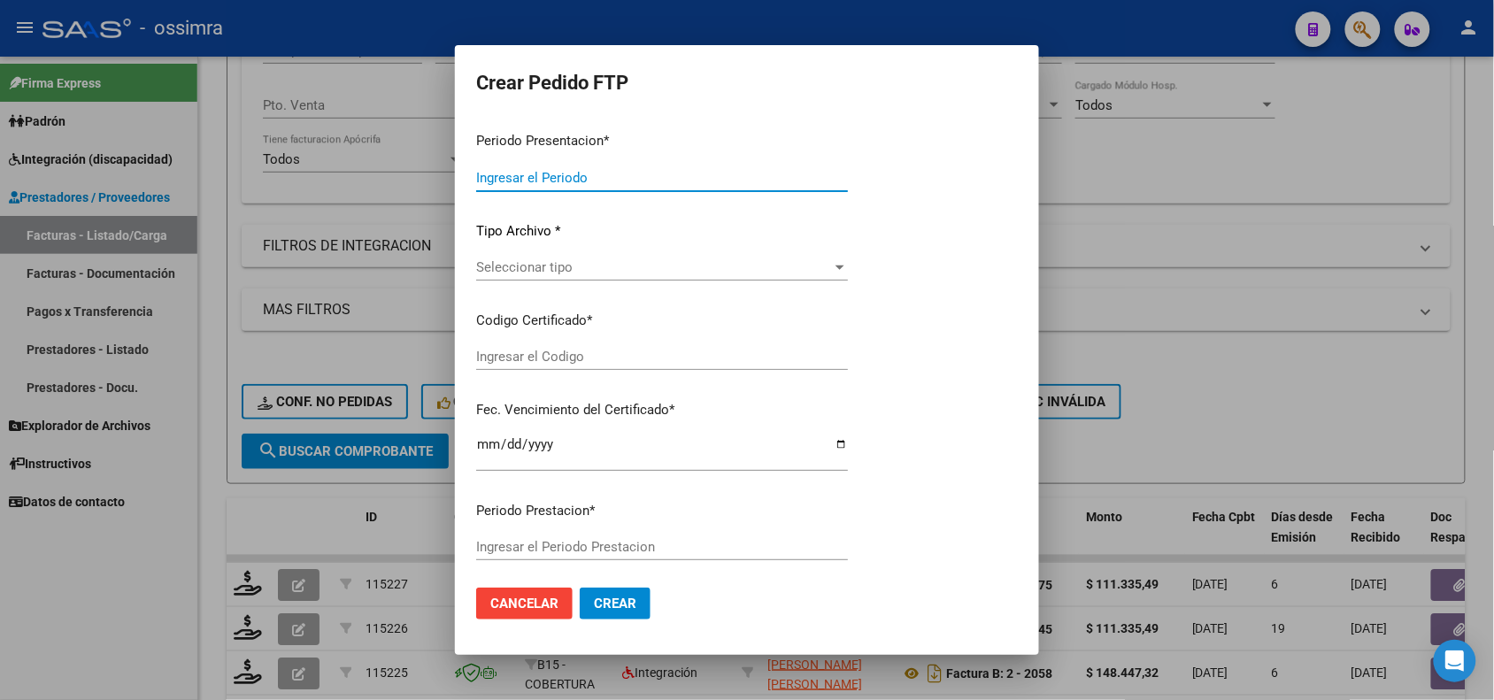
type input "202507"
type input "202505"
type input "$ 111.335,49"
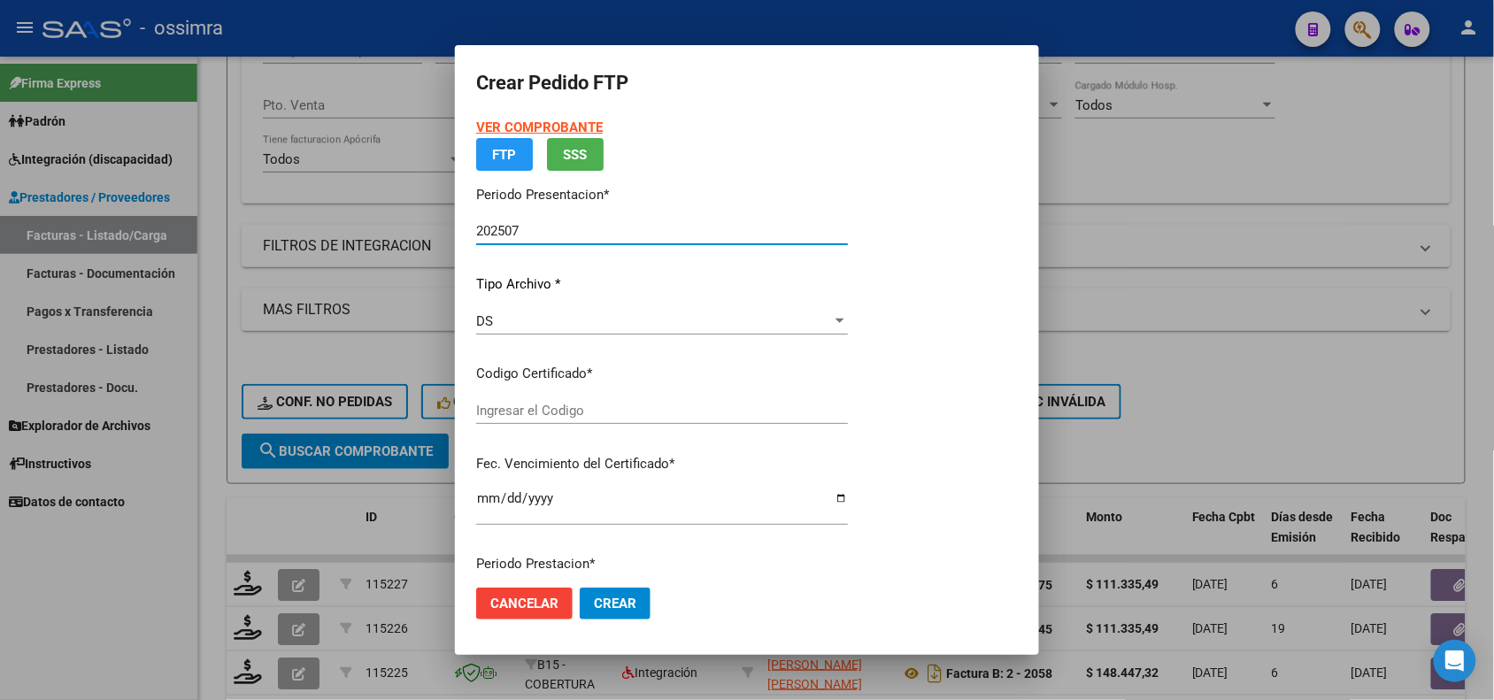
type input "ARG02000498959372018070320230703SAL121"
type input "[DATE]"
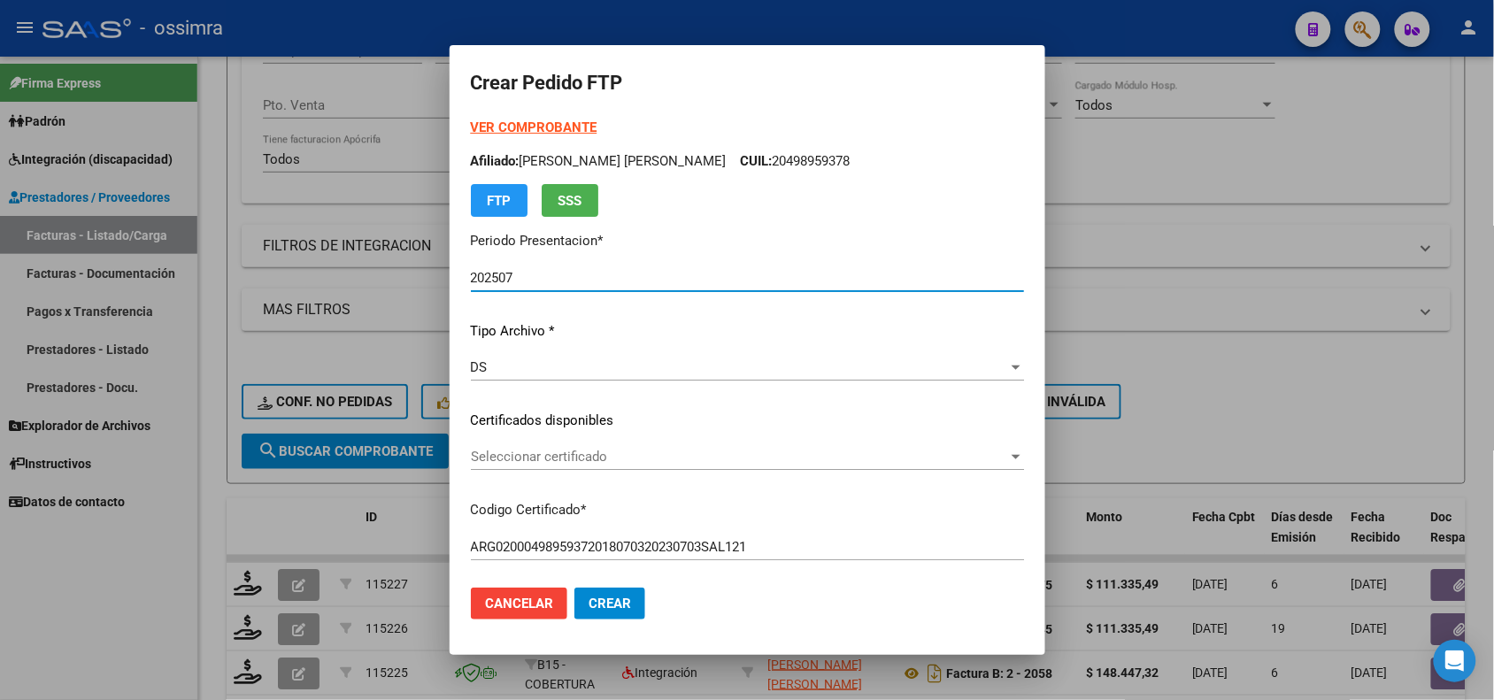
click at [615, 471] on div "Seleccionar certificado Seleccionar certificado" at bounding box center [747, 464] width 553 height 43
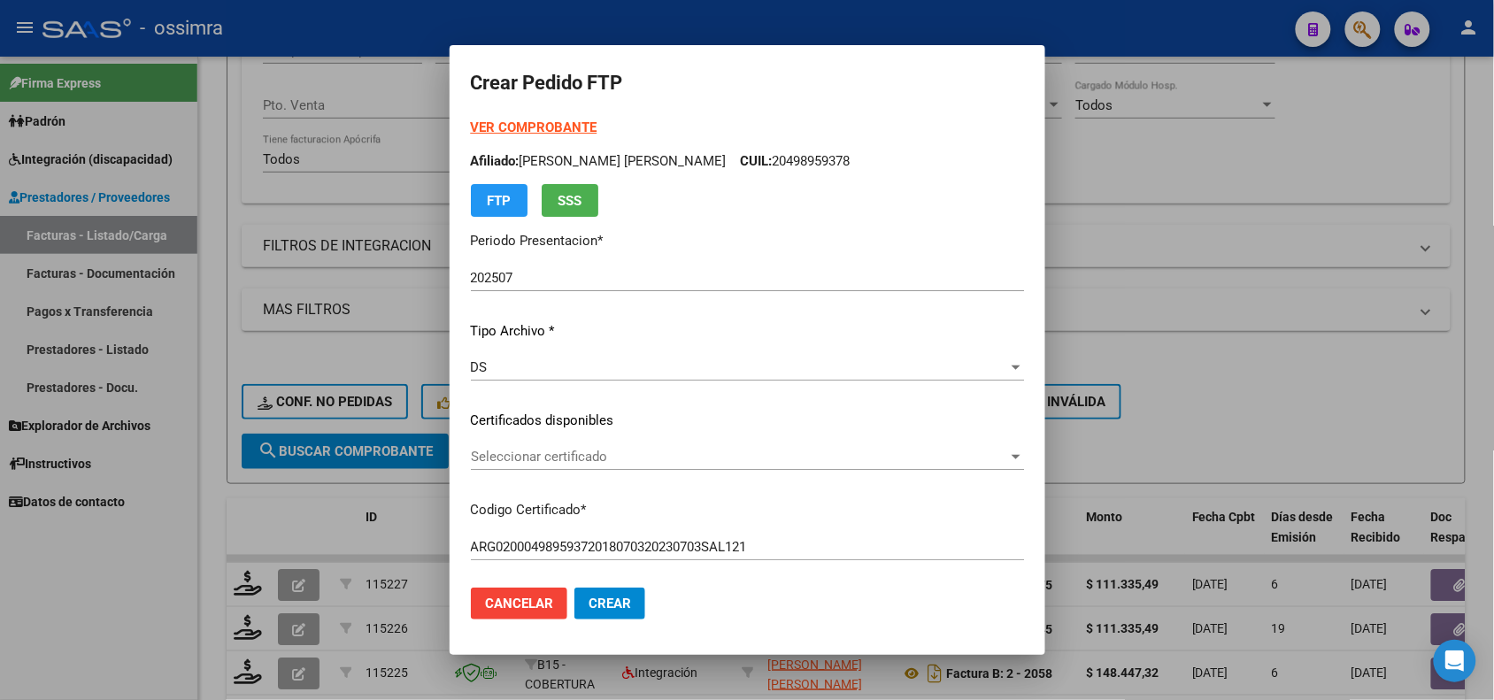
click at [618, 457] on span "Seleccionar certificado" at bounding box center [739, 457] width 537 height 16
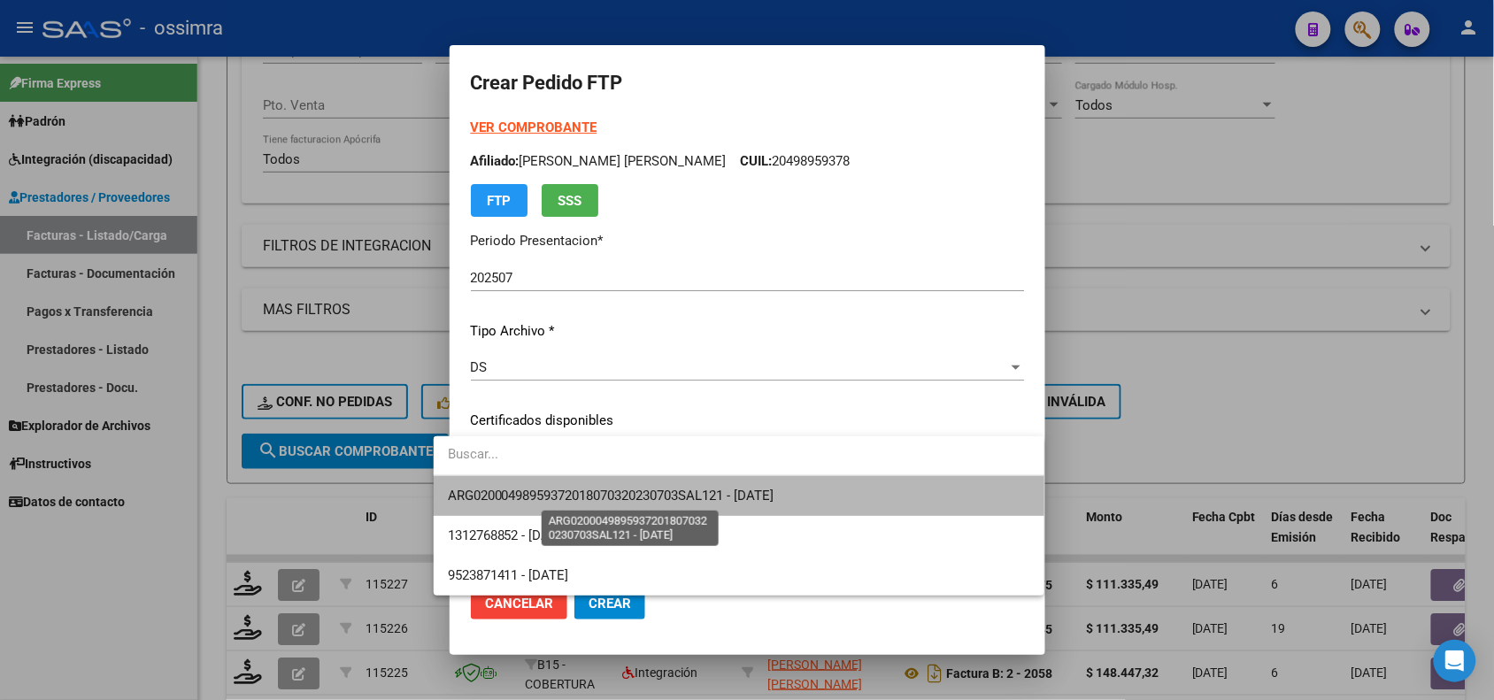
click at [615, 494] on span "ARG02000498959372018070320230703SAL121 - [DATE]" at bounding box center [611, 496] width 327 height 16
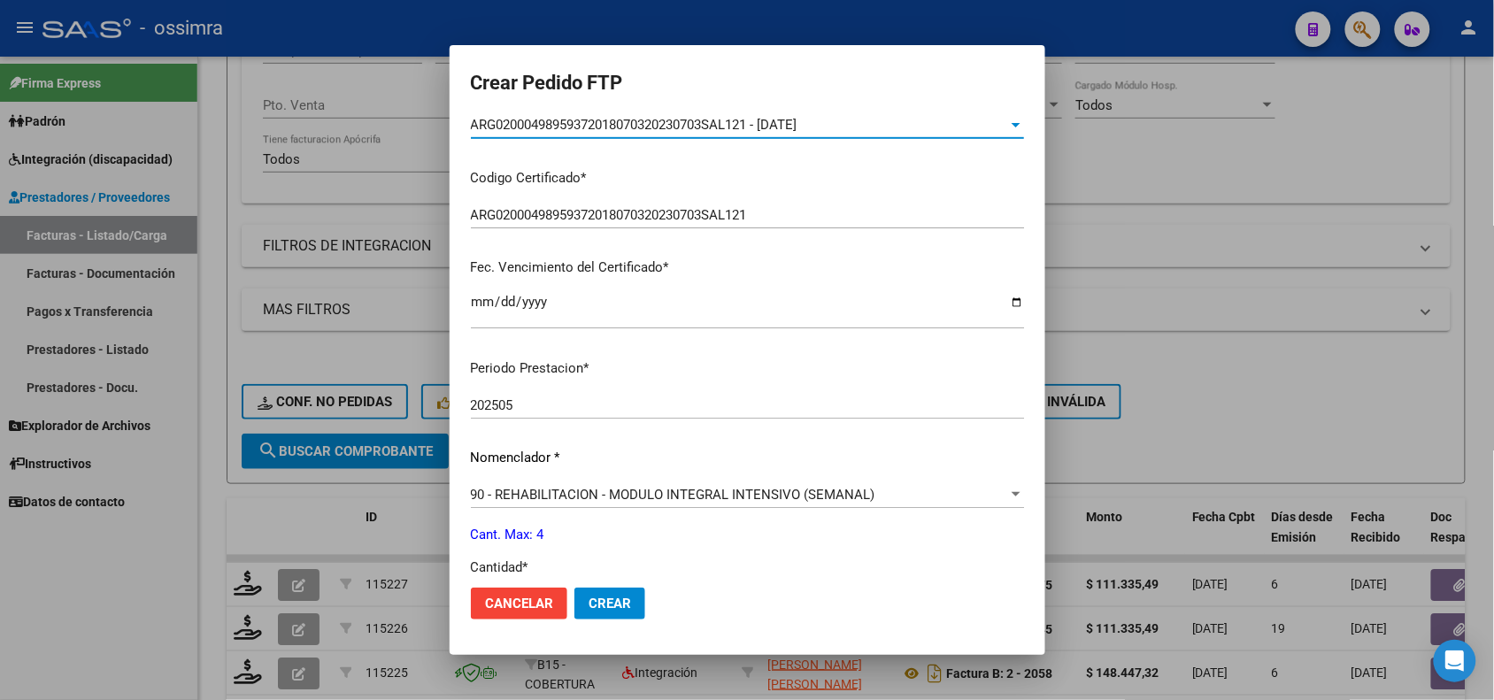
scroll to position [442, 0]
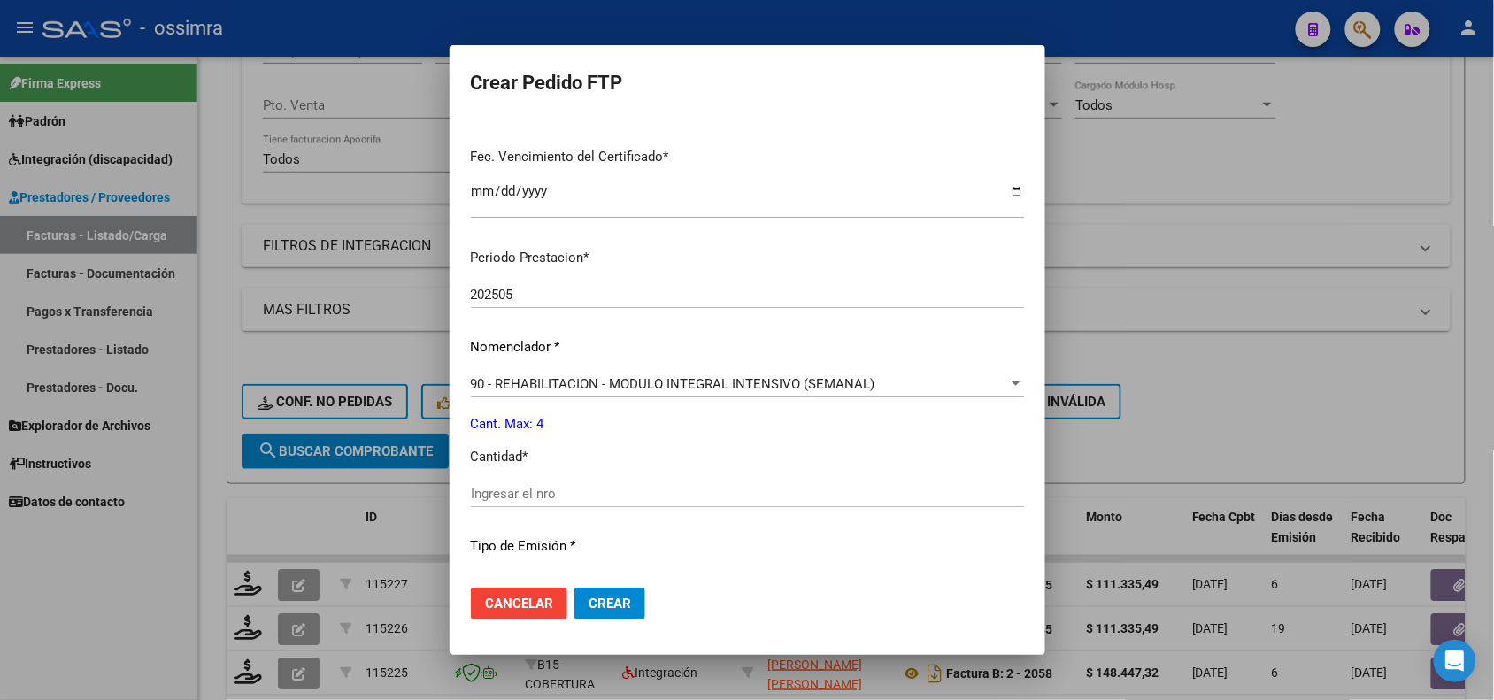
click at [629, 493] on input "Ingresar el nro" at bounding box center [747, 494] width 553 height 16
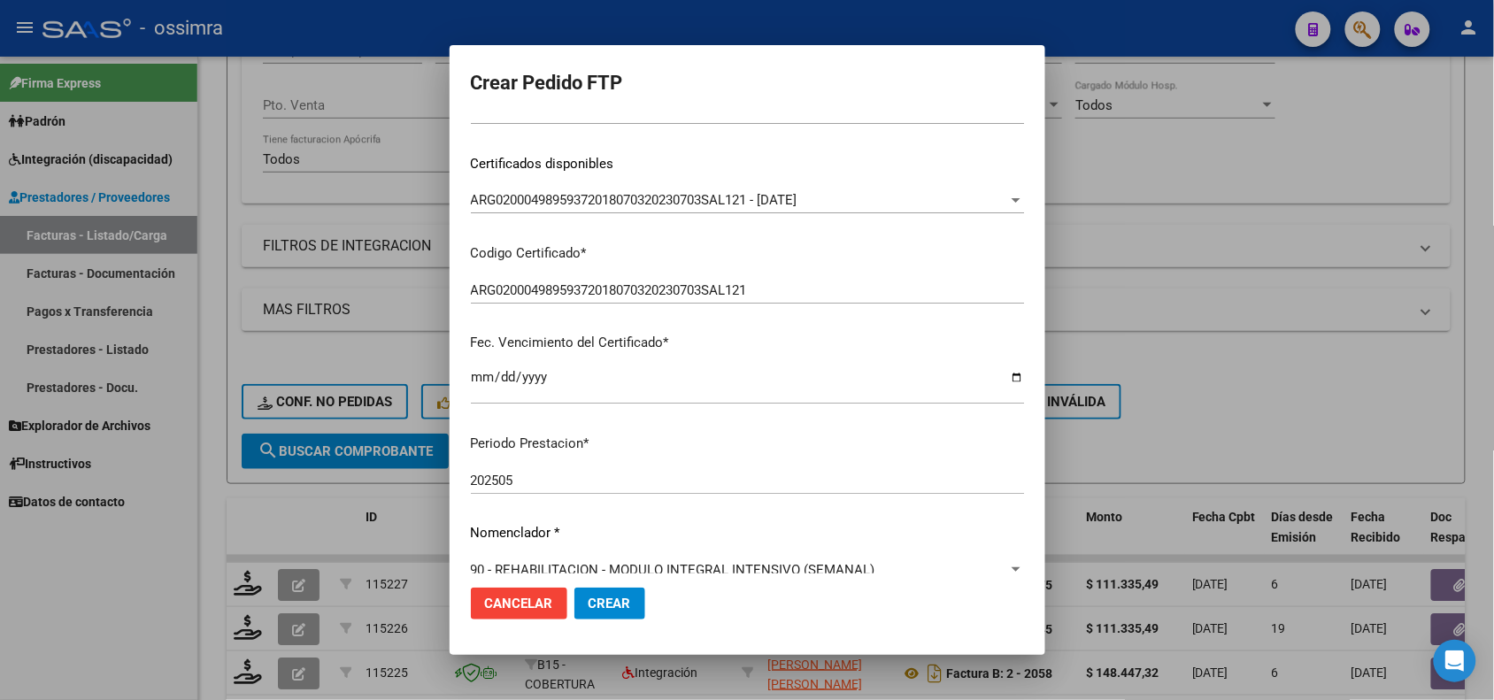
scroll to position [661, 0]
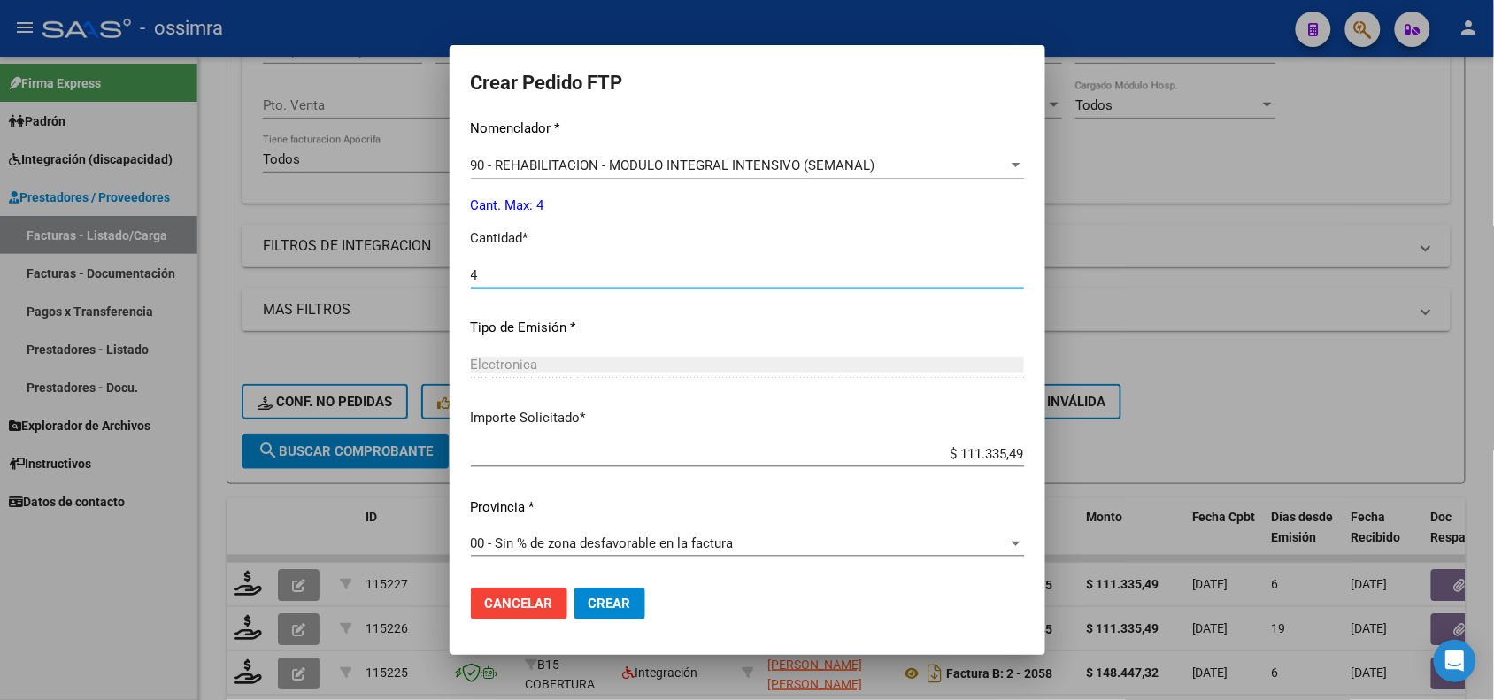
type input "4"
click at [588, 596] on span "Crear" at bounding box center [609, 604] width 42 height 16
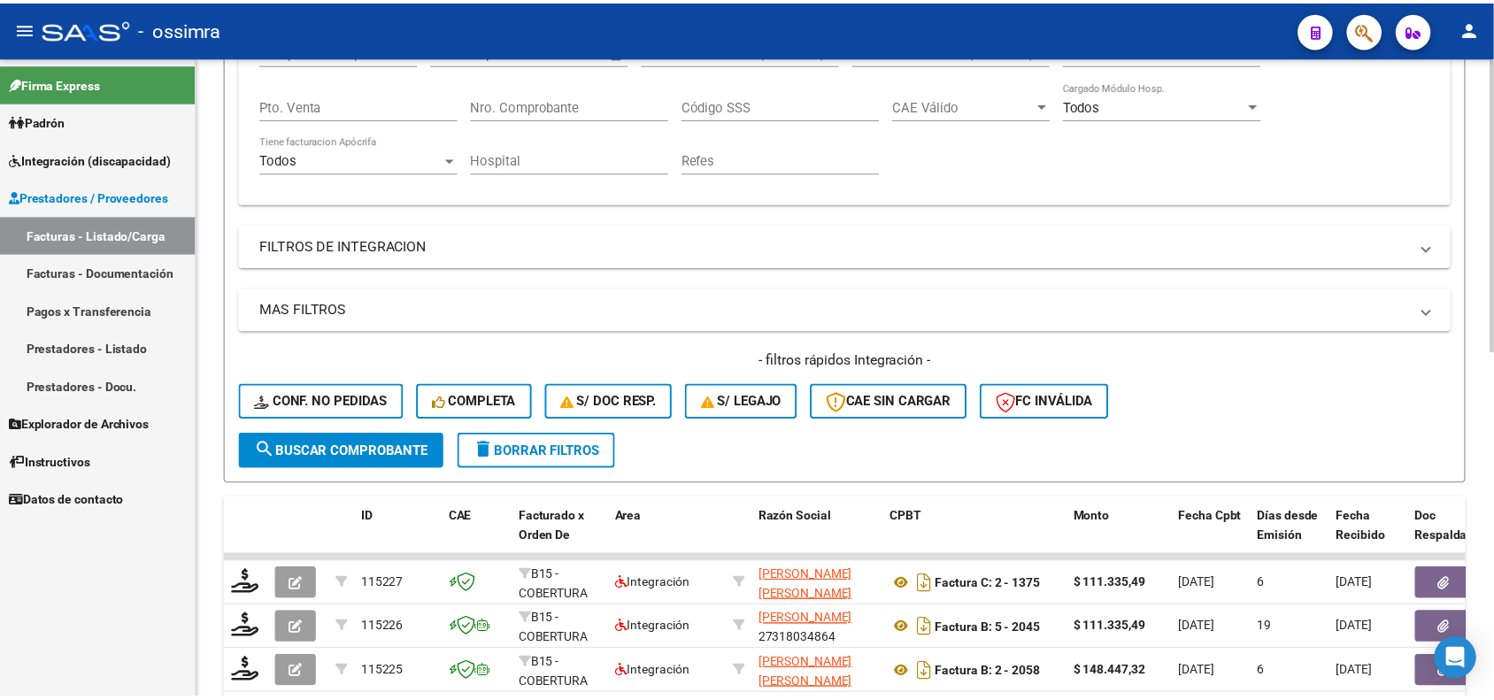
scroll to position [0, 0]
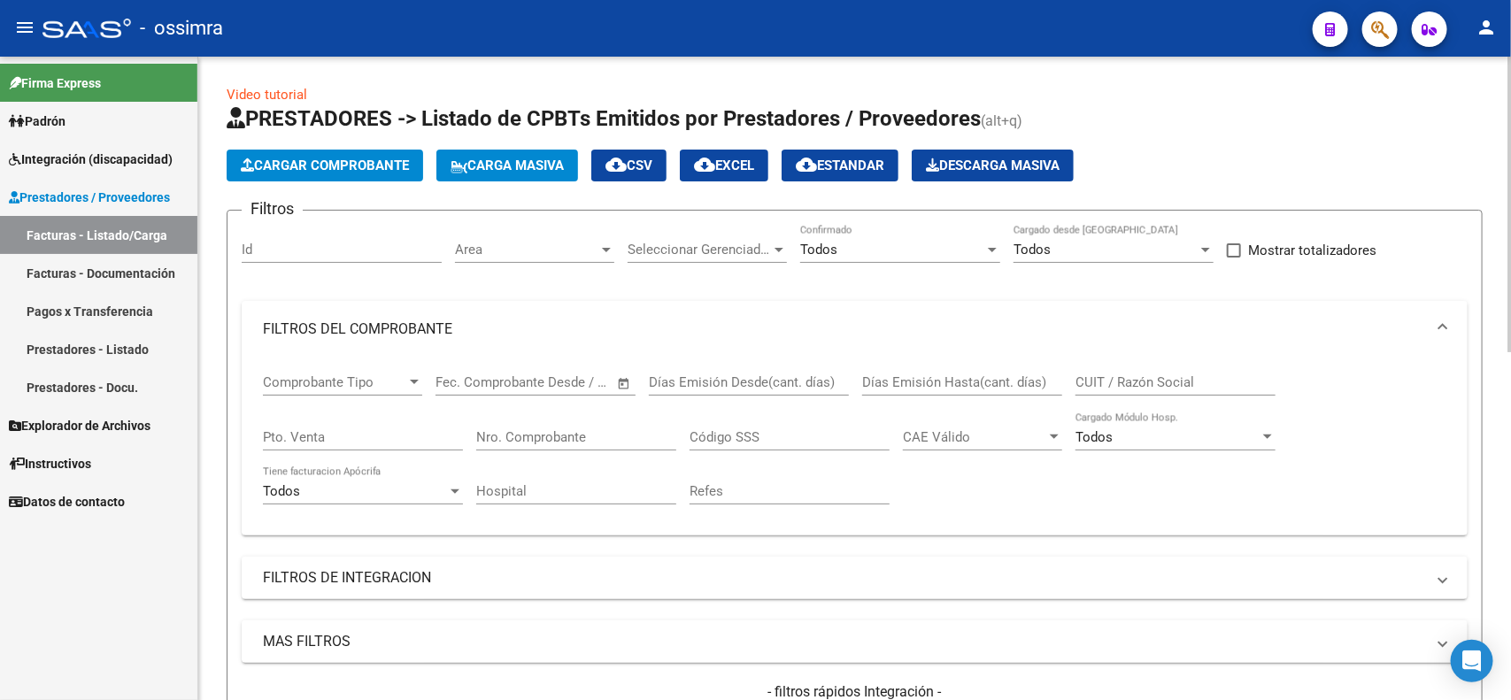
click at [303, 160] on span "Cargar Comprobante" at bounding box center [325, 166] width 168 height 16
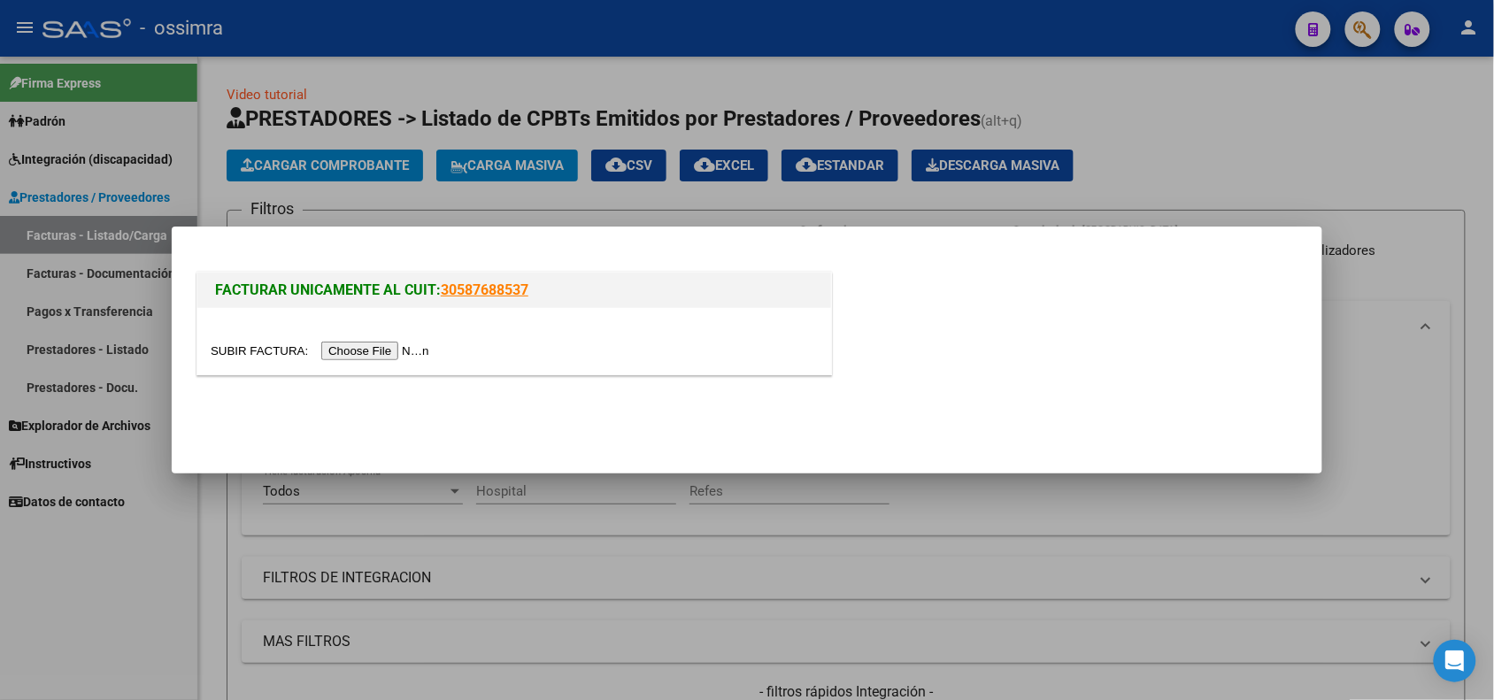
click at [345, 350] on input "file" at bounding box center [323, 351] width 224 height 19
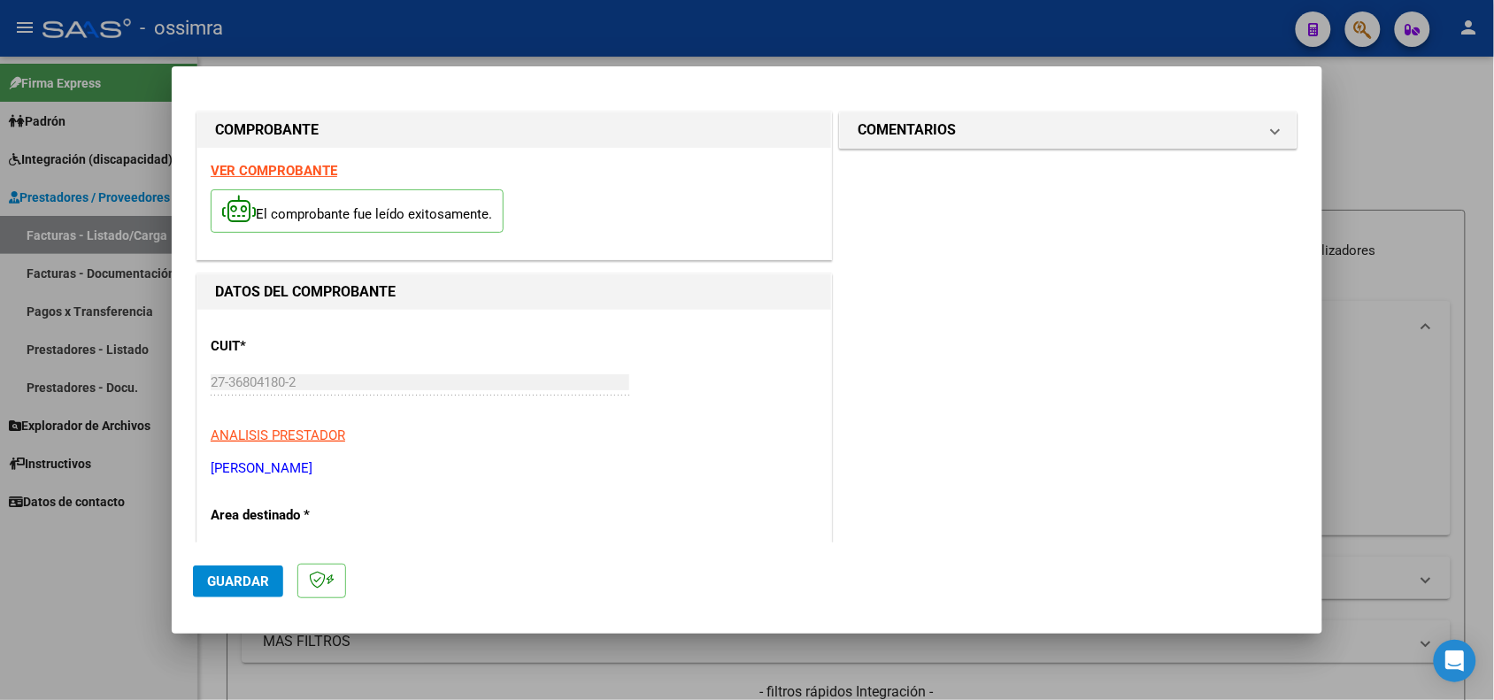
click at [277, 165] on strong "VER COMPROBANTE" at bounding box center [274, 171] width 127 height 16
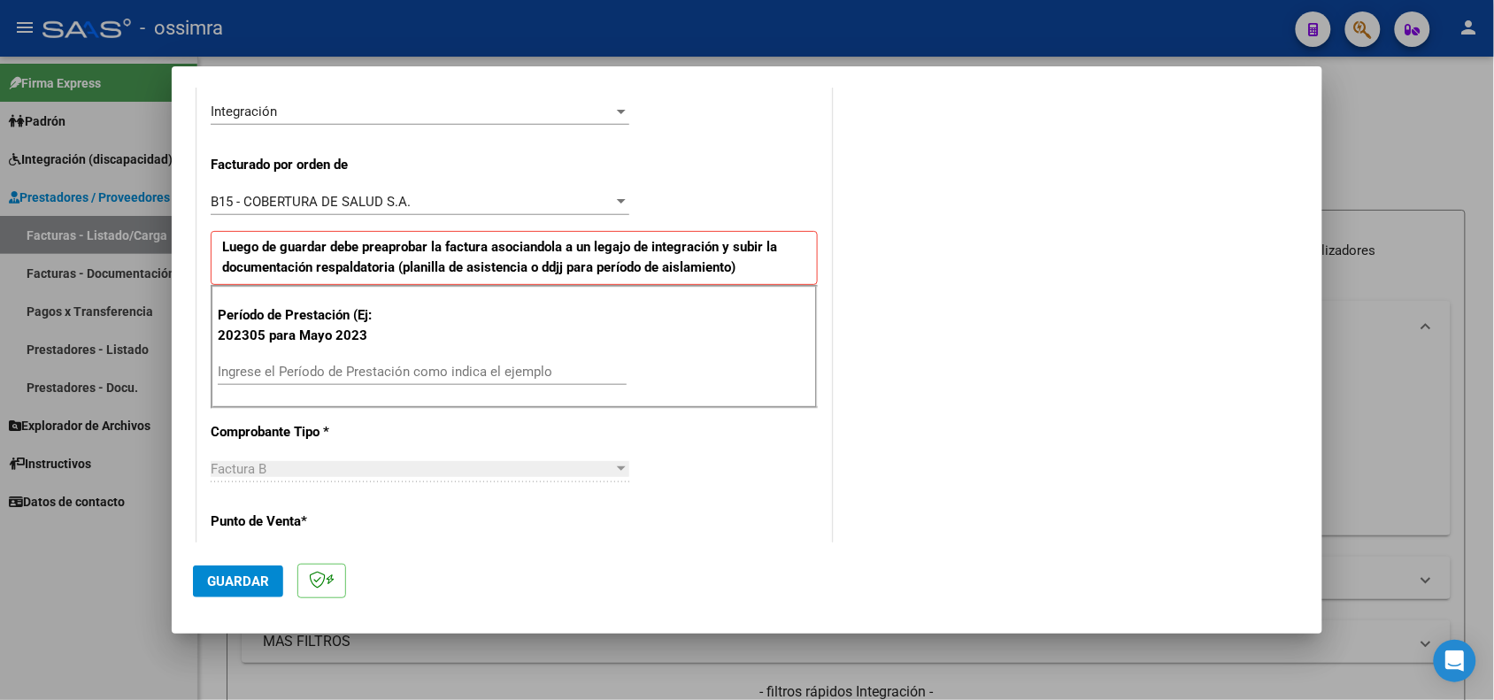
scroll to position [442, 0]
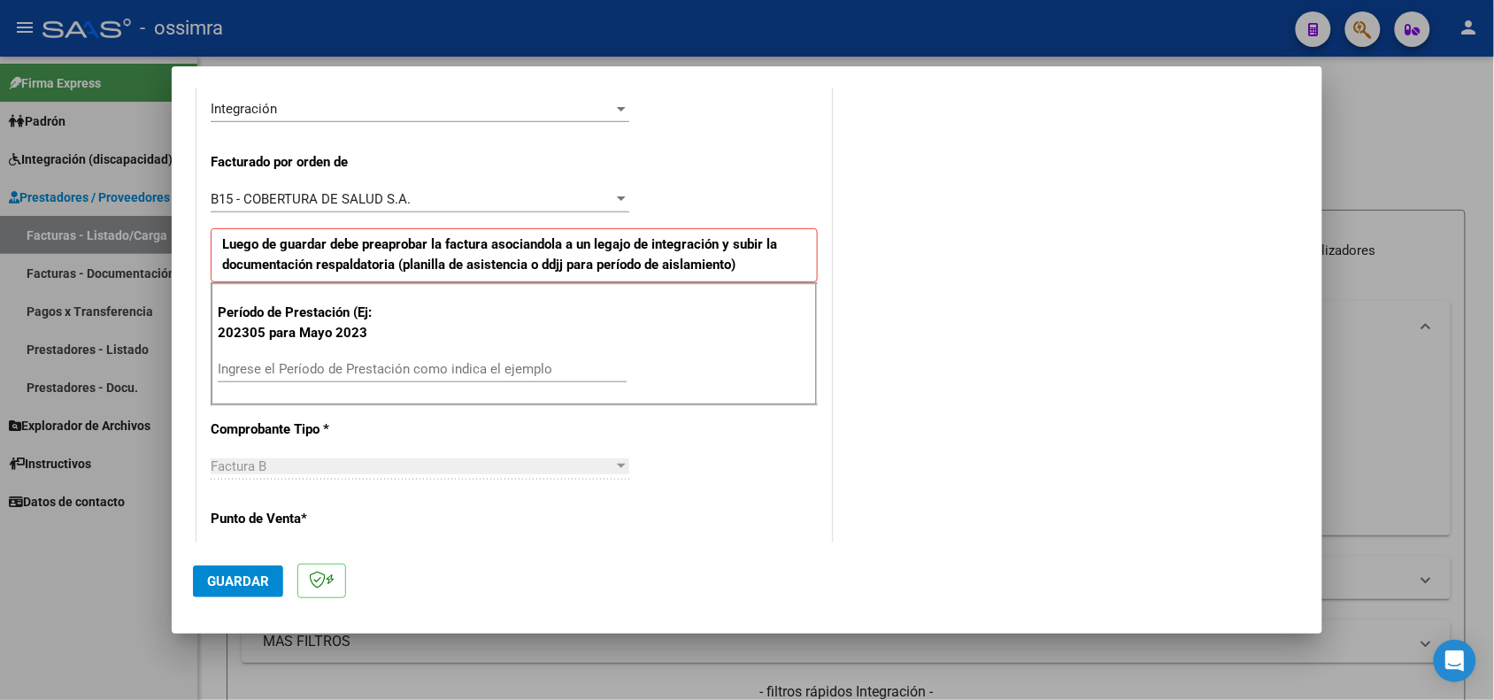
click at [355, 373] on input "Ingrese el Período de Prestación como indica el ejemplo" at bounding box center [422, 369] width 409 height 16
type input "202505"
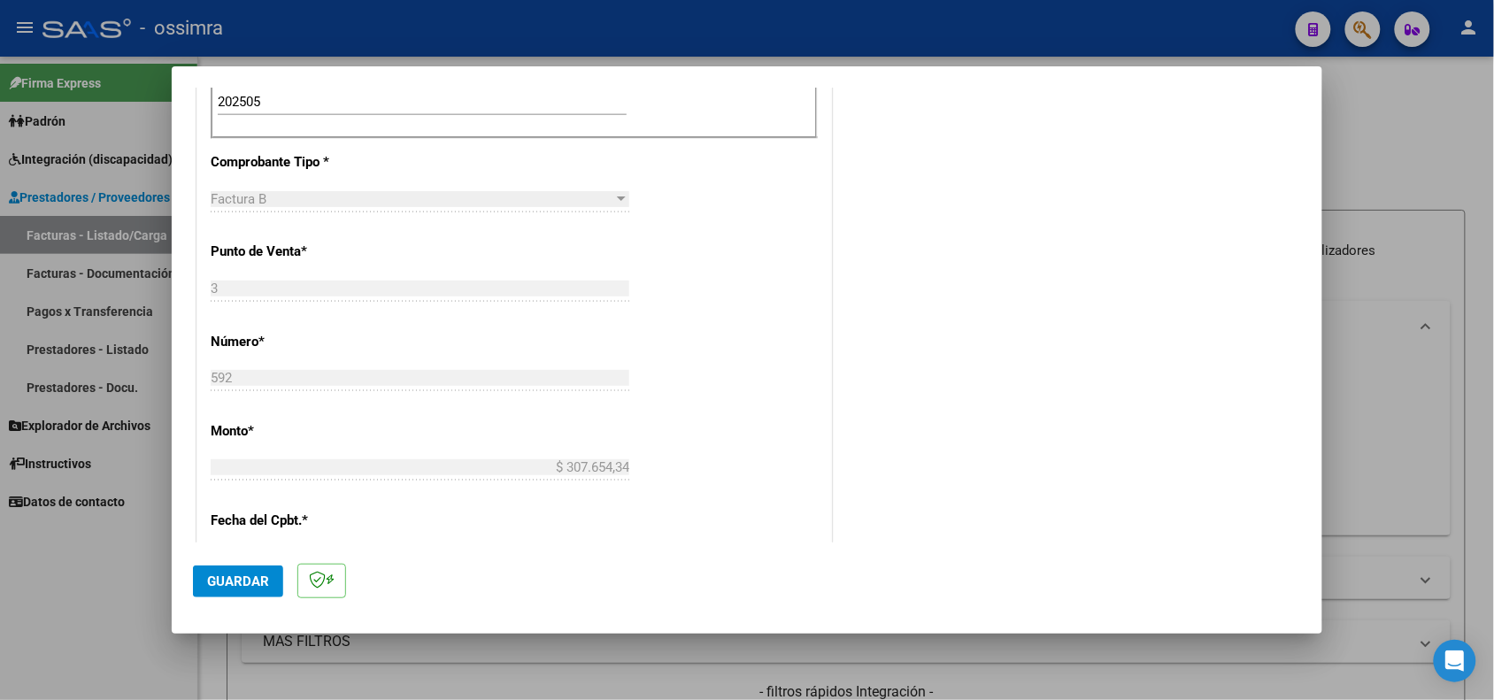
scroll to position [774, 0]
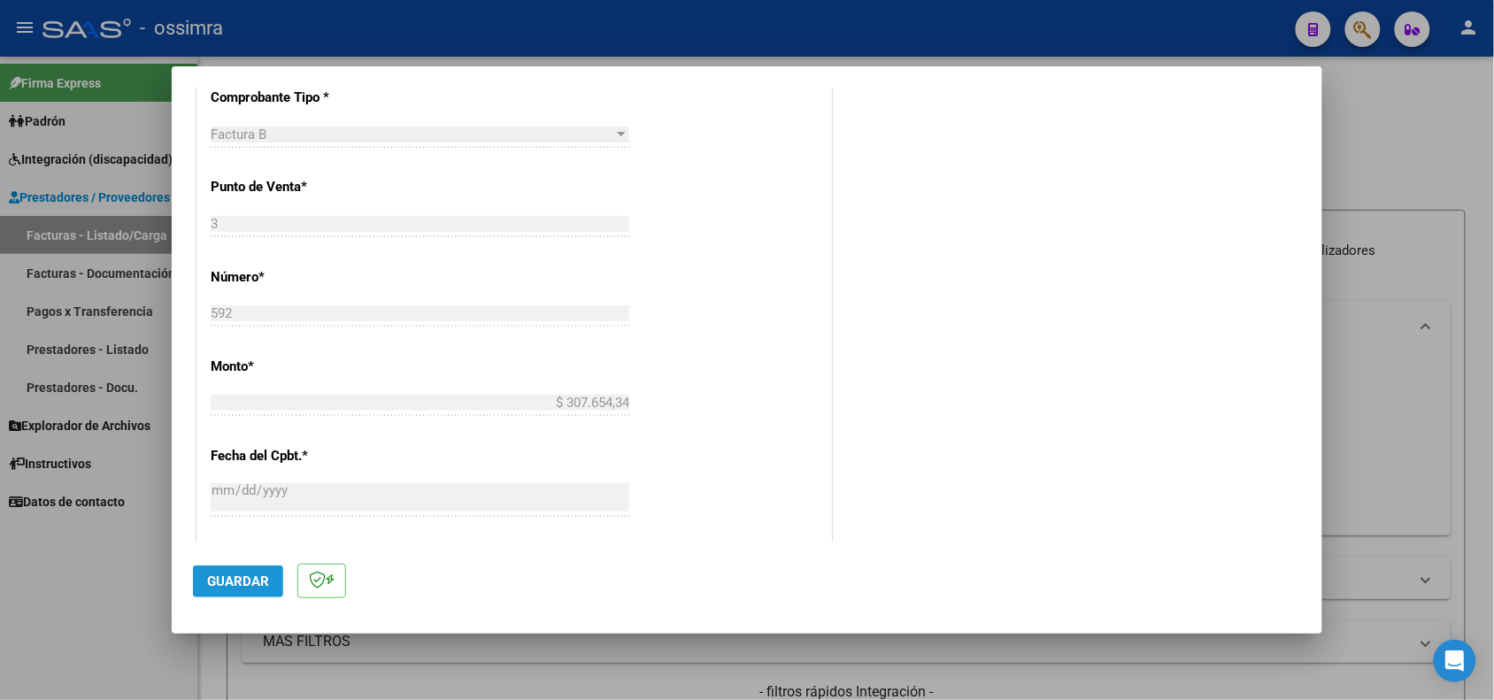
click at [245, 584] on span "Guardar" at bounding box center [238, 581] width 62 height 16
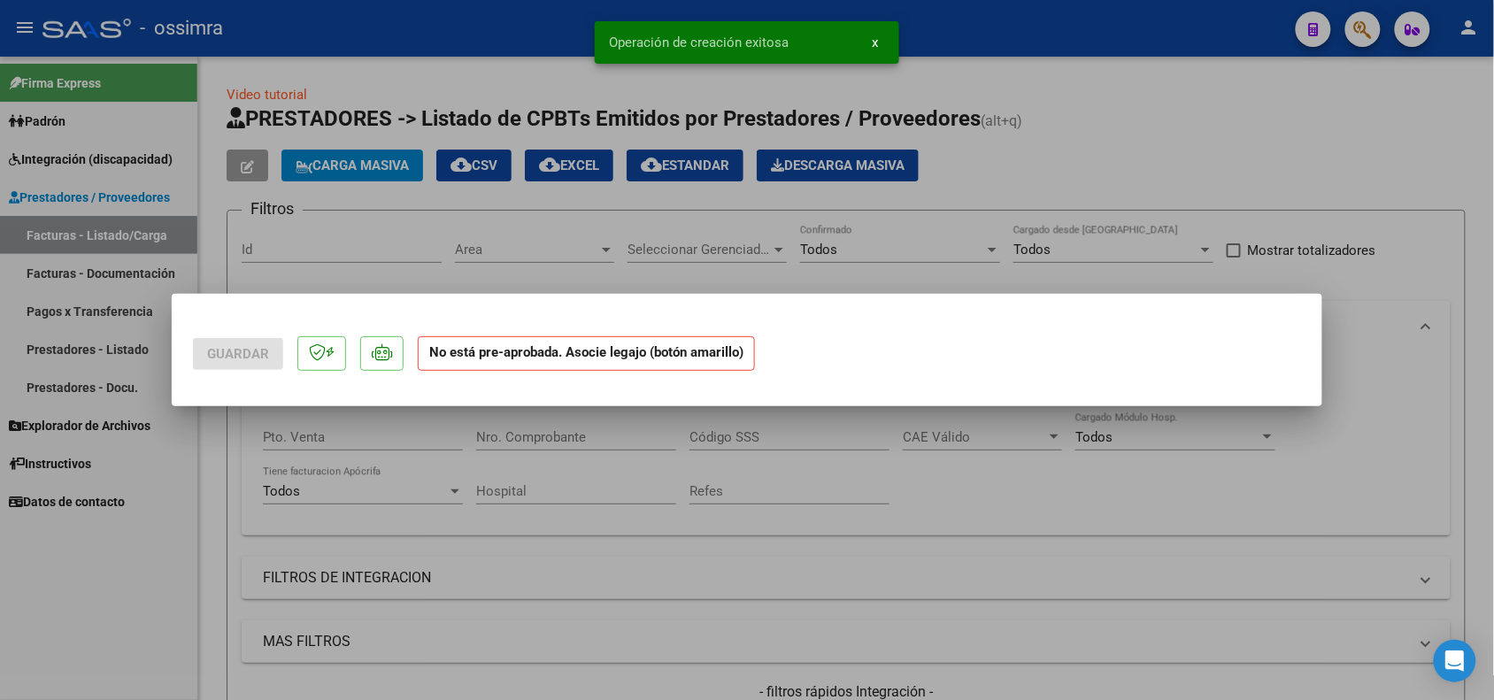
scroll to position [0, 0]
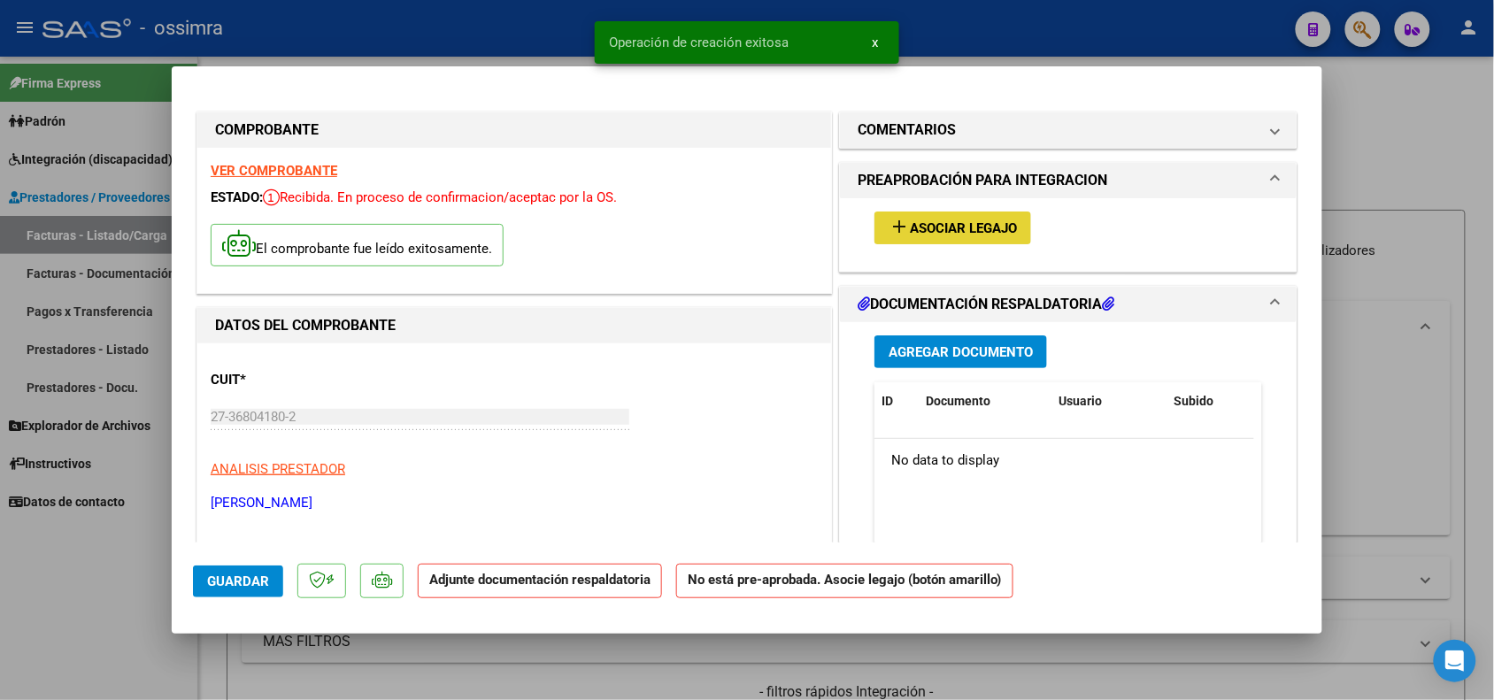
click at [948, 223] on span "Asociar Legajo" at bounding box center [963, 228] width 107 height 16
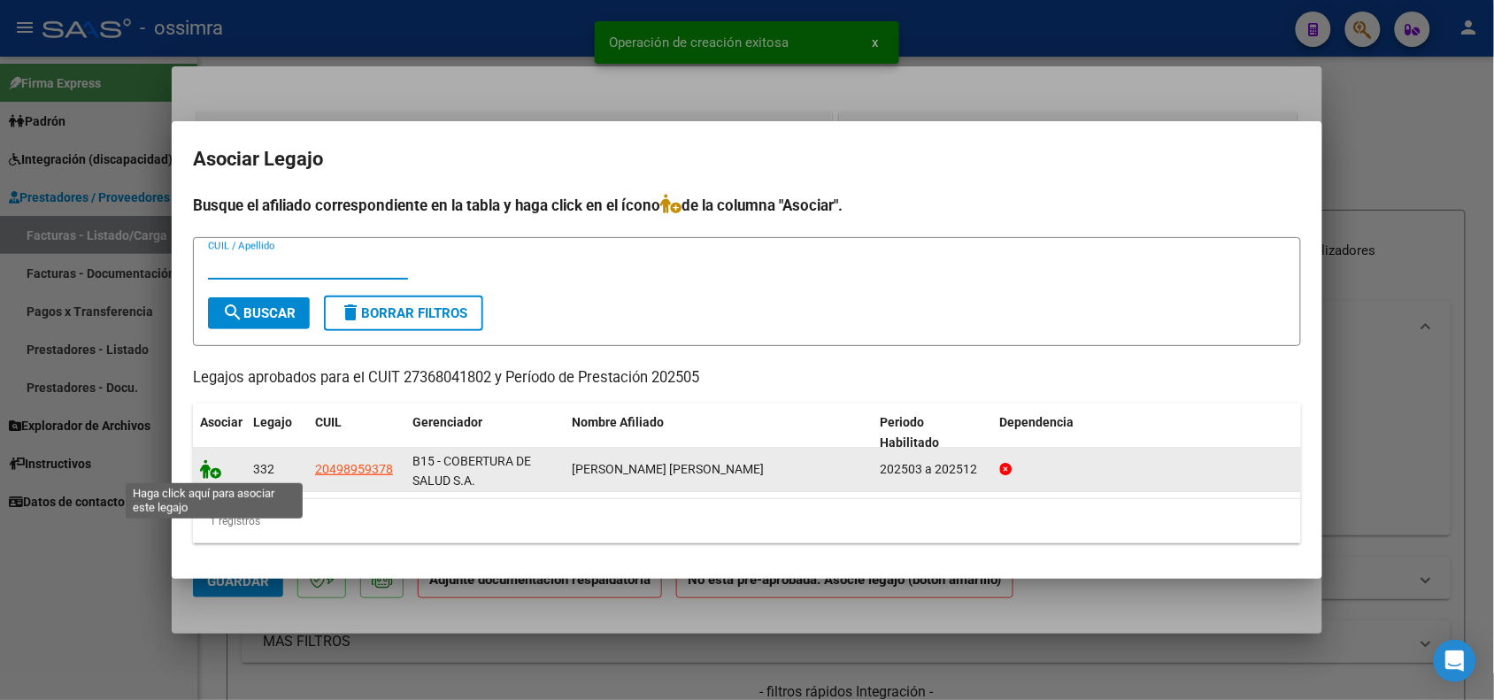
click at [219, 465] on icon at bounding box center [210, 468] width 21 height 19
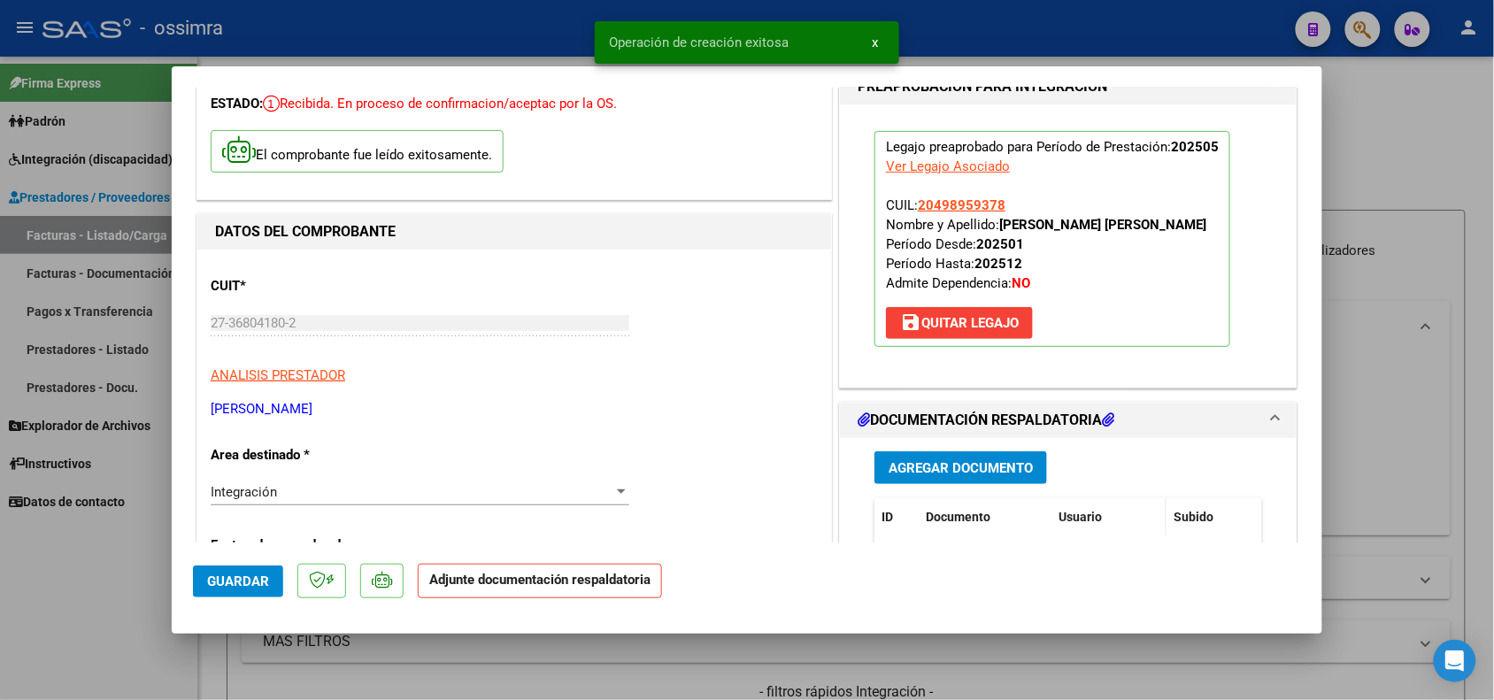
scroll to position [221, 0]
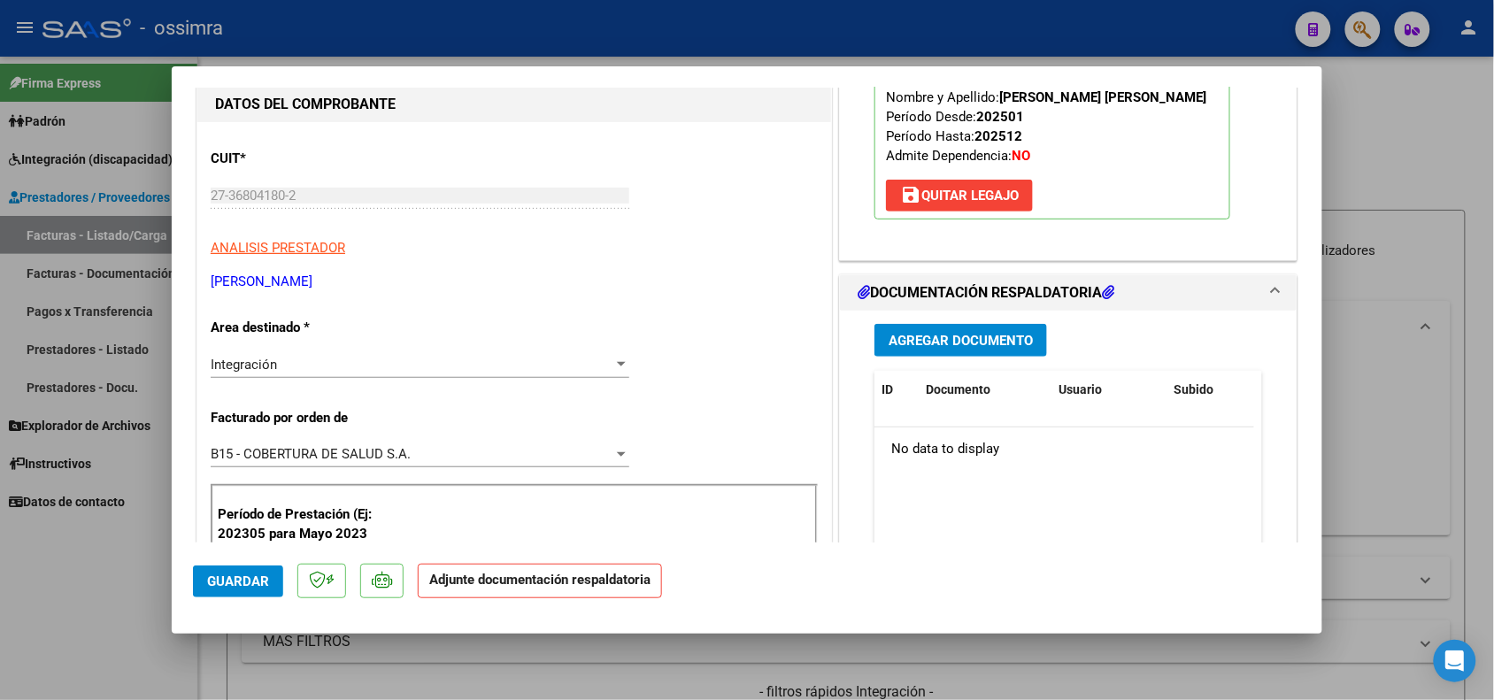
click at [922, 334] on span "Agregar Documento" at bounding box center [960, 341] width 144 height 16
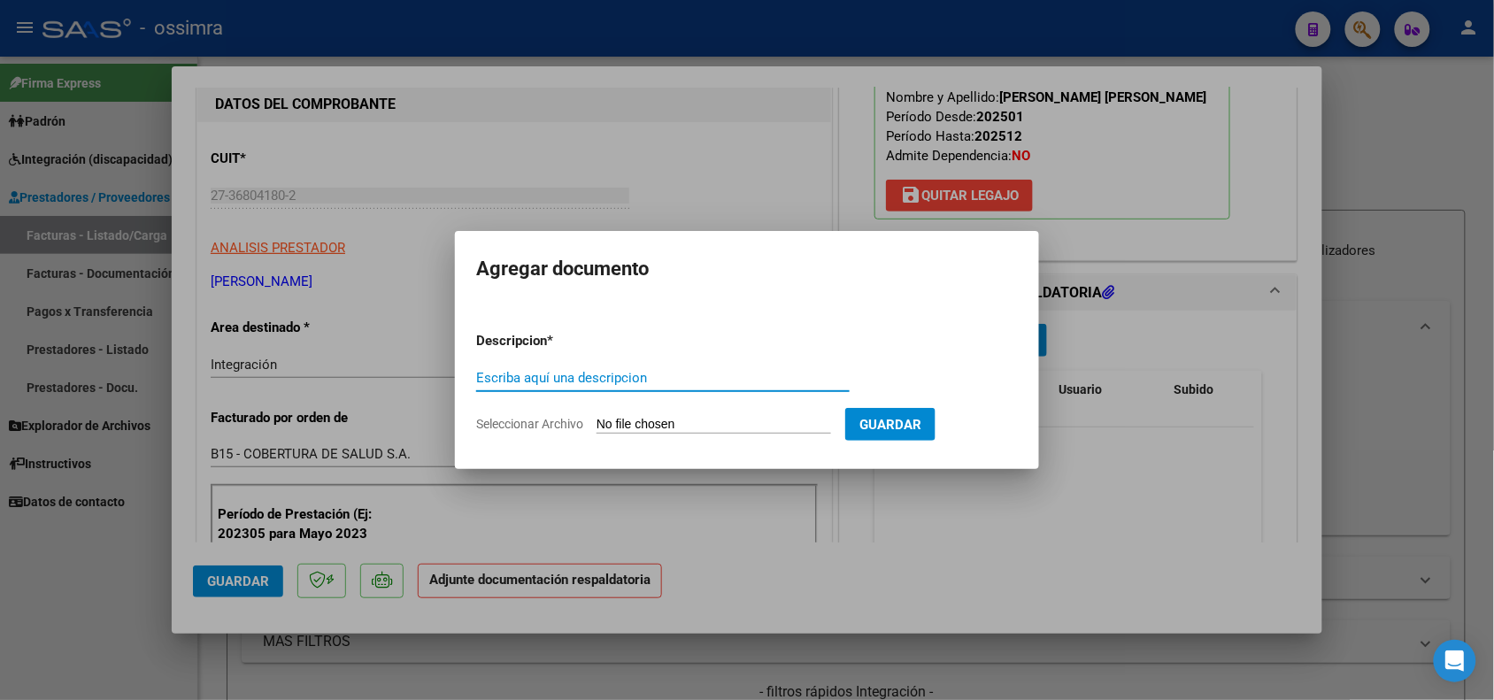
click at [572, 383] on input "Escriba aquí una descripcion" at bounding box center [662, 378] width 373 height 16
type input "PLANILLA DE ASISTENCIA"
click at [608, 422] on input "Seleccionar Archivo" at bounding box center [713, 425] width 235 height 17
type input "C:\fakepath\[PERSON_NAME] -PLANILLA.pdf"
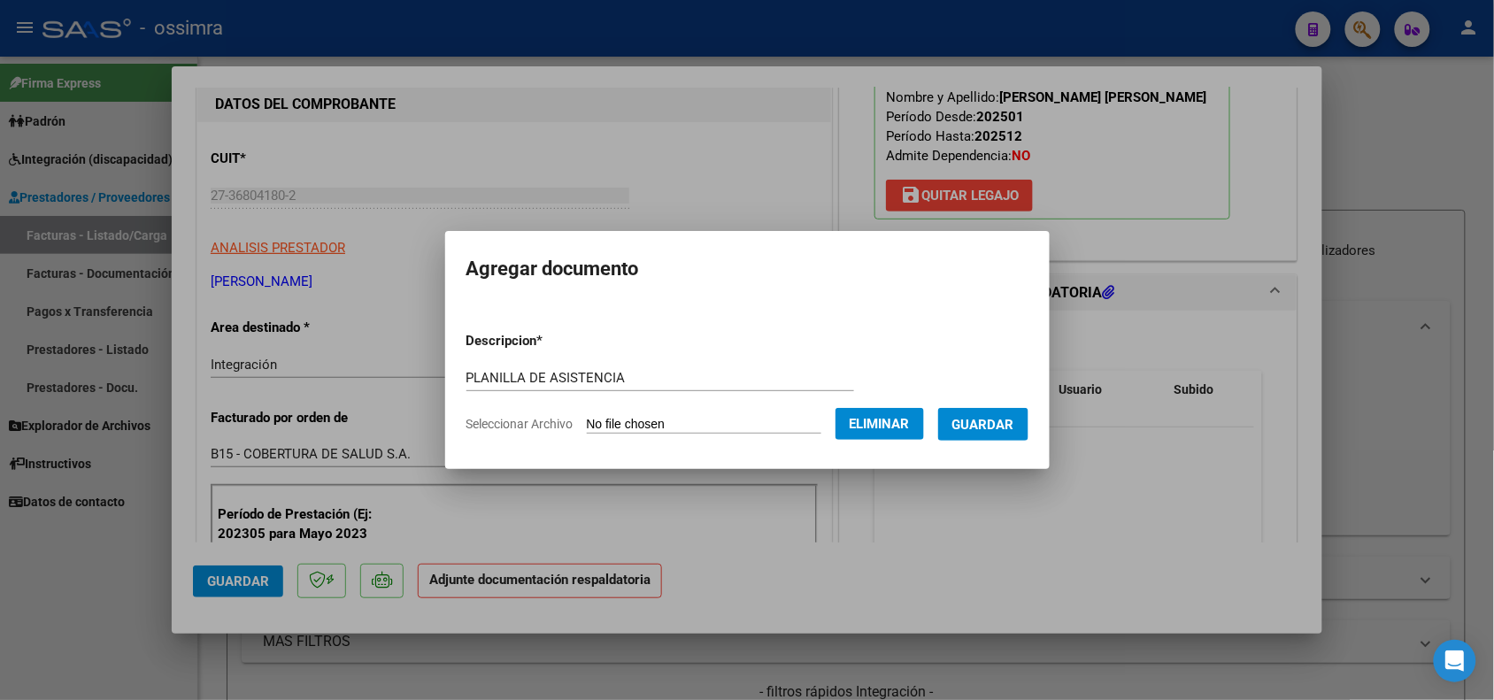
click at [1014, 427] on span "Guardar" at bounding box center [983, 425] width 62 height 16
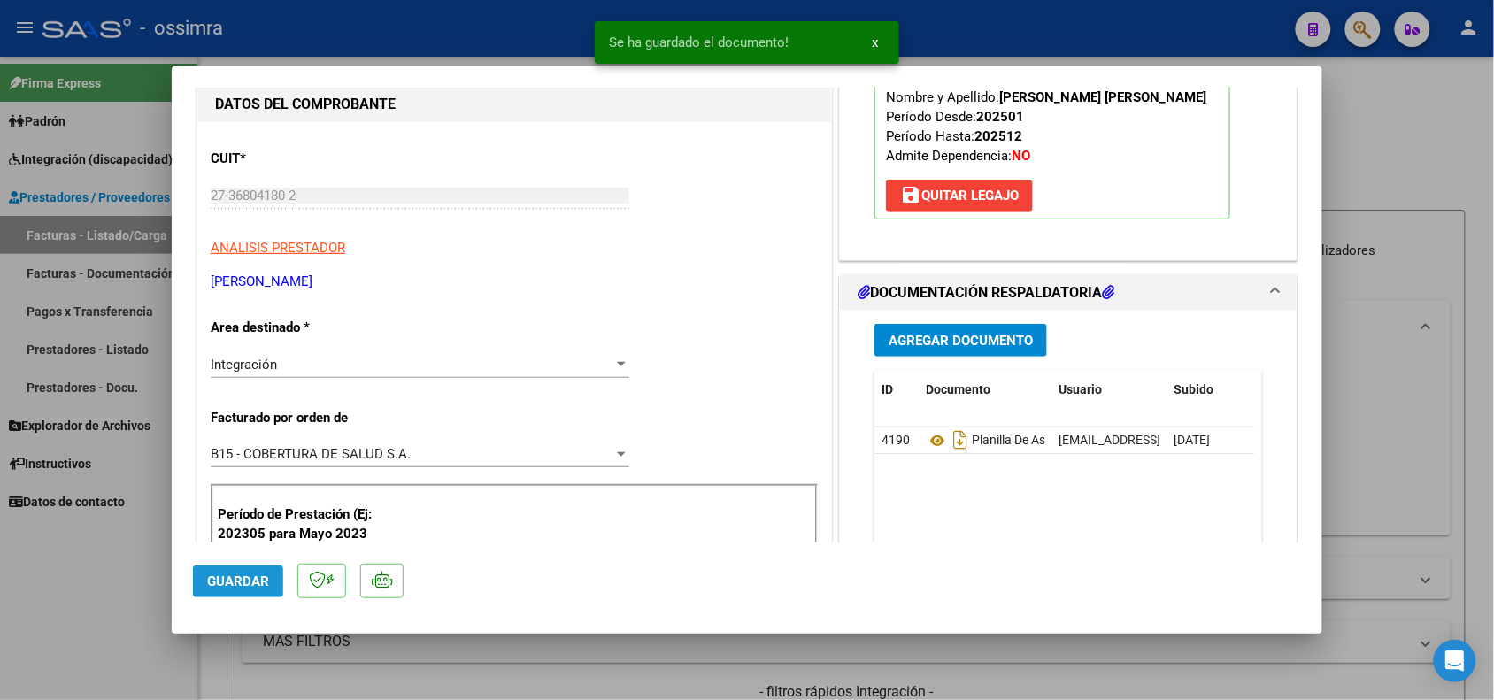
click at [219, 580] on span "Guardar" at bounding box center [238, 581] width 62 height 16
click at [164, 572] on div at bounding box center [747, 350] width 1494 height 700
type input "$ 0,00"
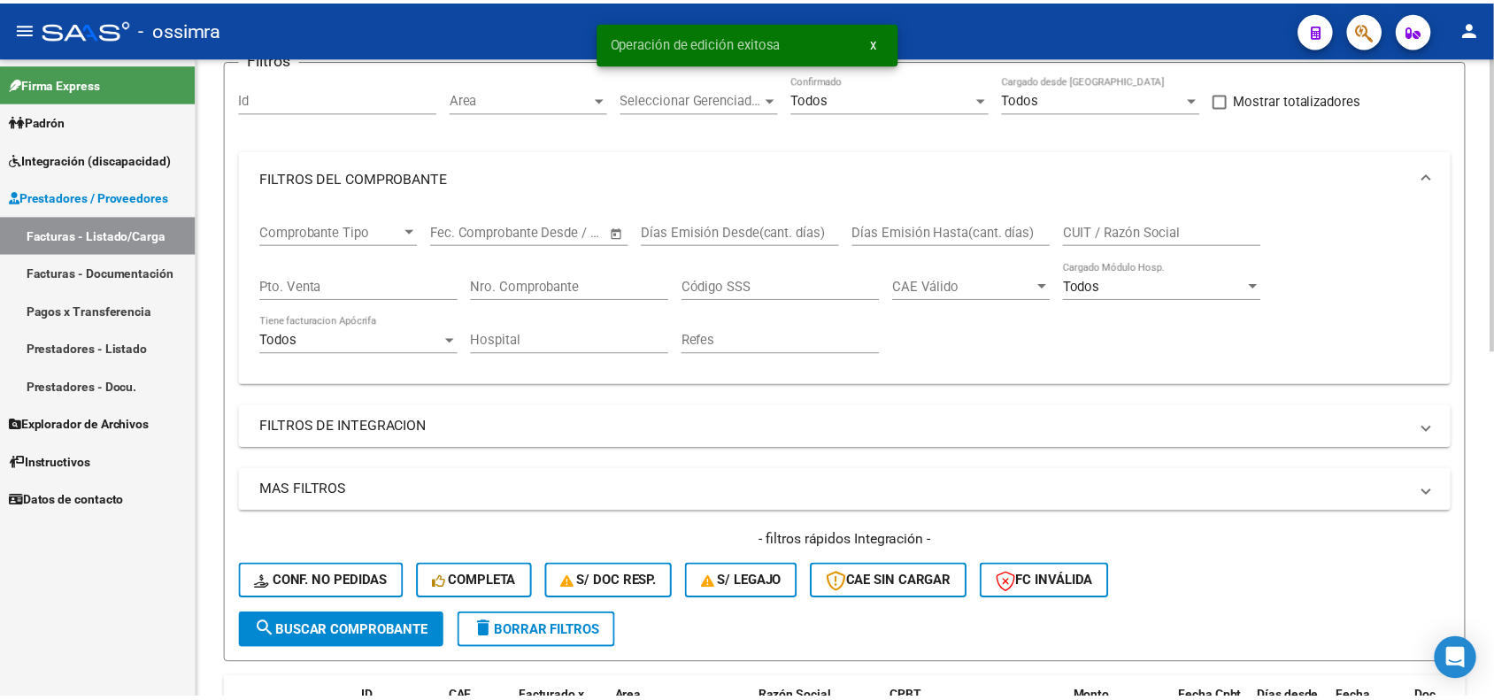
scroll to position [442, 0]
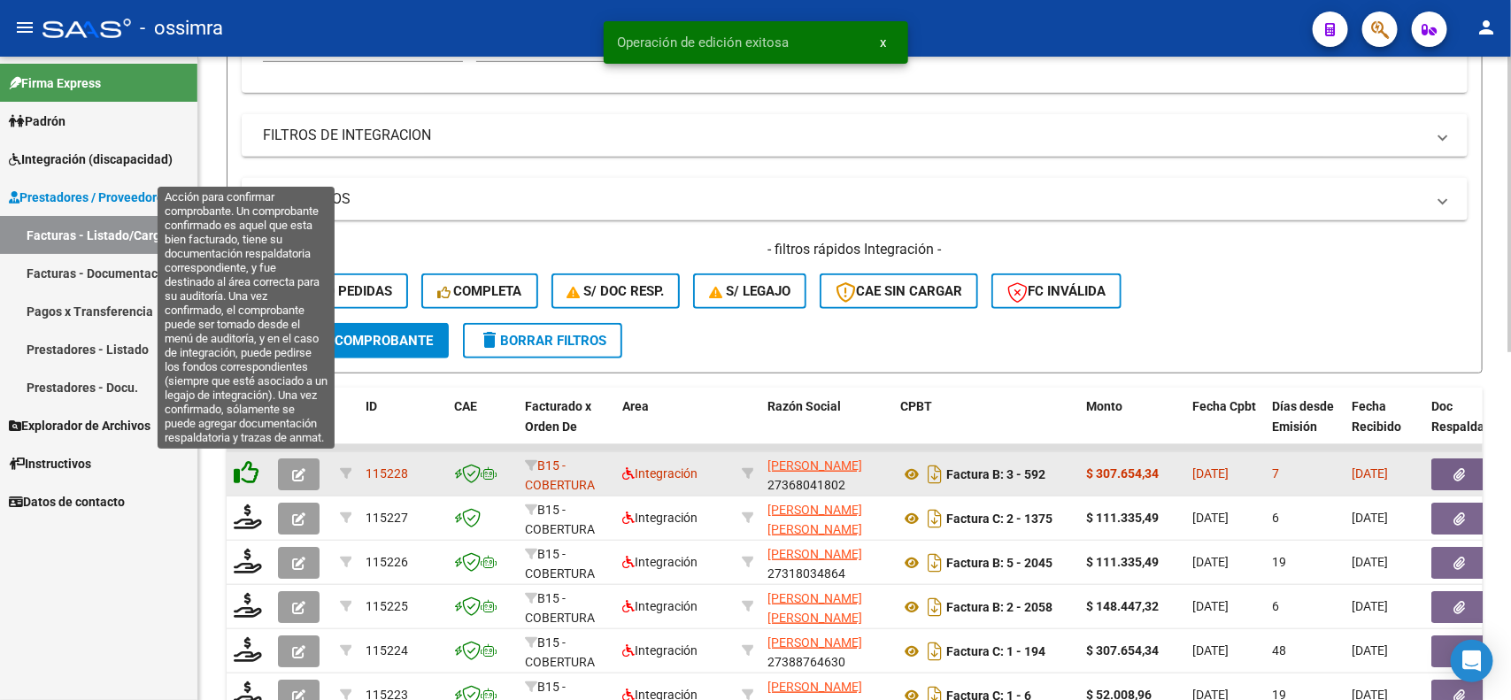
click at [244, 470] on icon at bounding box center [246, 472] width 25 height 25
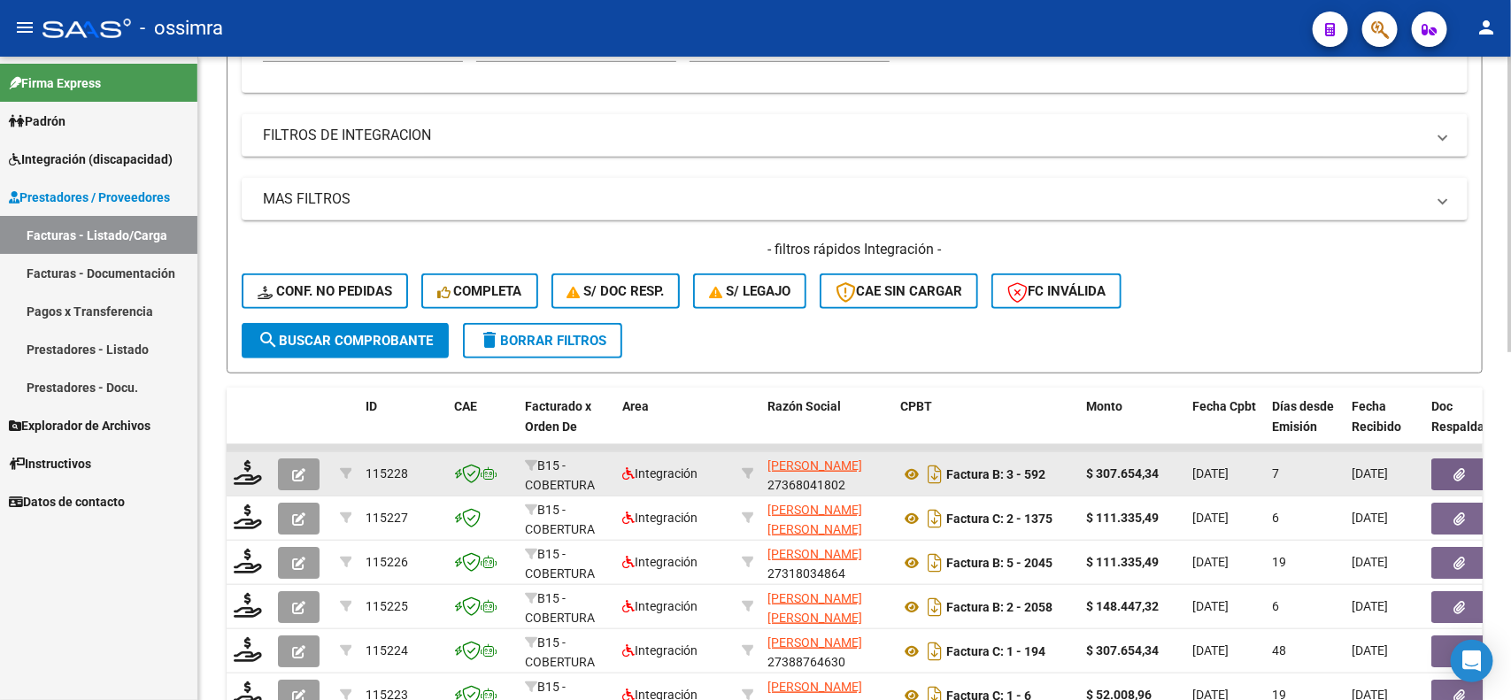
click at [262, 471] on div at bounding box center [249, 473] width 30 height 27
click at [236, 463] on icon at bounding box center [248, 472] width 28 height 25
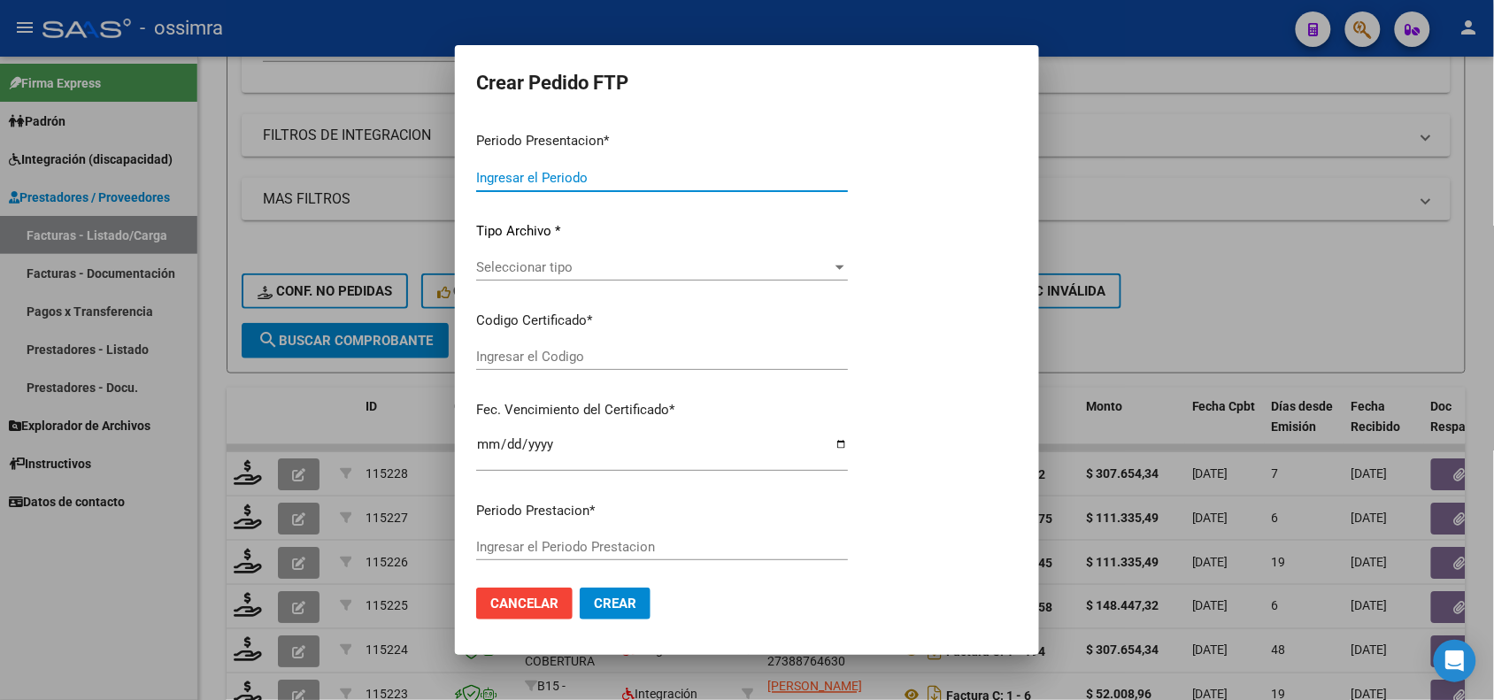
type input "202507"
type input "202505"
type input "$ 307.654,34"
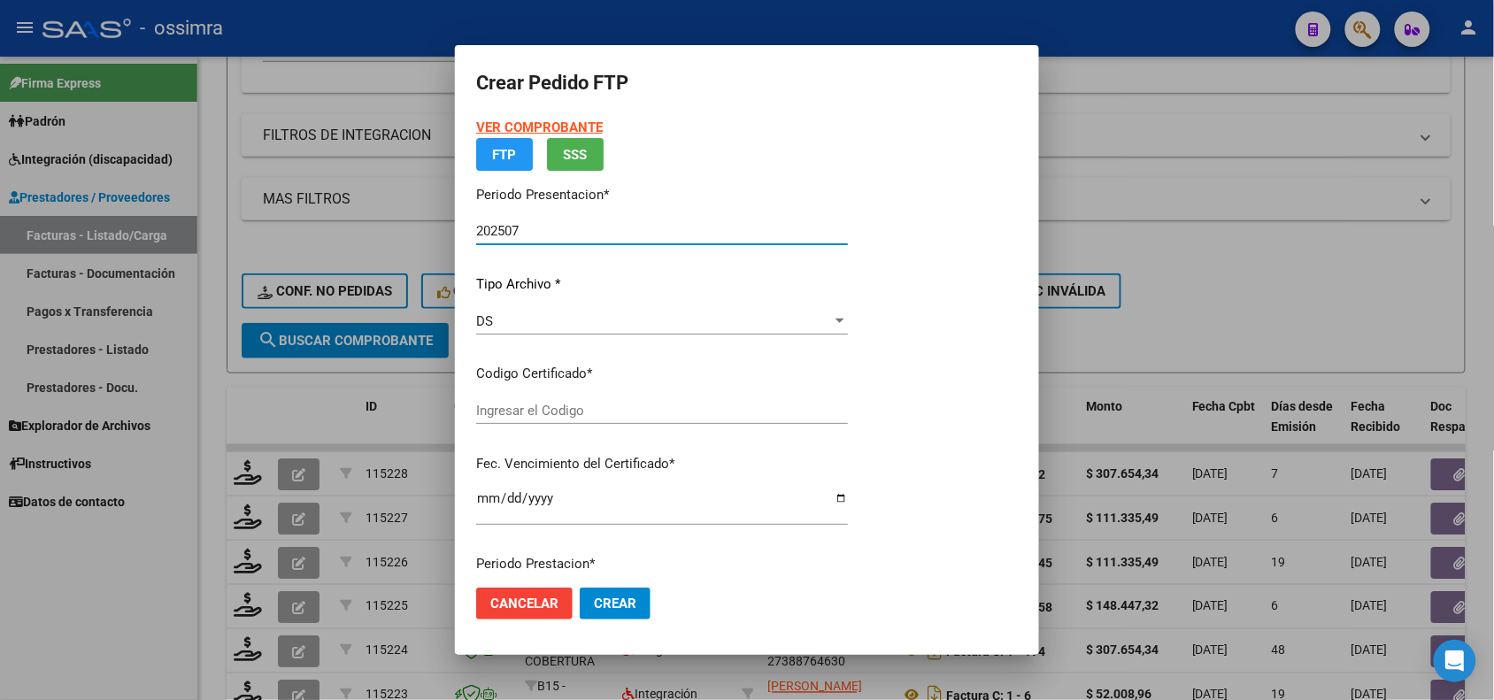
type input "ARG02000498959372018070320230703SAL121"
type input "[DATE]"
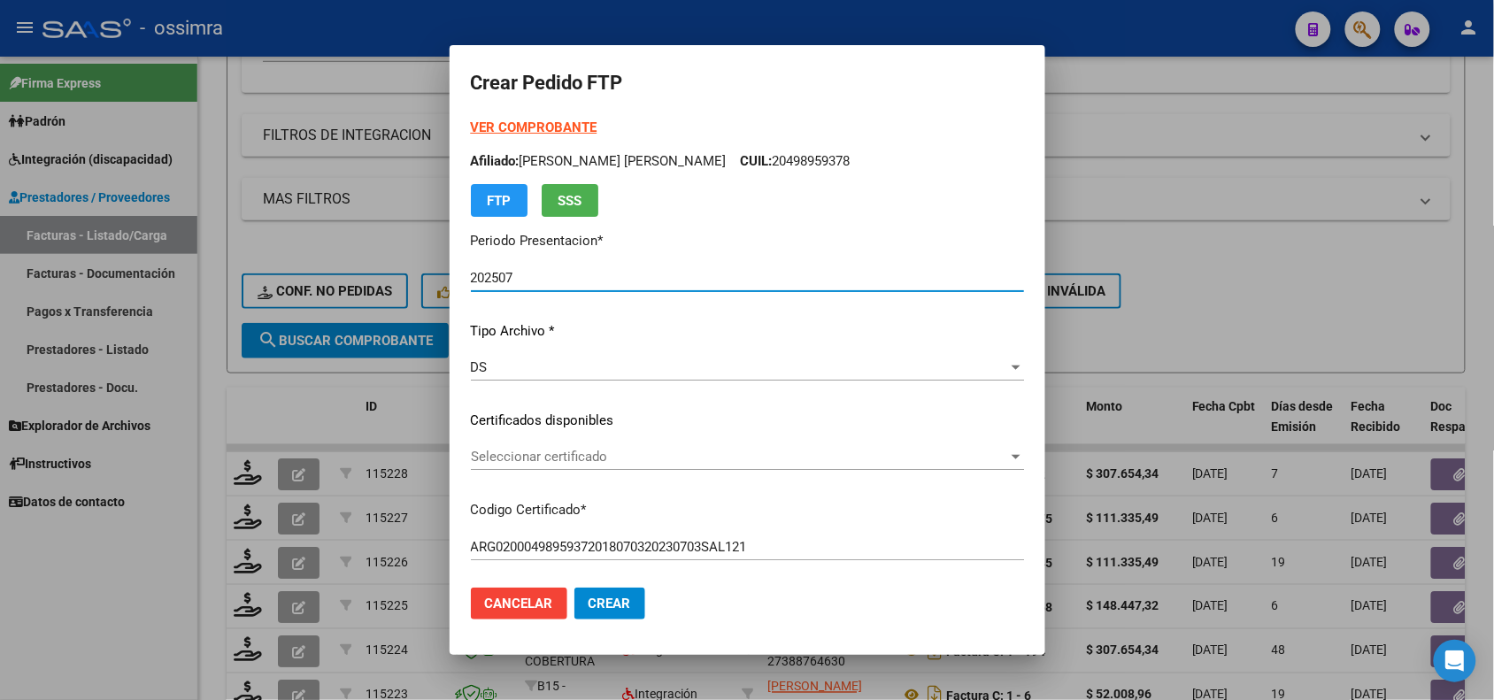
click at [702, 460] on span "Seleccionar certificado" at bounding box center [739, 457] width 537 height 16
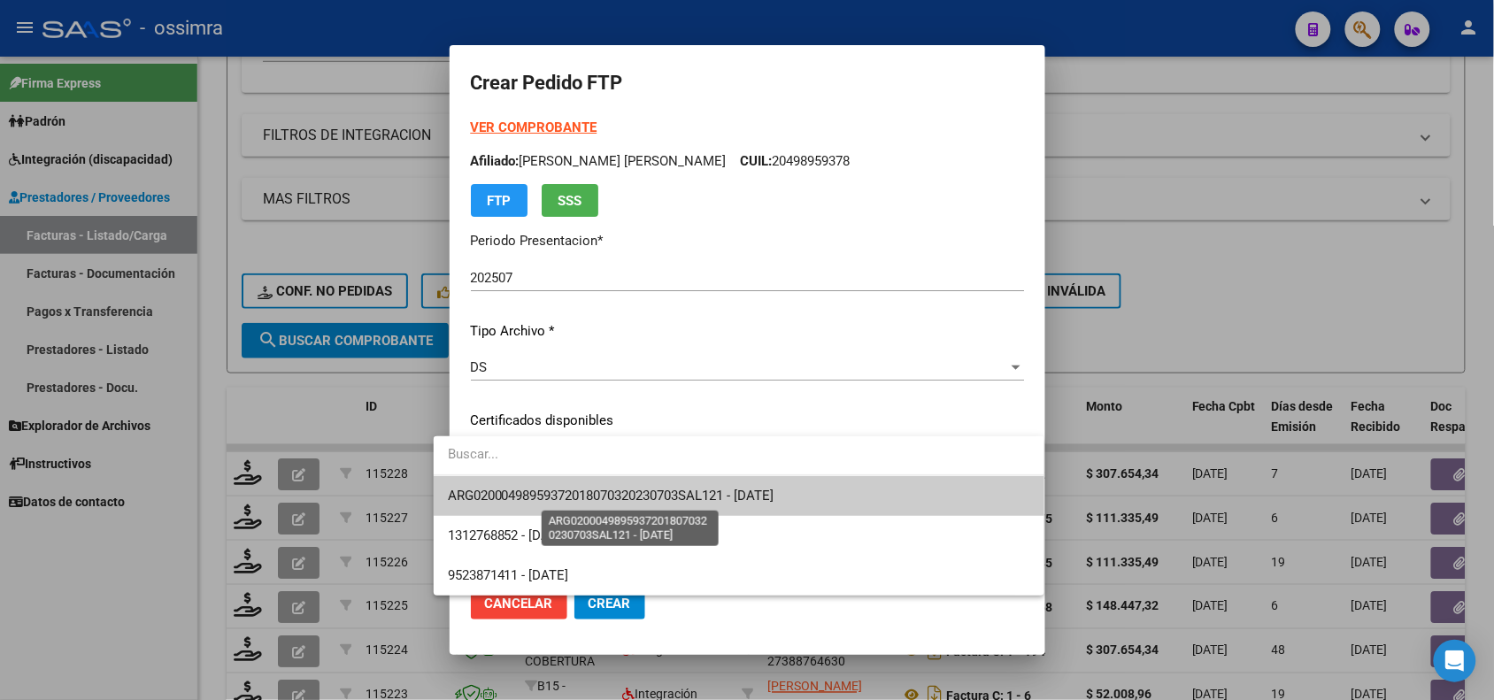
click at [704, 500] on span "ARG02000498959372018070320230703SAL121 - [DATE]" at bounding box center [611, 496] width 327 height 16
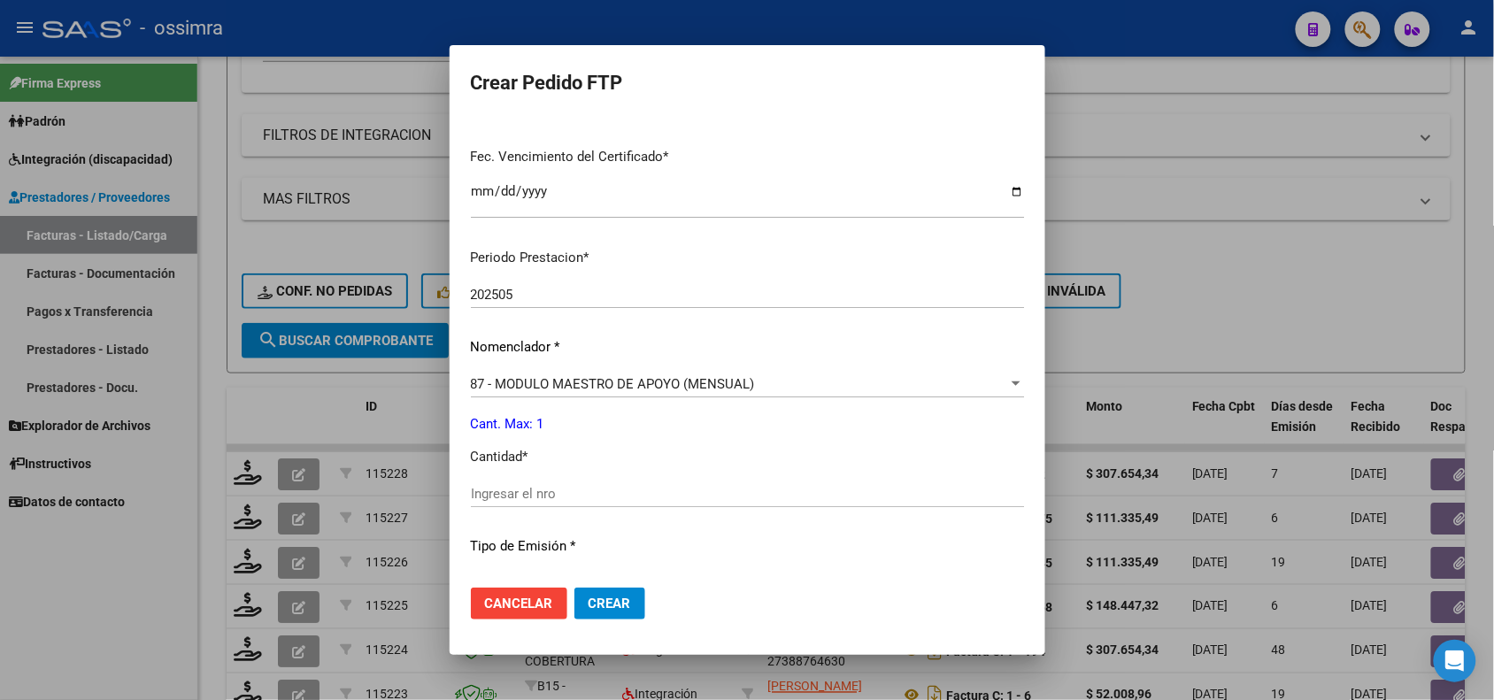
click at [656, 496] on input "Ingresar el nro" at bounding box center [747, 494] width 553 height 16
type input "1"
click at [588, 602] on span "Crear" at bounding box center [609, 604] width 42 height 16
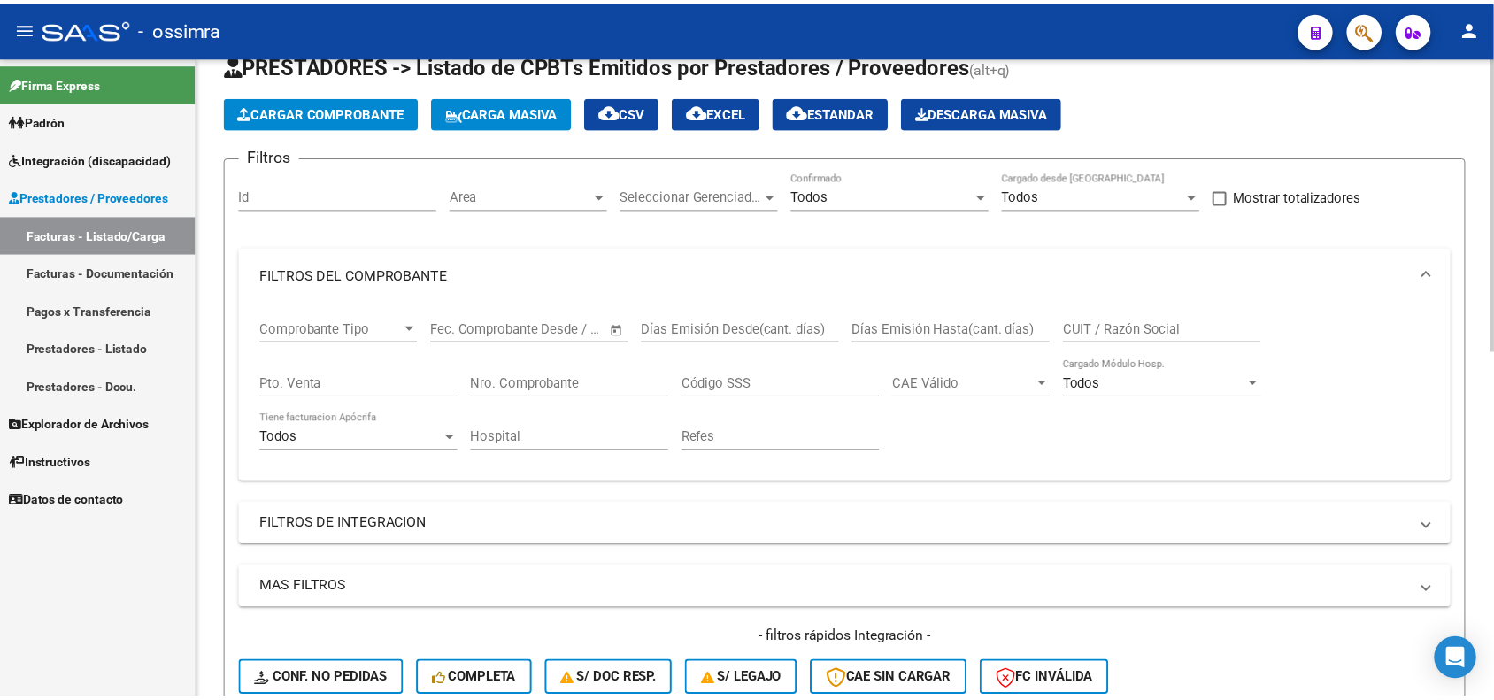
scroll to position [0, 0]
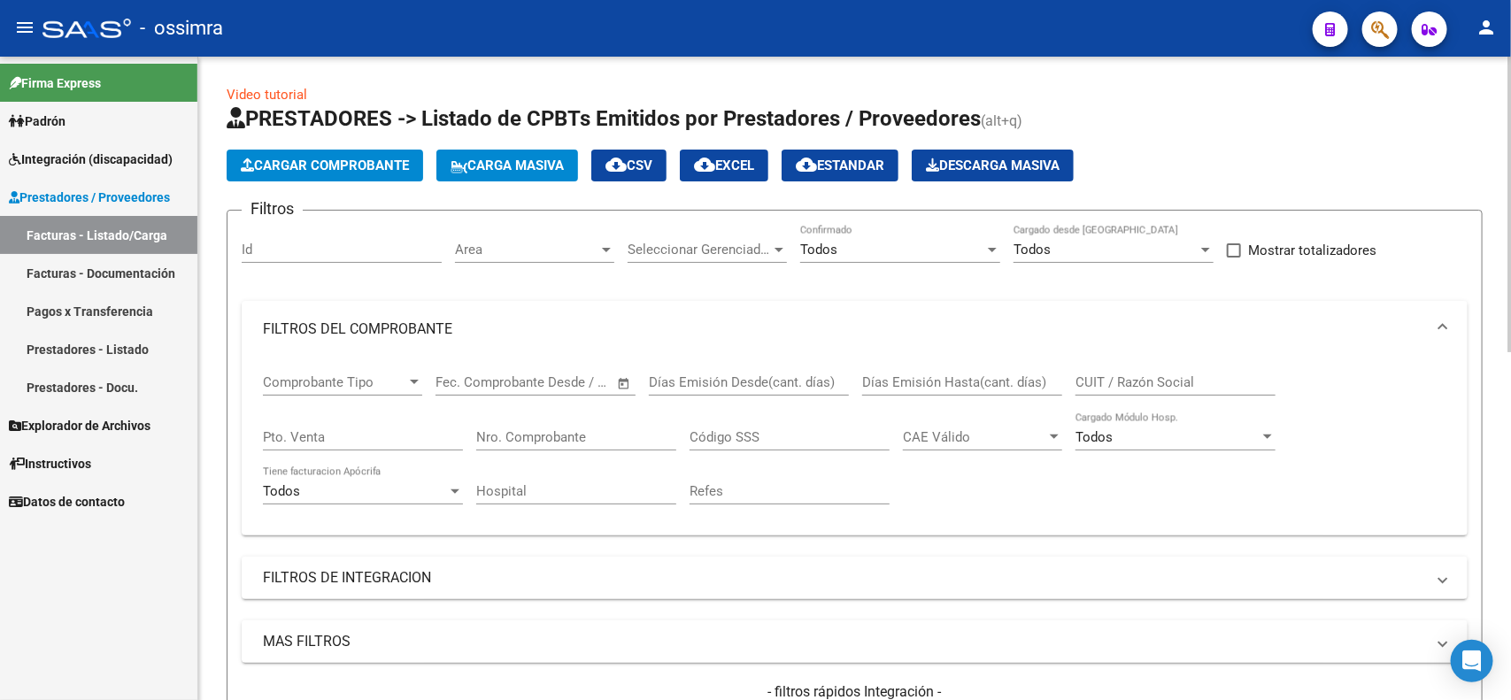
click at [308, 165] on span "Cargar Comprobante" at bounding box center [325, 166] width 168 height 16
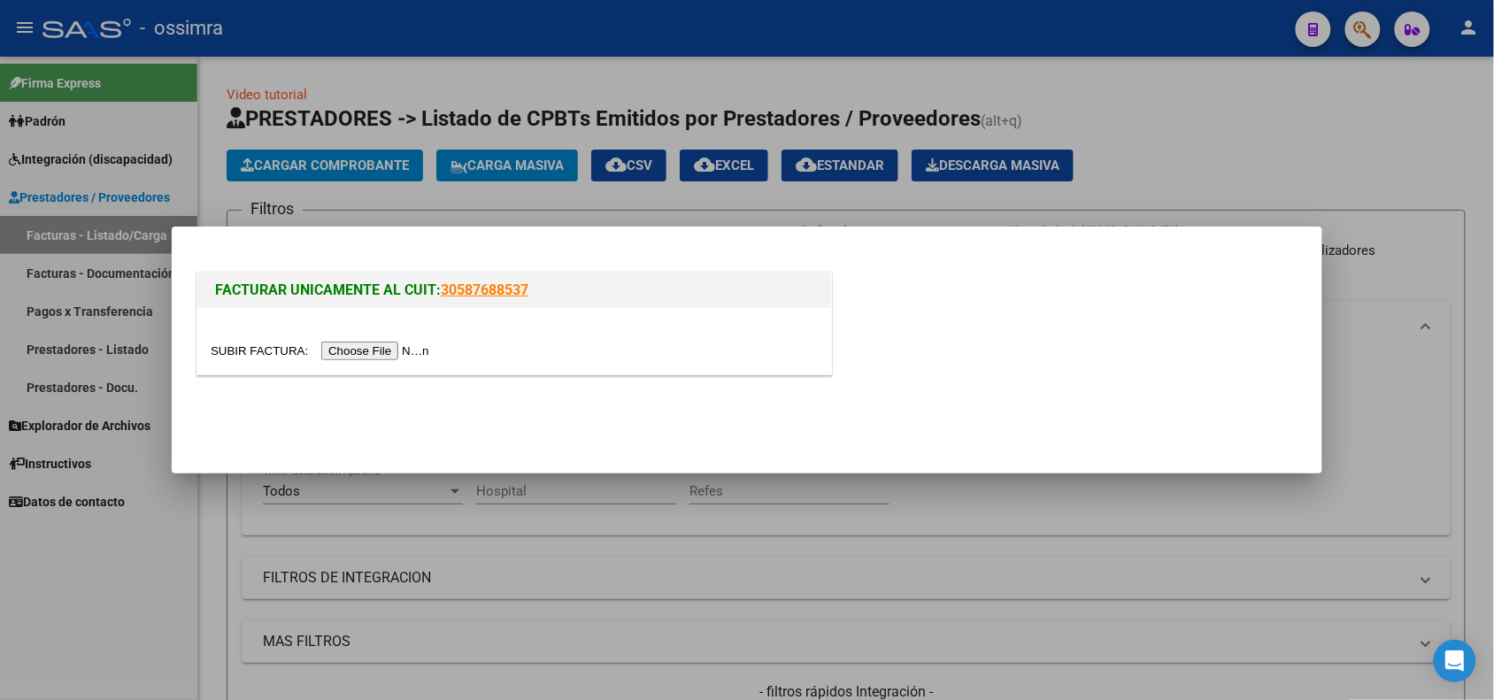
click at [354, 345] on input "file" at bounding box center [323, 351] width 224 height 19
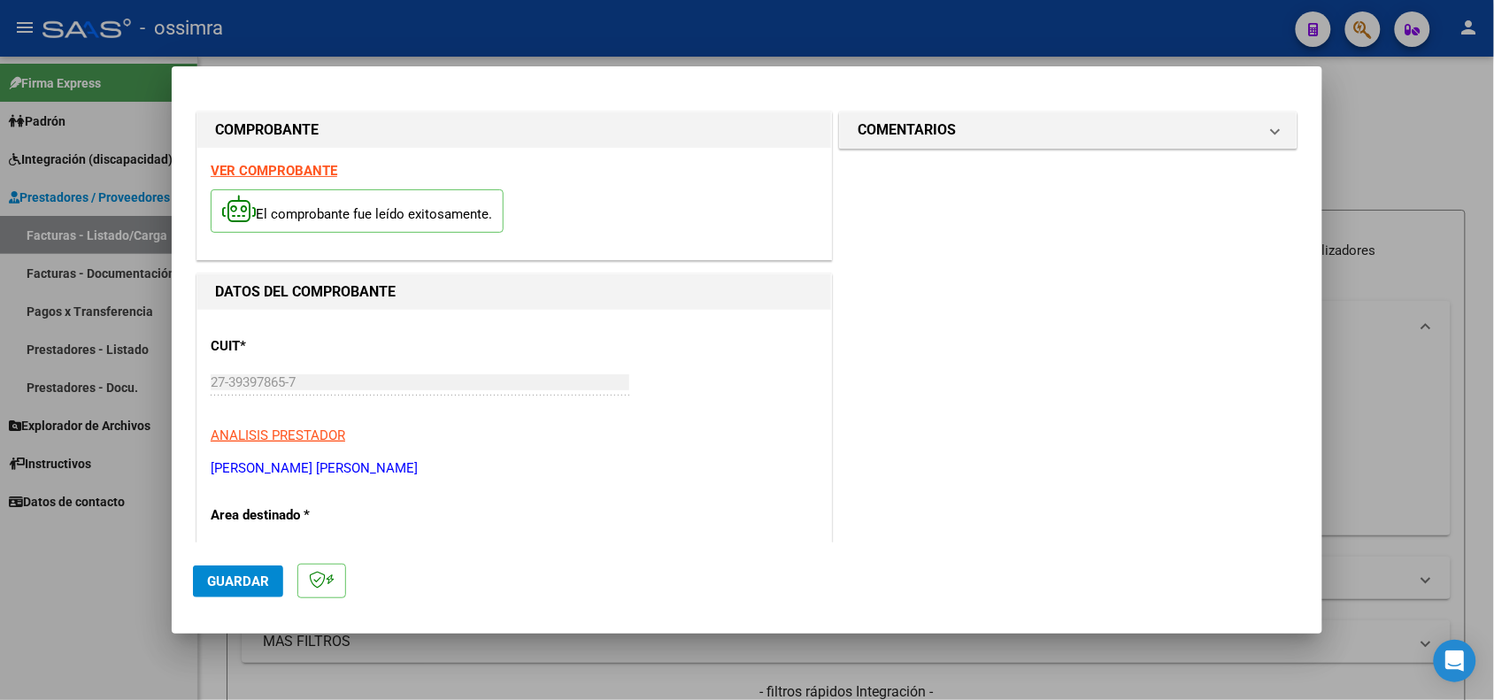
click at [297, 171] on strong "VER COMPROBANTE" at bounding box center [274, 171] width 127 height 16
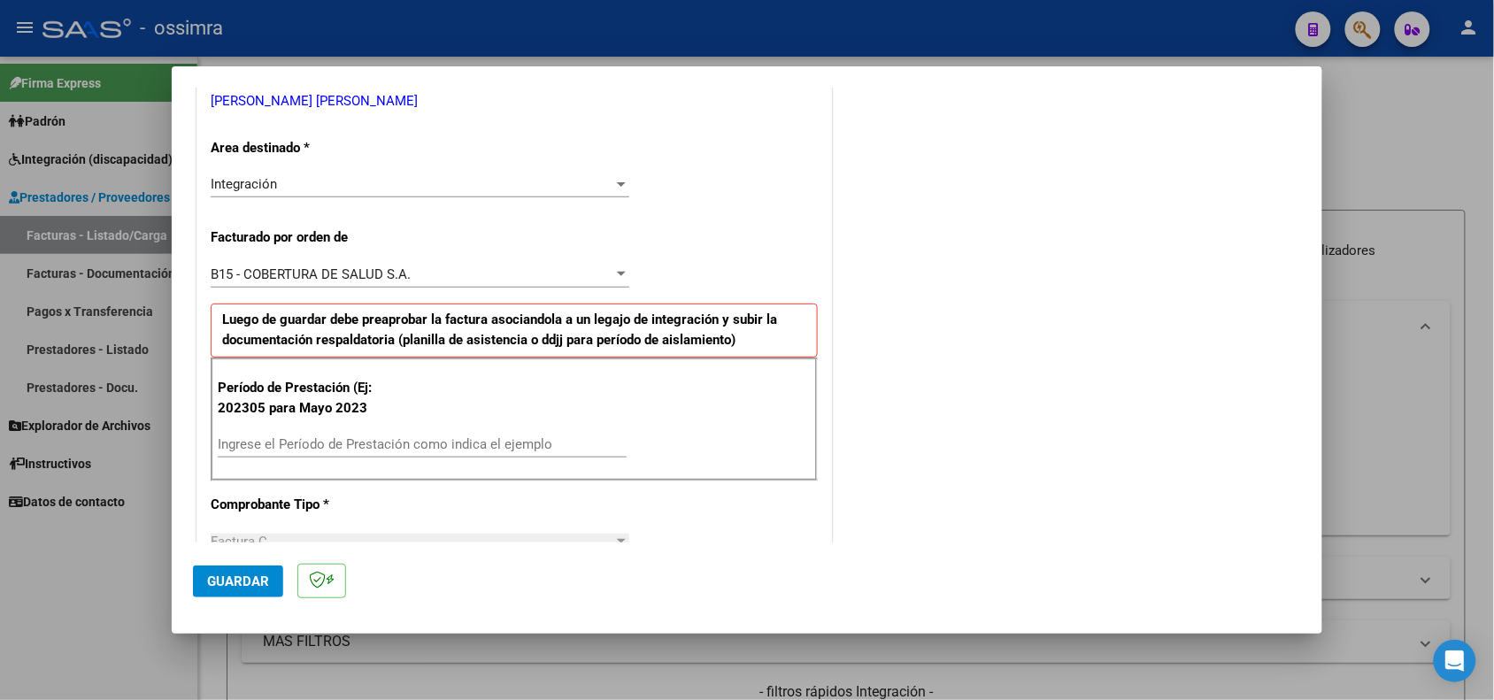
scroll to position [442, 0]
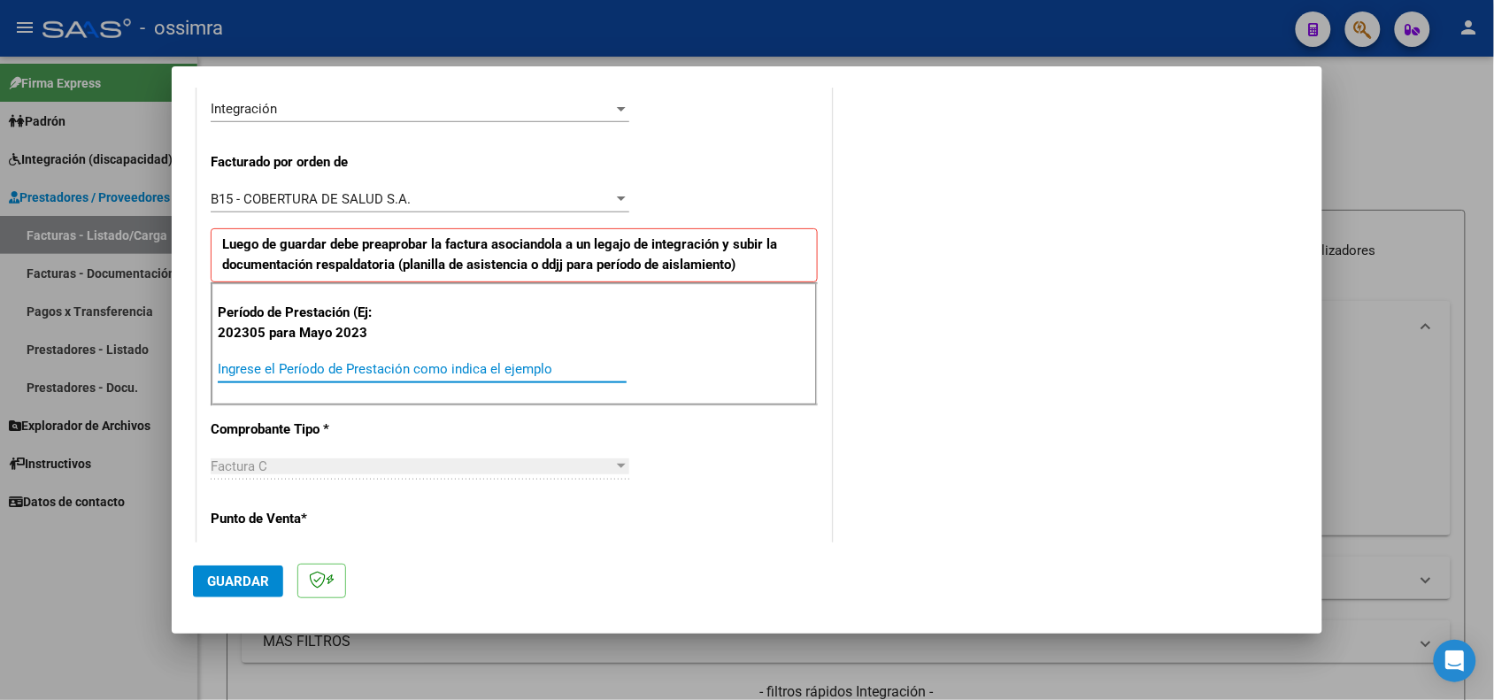
click at [359, 365] on input "Ingrese el Período de Prestación como indica el ejemplo" at bounding box center [422, 369] width 409 height 16
type input "202505"
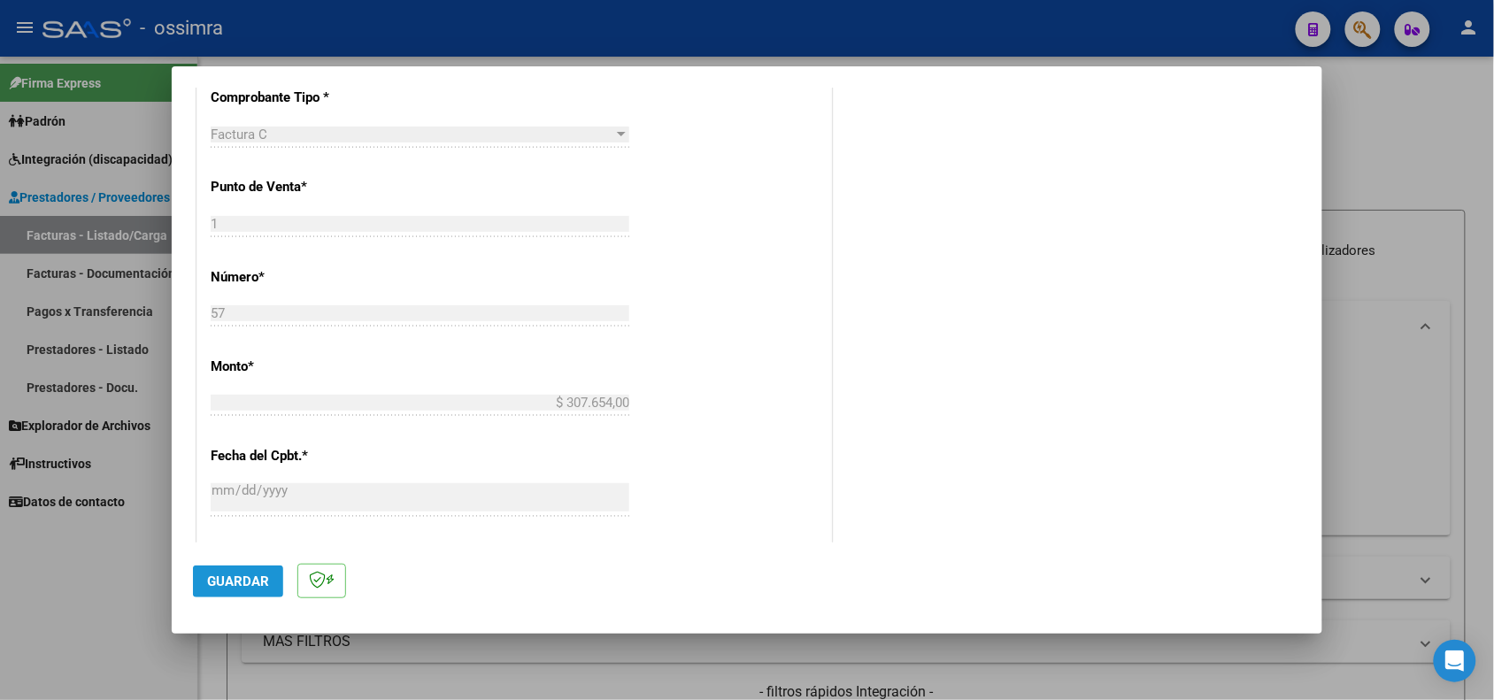
click at [228, 582] on span "Guardar" at bounding box center [238, 581] width 62 height 16
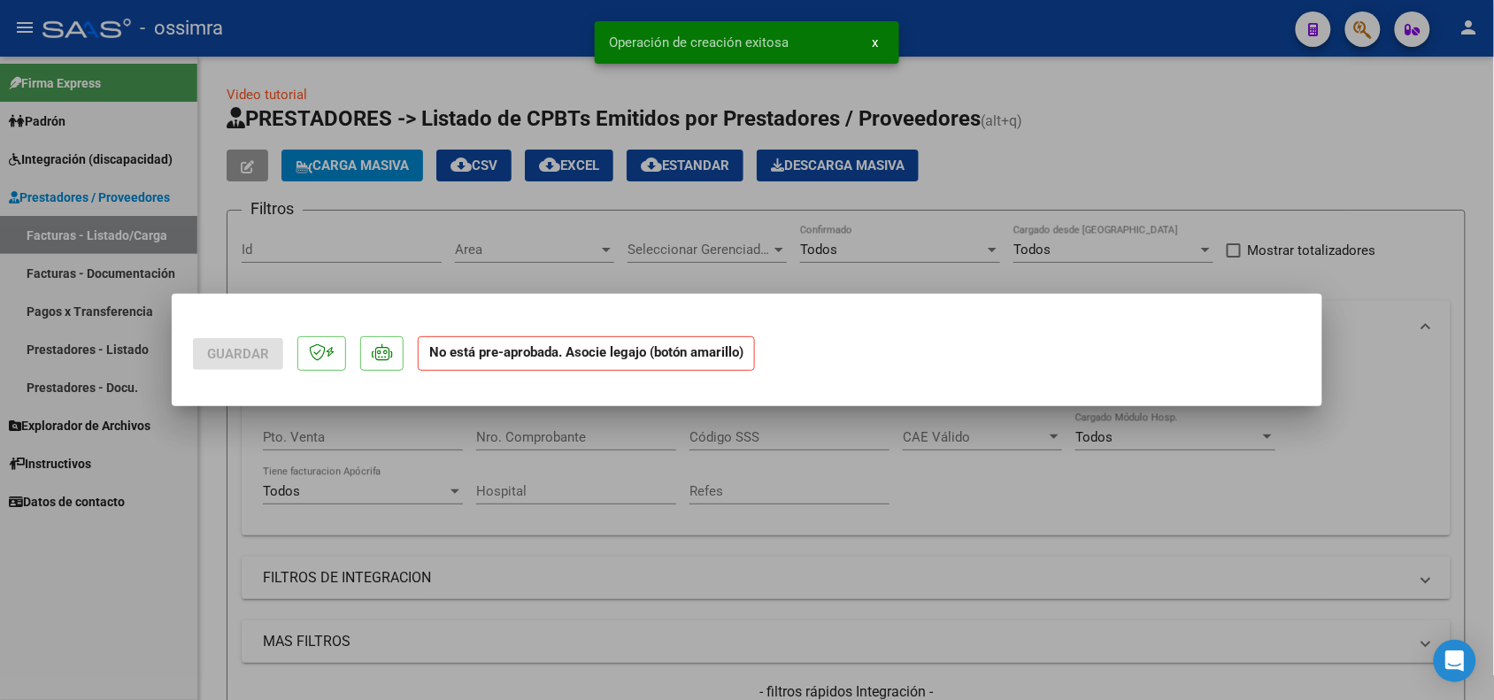
scroll to position [0, 0]
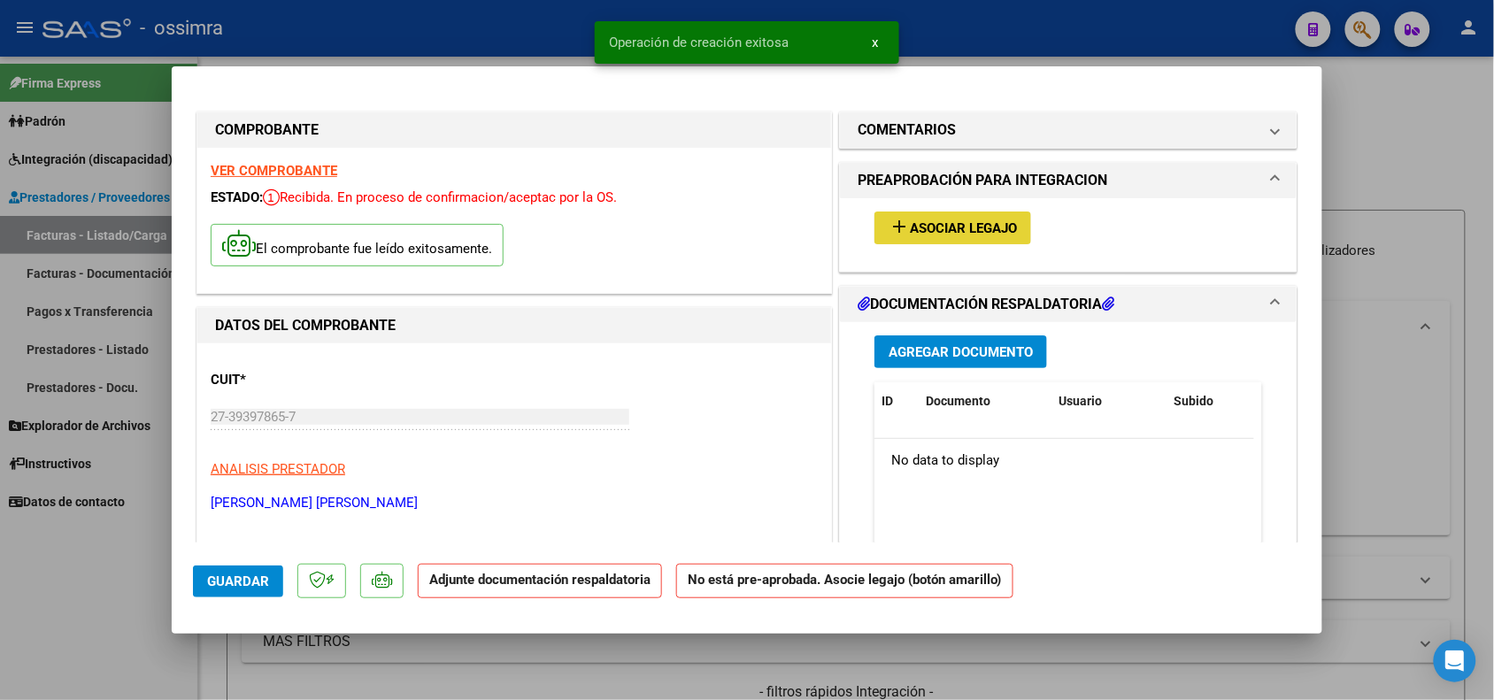
click at [939, 240] on button "add Asociar Legajo" at bounding box center [952, 228] width 157 height 33
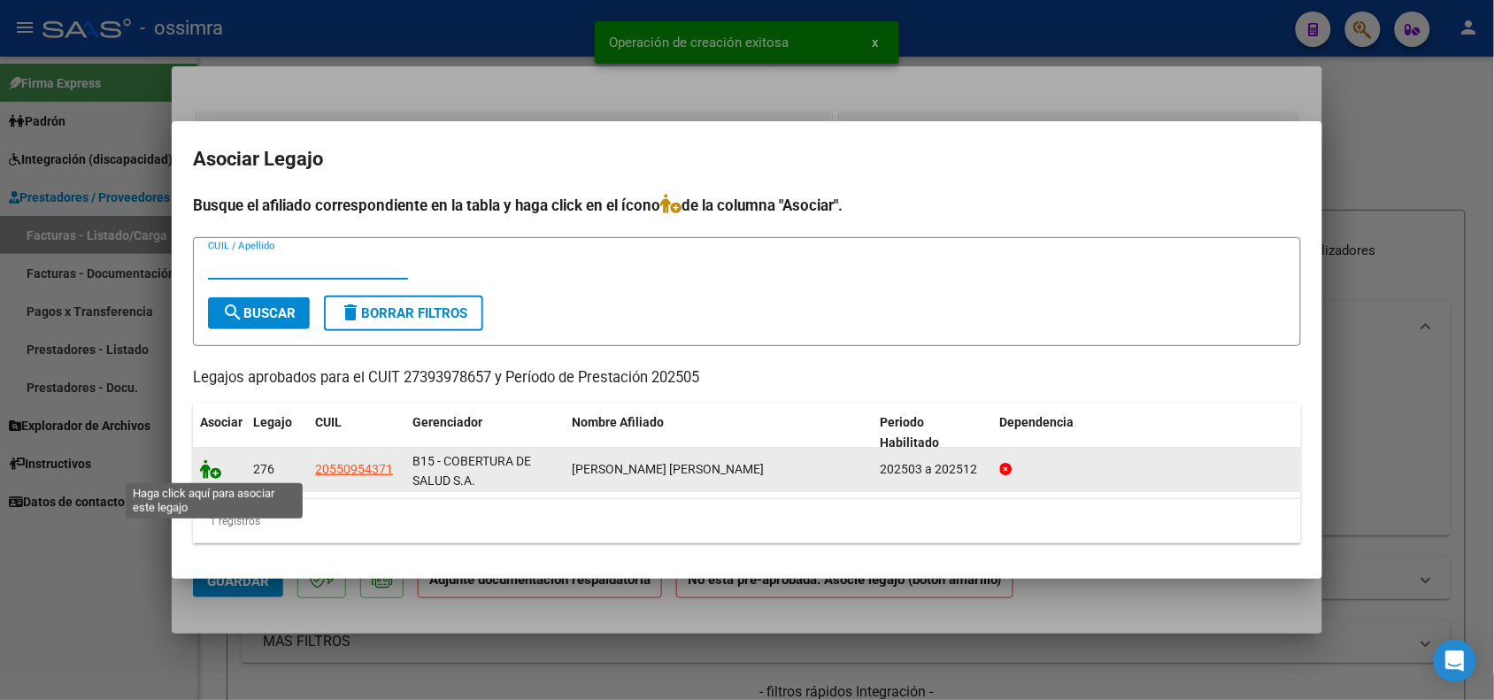
click at [209, 470] on icon at bounding box center [210, 468] width 21 height 19
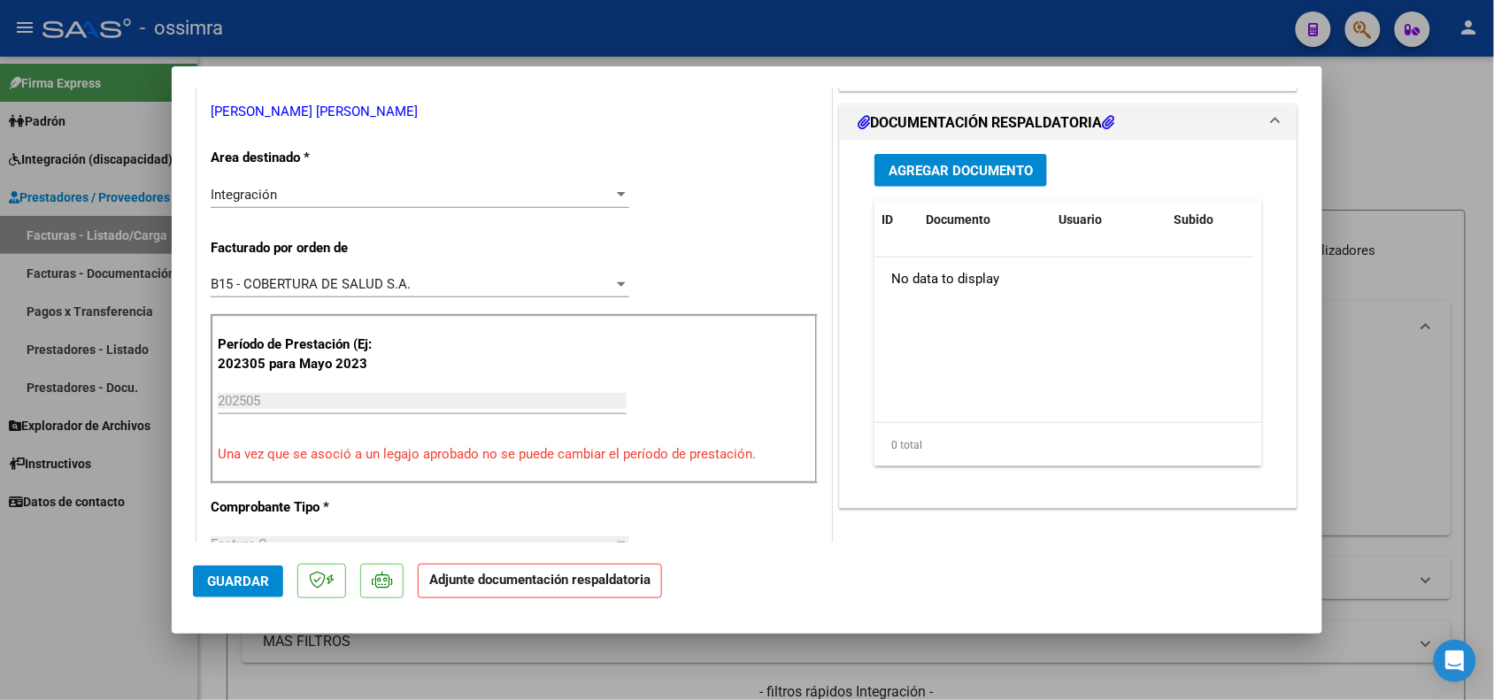
scroll to position [442, 0]
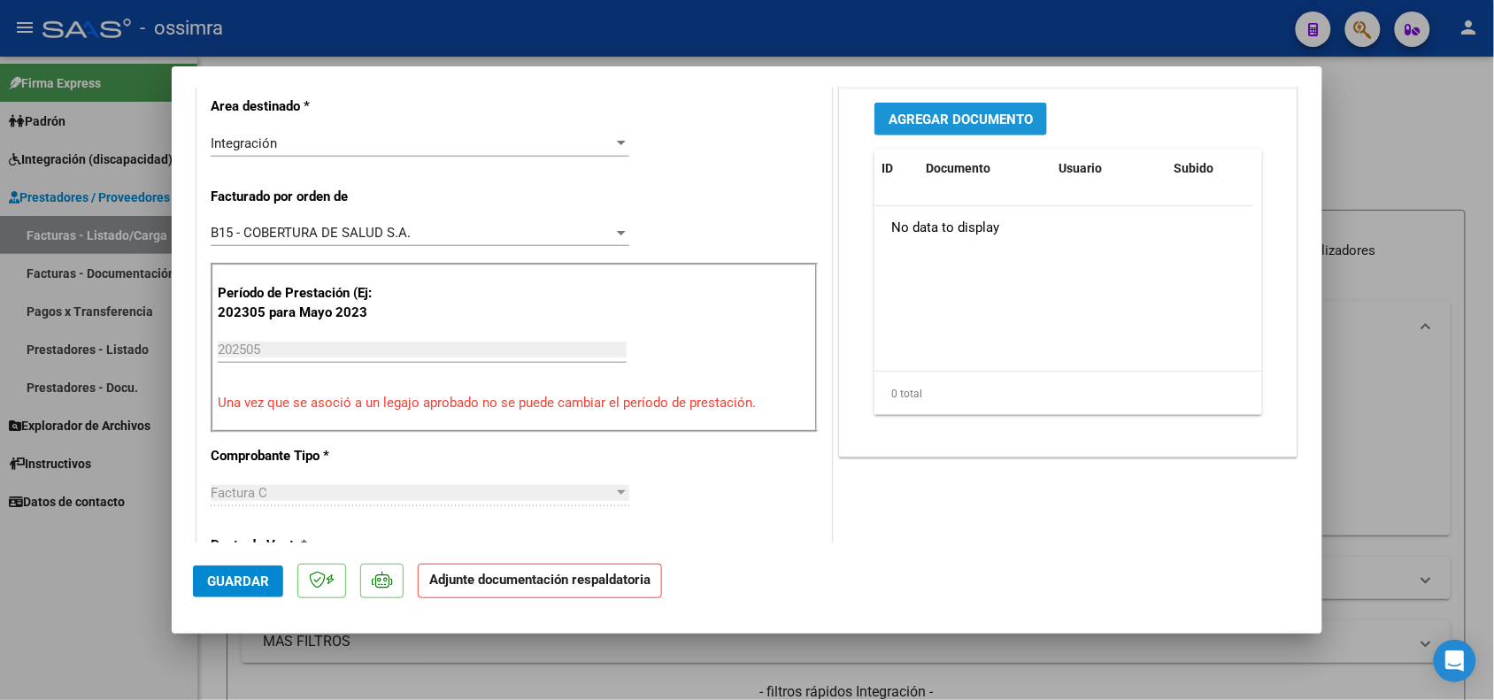
click at [952, 129] on button "Agregar Documento" at bounding box center [960, 119] width 173 height 33
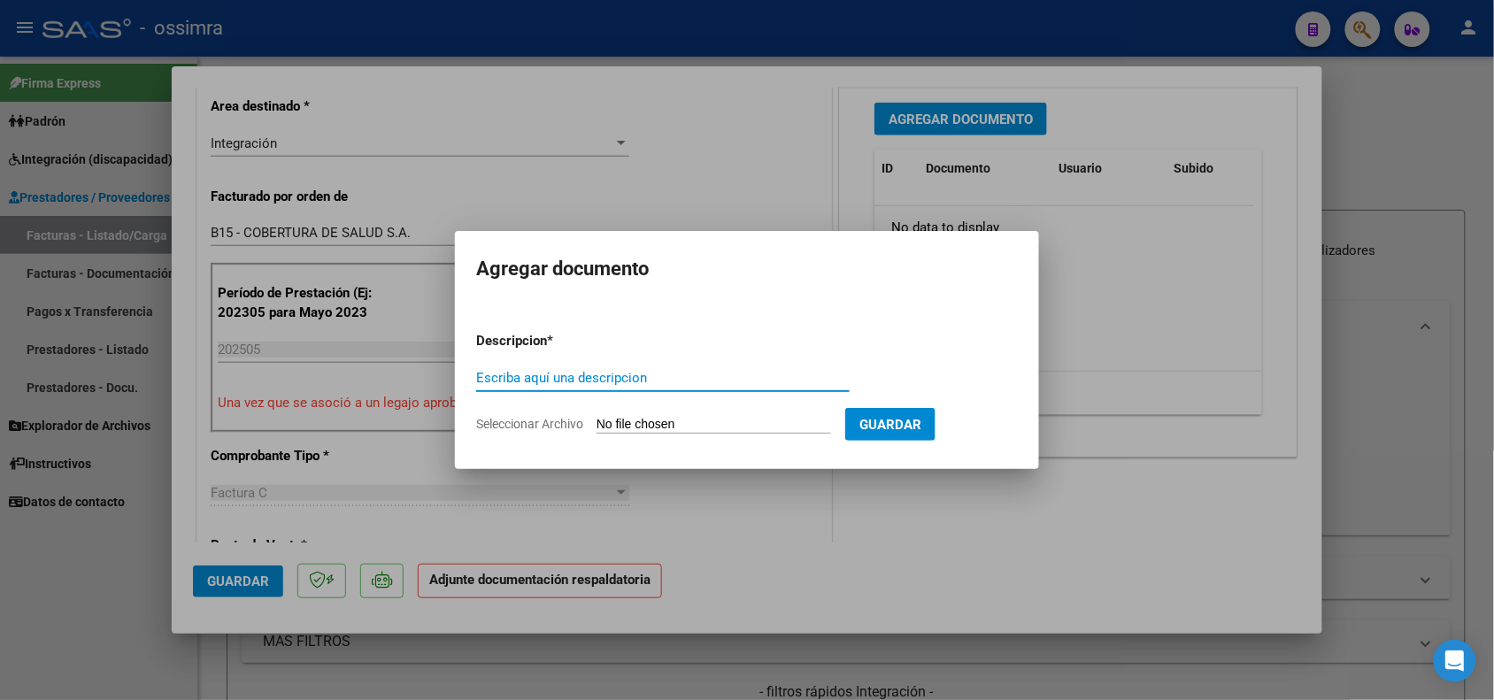
click at [563, 373] on input "Escriba aquí una descripcion" at bounding box center [662, 378] width 373 height 16
type input "PLANILLA DE ASISTENCIA"
click at [622, 414] on form "Descripcion * PLANILLA DE ASISTENCIA Escriba aquí una descripcion Seleccionar A…" at bounding box center [747, 382] width 542 height 129
click at [634, 426] on input "Seleccionar Archivo" at bounding box center [713, 425] width 235 height 17
type input "C:\fakepath\[PERSON_NAME]-PLANILLA.pdf"
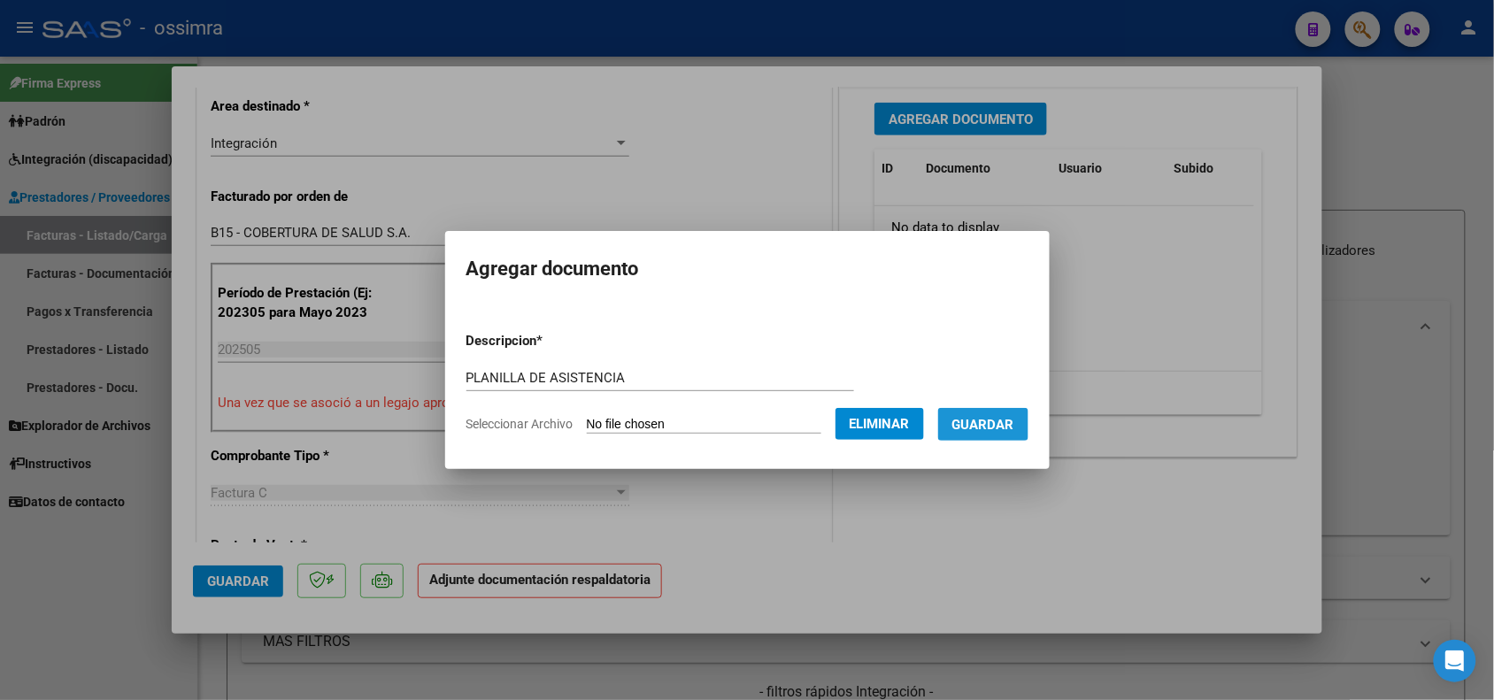
click at [1014, 430] on span "Guardar" at bounding box center [983, 425] width 62 height 16
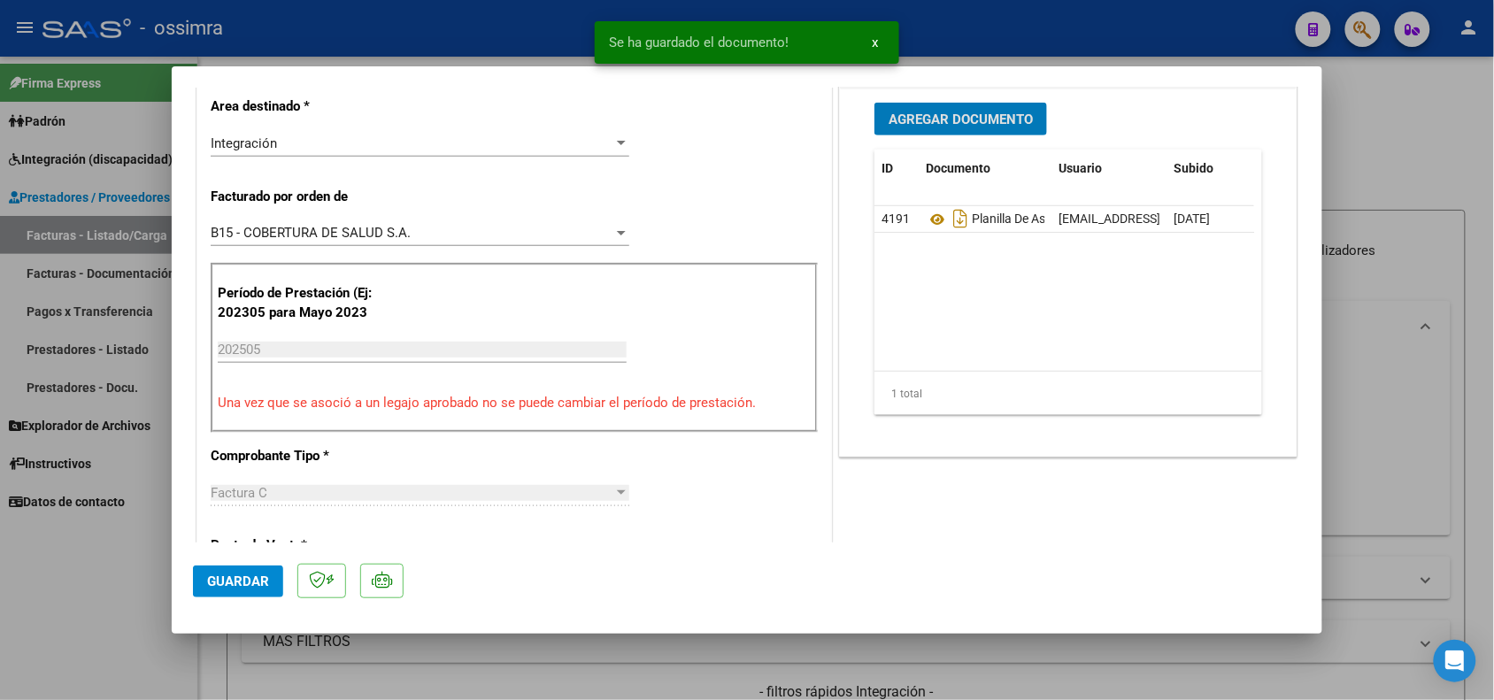
click at [243, 577] on span "Guardar" at bounding box center [238, 581] width 62 height 16
click at [143, 593] on div at bounding box center [747, 350] width 1494 height 700
type input "$ 0,00"
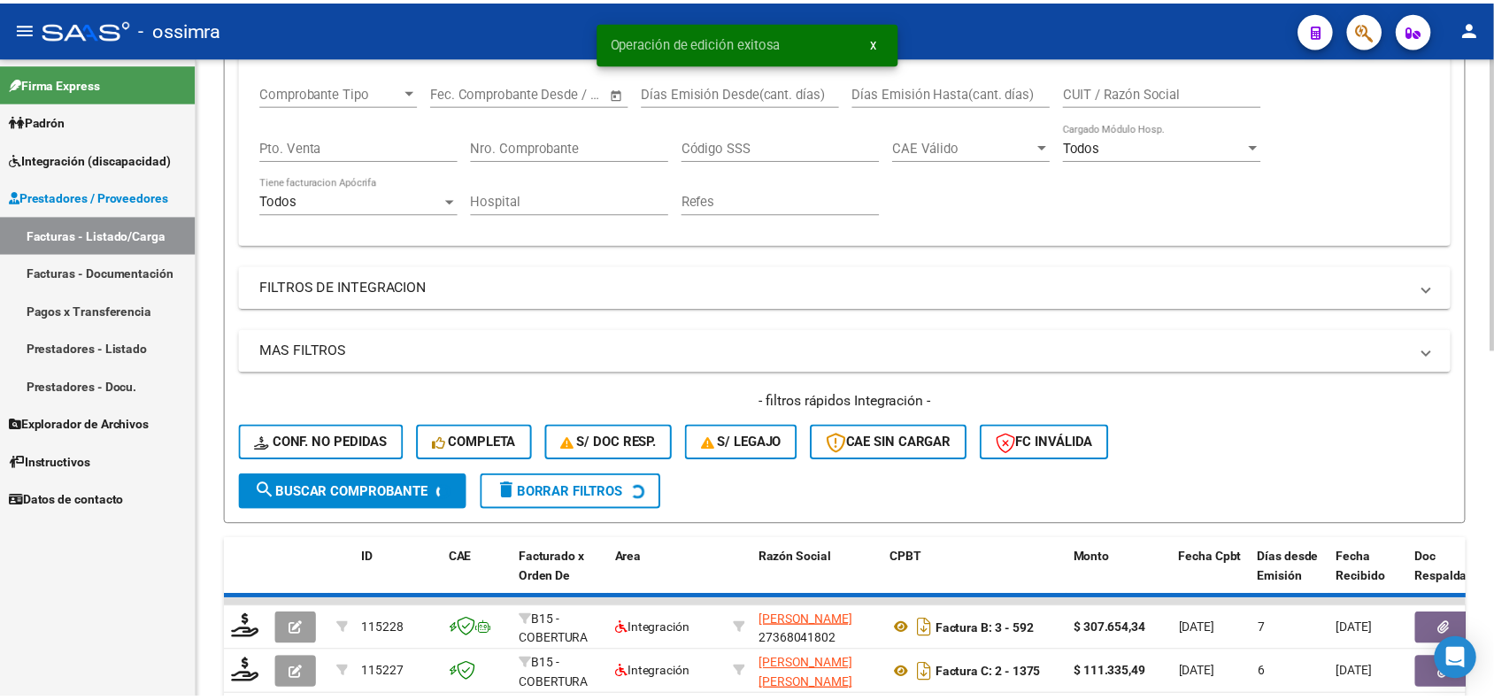
scroll to position [332, 0]
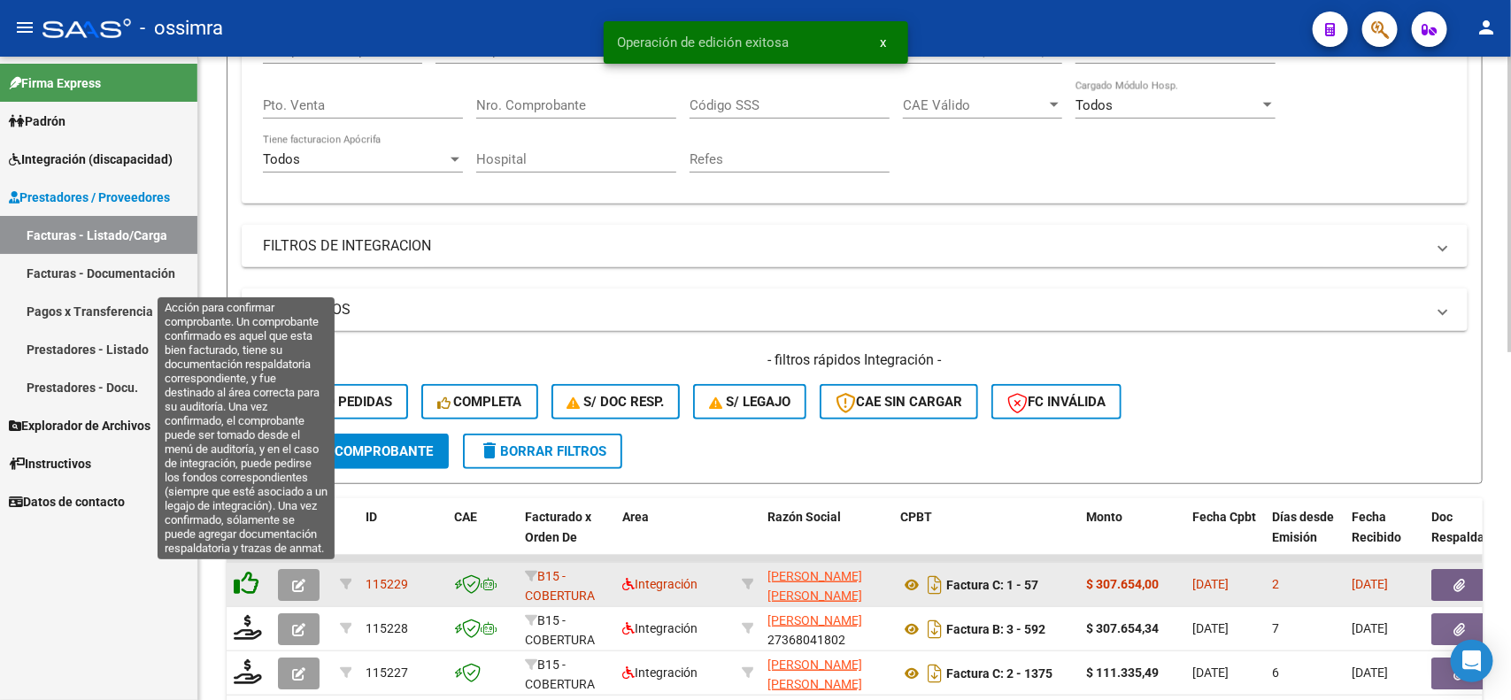
click at [250, 576] on icon at bounding box center [246, 583] width 25 height 25
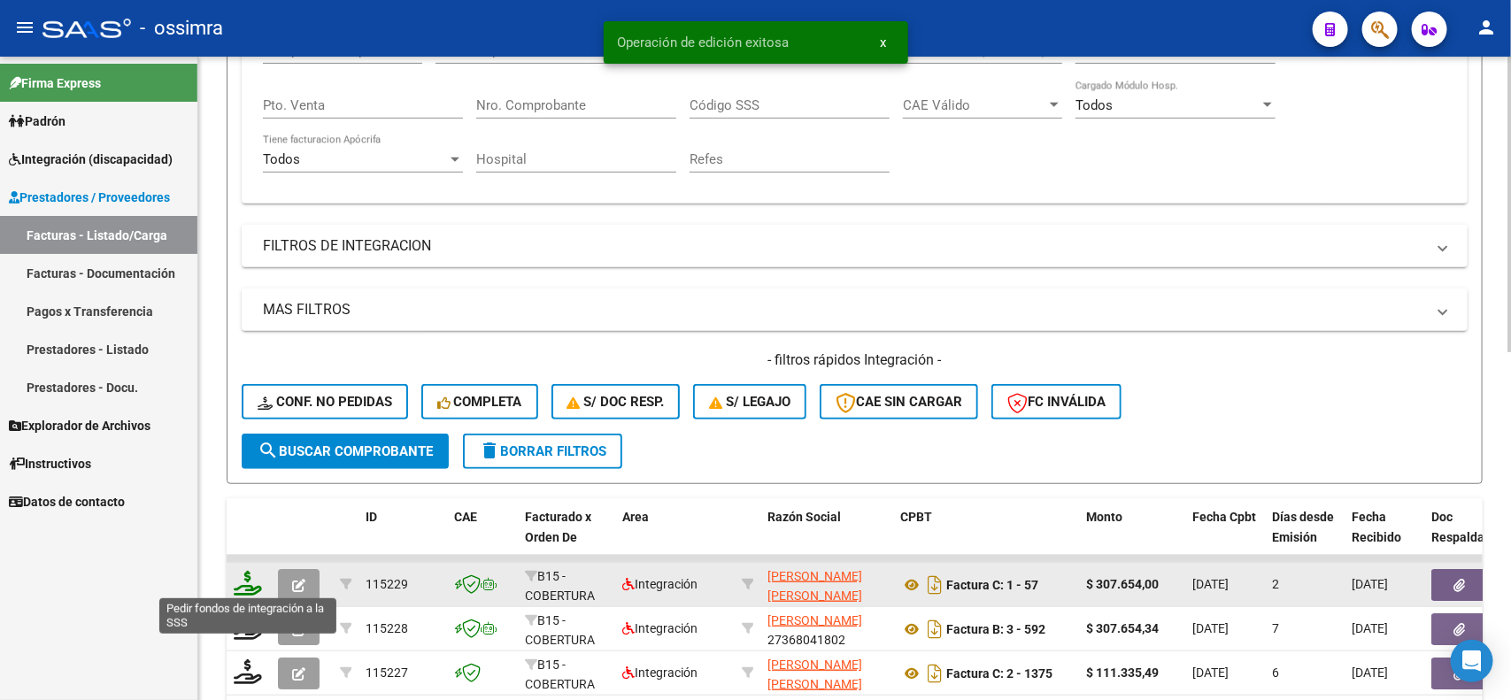
click at [248, 576] on icon at bounding box center [248, 583] width 28 height 25
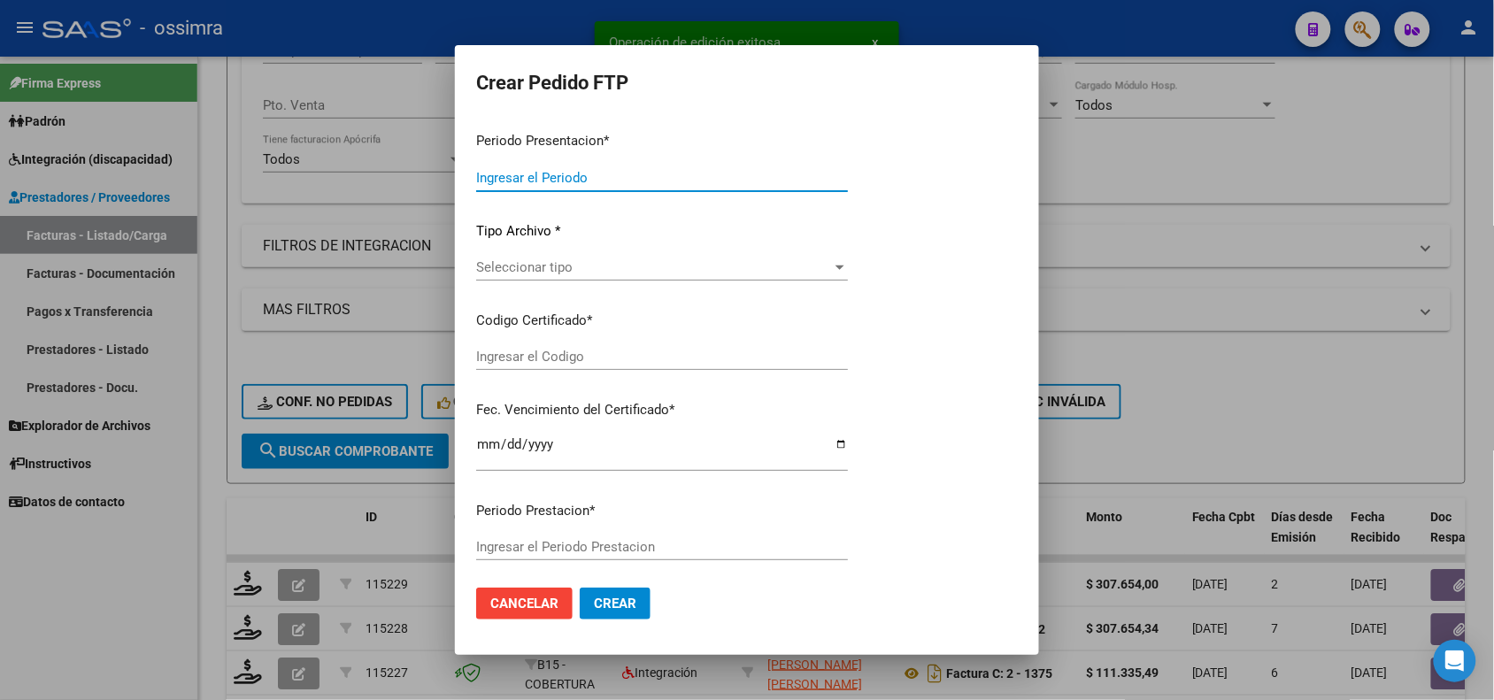
type input "202507"
type input "202505"
type input "$ 307.654,00"
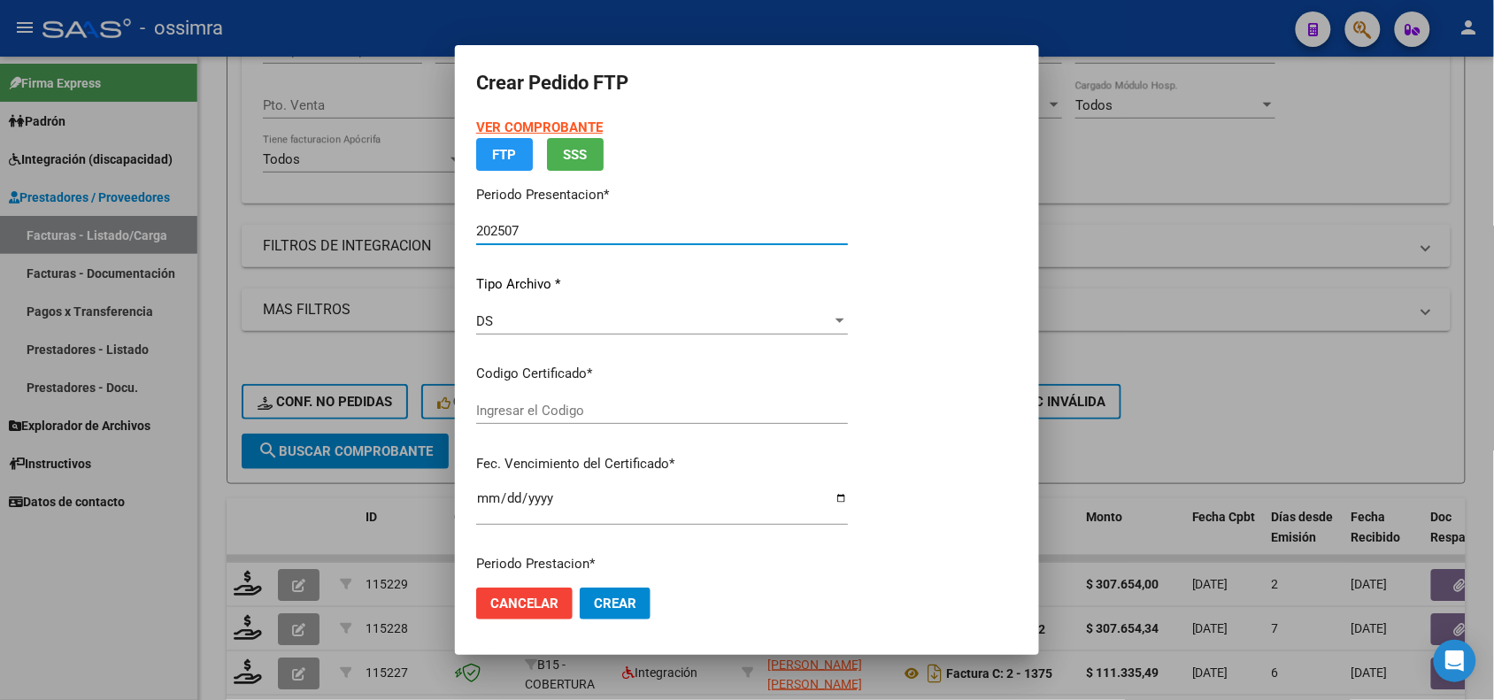
type input "ARG02000550954372021022220260222SAL121"
type input "[DATE]"
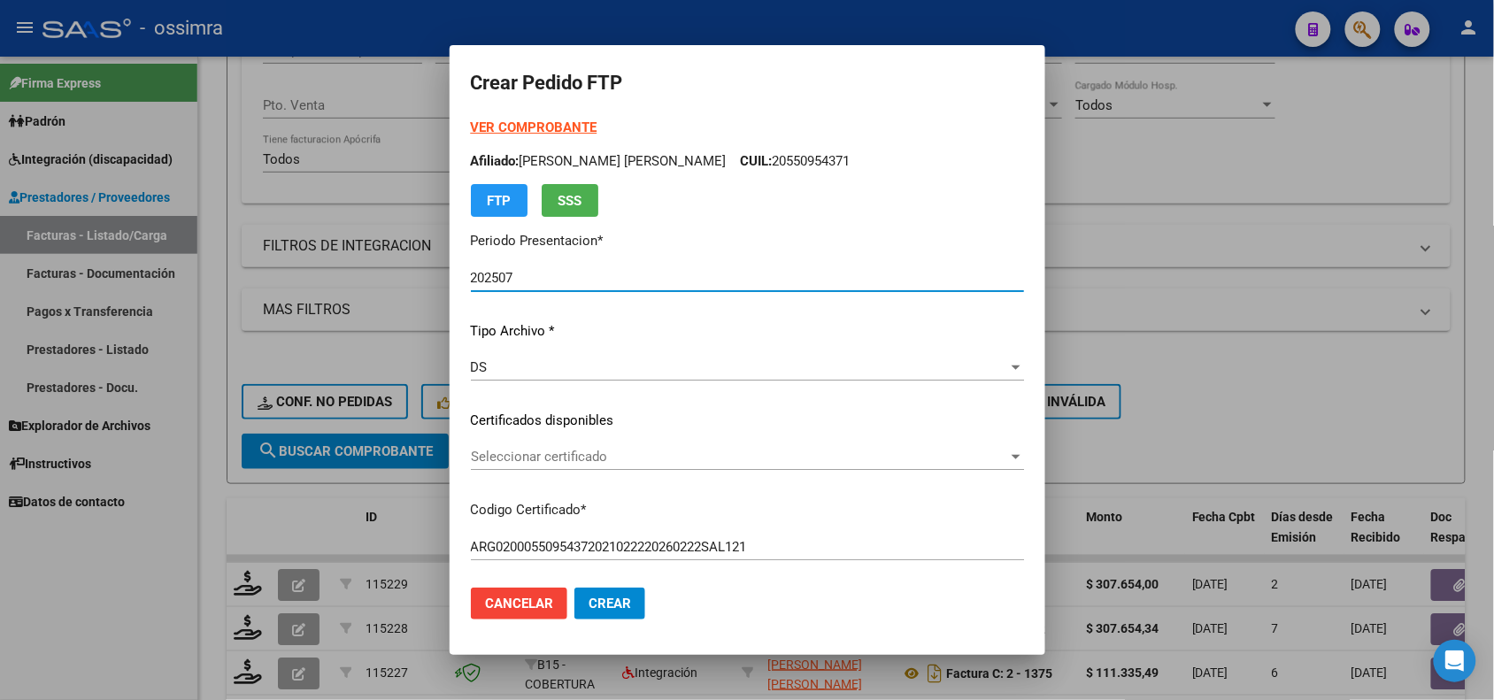
click at [681, 451] on span "Seleccionar certificado" at bounding box center [739, 457] width 537 height 16
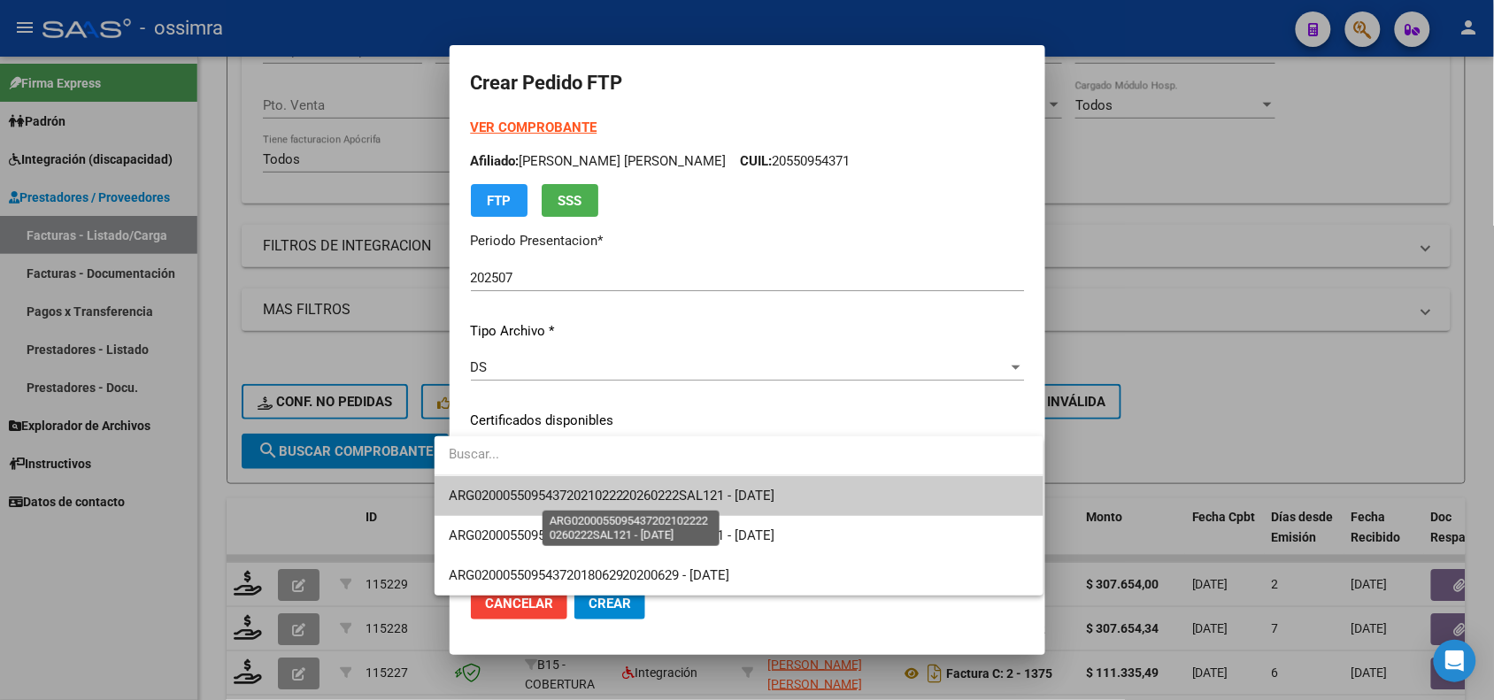
click at [710, 498] on span "ARG02000550954372021022220260222SAL121 - [DATE]" at bounding box center [612, 496] width 327 height 16
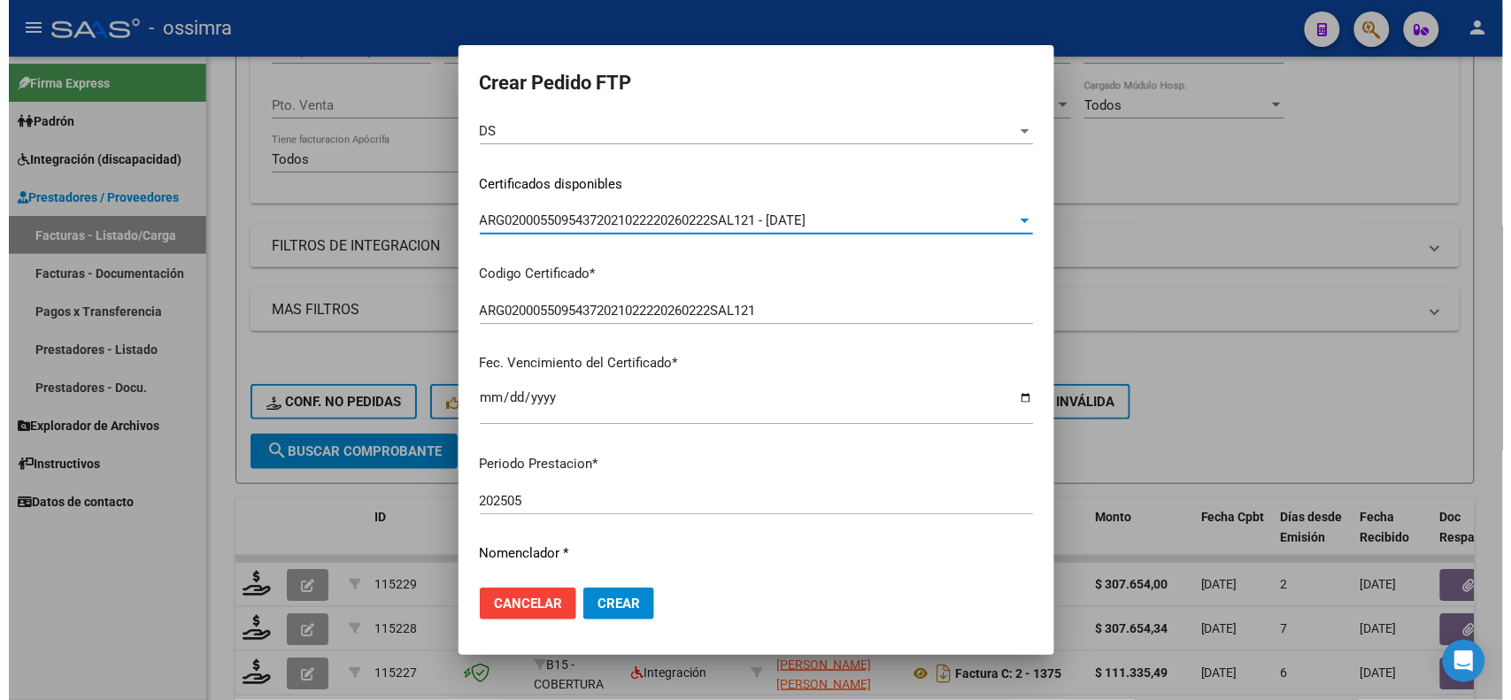
scroll to position [442, 0]
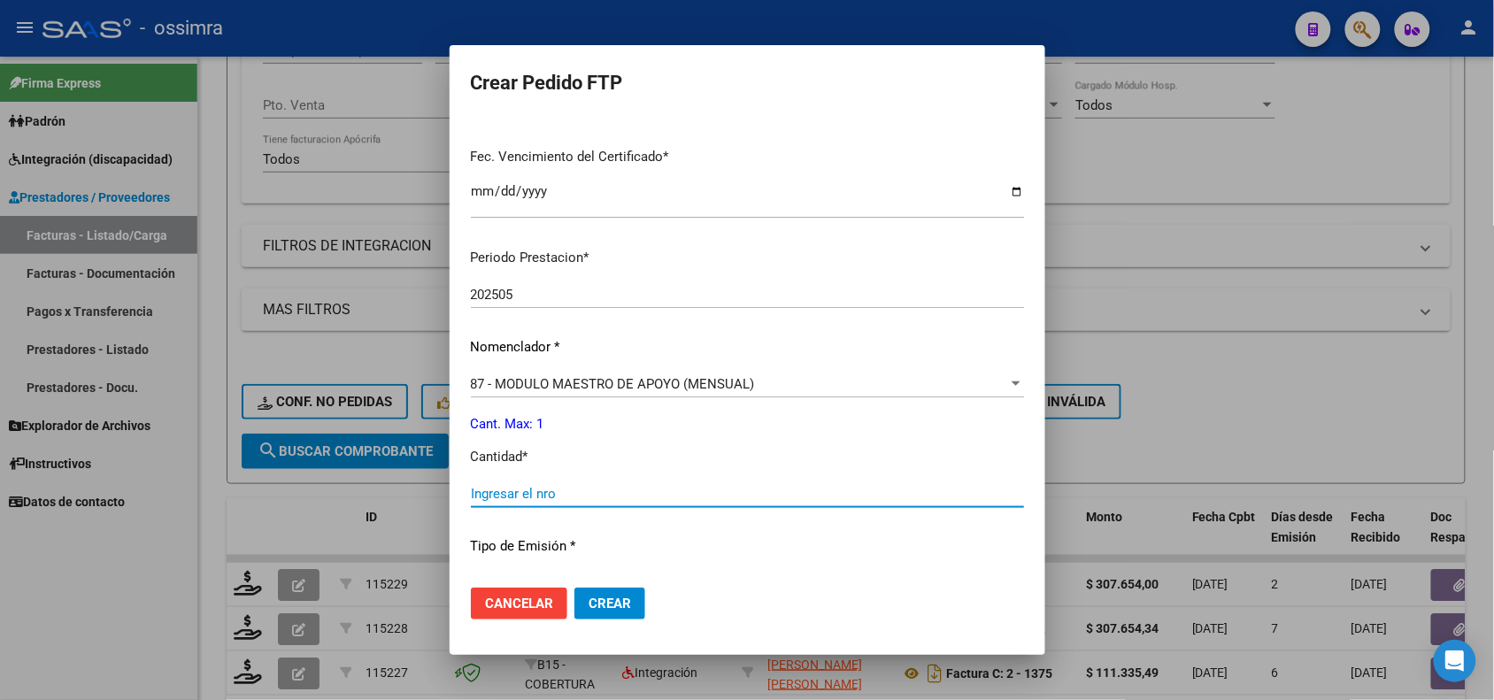
click at [674, 489] on input "Ingresar el nro" at bounding box center [747, 494] width 553 height 16
type input "1"
click at [606, 599] on span "Crear" at bounding box center [609, 604] width 42 height 16
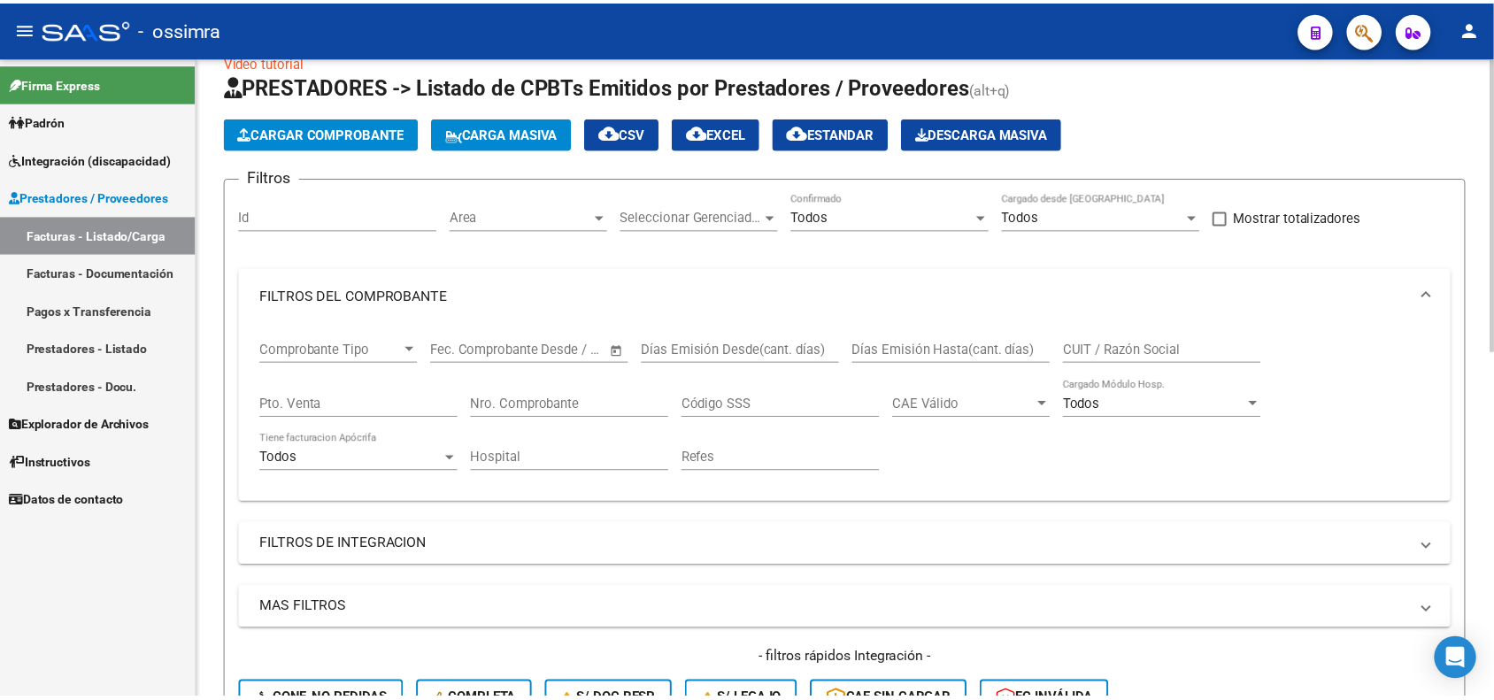
scroll to position [0, 0]
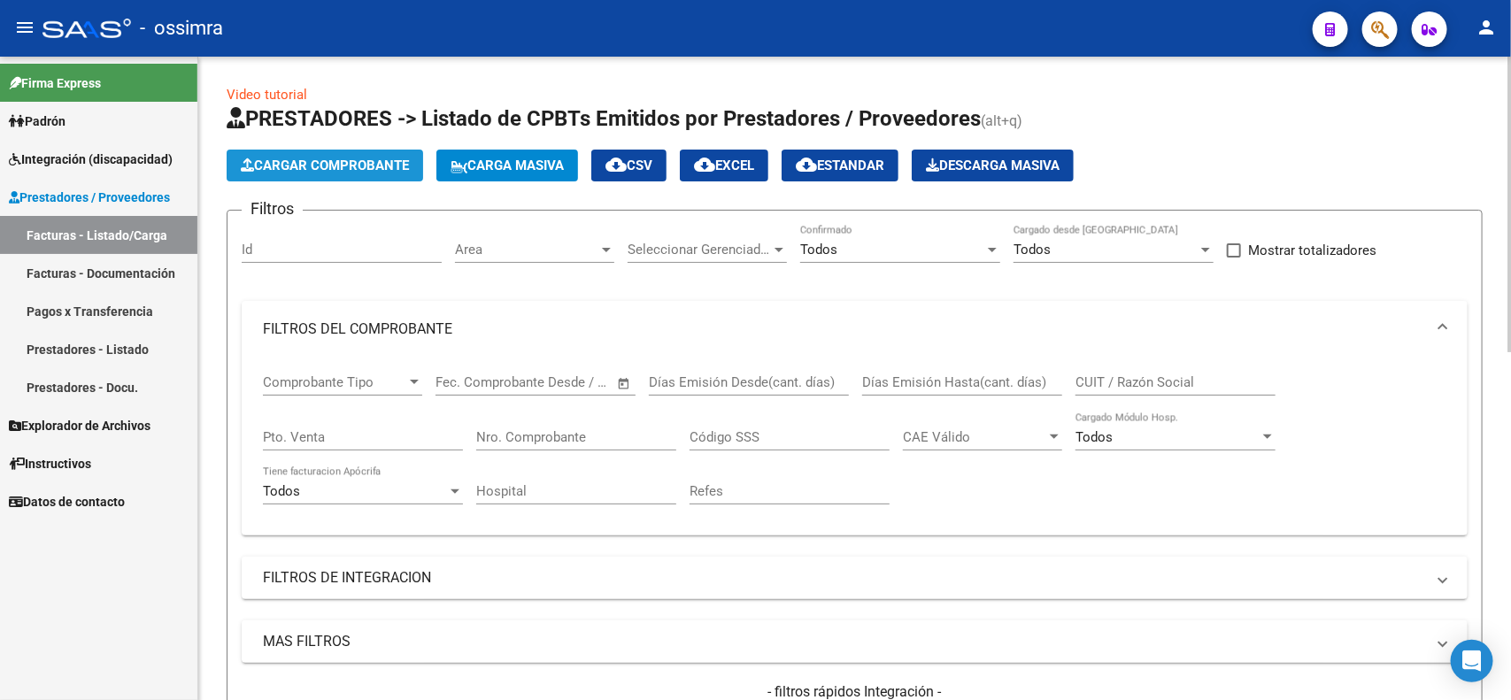
click at [319, 161] on span "Cargar Comprobante" at bounding box center [325, 166] width 168 height 16
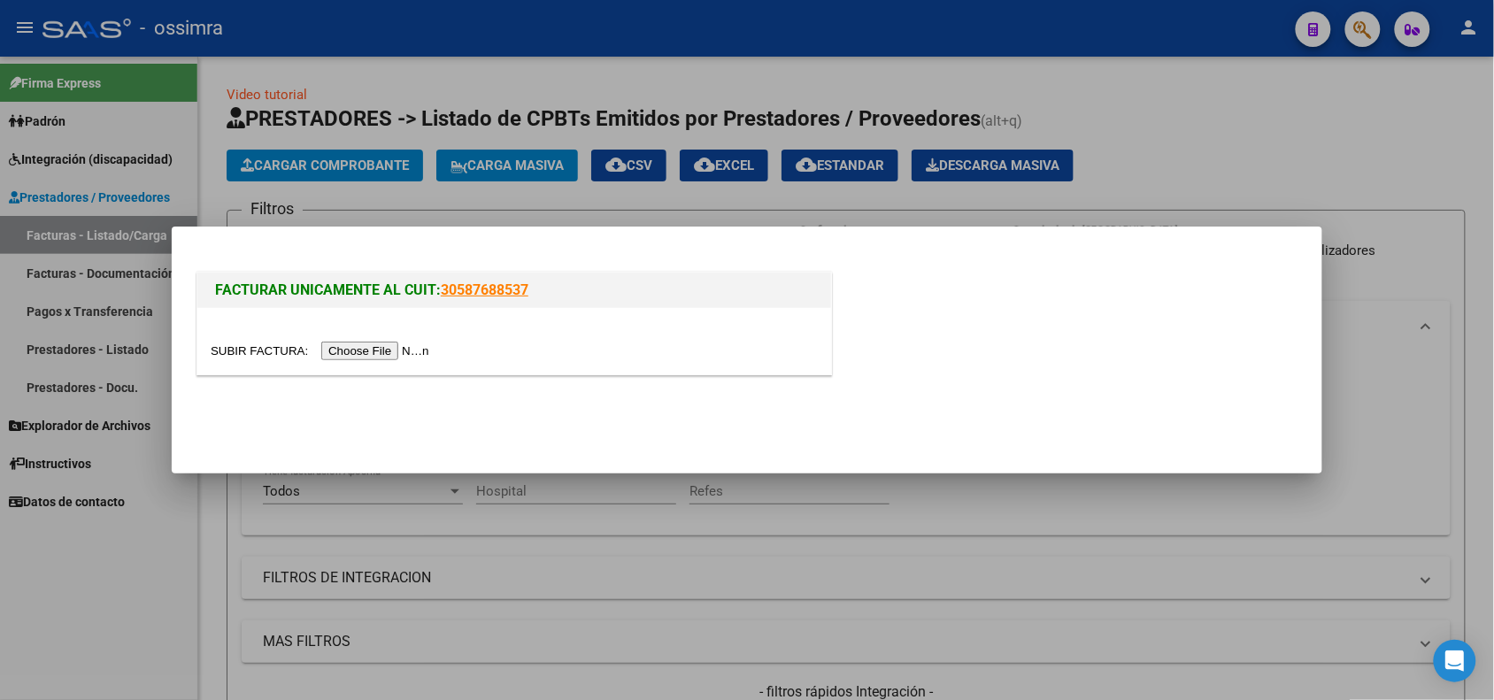
click at [403, 348] on input "file" at bounding box center [323, 351] width 224 height 19
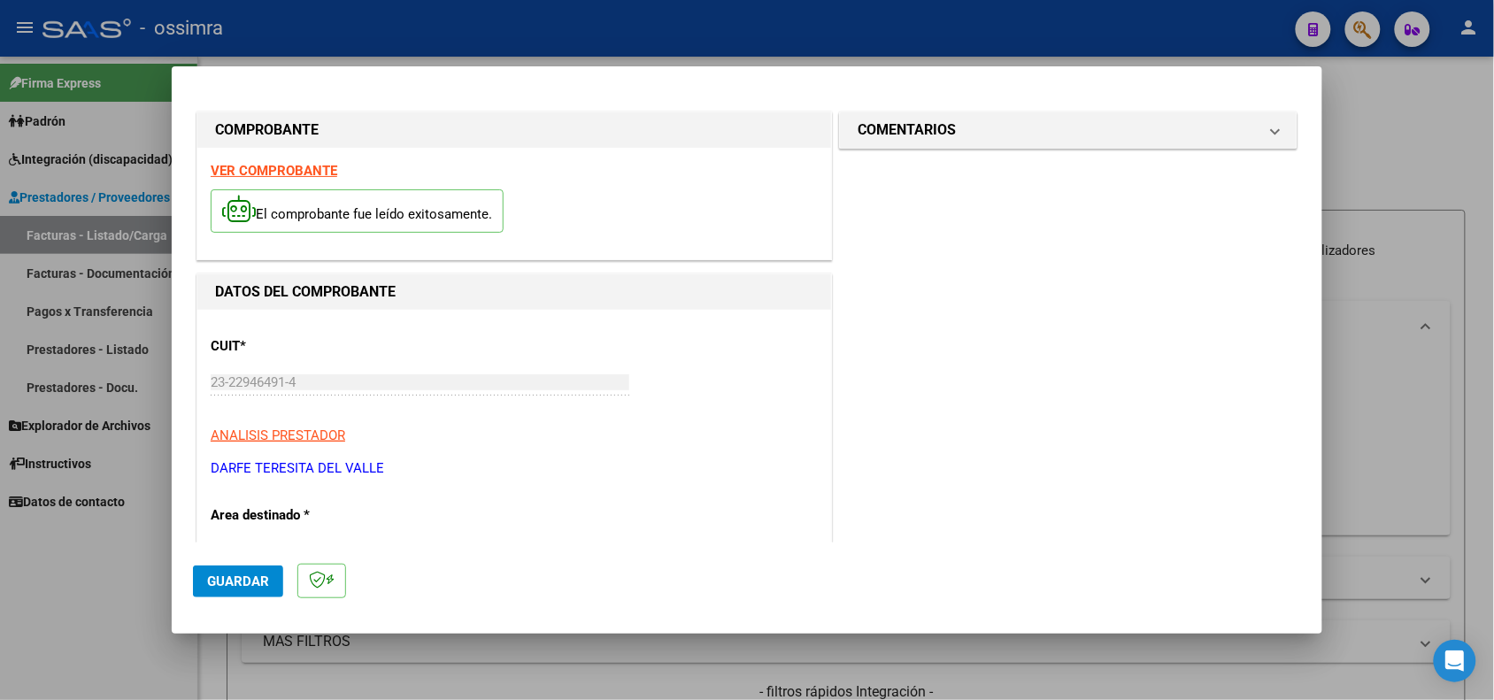
click at [290, 170] on strong "VER COMPROBANTE" at bounding box center [274, 171] width 127 height 16
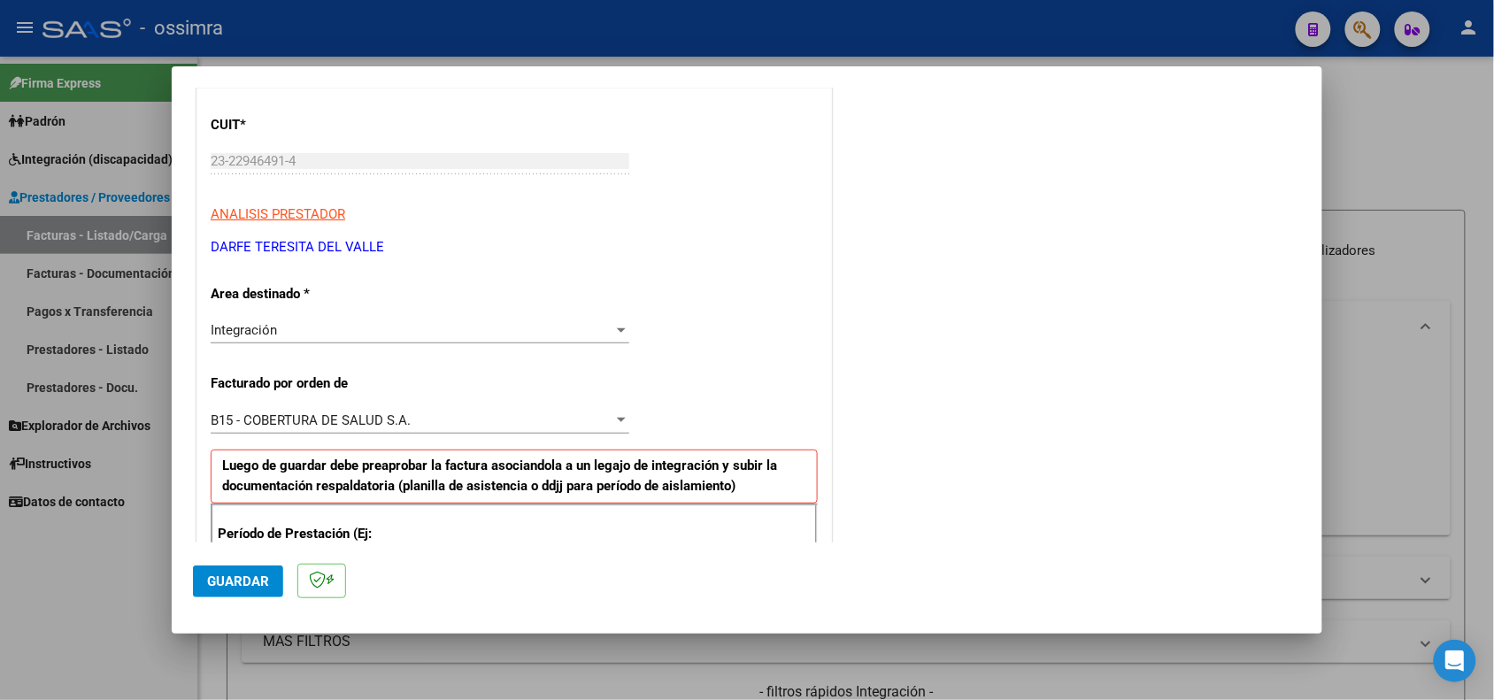
scroll to position [332, 0]
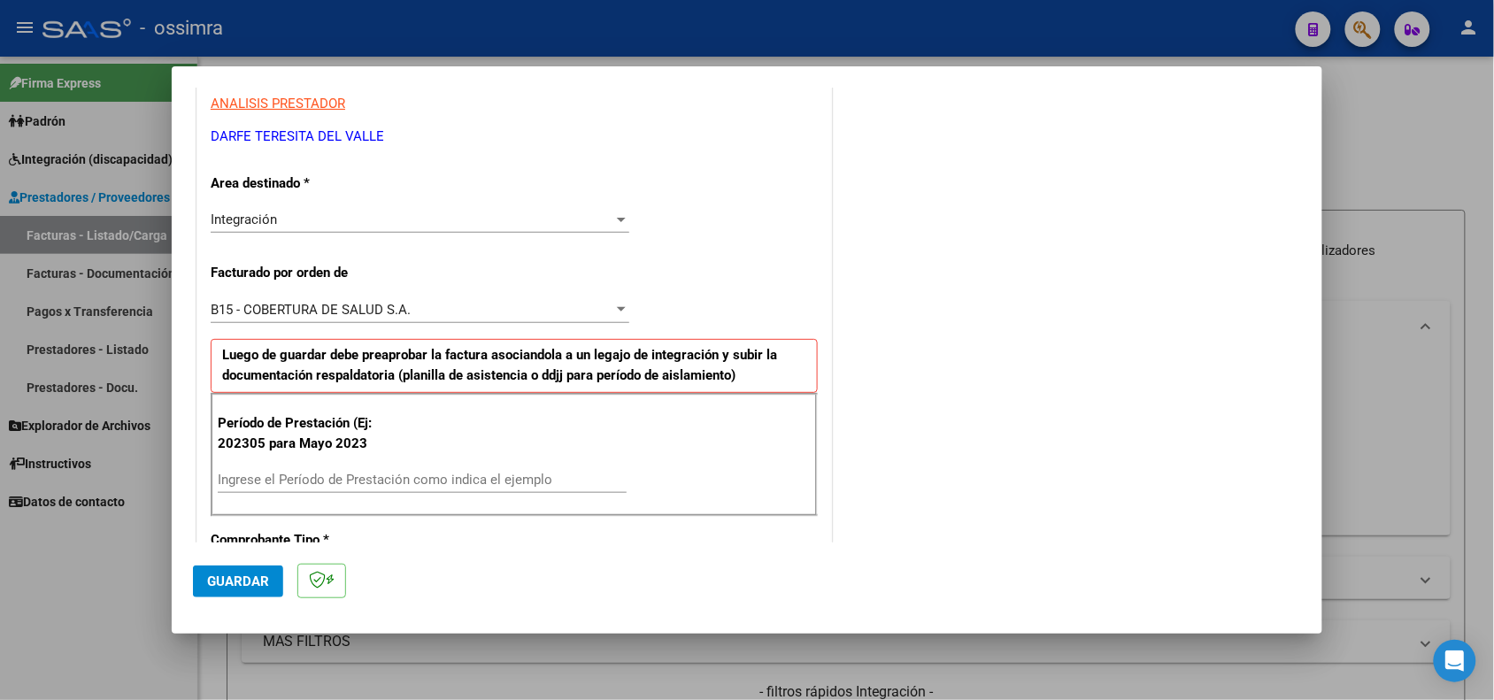
click at [377, 465] on div "Período de Prestación (Ej: 202305 para Mayo 2023 Ingrese el Período de Prestaci…" at bounding box center [514, 455] width 607 height 124
click at [352, 492] on div "Ingrese el Período de Prestación como indica el ejemplo" at bounding box center [422, 479] width 409 height 27
click at [360, 489] on div "Ingrese el Período de Prestación como indica el ejemplo" at bounding box center [422, 479] width 409 height 27
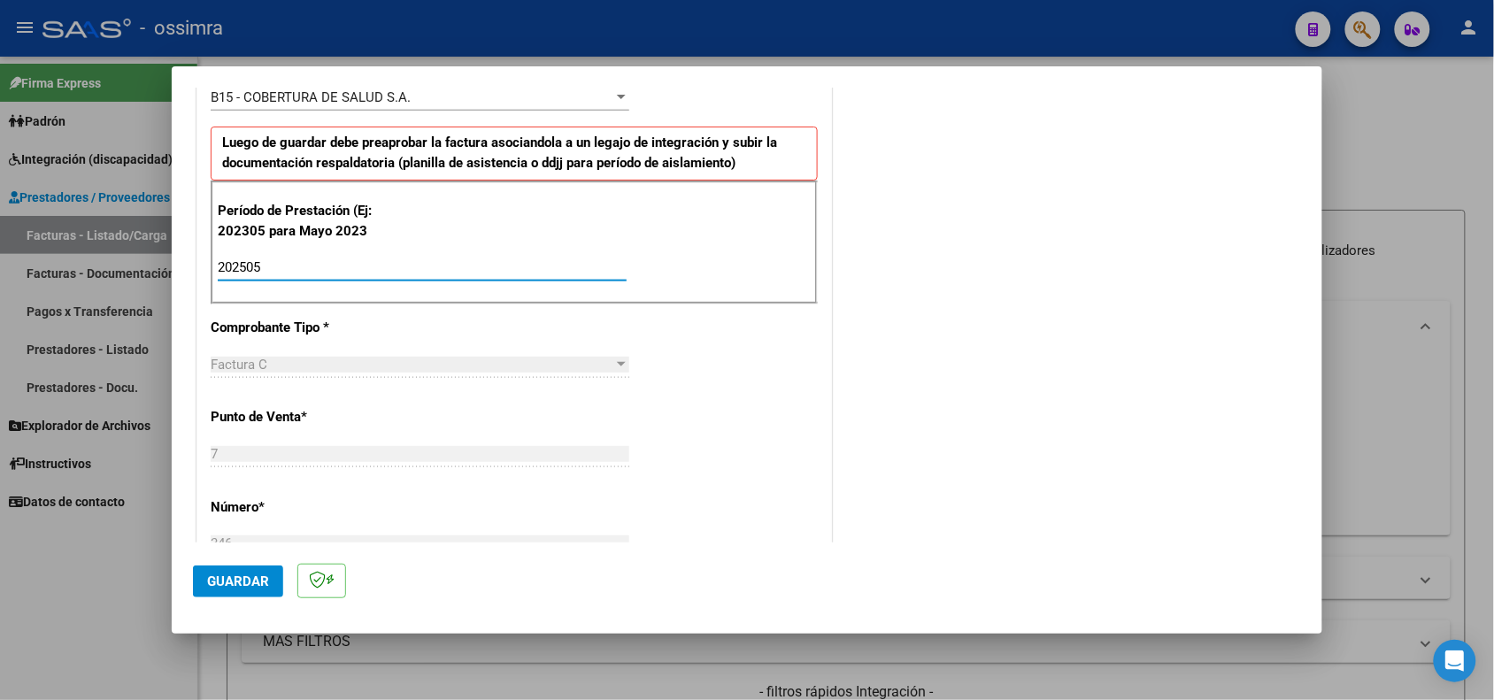
scroll to position [553, 0]
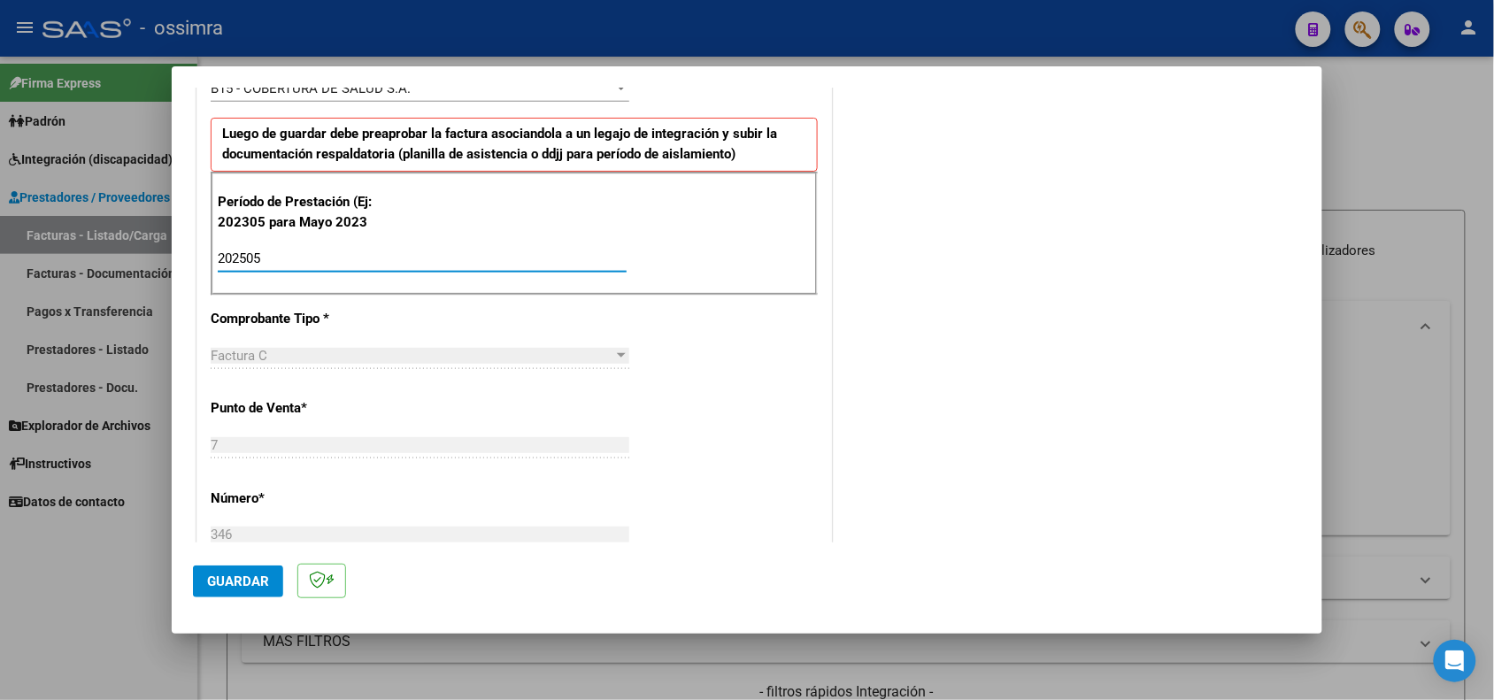
type input "202505"
click at [240, 581] on span "Guardar" at bounding box center [238, 581] width 62 height 16
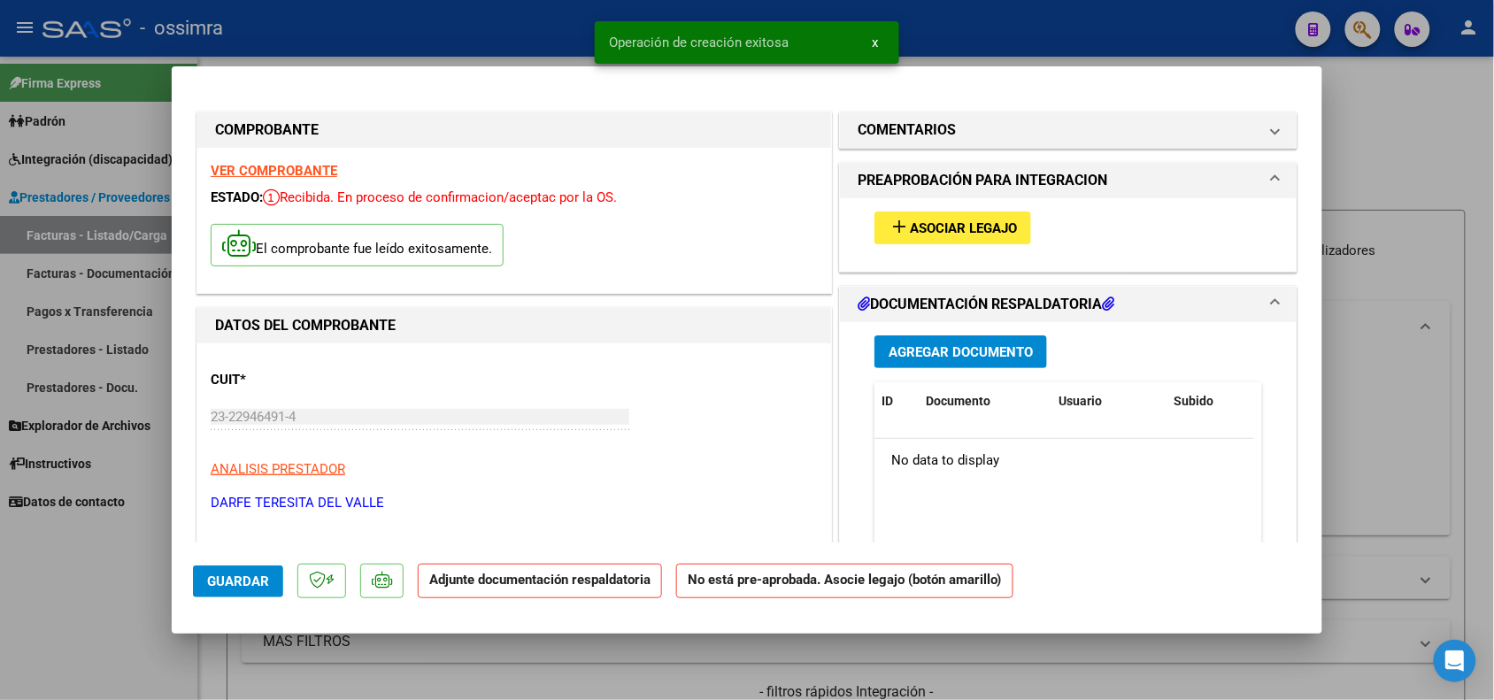
click at [941, 230] on span "Asociar Legajo" at bounding box center [963, 228] width 107 height 16
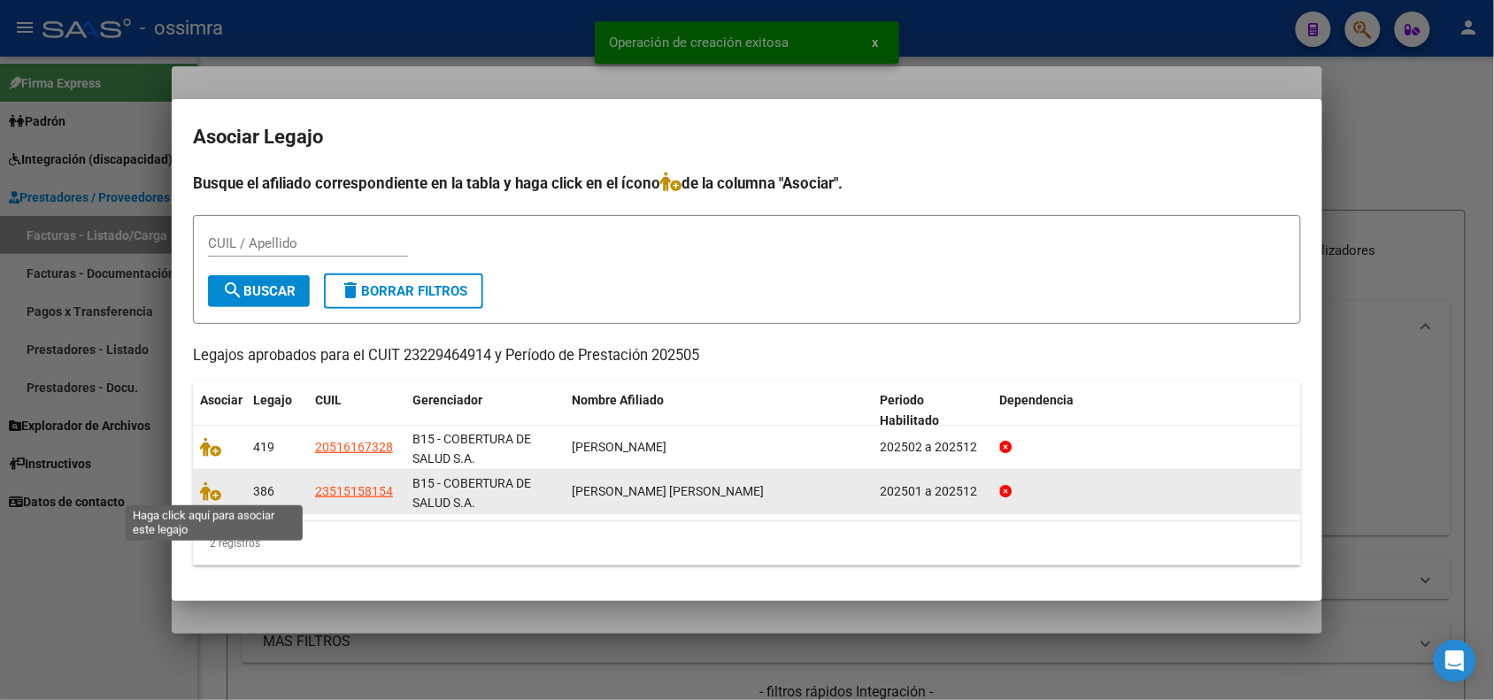
click at [217, 500] on div at bounding box center [219, 491] width 39 height 20
click at [219, 488] on span at bounding box center [213, 492] width 27 height 14
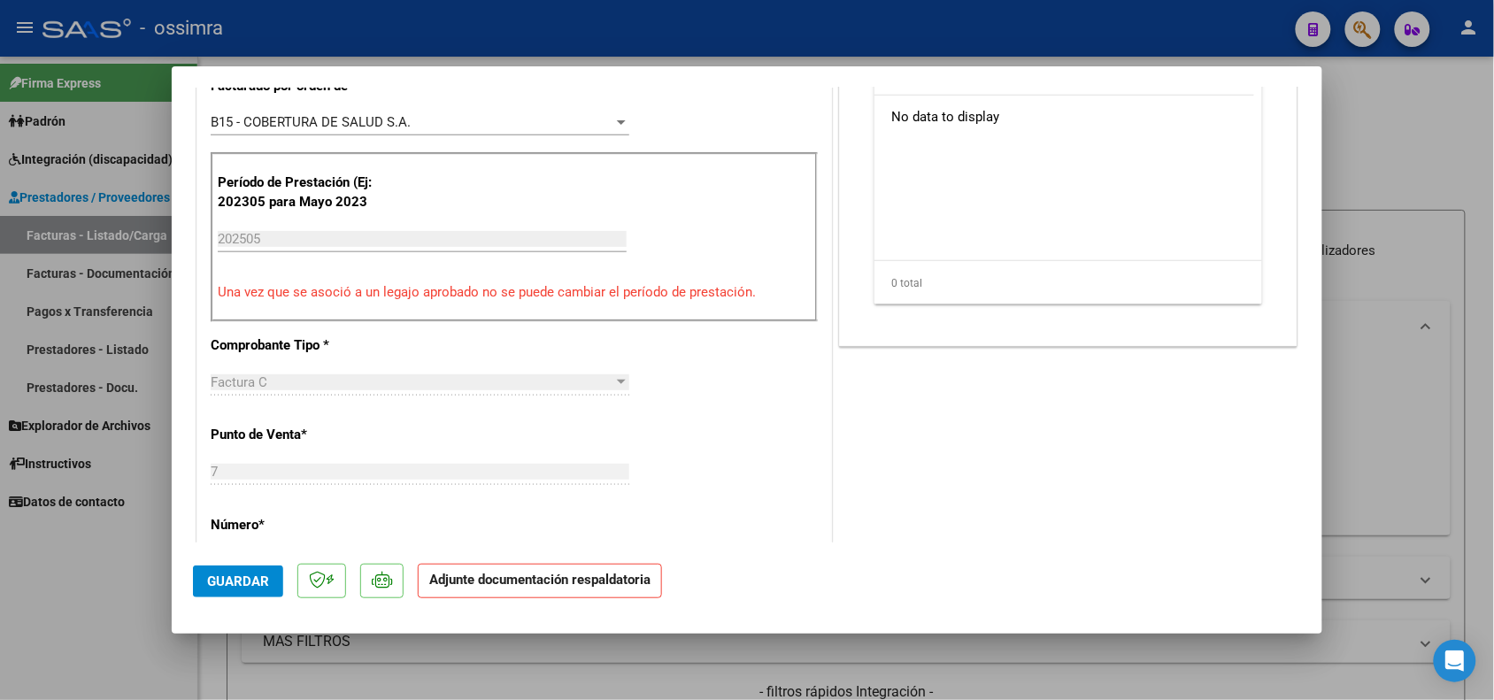
scroll to position [332, 0]
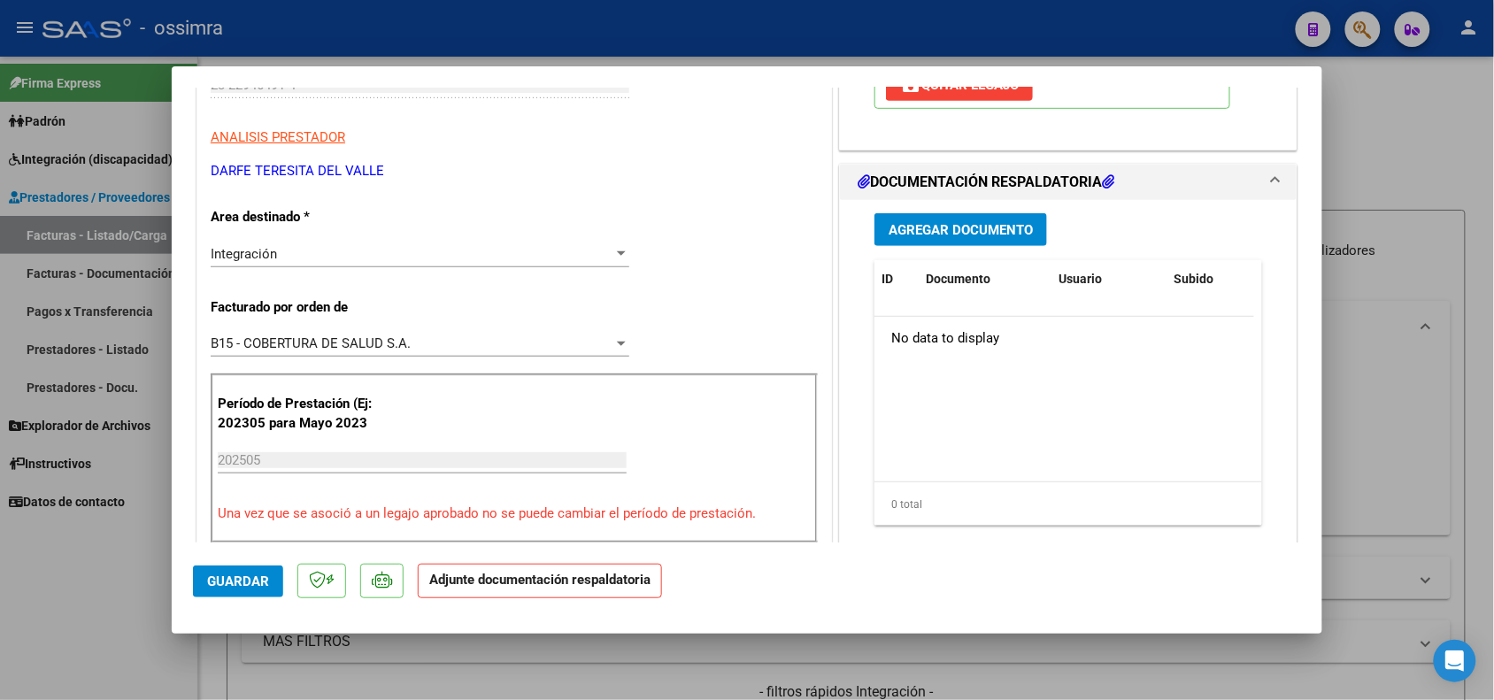
click at [973, 243] on button "Agregar Documento" at bounding box center [960, 229] width 173 height 33
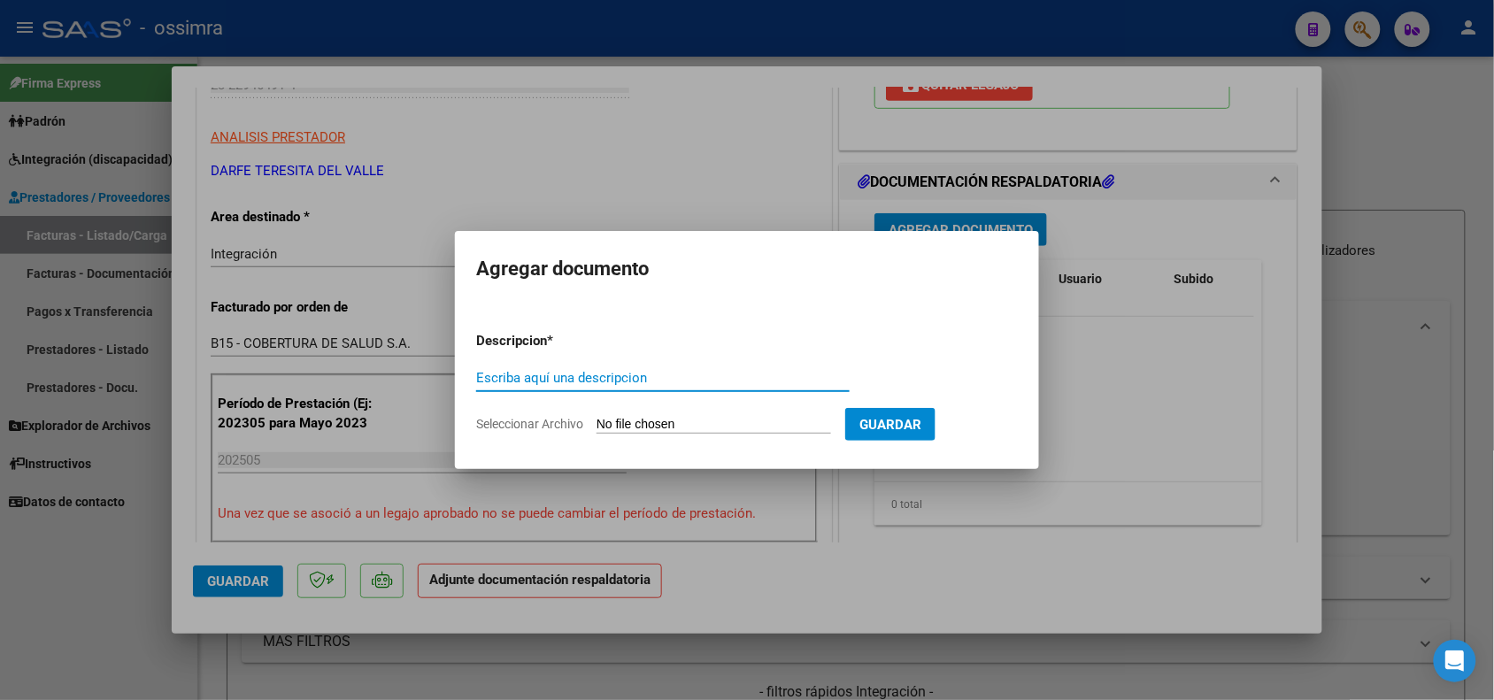
click at [586, 374] on input "Escriba aquí una descripcion" at bounding box center [662, 378] width 373 height 16
type input "PLANILLA DE ASISTENCIA"
click at [678, 430] on input "Seleccionar Archivo" at bounding box center [713, 425] width 235 height 17
type input "C:\fakepath\[PERSON_NAME] [DATE] - planilla.pdf"
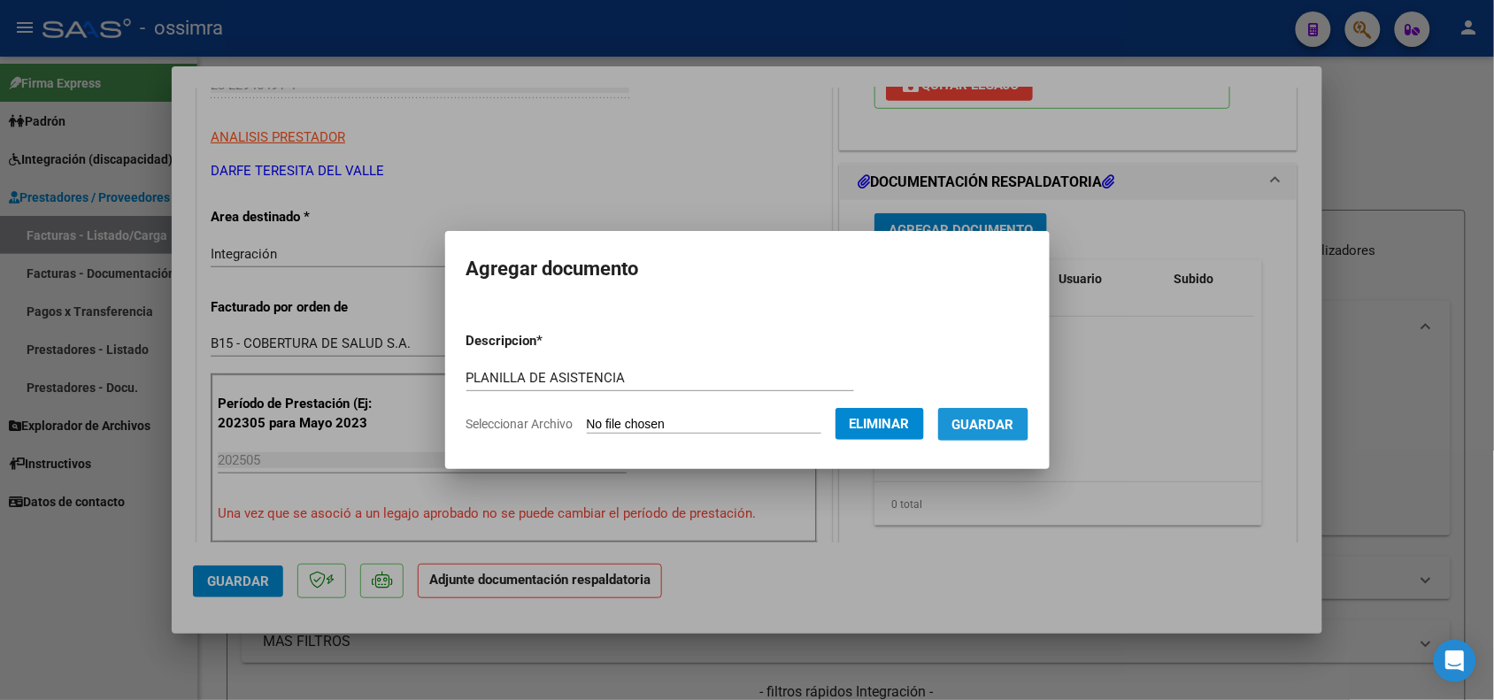
click at [1004, 430] on span "Guardar" at bounding box center [983, 425] width 62 height 16
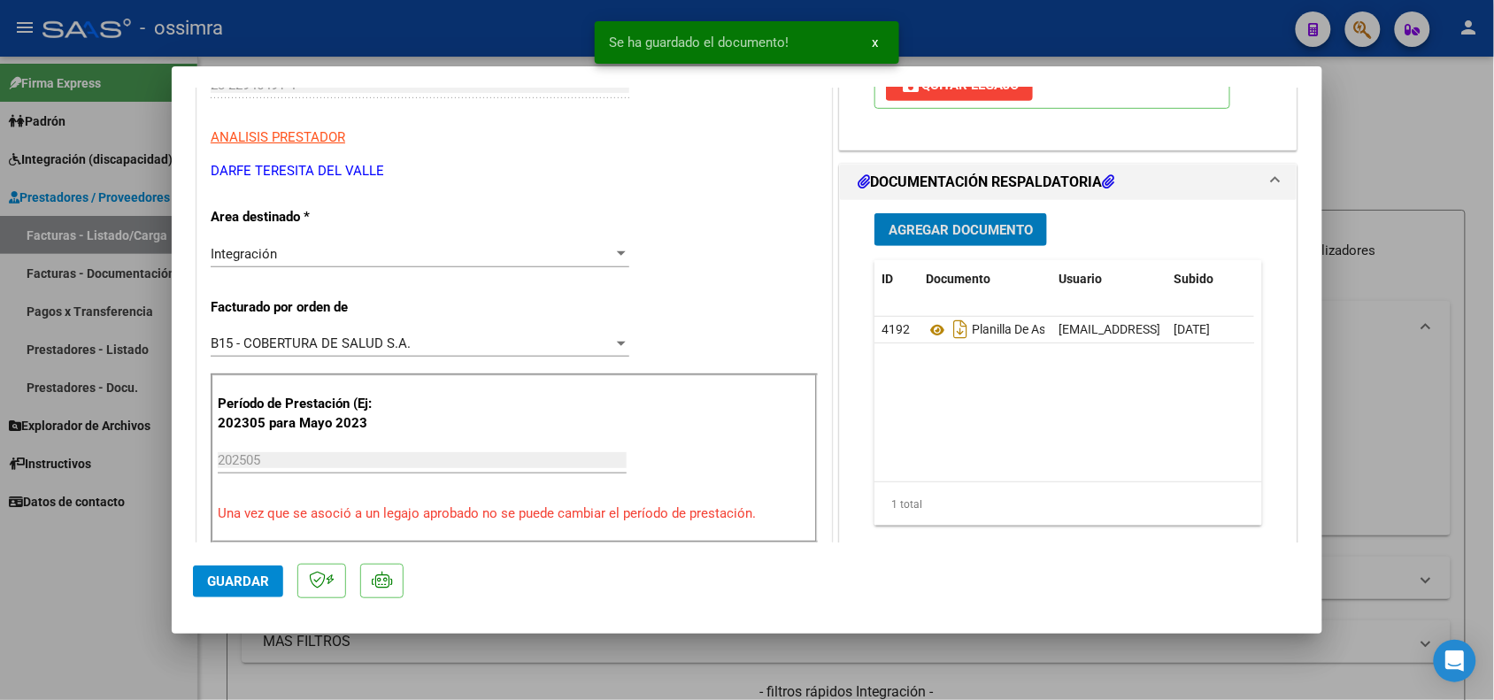
click at [246, 580] on span "Guardar" at bounding box center [238, 581] width 62 height 16
click at [134, 627] on div at bounding box center [747, 350] width 1494 height 700
type input "$ 0,00"
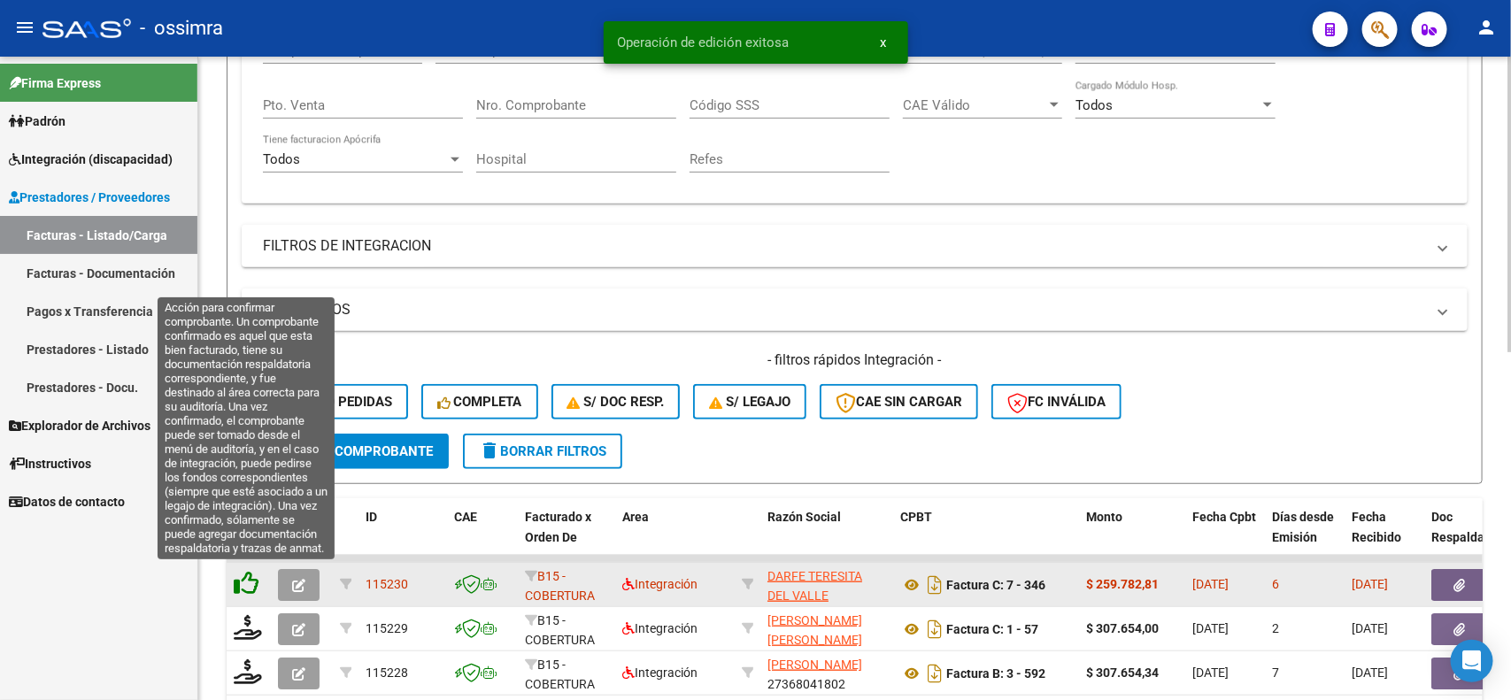
click at [255, 573] on icon at bounding box center [246, 583] width 25 height 25
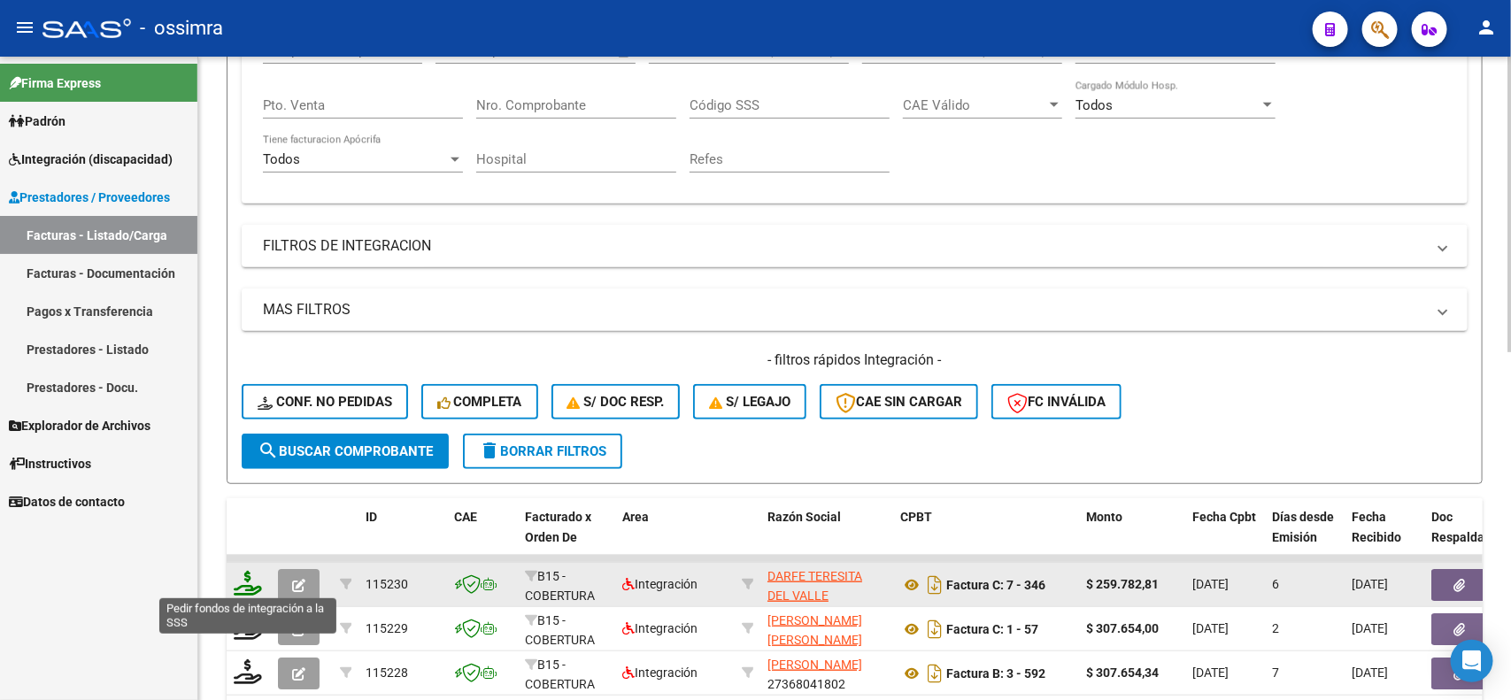
click at [252, 576] on icon at bounding box center [248, 583] width 28 height 25
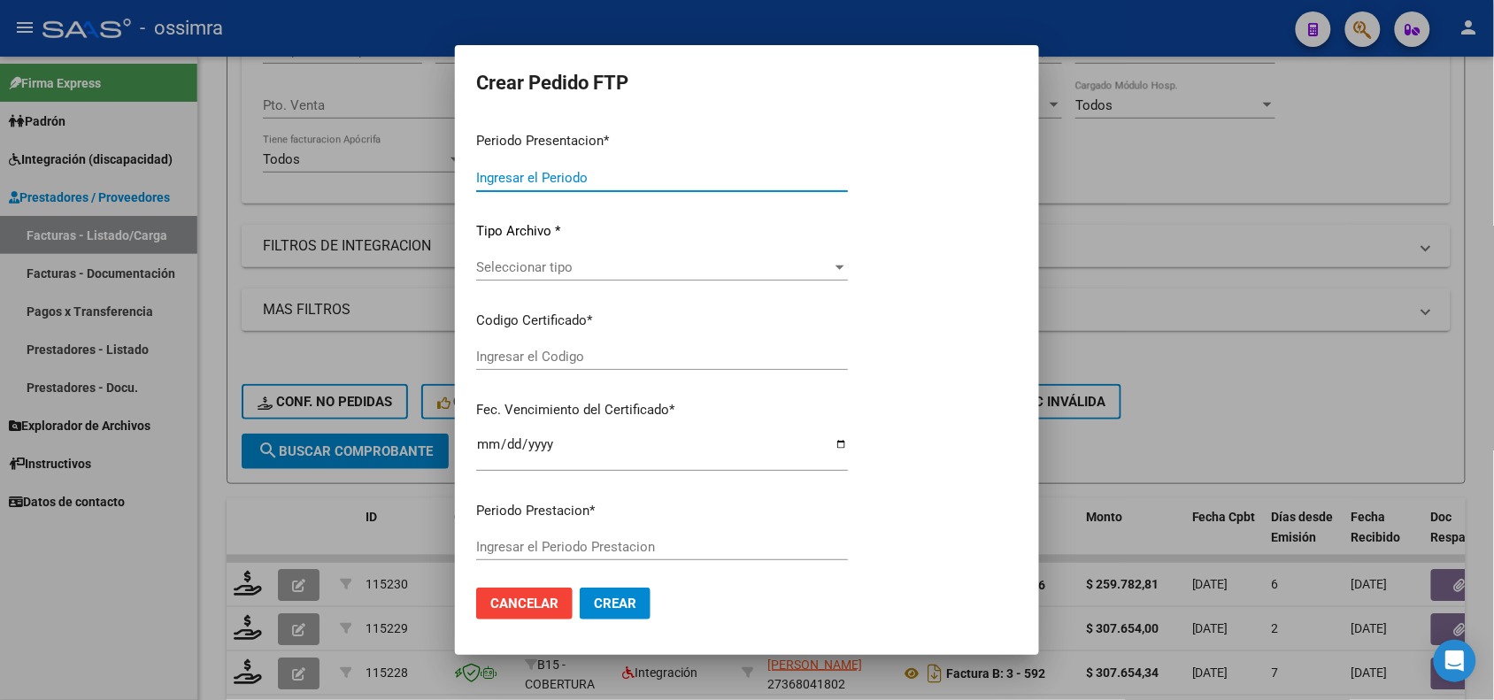
type input "202507"
type input "202505"
type input "$ 259.782,81"
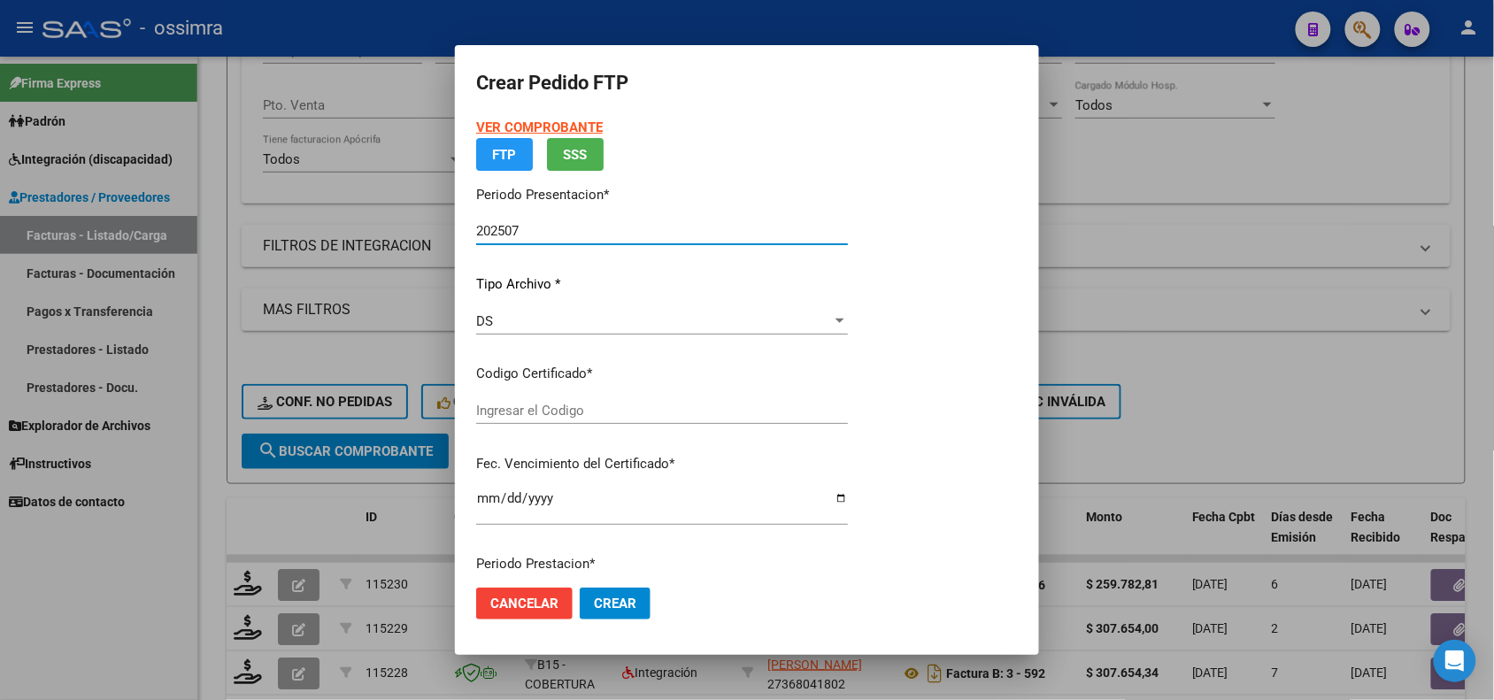
type input "ARG01000515158152021122720261227SAL122"
type input "[DATE]"
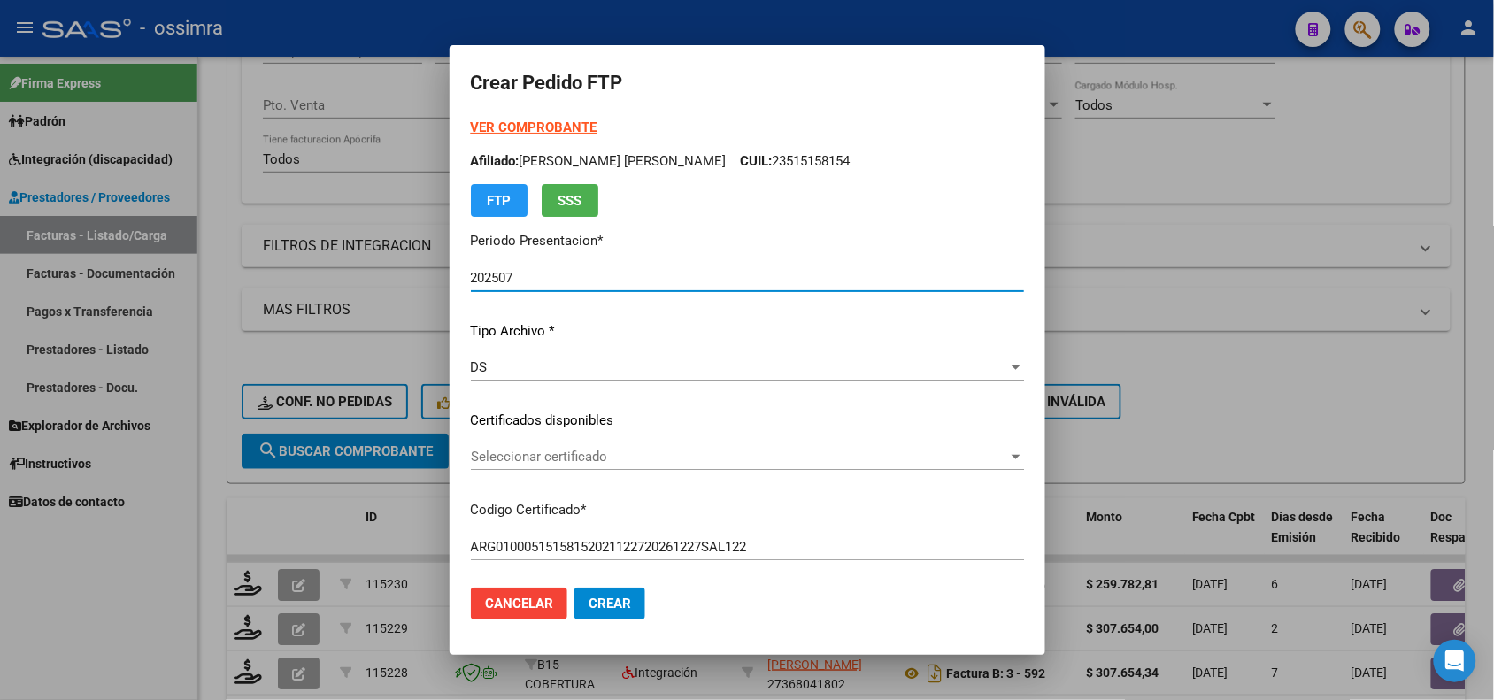
click at [642, 452] on span "Seleccionar certificado" at bounding box center [739, 457] width 537 height 16
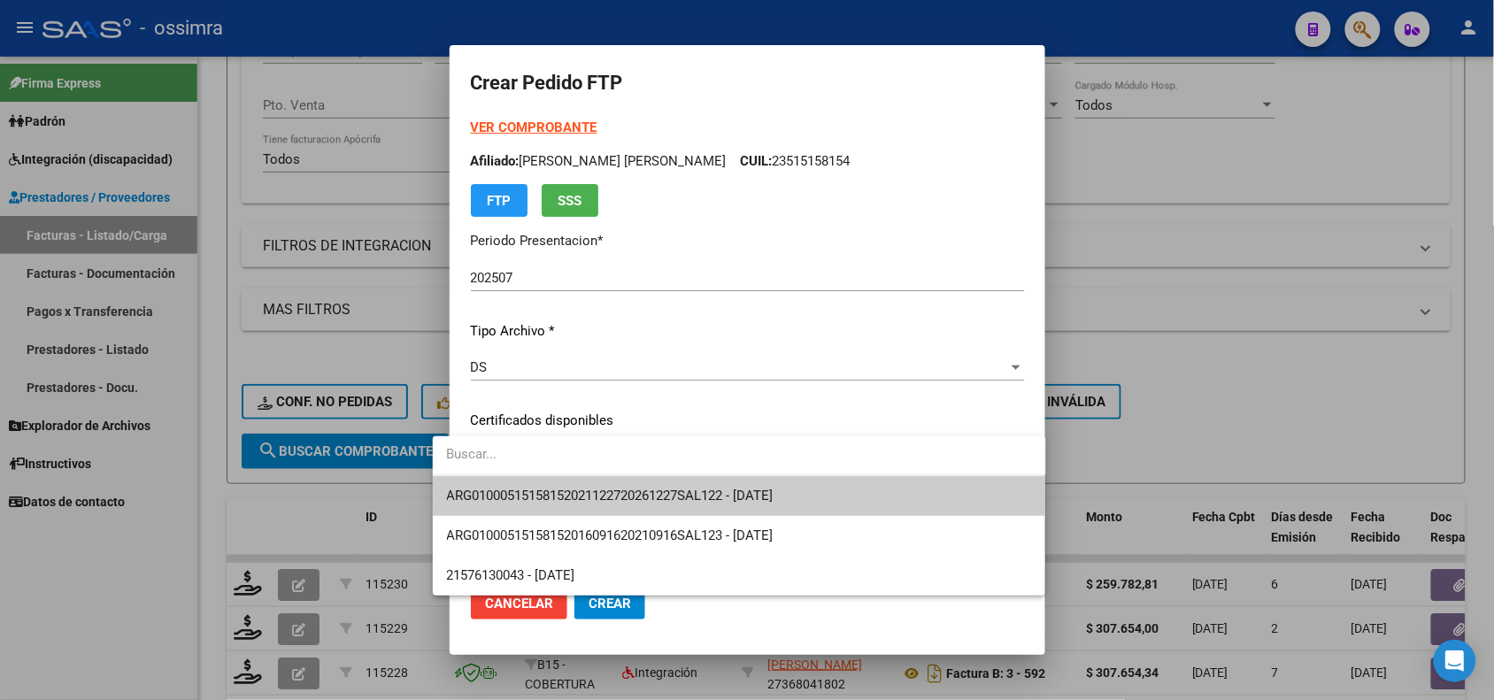
click at [658, 494] on span "ARG01000515158152021122720261227SAL122 - [DATE]" at bounding box center [610, 496] width 327 height 16
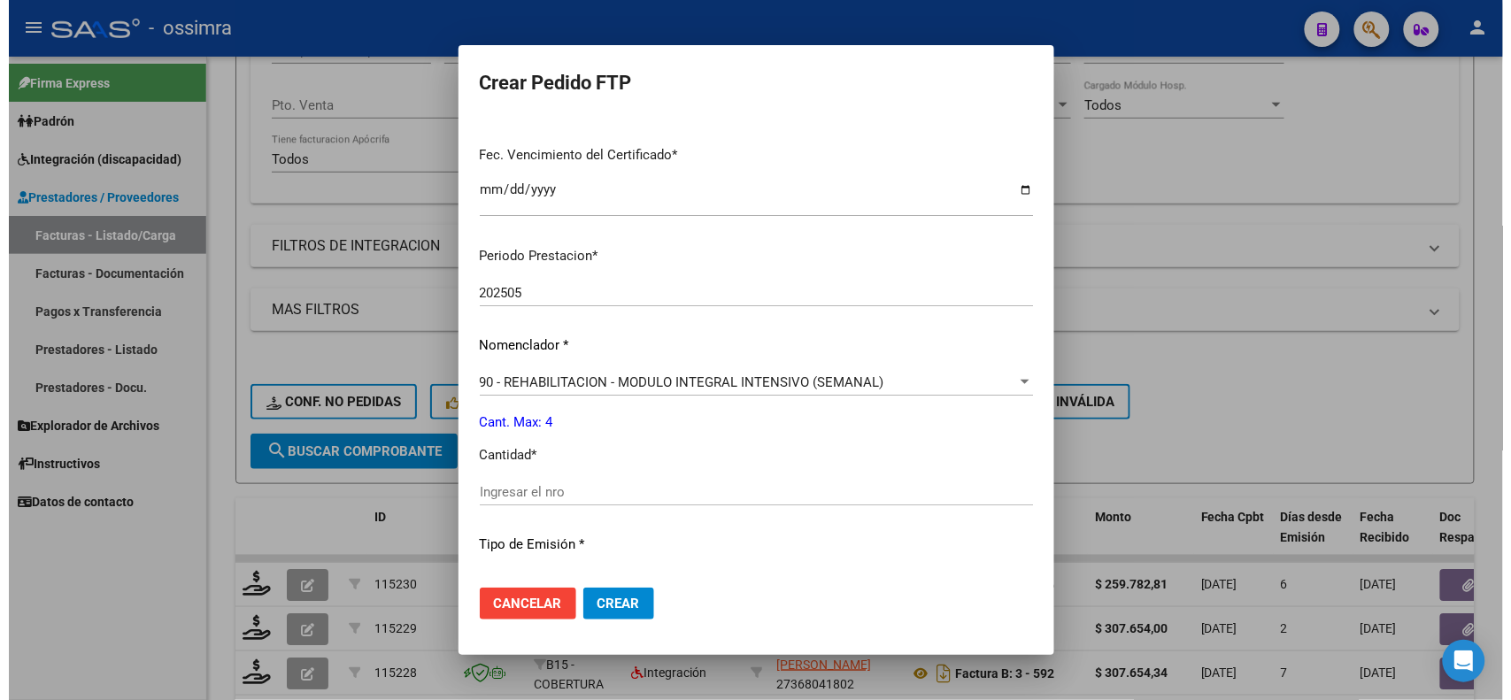
scroll to position [553, 0]
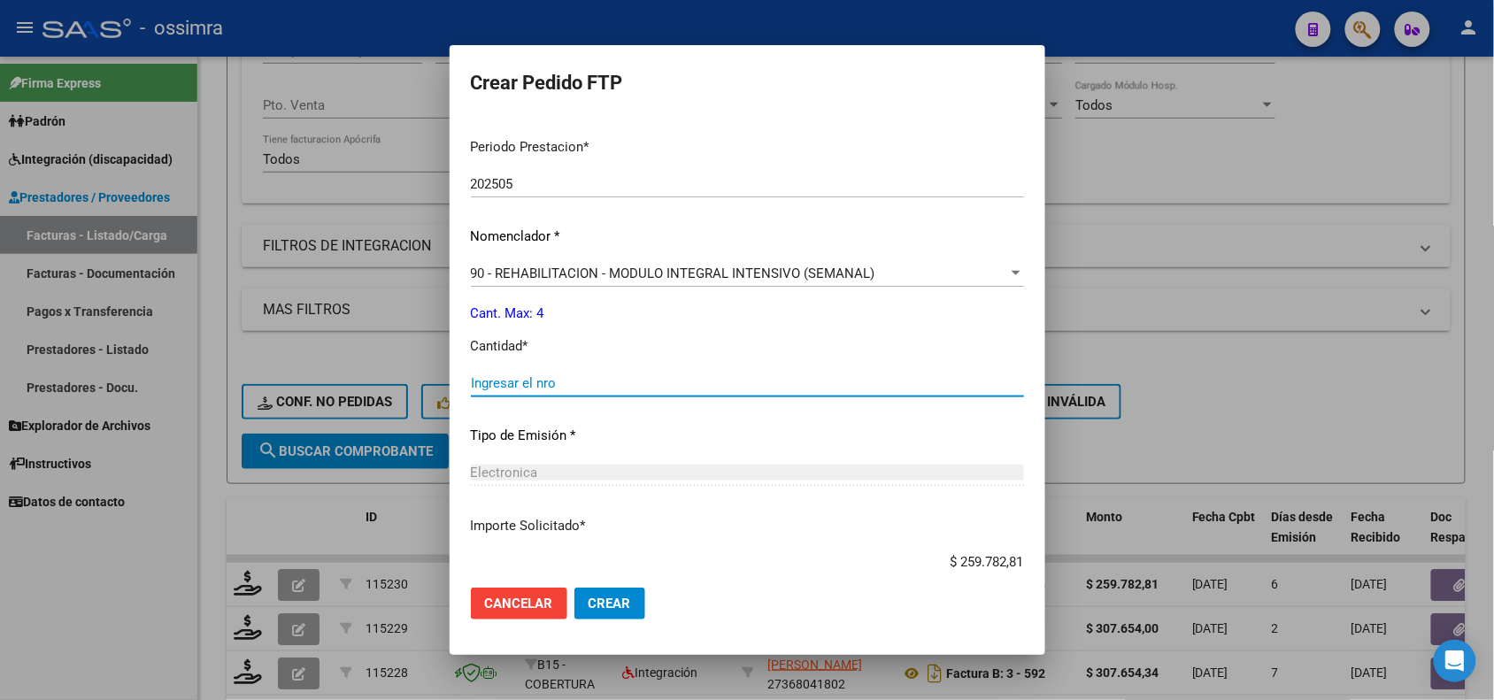
click at [670, 377] on input "Ingresar el nro" at bounding box center [747, 383] width 553 height 16
type input "4"
click at [598, 598] on span "Crear" at bounding box center [609, 604] width 42 height 16
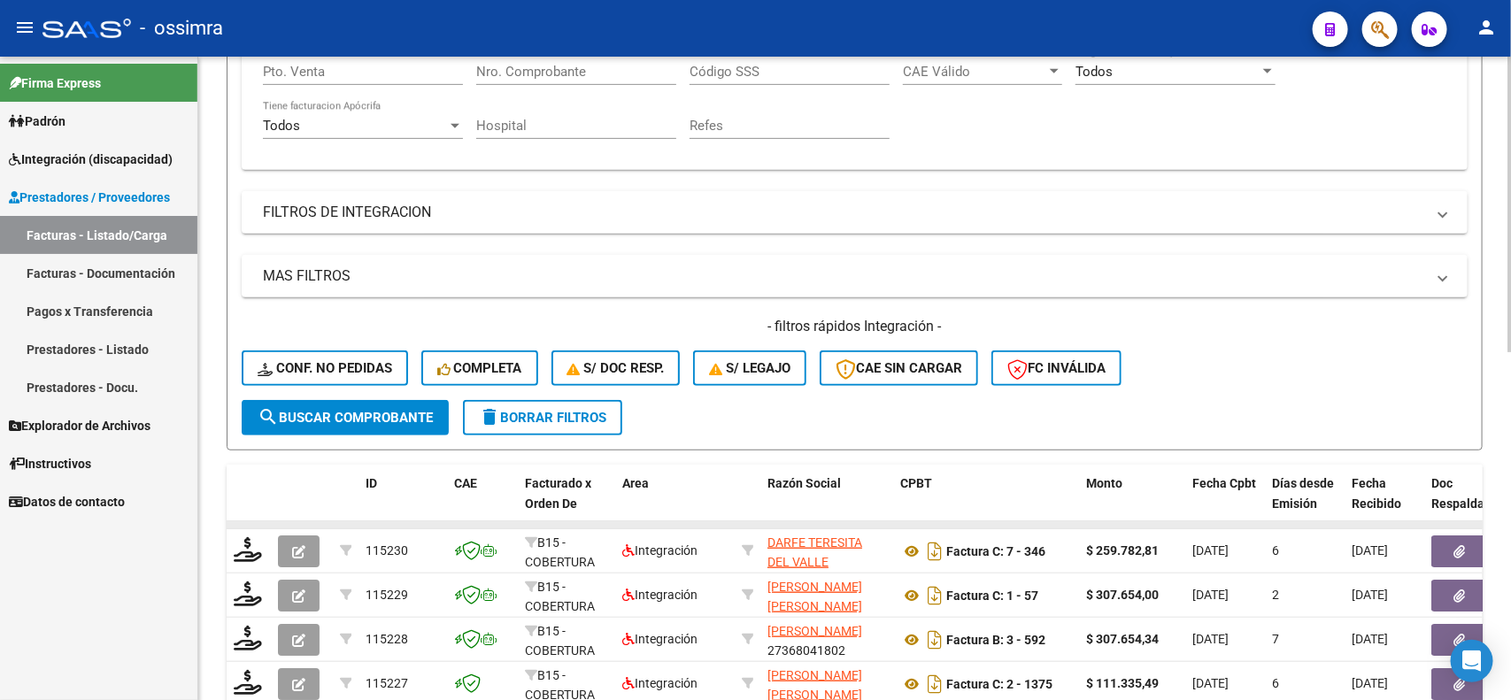
scroll to position [221, 0]
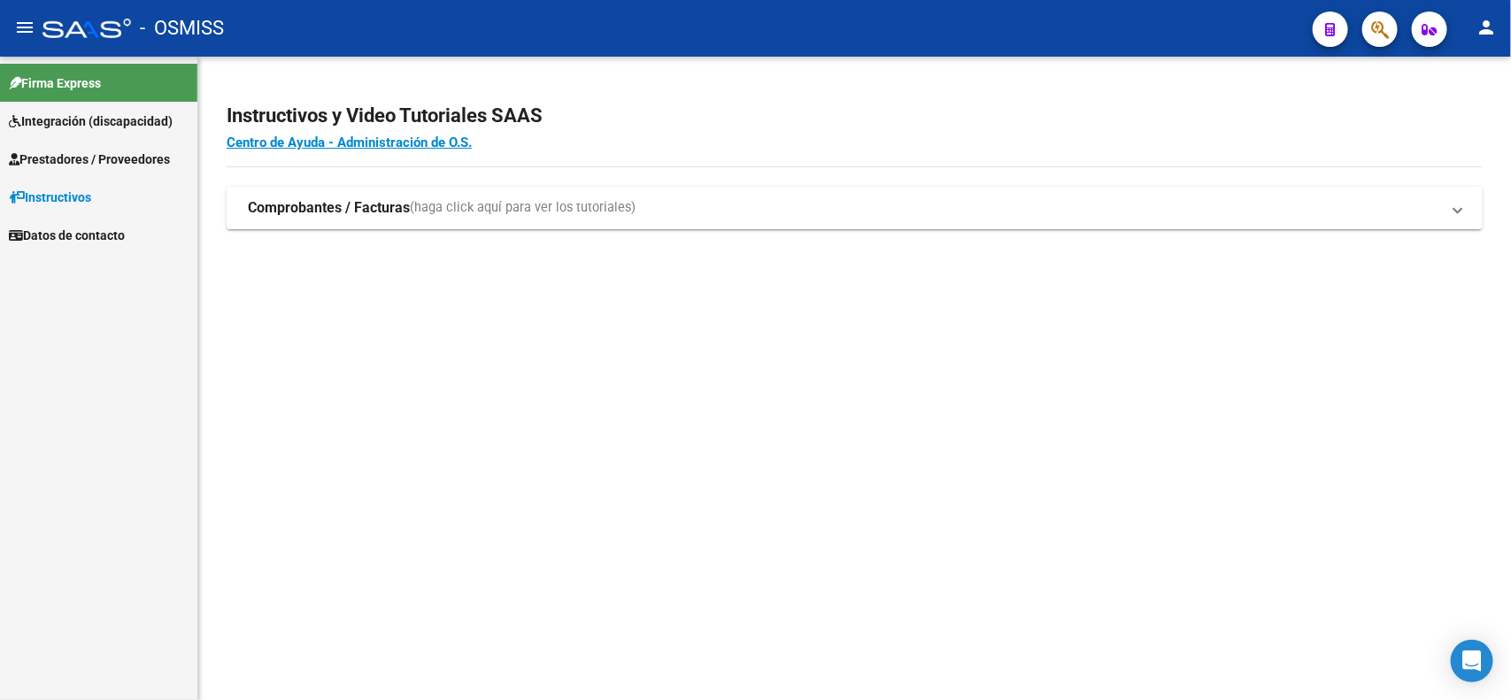
click at [142, 121] on span "Integración (discapacidad)" at bounding box center [91, 121] width 164 height 19
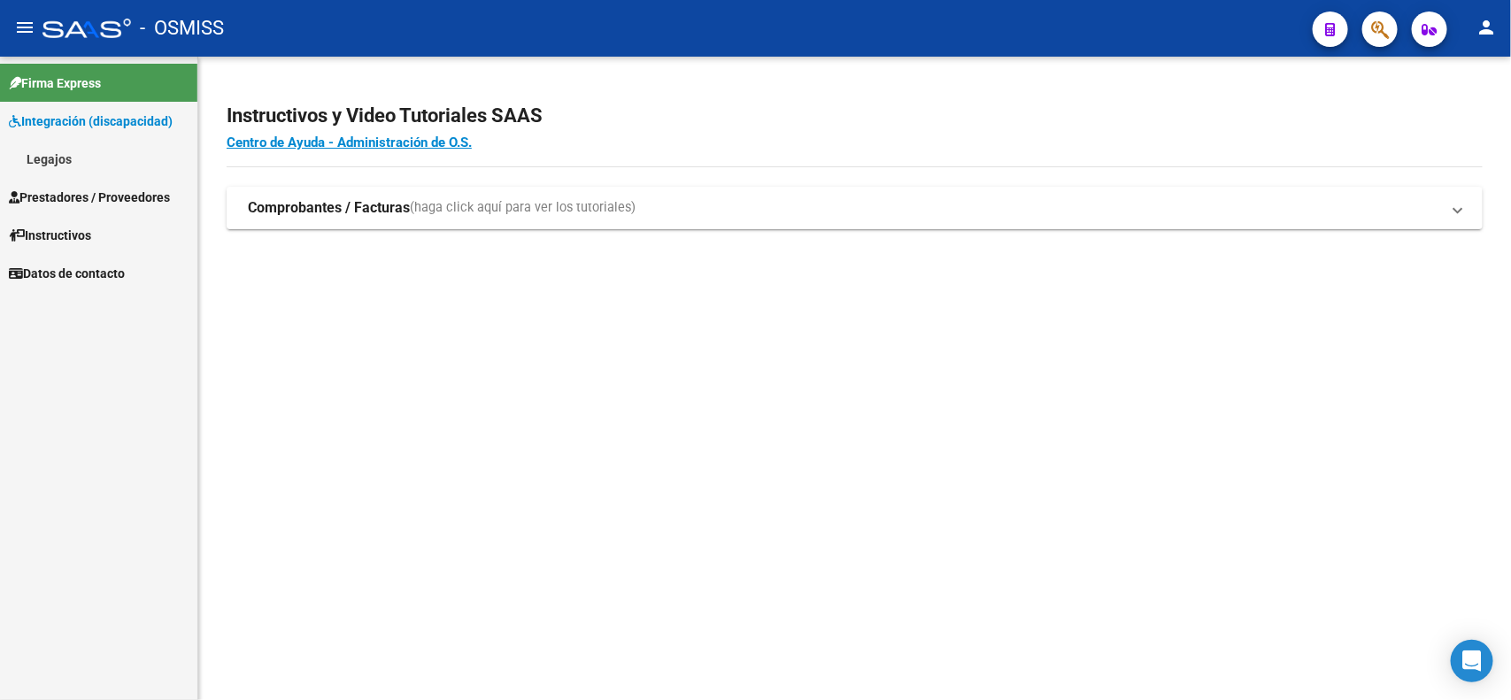
click at [102, 196] on span "Prestadores / Proveedores" at bounding box center [89, 197] width 161 height 19
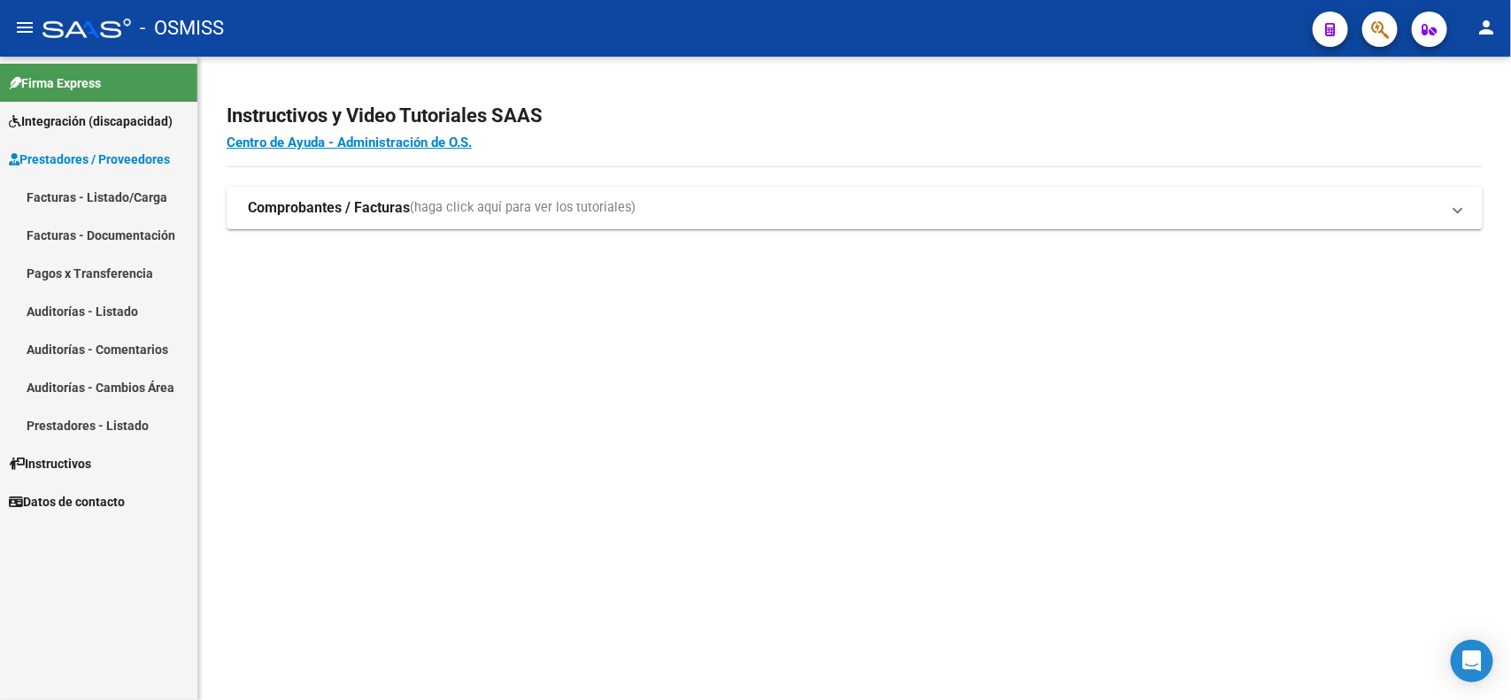
drag, startPoint x: 112, startPoint y: 196, endPoint x: 140, endPoint y: 228, distance: 42.7
click at [112, 195] on link "Facturas - Listado/Carga" at bounding box center [98, 197] width 197 height 38
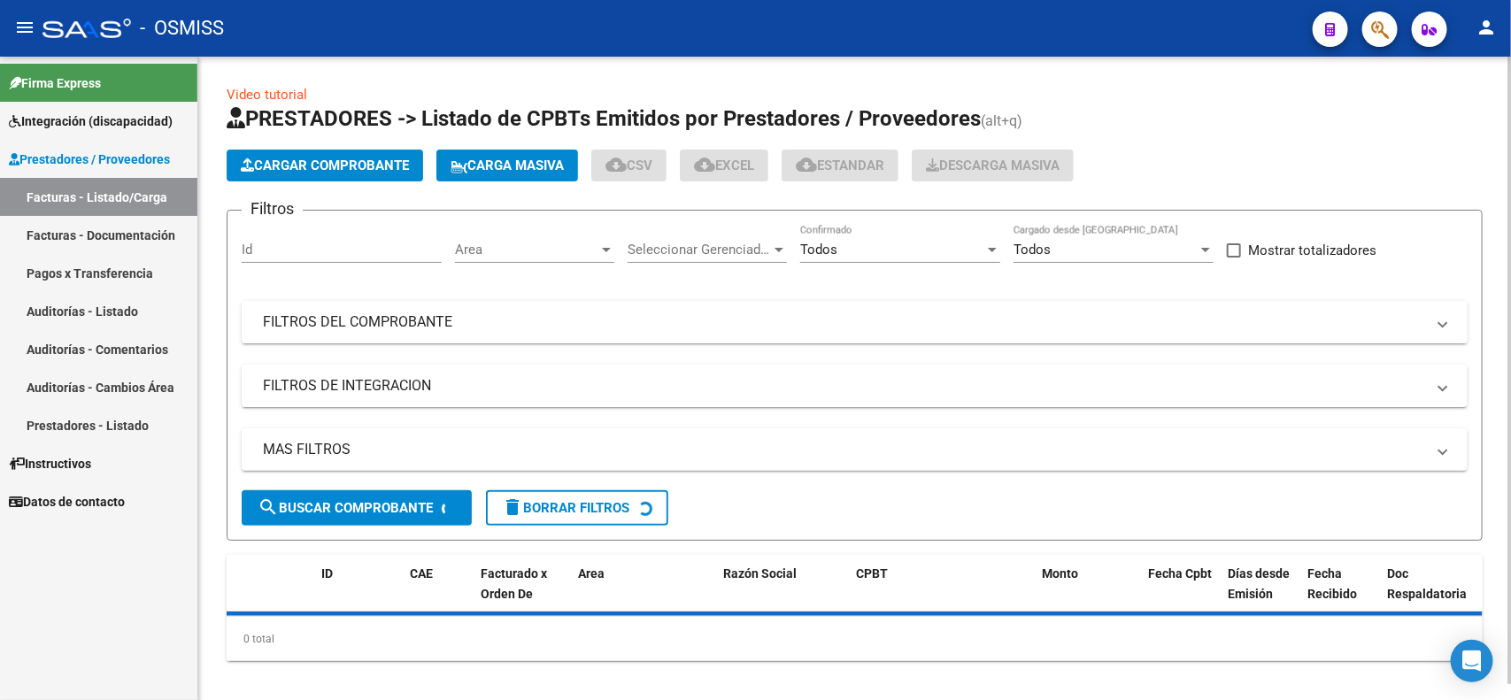
click at [558, 319] on mat-panel-title "FILTROS DEL COMPROBANTE" at bounding box center [844, 321] width 1162 height 19
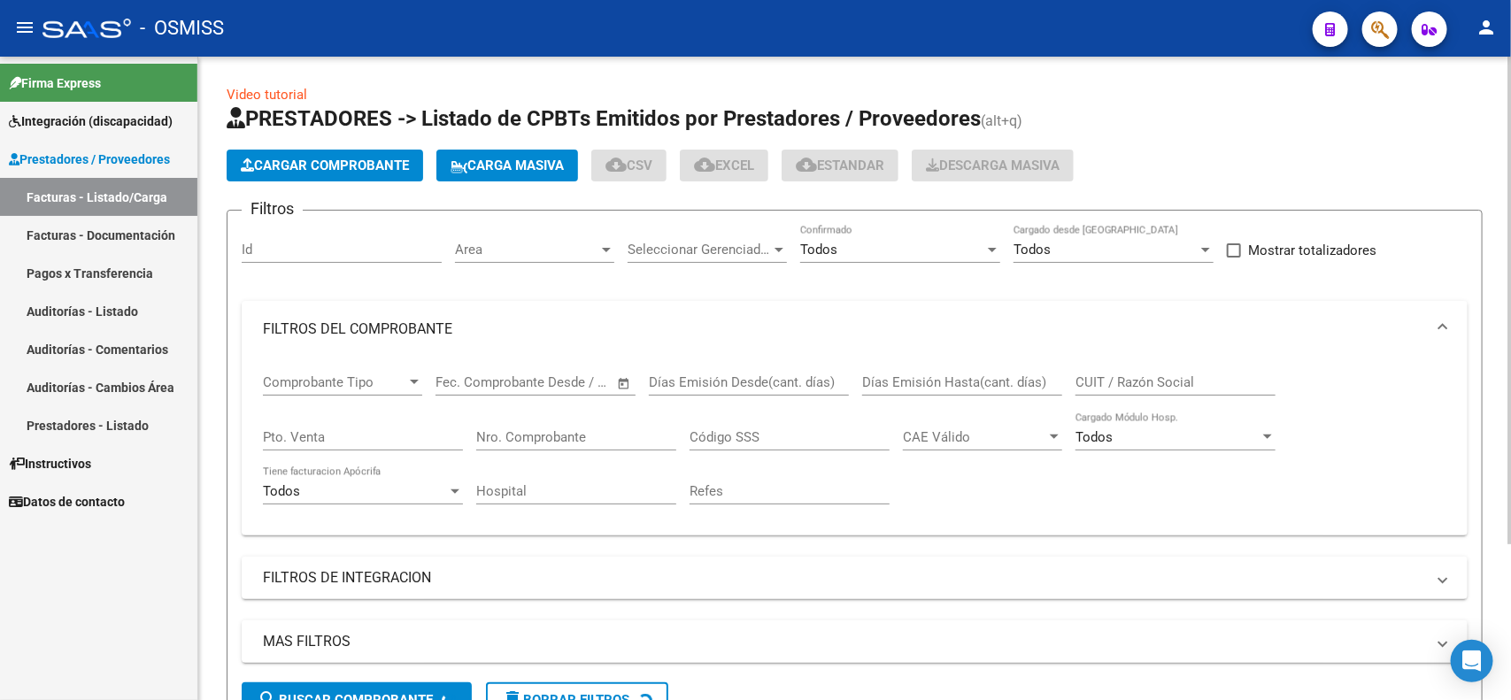
click at [596, 430] on input "Nro. Comprobante" at bounding box center [576, 437] width 200 height 16
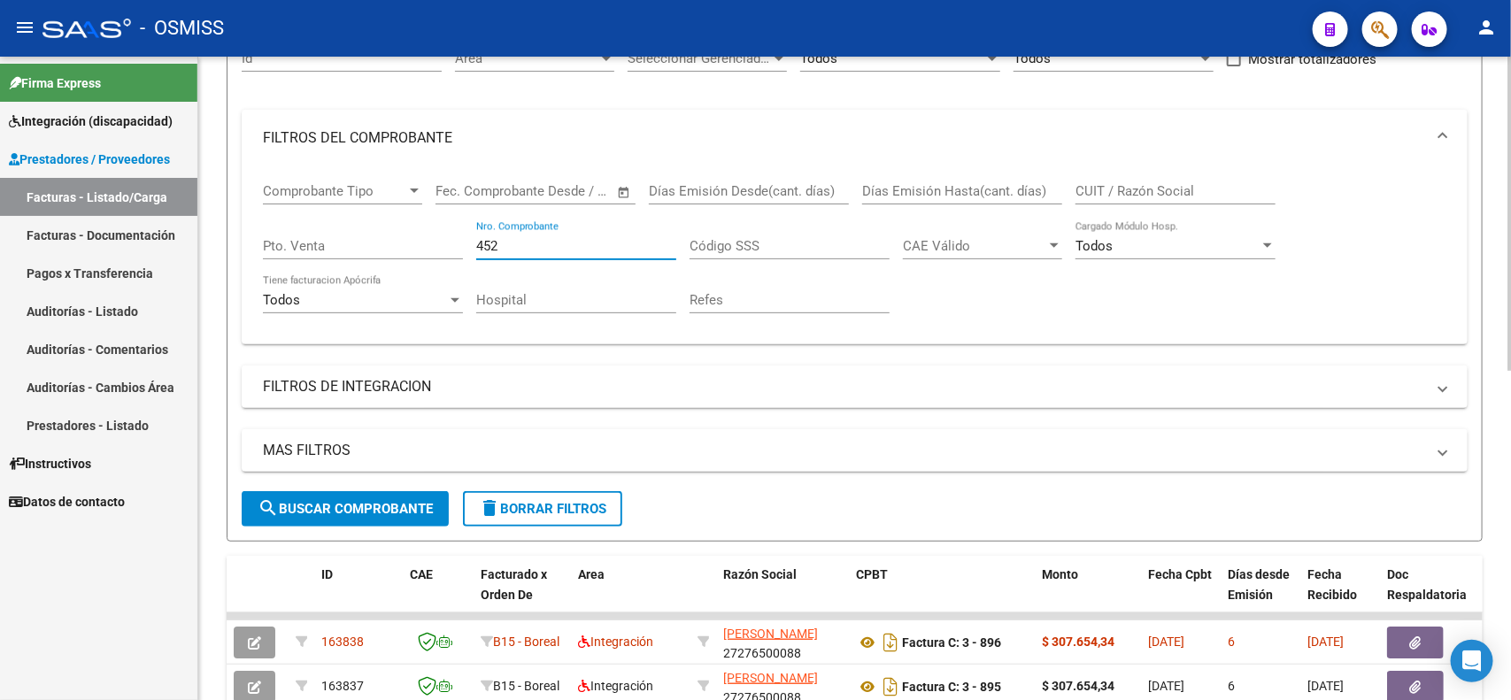
scroll to position [221, 0]
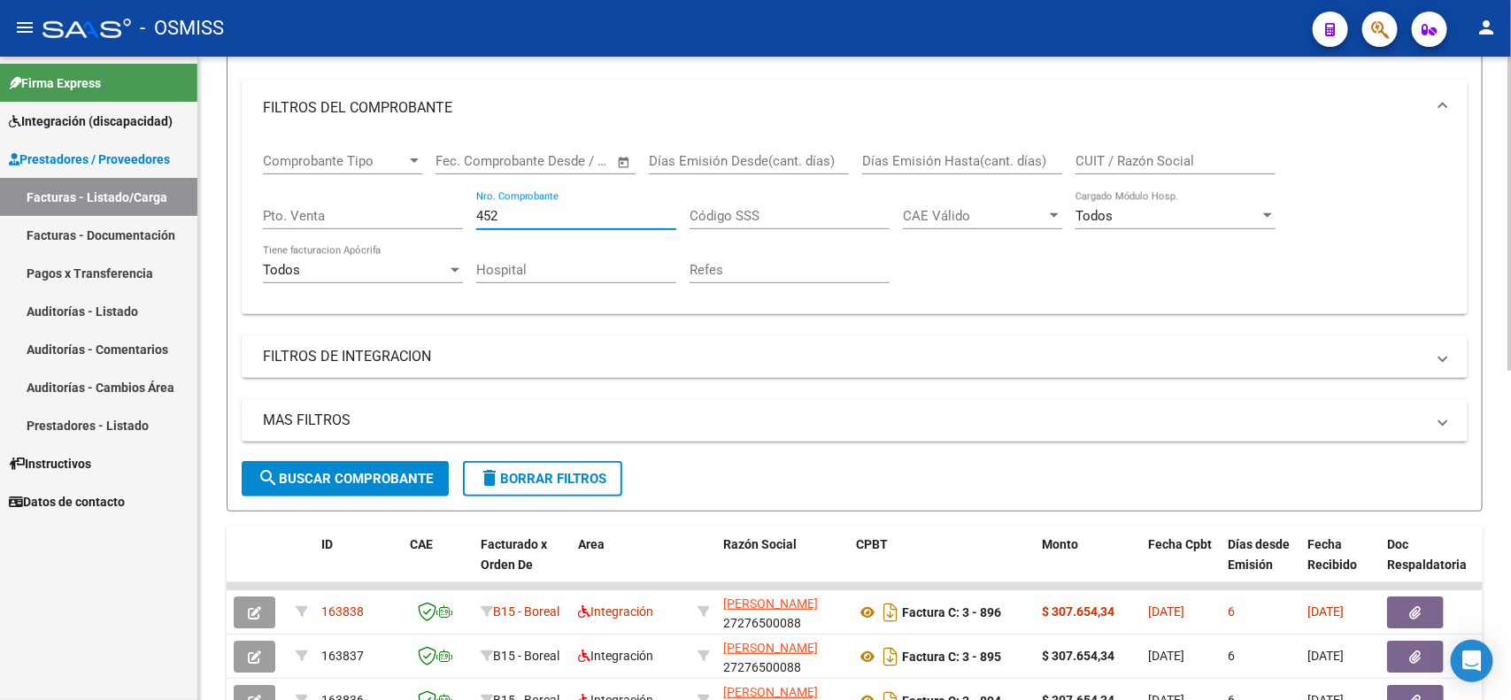
type input "452"
click at [358, 471] on span "search Buscar Comprobante" at bounding box center [345, 479] width 175 height 16
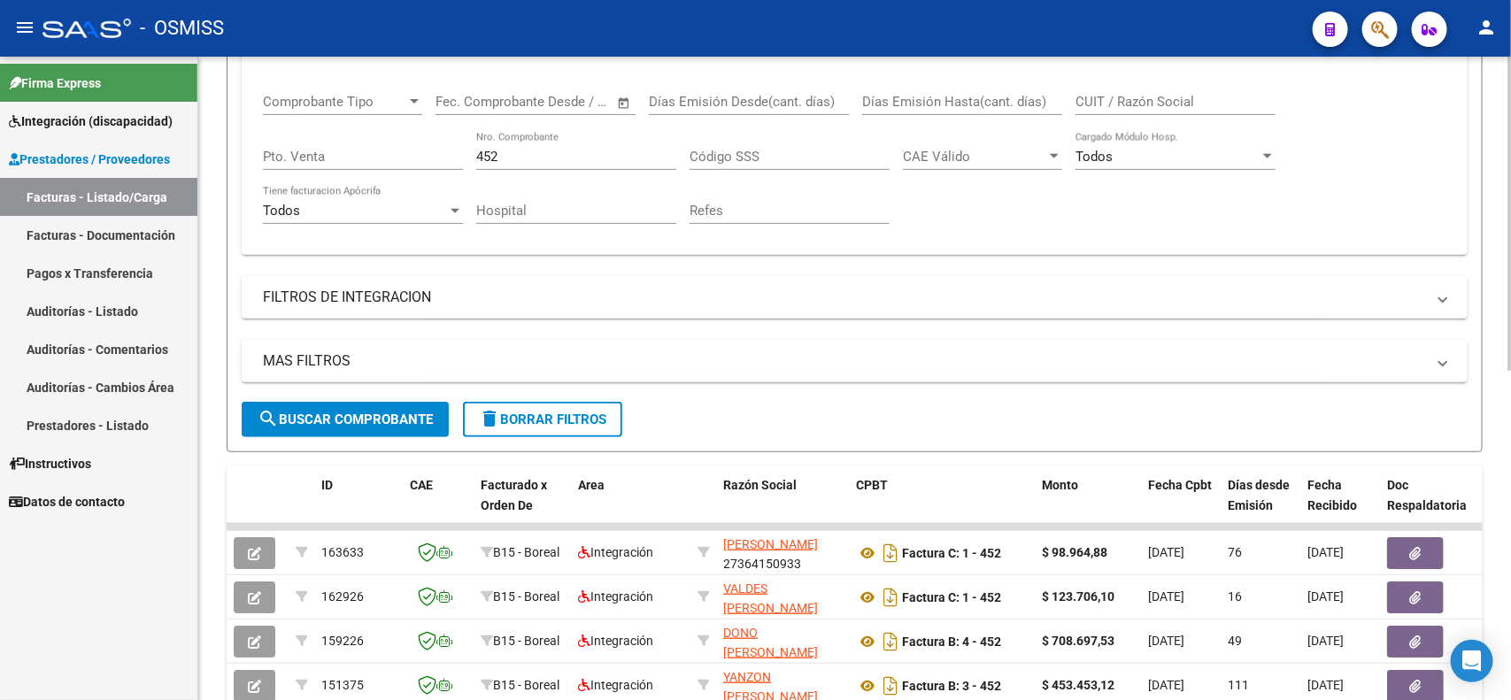
scroll to position [332, 0]
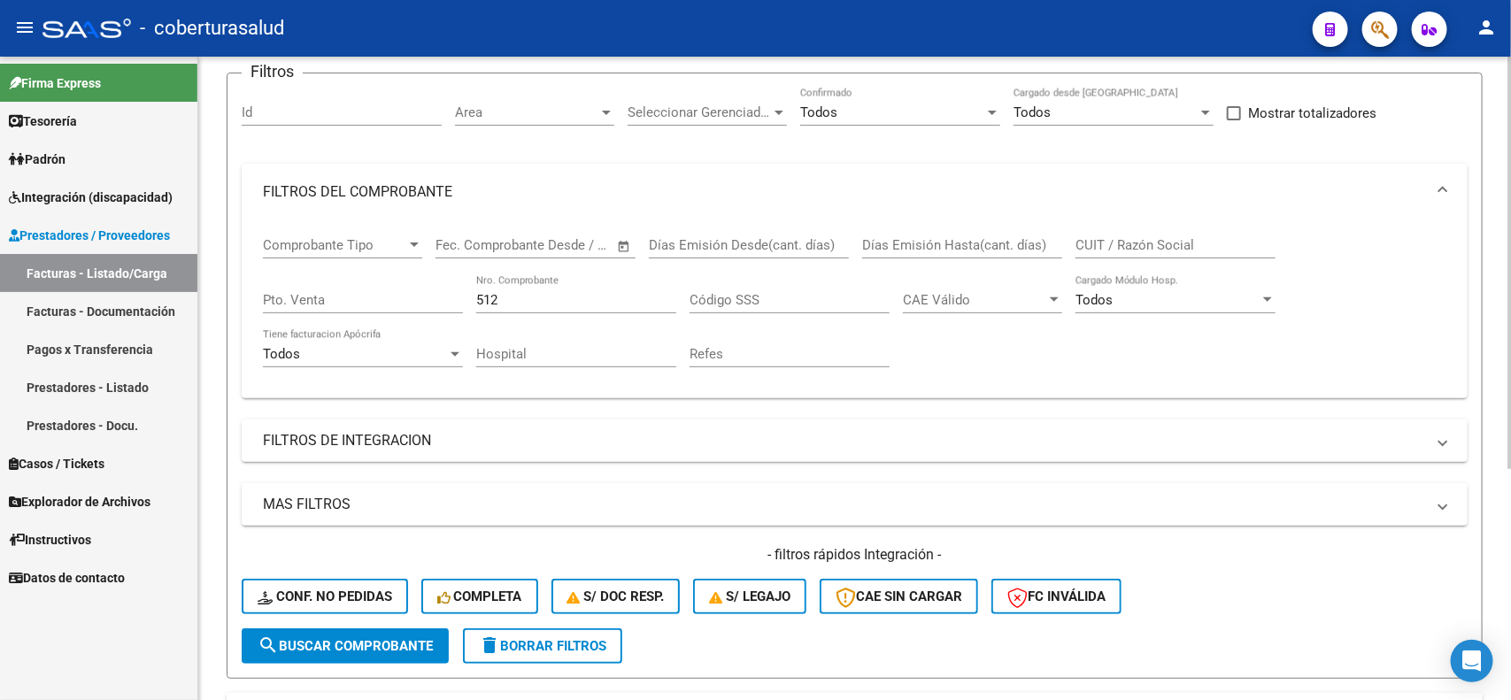
scroll to position [248, 0]
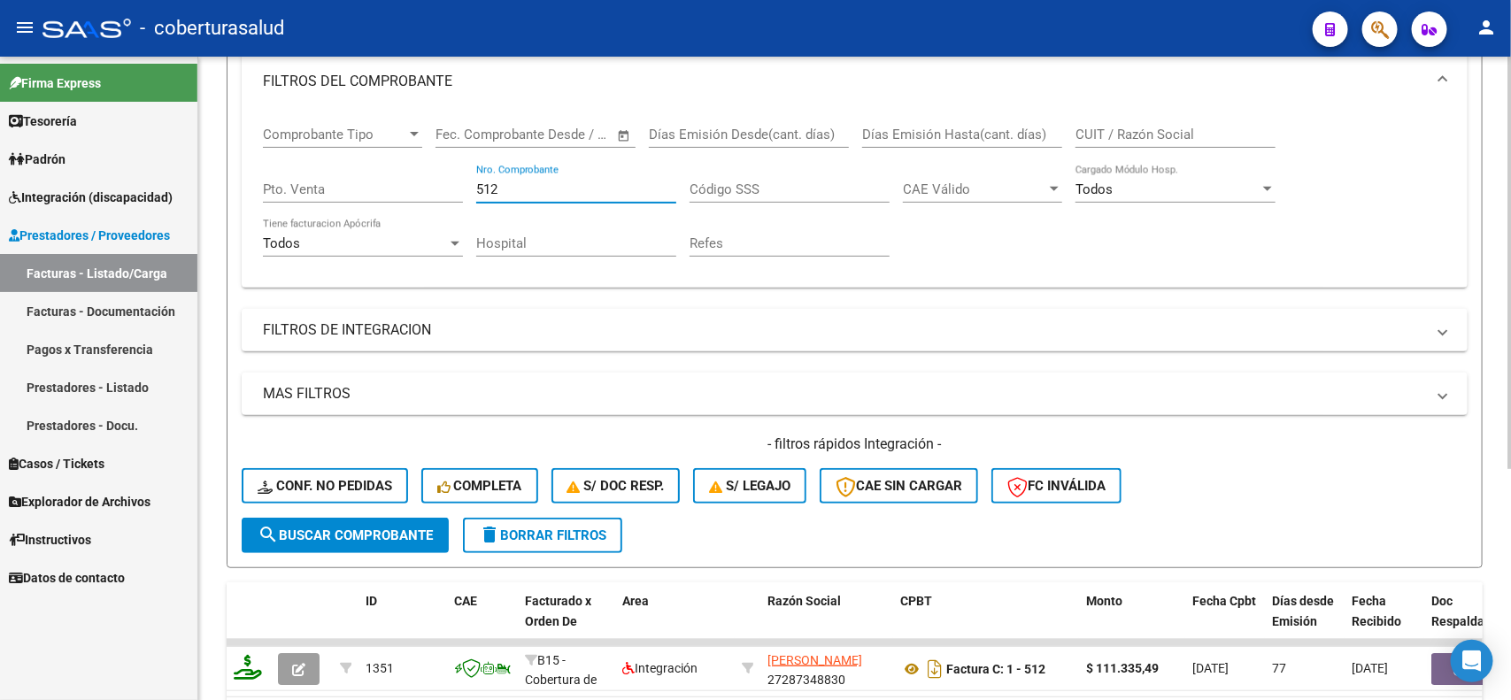
drag, startPoint x: 503, startPoint y: 193, endPoint x: 445, endPoint y: 193, distance: 57.5
click at [445, 193] on div "Comprobante Tipo Comprobante Tipo Start date – End date Fec. Comprobante Desde …" at bounding box center [854, 192] width 1183 height 164
click at [348, 534] on span "search Buscar Comprobante" at bounding box center [345, 535] width 175 height 16
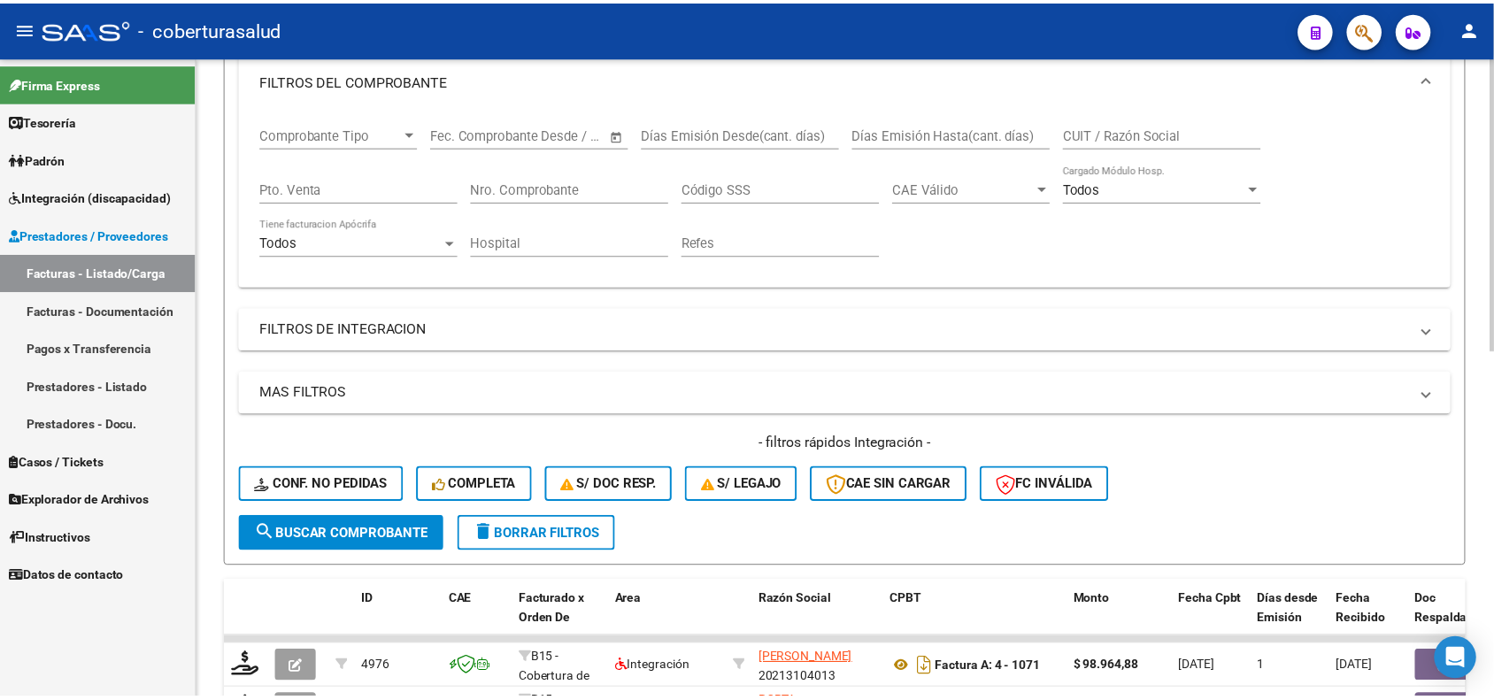
scroll to position [0, 0]
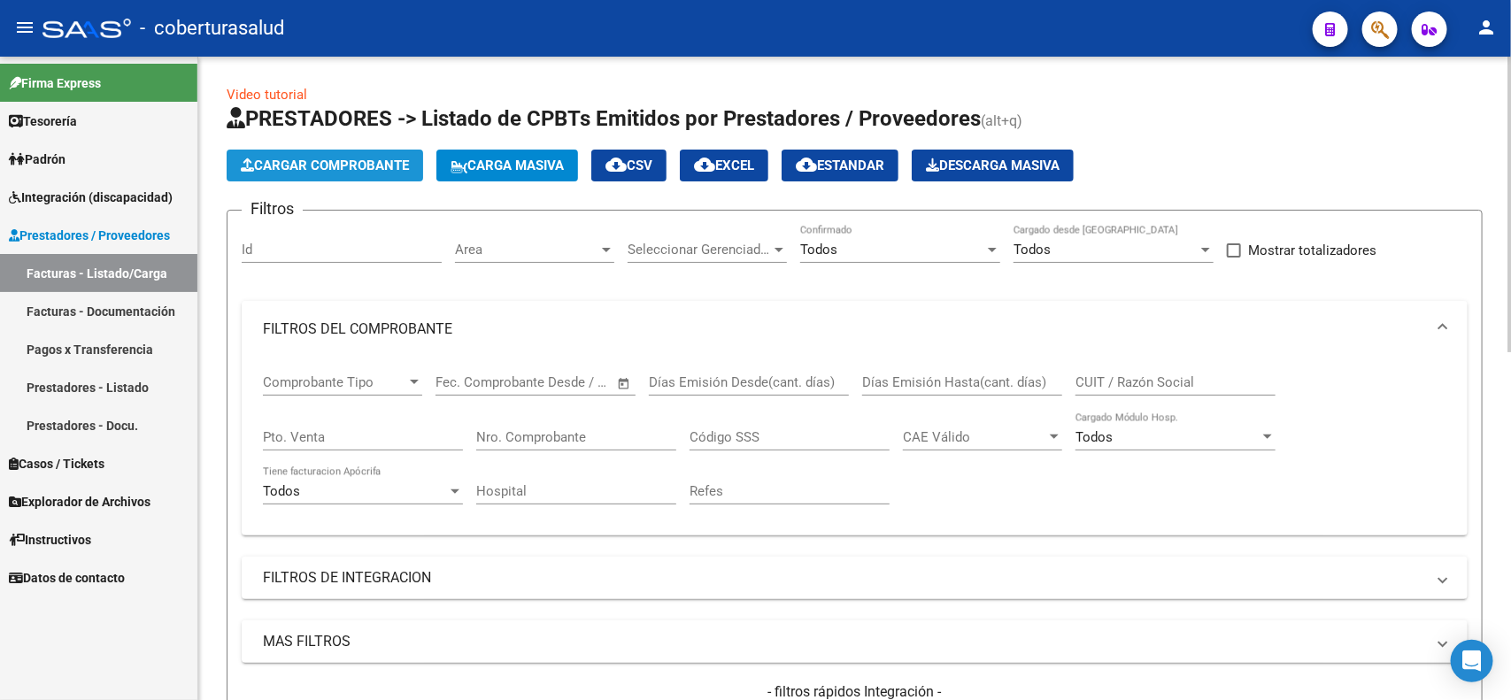
click at [312, 166] on span "Cargar Comprobante" at bounding box center [325, 166] width 168 height 16
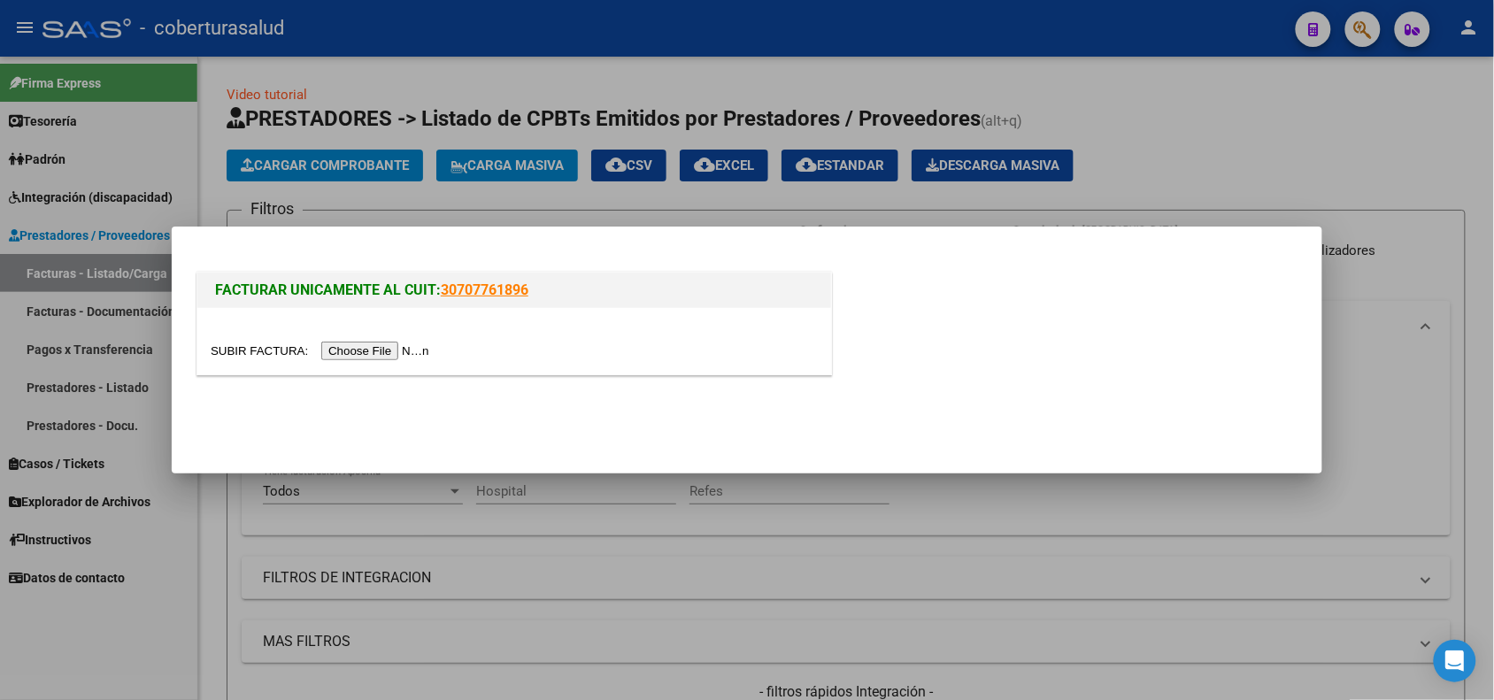
click at [400, 350] on input "file" at bounding box center [323, 351] width 224 height 19
click at [837, 576] on div at bounding box center [747, 350] width 1494 height 700
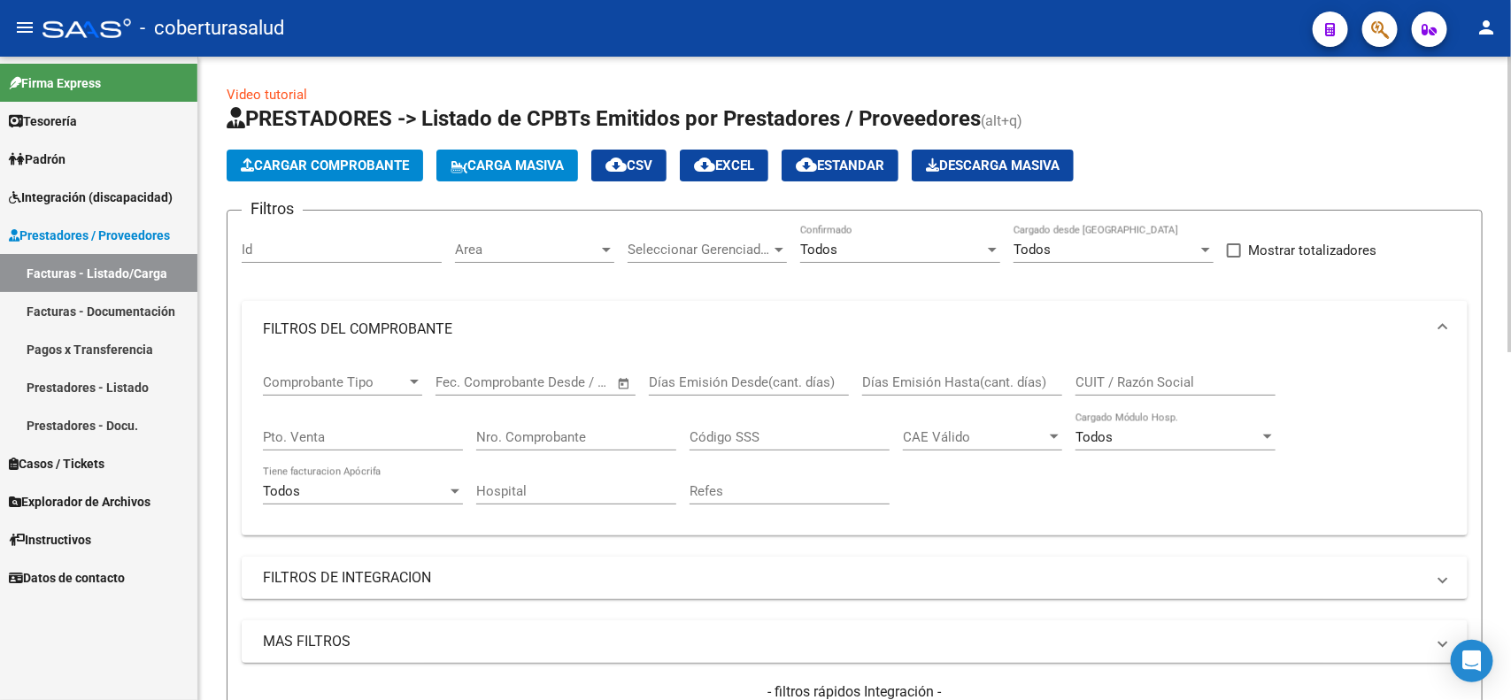
click at [281, 165] on span "Cargar Comprobante" at bounding box center [325, 166] width 168 height 16
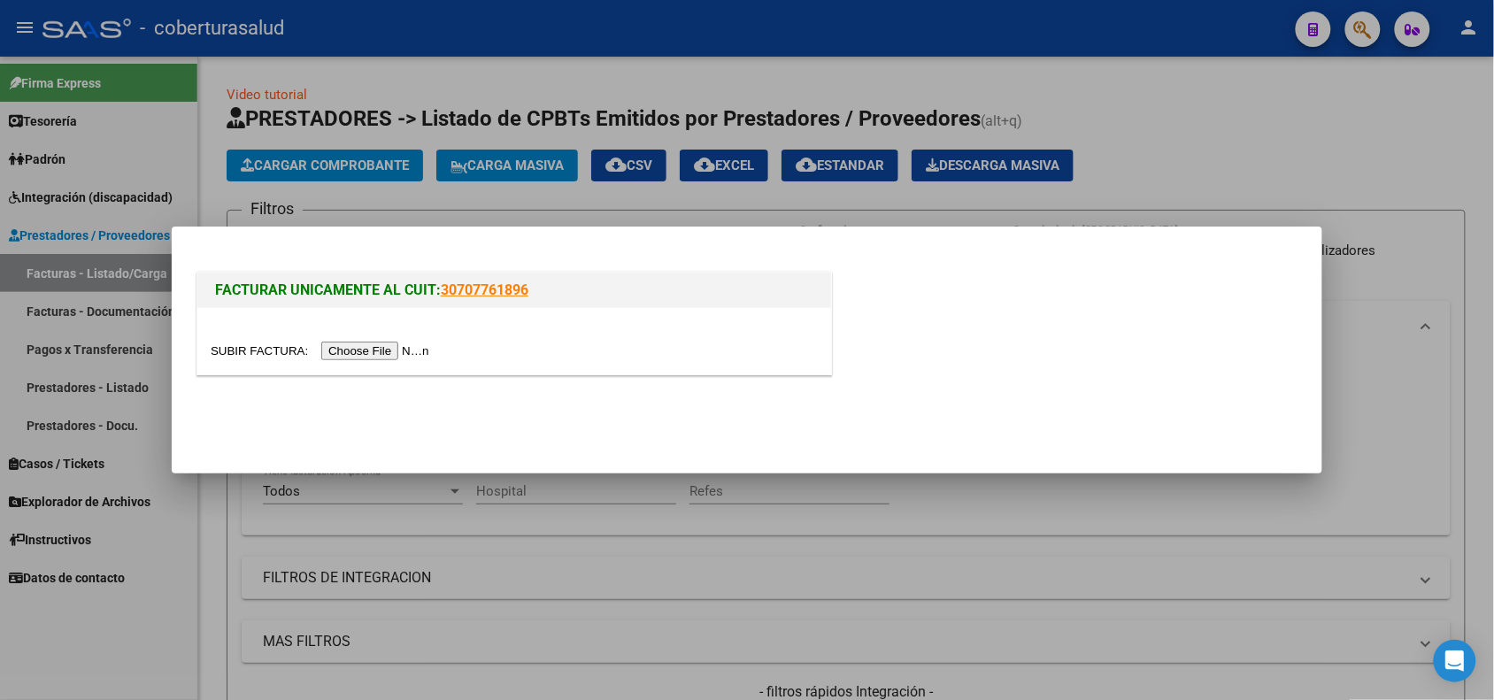
click at [381, 352] on input "file" at bounding box center [323, 351] width 224 height 19
click at [396, 354] on input "file" at bounding box center [323, 351] width 224 height 19
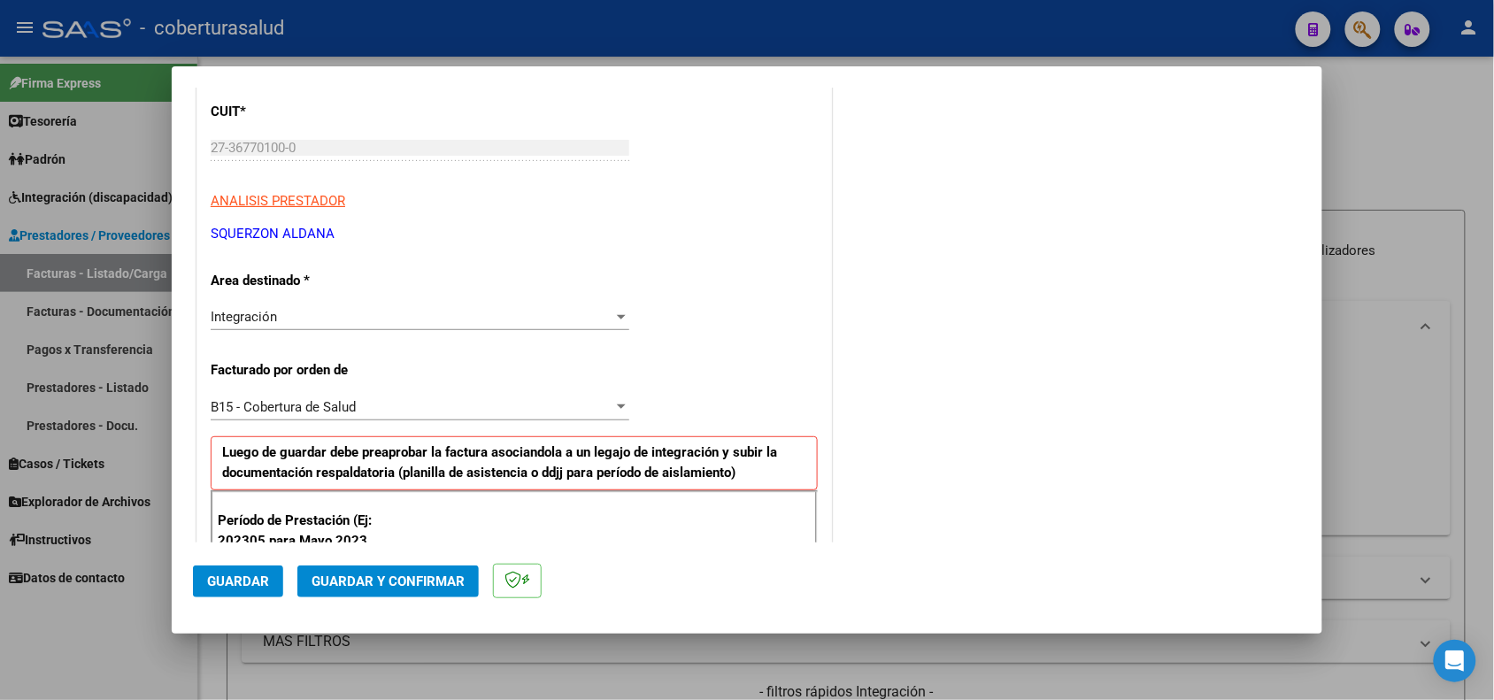
scroll to position [332, 0]
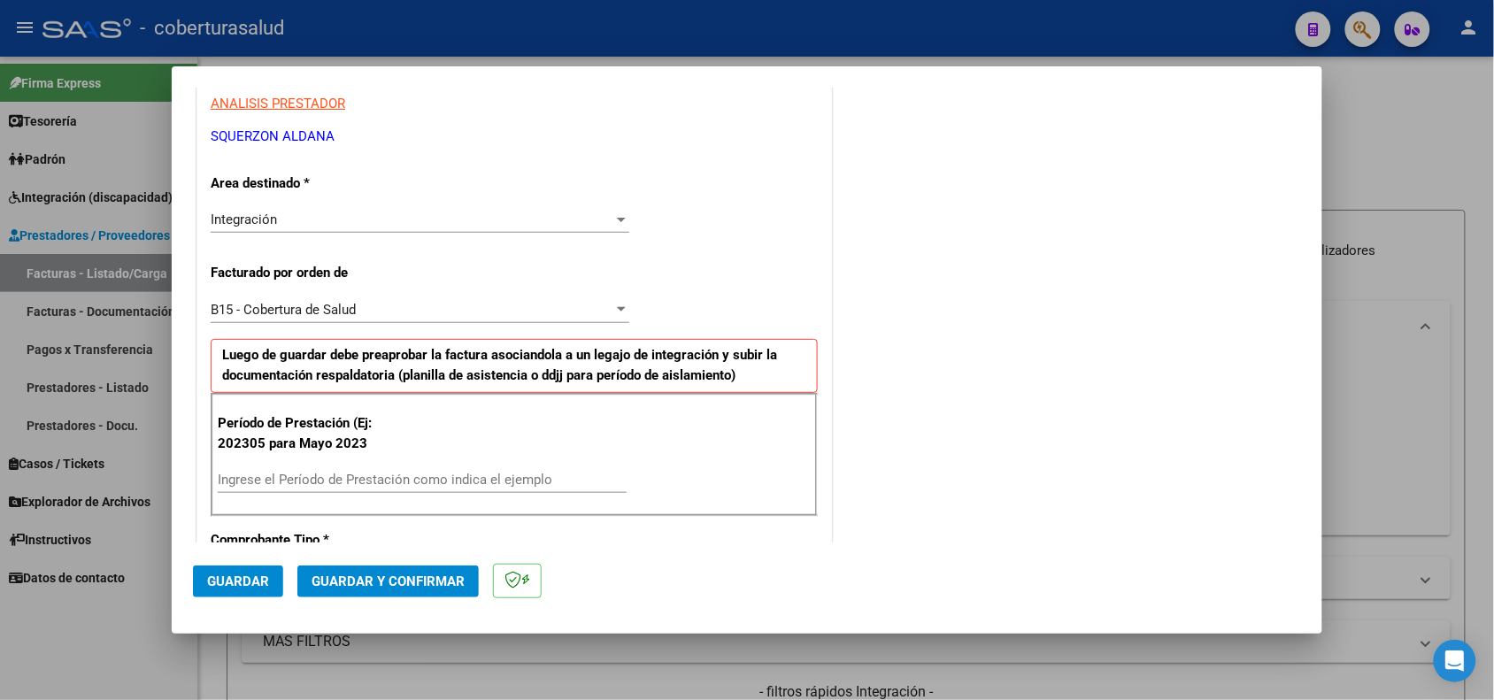
click at [341, 496] on div "Ingrese el Período de Prestación como indica el ejemplo" at bounding box center [422, 487] width 409 height 43
click at [345, 480] on input "Ingrese el Período de Prestación como indica el ejemplo" at bounding box center [422, 480] width 409 height 16
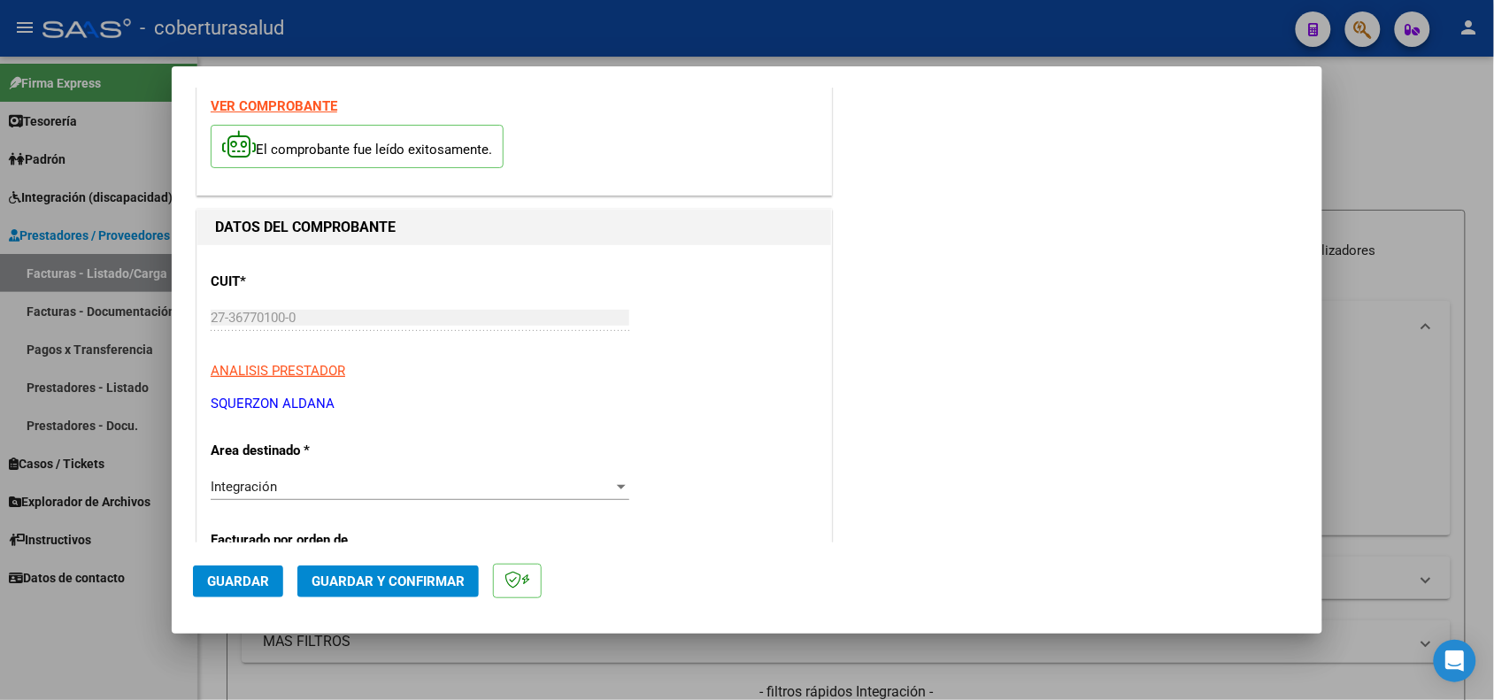
scroll to position [0, 0]
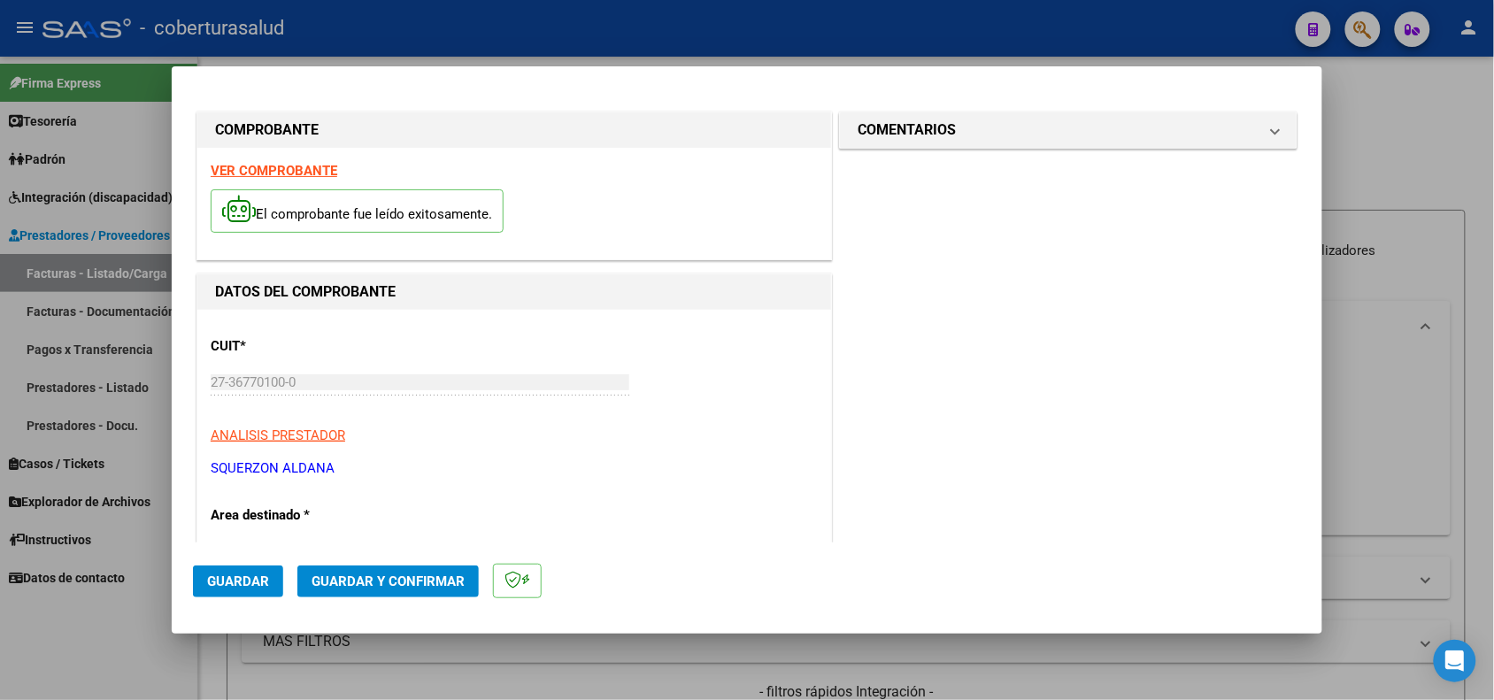
type input "202505"
click at [246, 181] on div "El comprobante fue leído exitosamente." at bounding box center [514, 213] width 607 height 65
click at [244, 170] on strong "VER COMPROBANTE" at bounding box center [274, 171] width 127 height 16
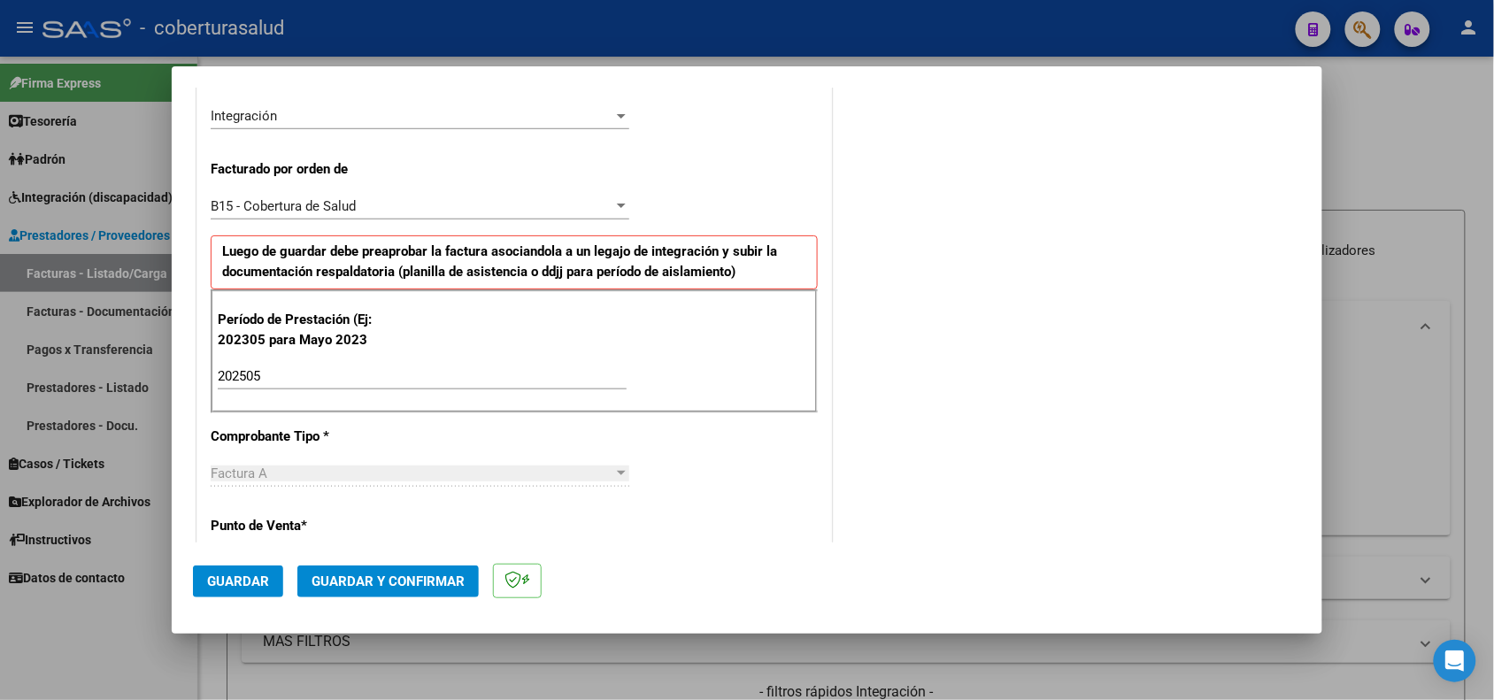
scroll to position [442, 0]
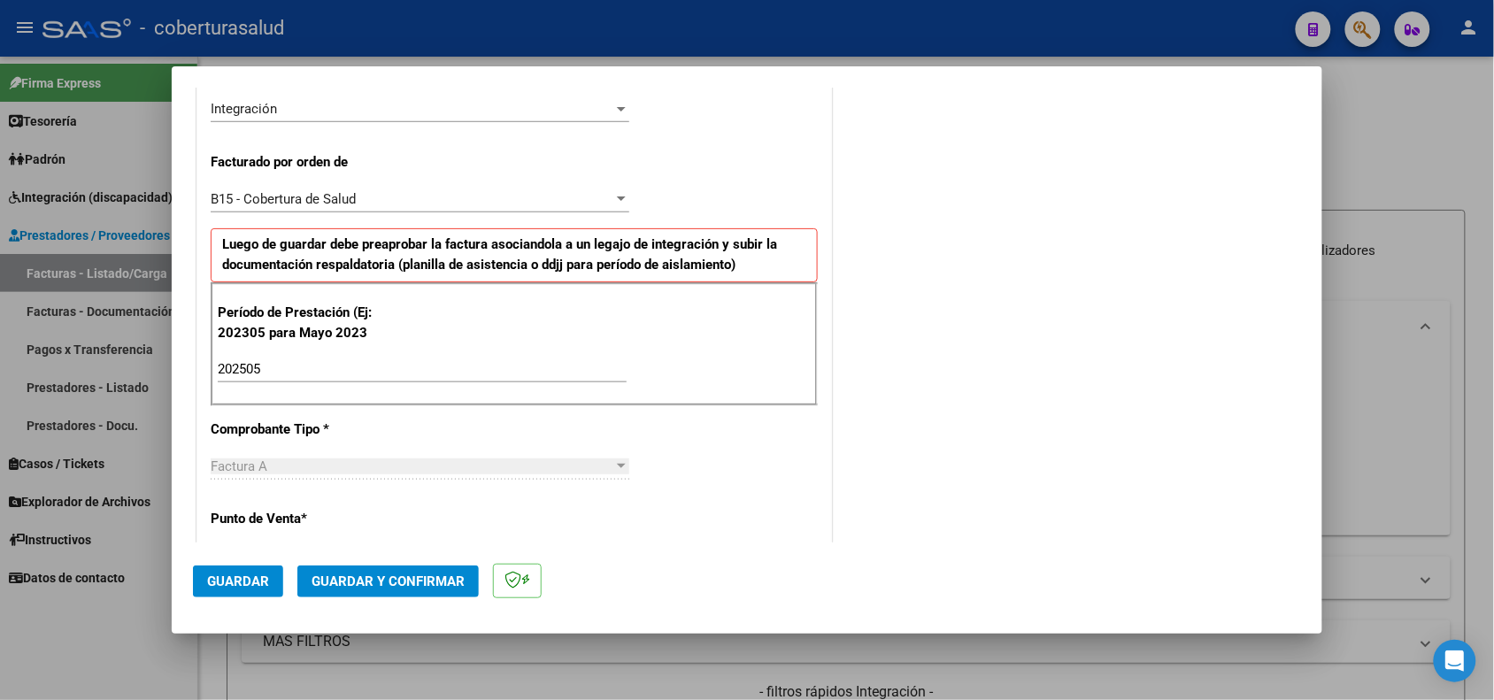
click at [246, 581] on span "Guardar" at bounding box center [238, 581] width 62 height 16
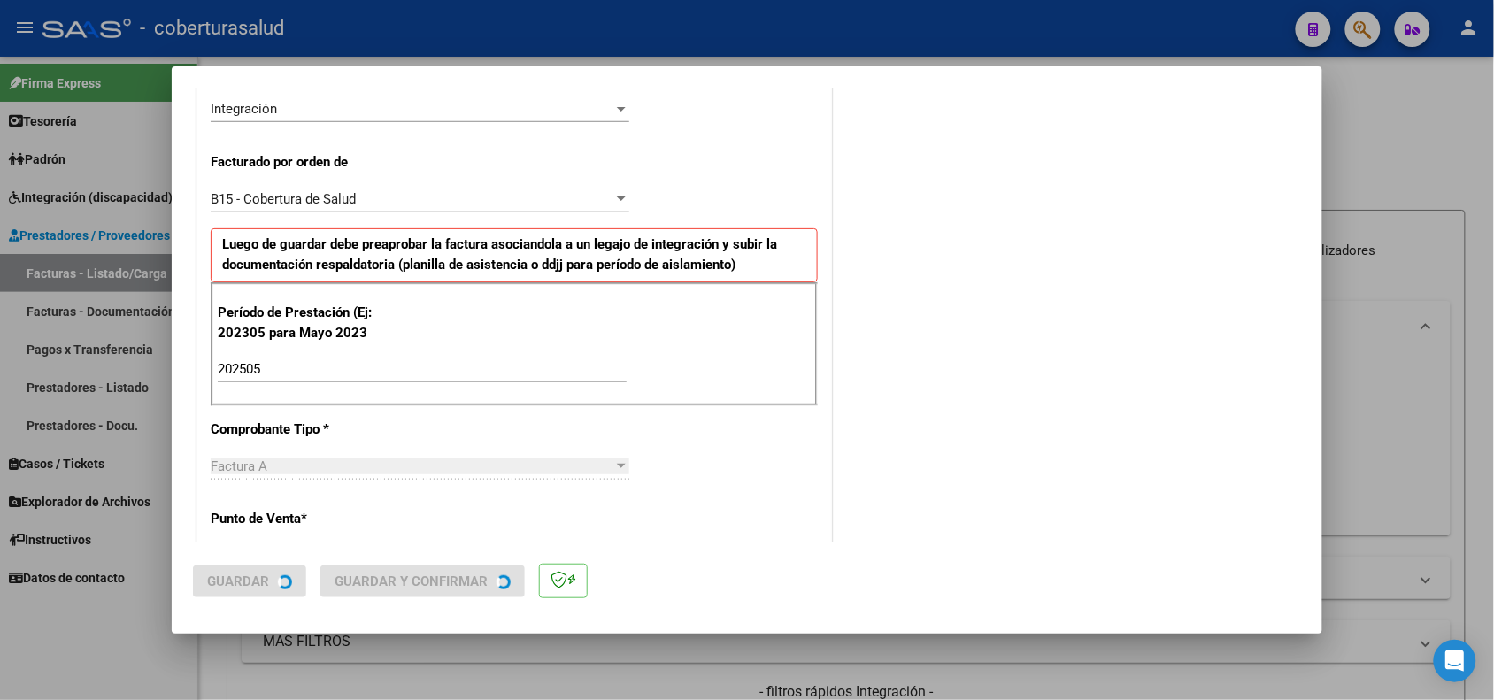
scroll to position [0, 0]
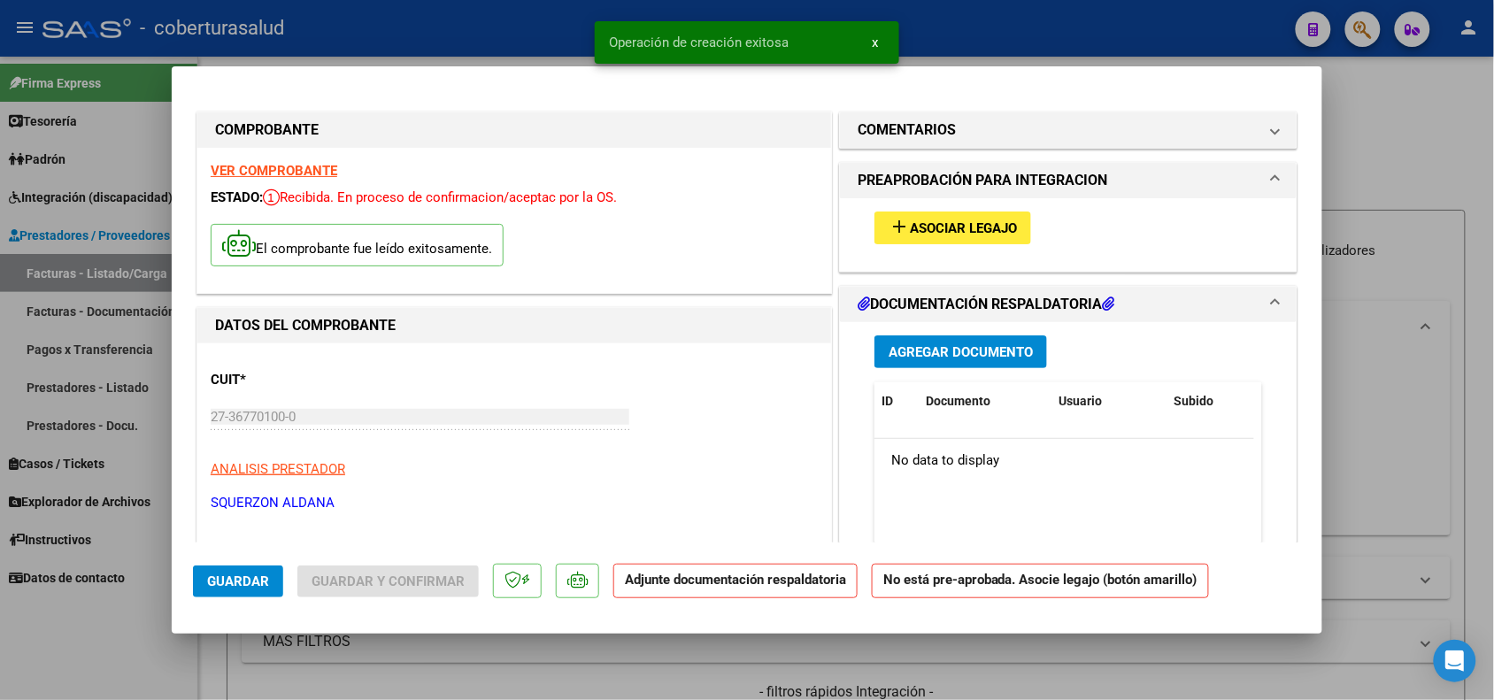
click at [942, 227] on span "Asociar Legajo" at bounding box center [963, 228] width 107 height 16
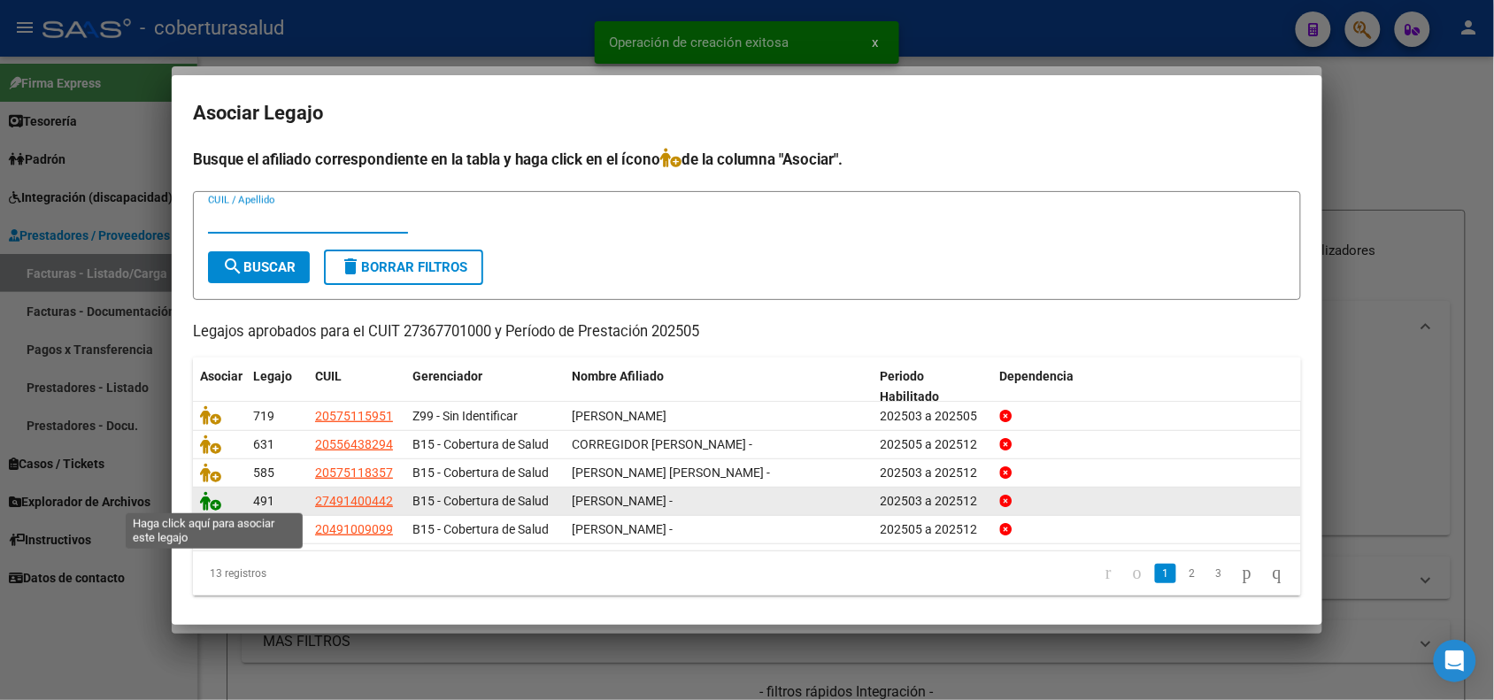
click at [210, 501] on icon at bounding box center [210, 500] width 21 height 19
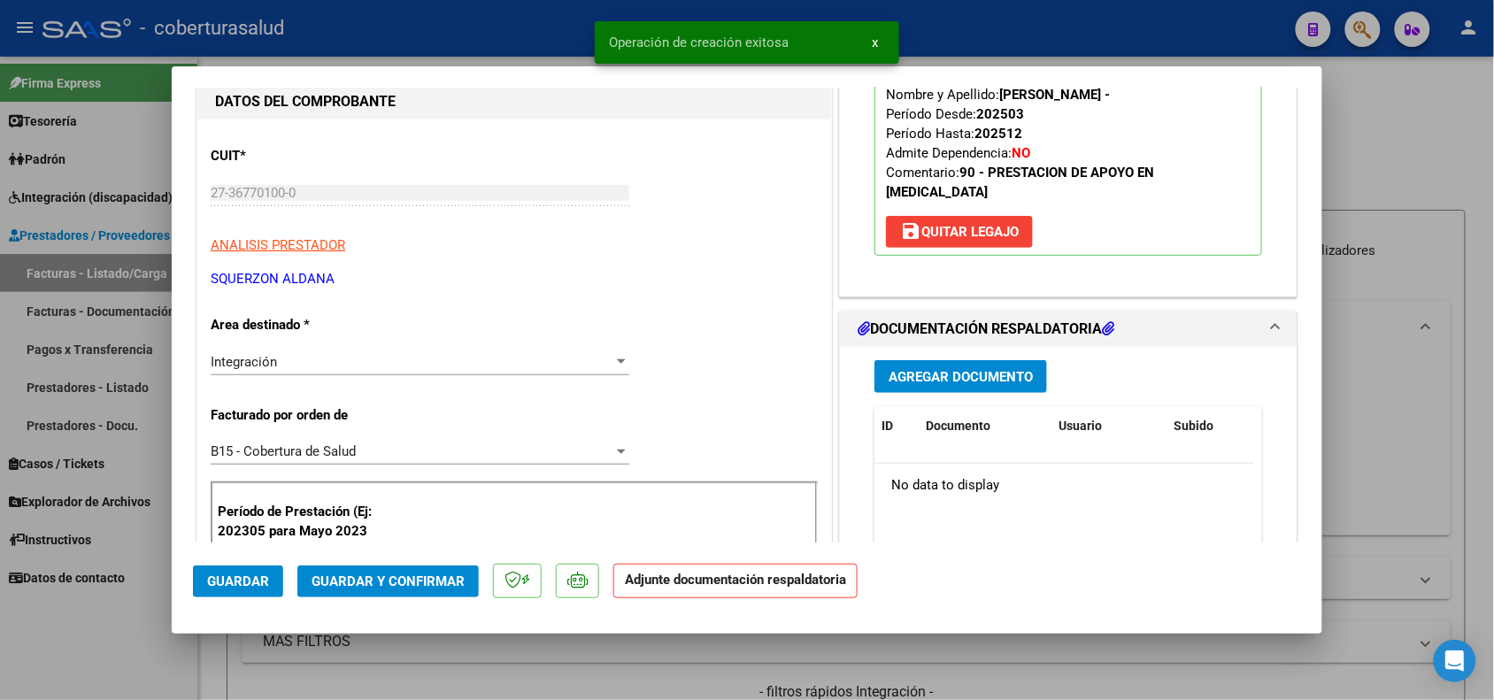
scroll to position [442, 0]
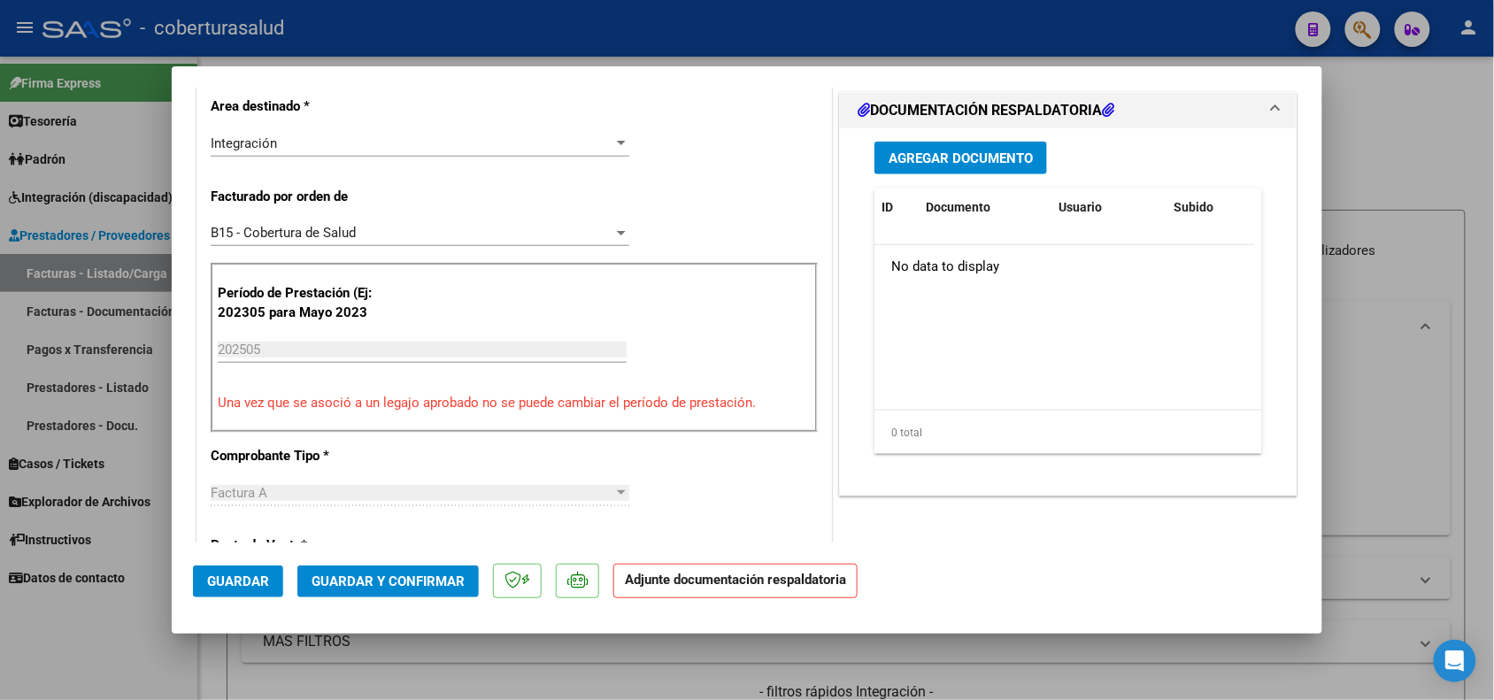
click at [952, 152] on span "Agregar Documento" at bounding box center [960, 158] width 144 height 16
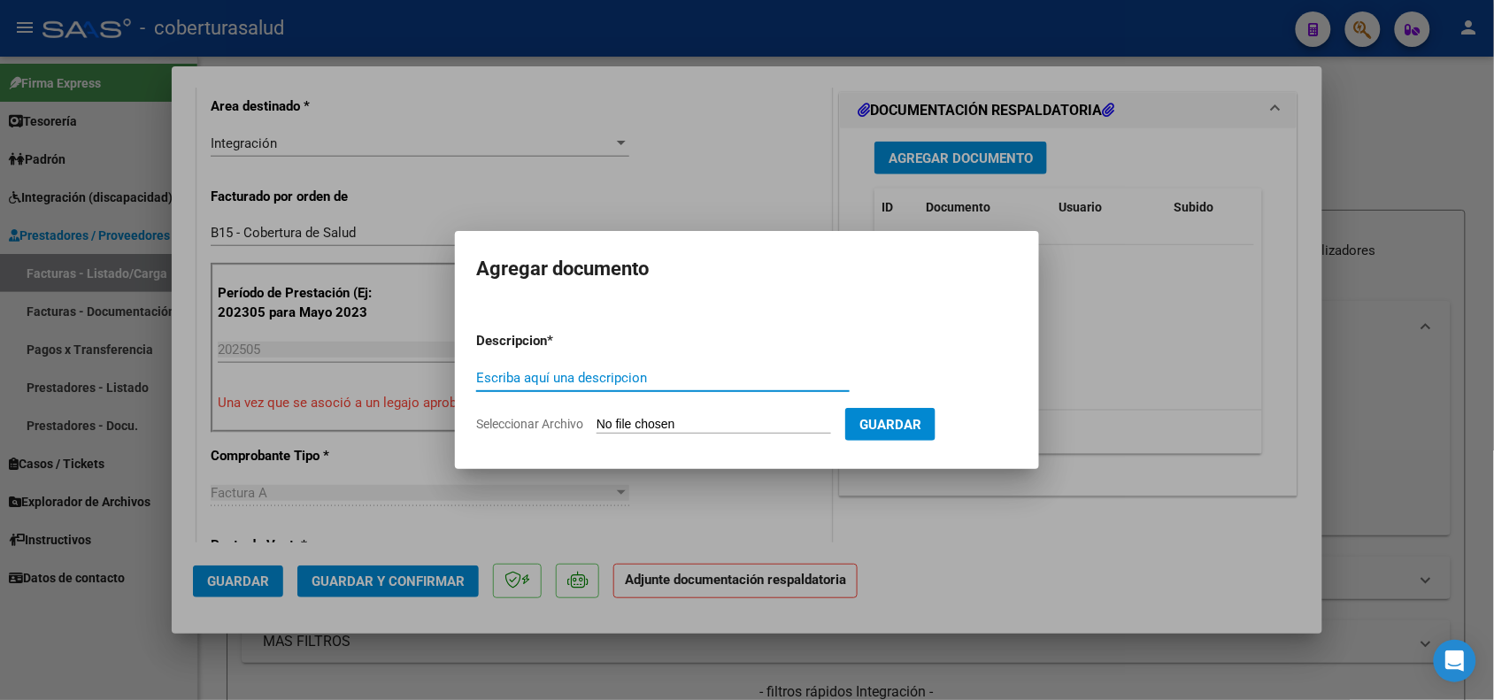
click at [538, 374] on input "Escriba aquí una descripcion" at bounding box center [662, 378] width 373 height 16
type input "p"
type input "PLANILLA DE ASISTENCIA"
click at [700, 420] on input "Seleccionar Archivo" at bounding box center [713, 425] width 235 height 17
type input "C:\fakepath\Pilar-Mayo (2).pdf"
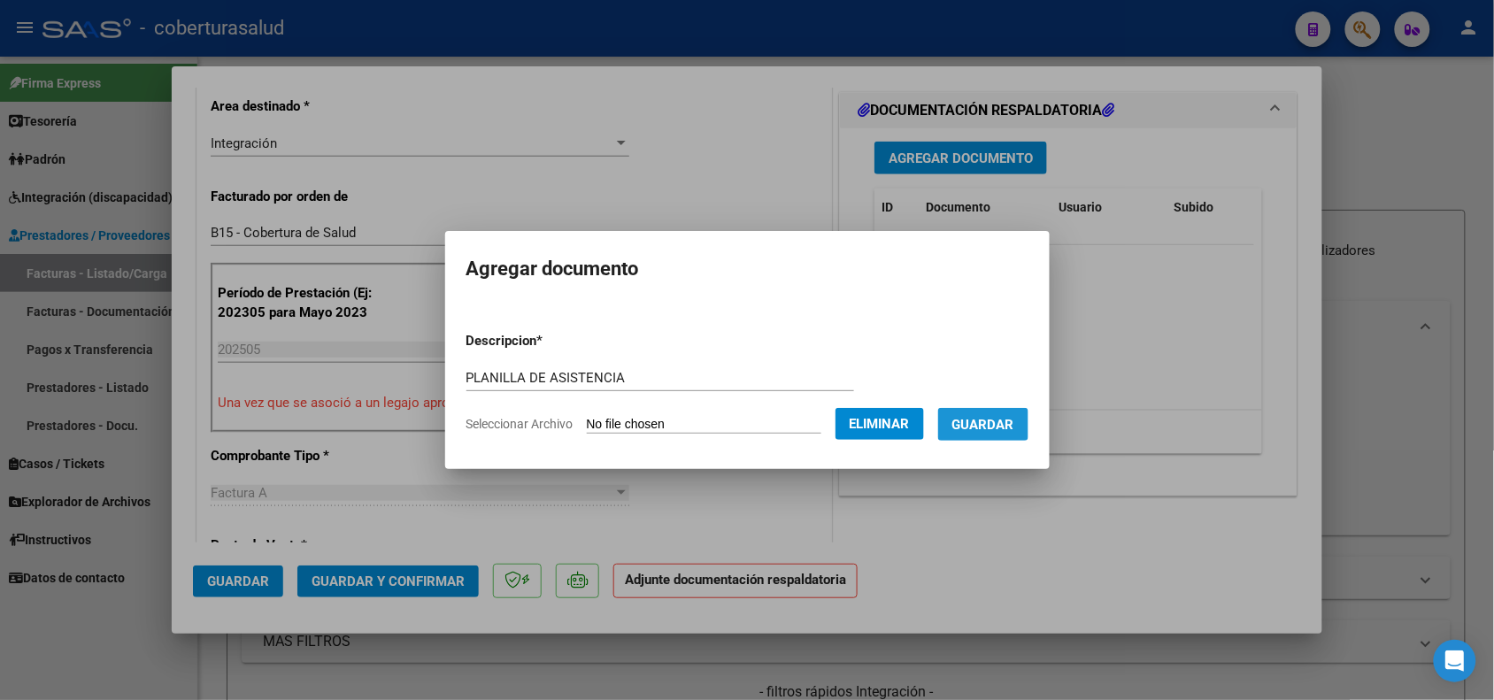
click at [1006, 421] on span "Guardar" at bounding box center [983, 425] width 62 height 16
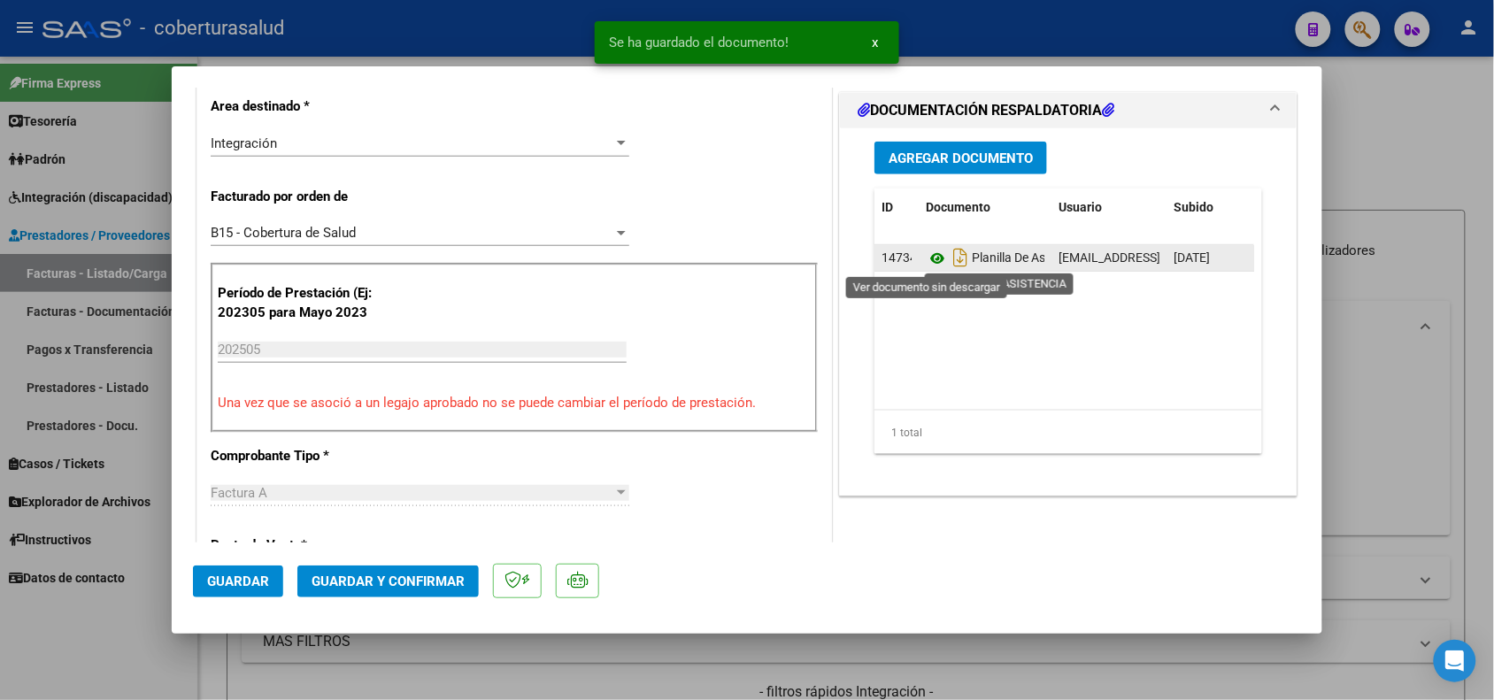
click at [926, 258] on icon at bounding box center [937, 258] width 23 height 21
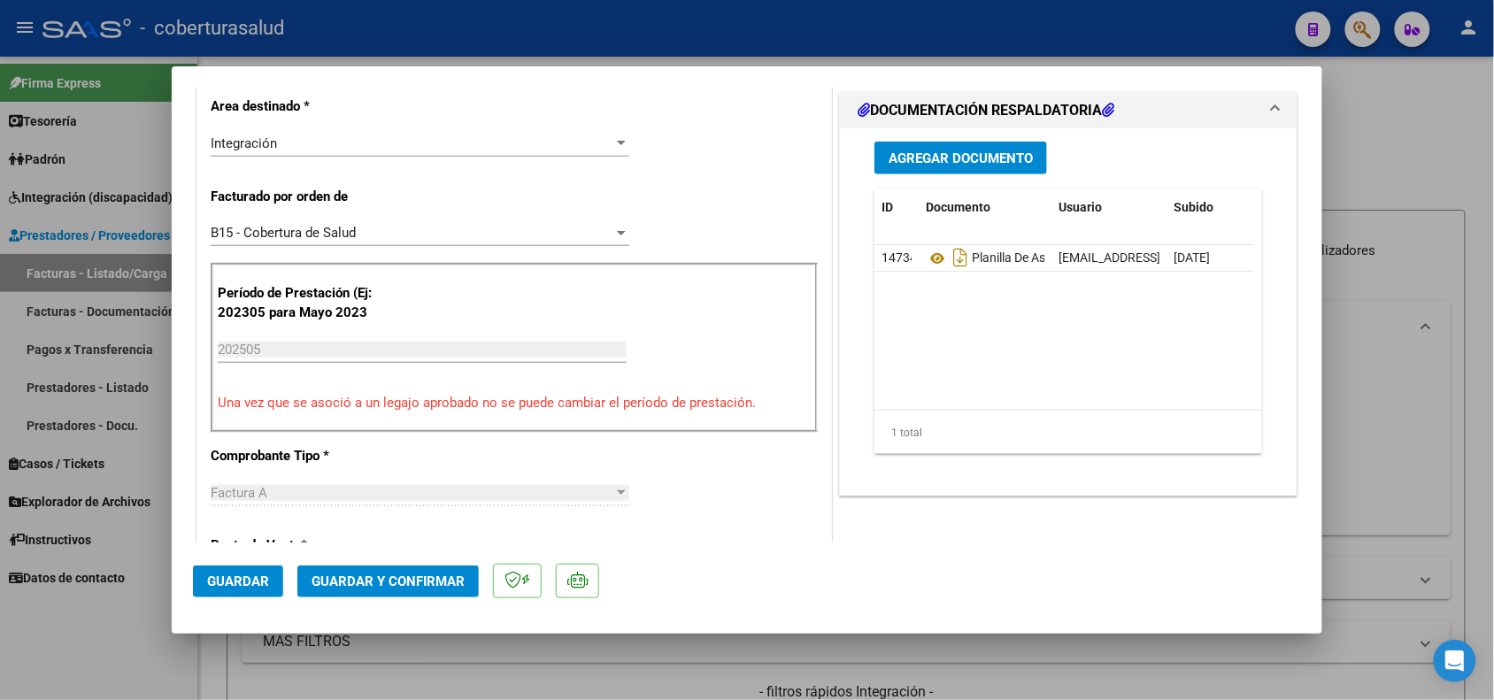
click at [231, 578] on span "Guardar" at bounding box center [238, 581] width 62 height 16
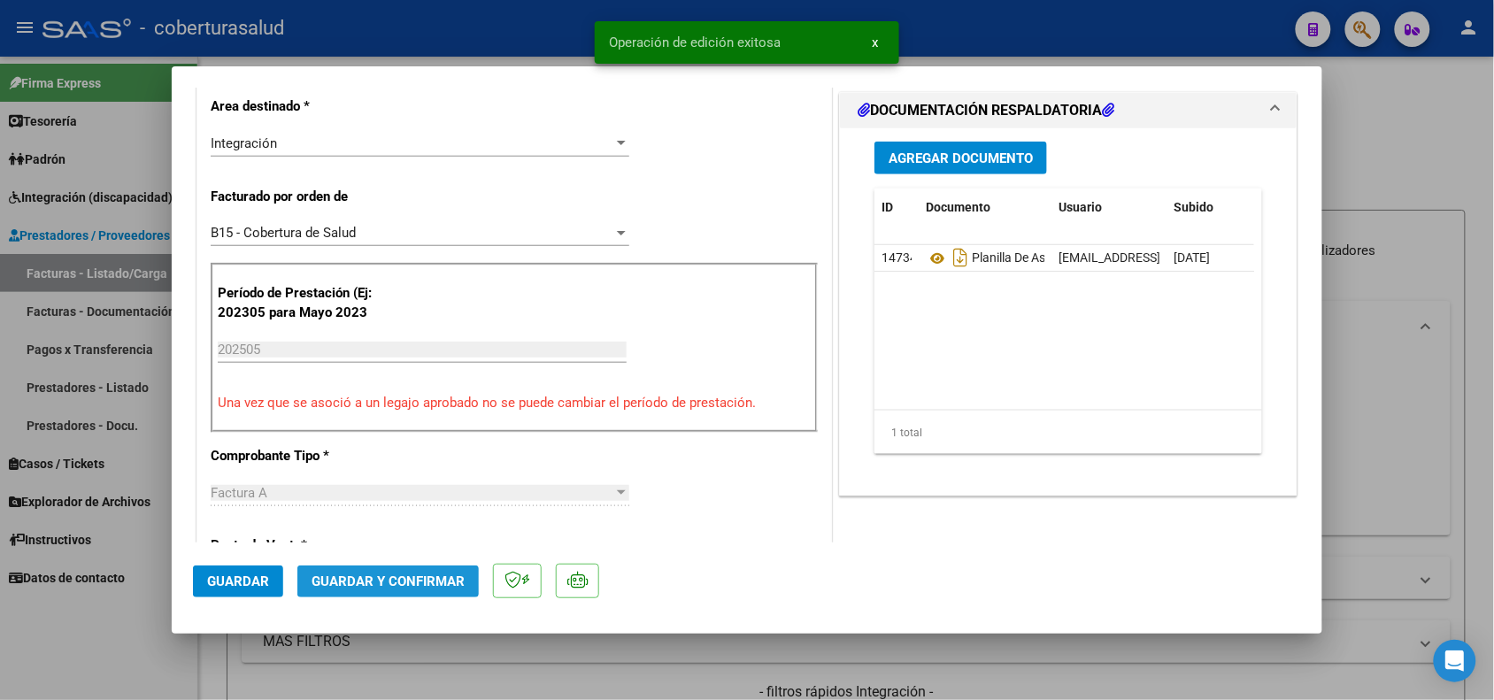
click at [329, 580] on span "Guardar y Confirmar" at bounding box center [388, 581] width 153 height 16
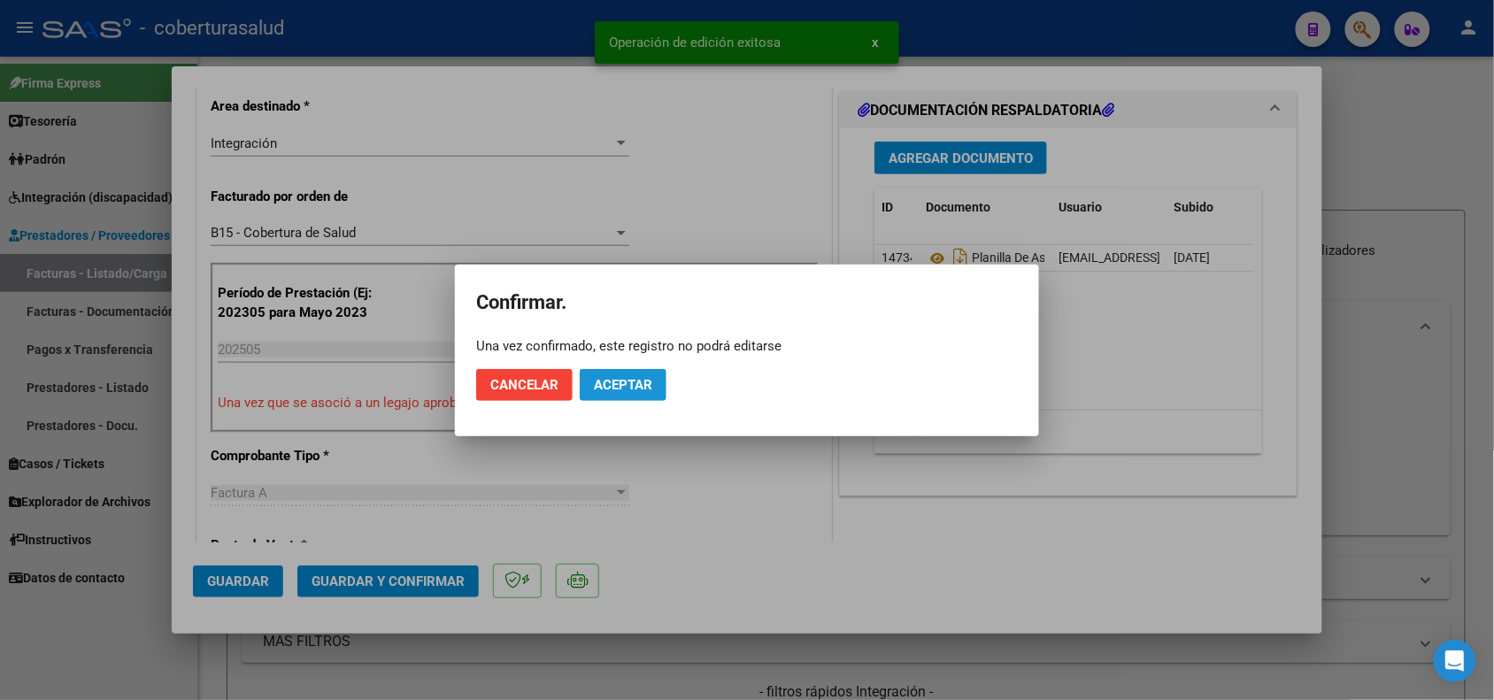
click at [600, 381] on span "Aceptar" at bounding box center [623, 385] width 58 height 16
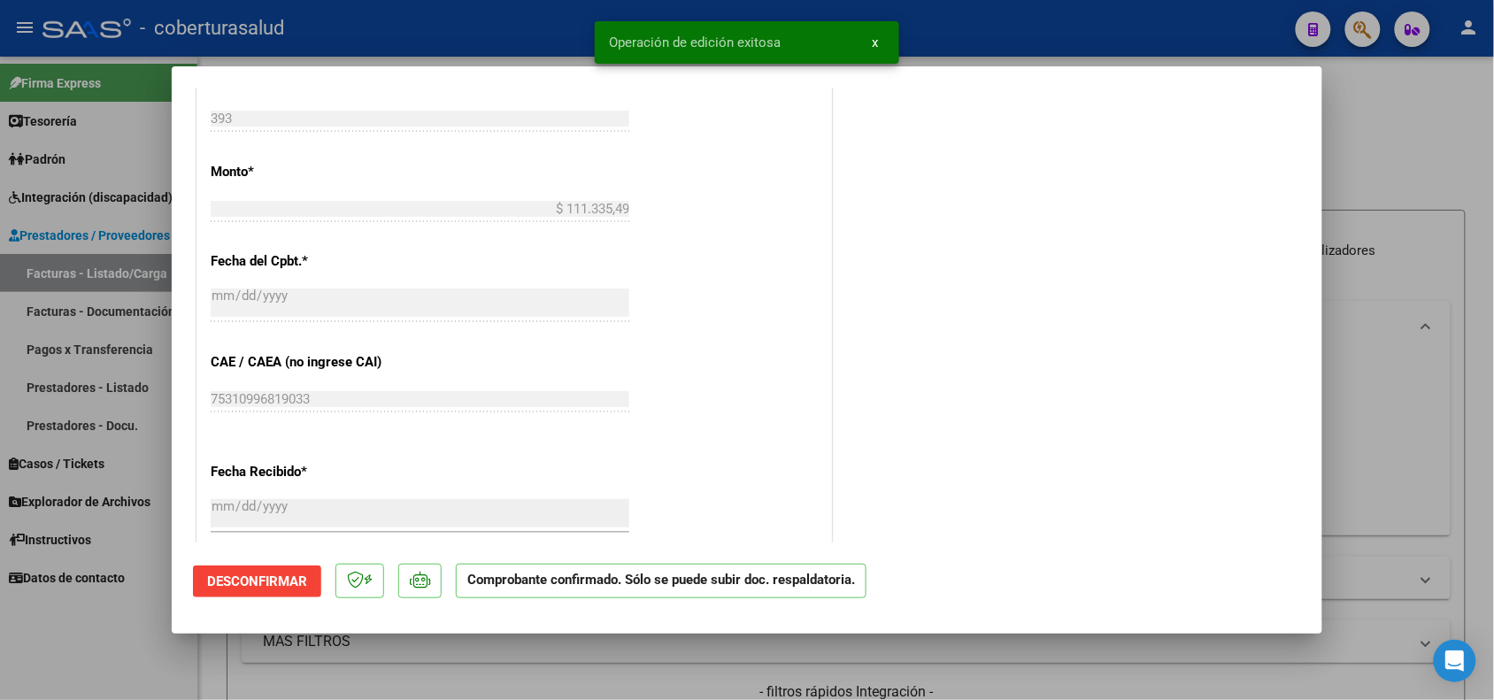
scroll to position [885, 0]
drag, startPoint x: 153, startPoint y: 649, endPoint x: 258, endPoint y: 643, distance: 105.4
click at [156, 649] on div at bounding box center [747, 350] width 1494 height 700
type input "$ 0,00"
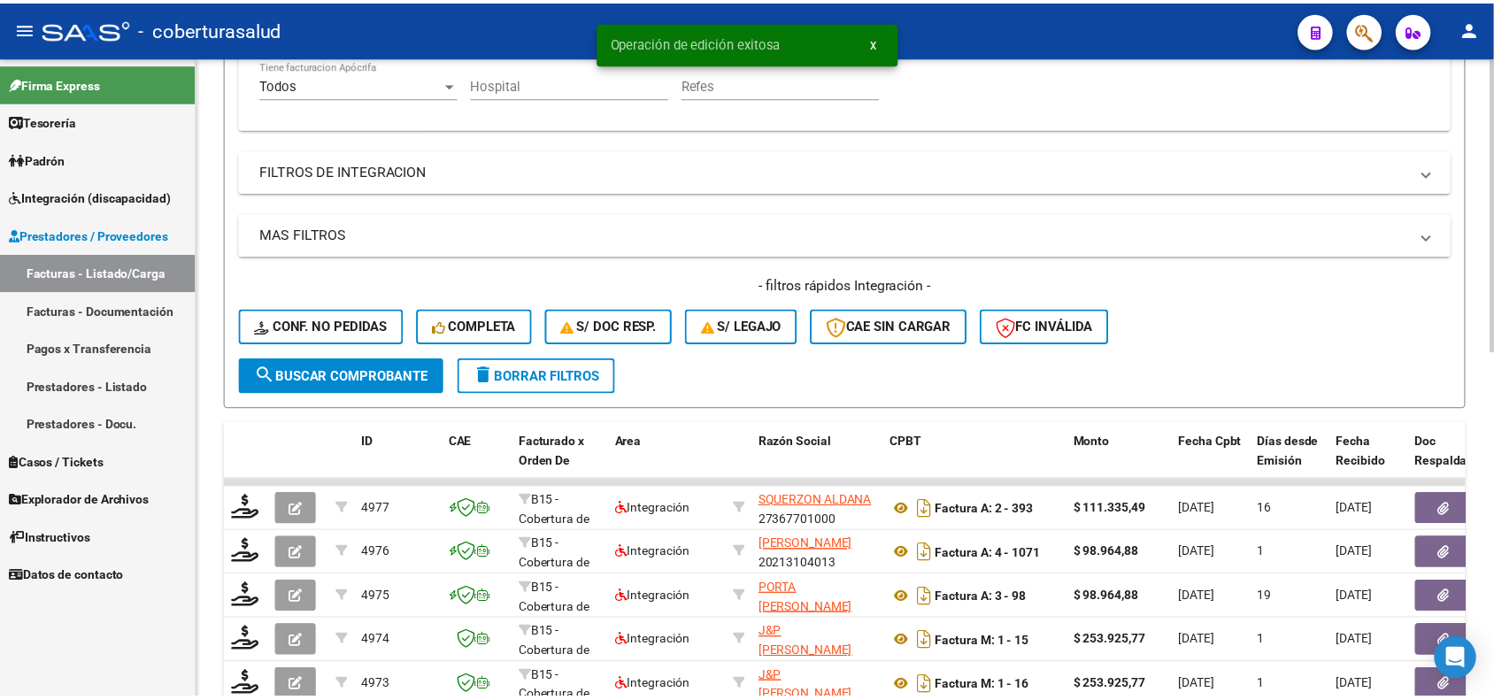
scroll to position [442, 0]
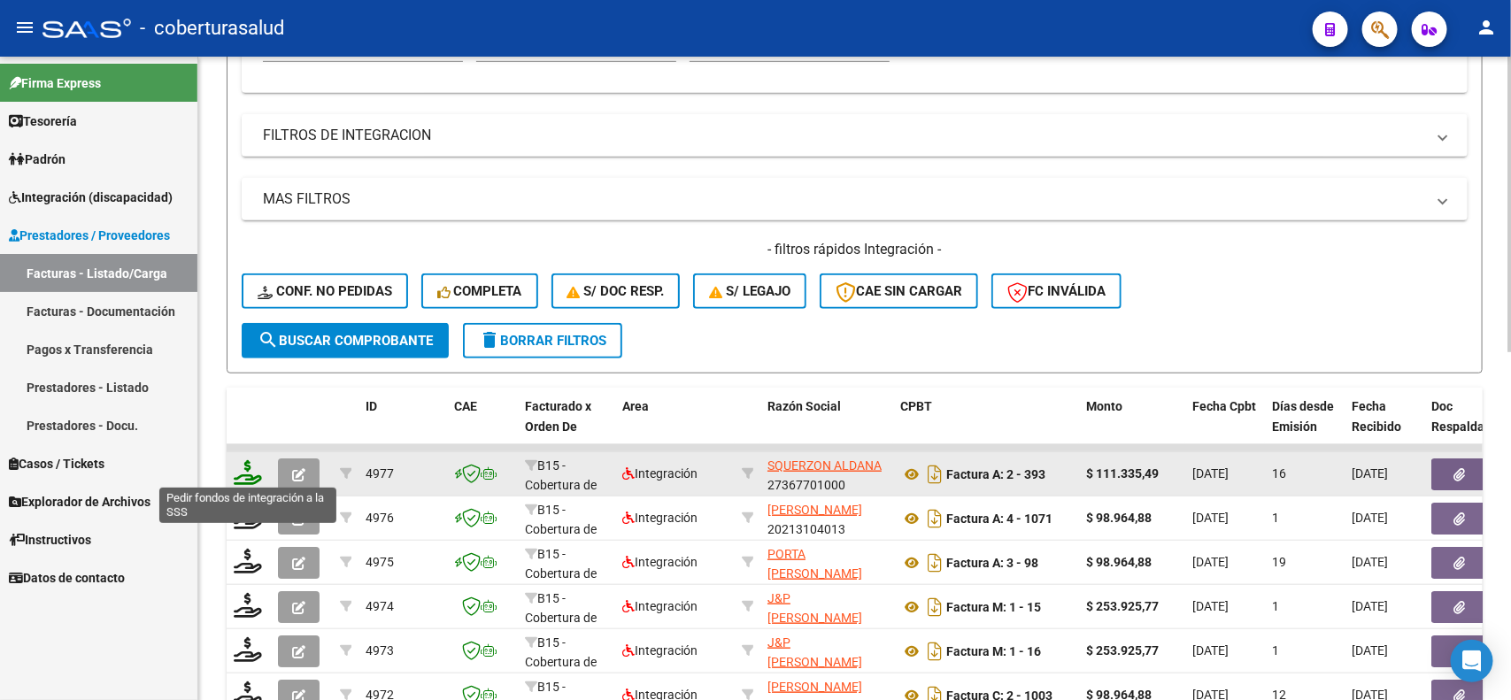
click at [244, 473] on icon at bounding box center [248, 472] width 28 height 25
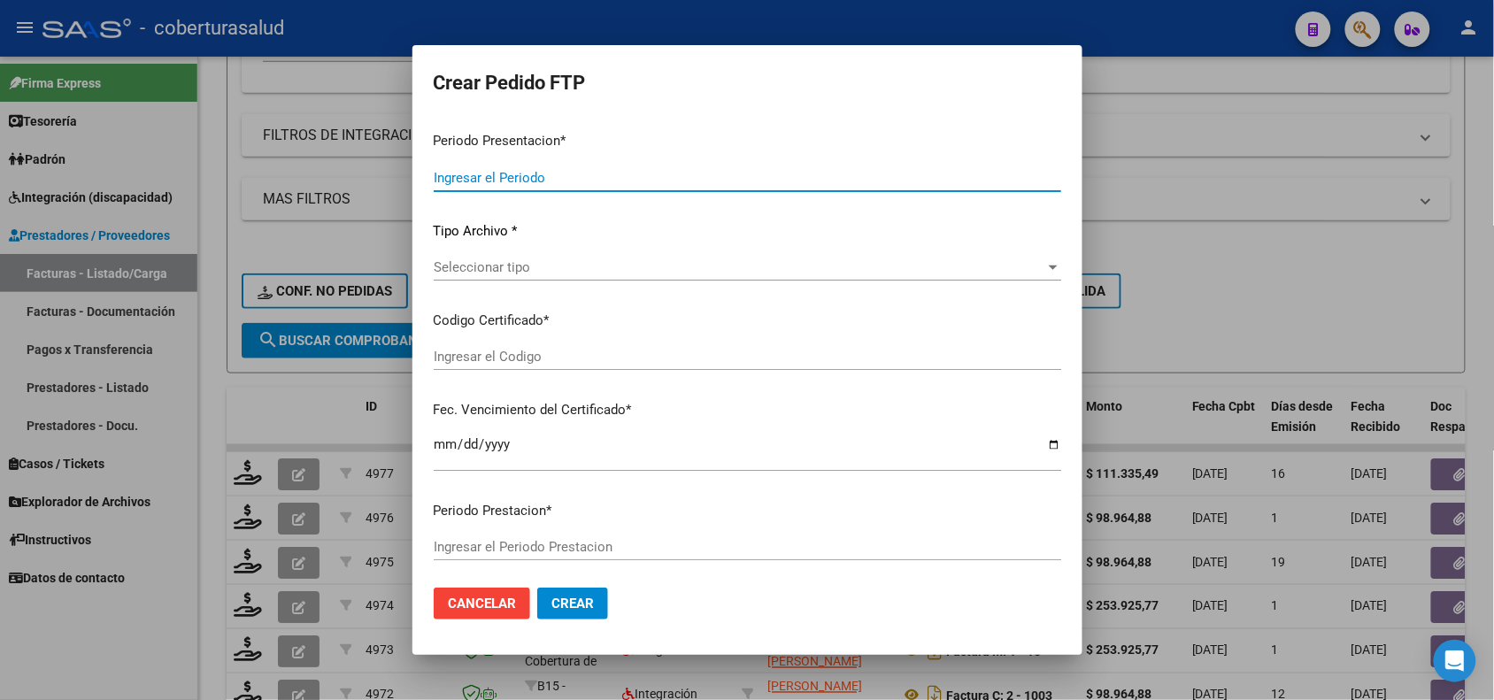
type input "202507"
type input "202505"
type input "$ 111.335,49"
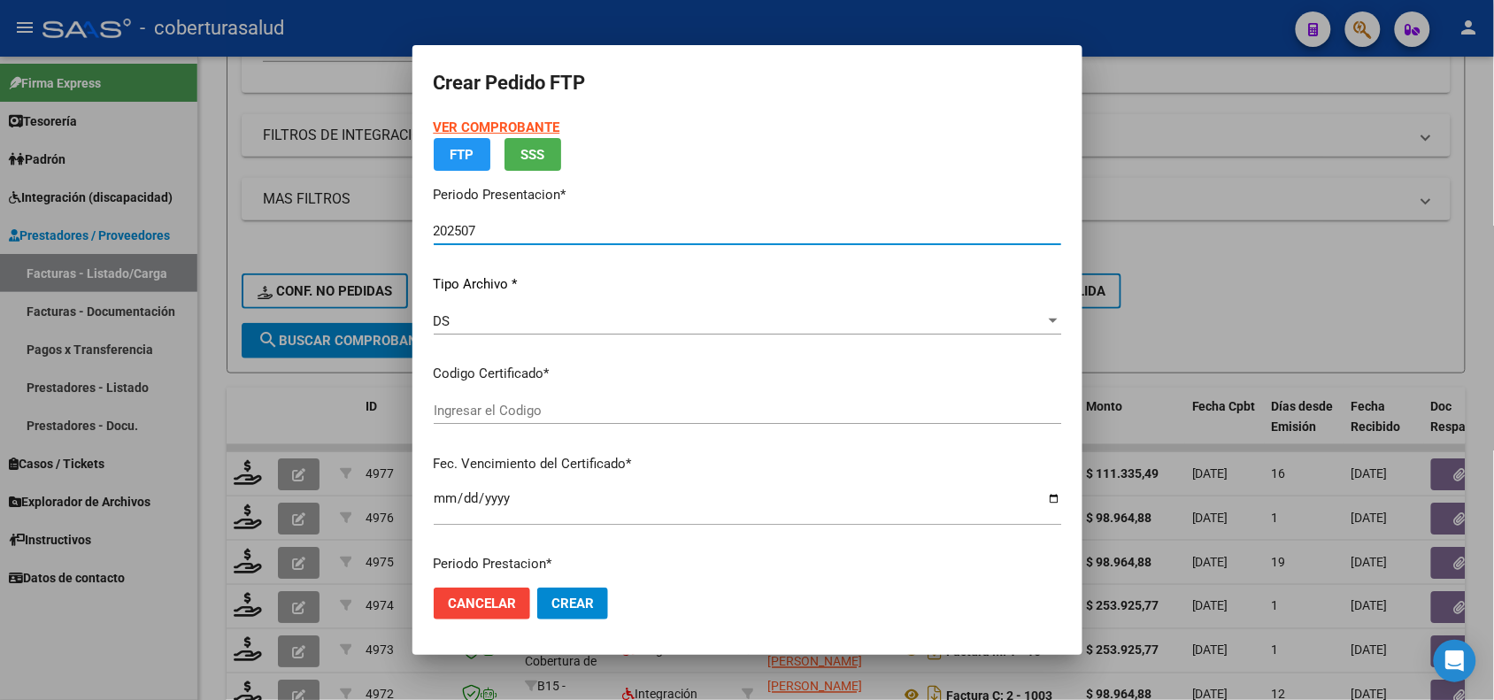
type input "ARG01000491400442021112320281123SAL124"
type input "2028-11-23"
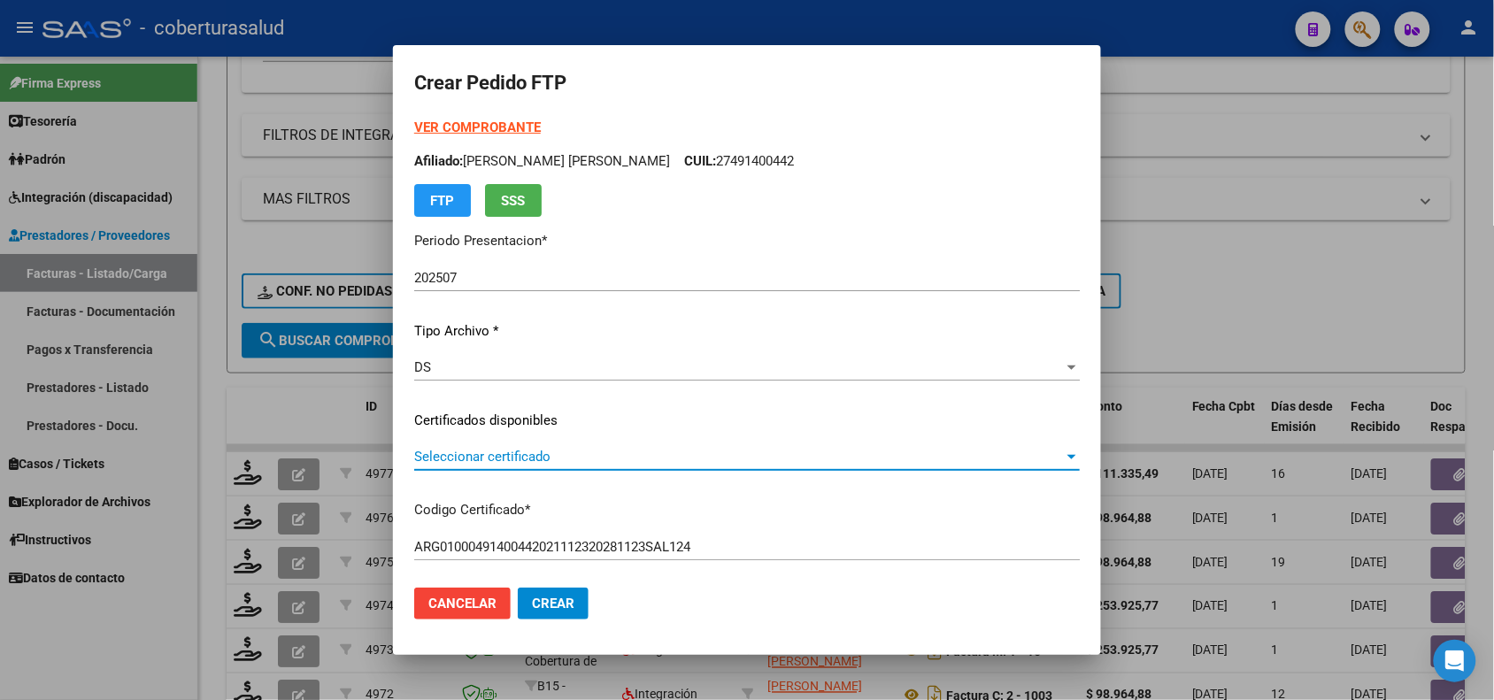
click at [581, 457] on span "Seleccionar certificado" at bounding box center [739, 457] width 650 height 16
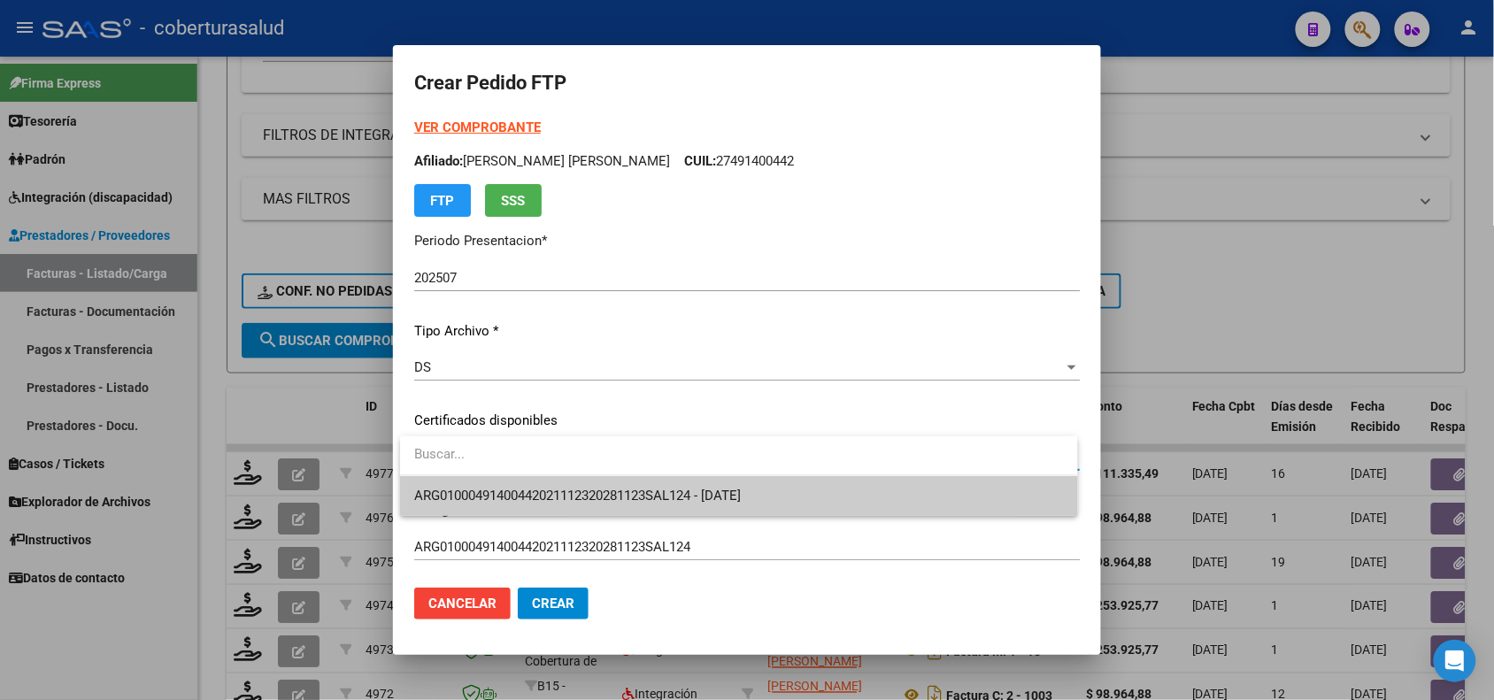
click at [566, 502] on span "ARG01000491400442021112320281123SAL124 - 2028-11-23" at bounding box center [577, 496] width 327 height 16
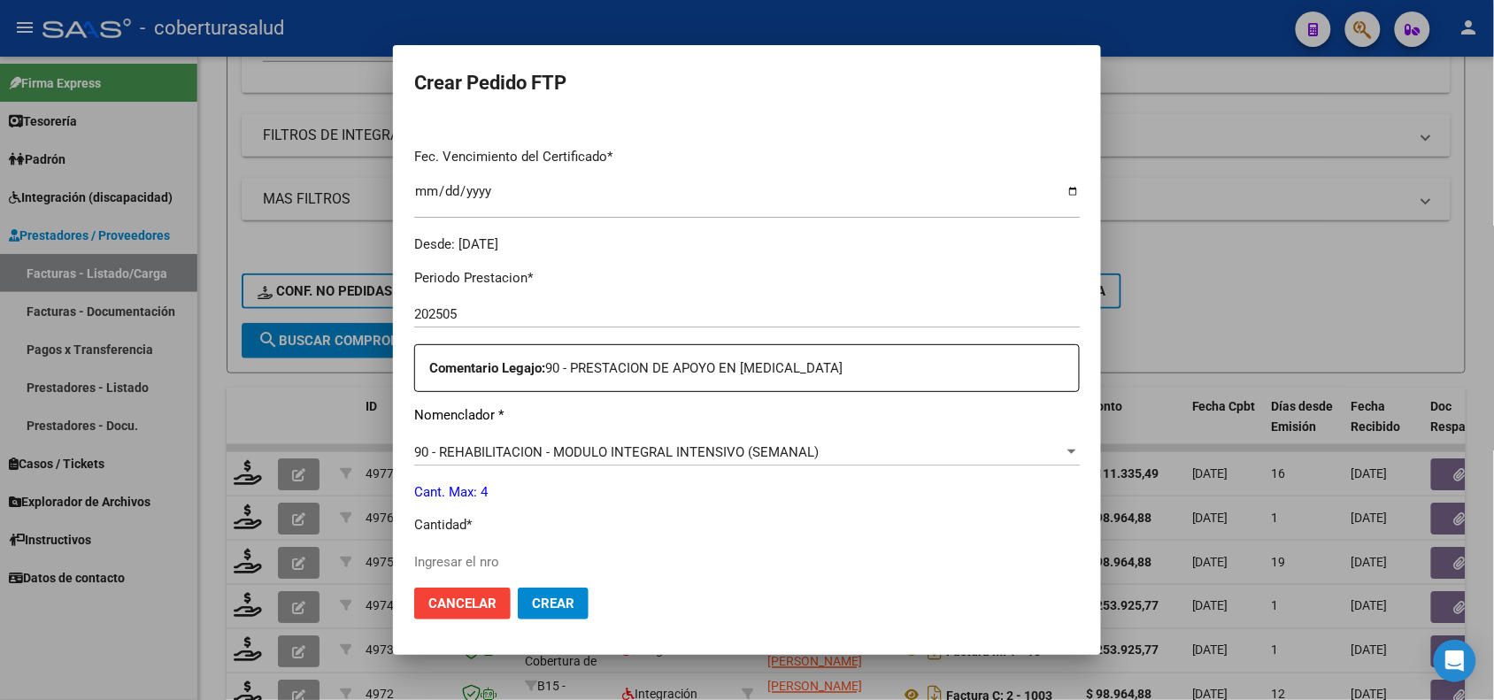
scroll to position [553, 0]
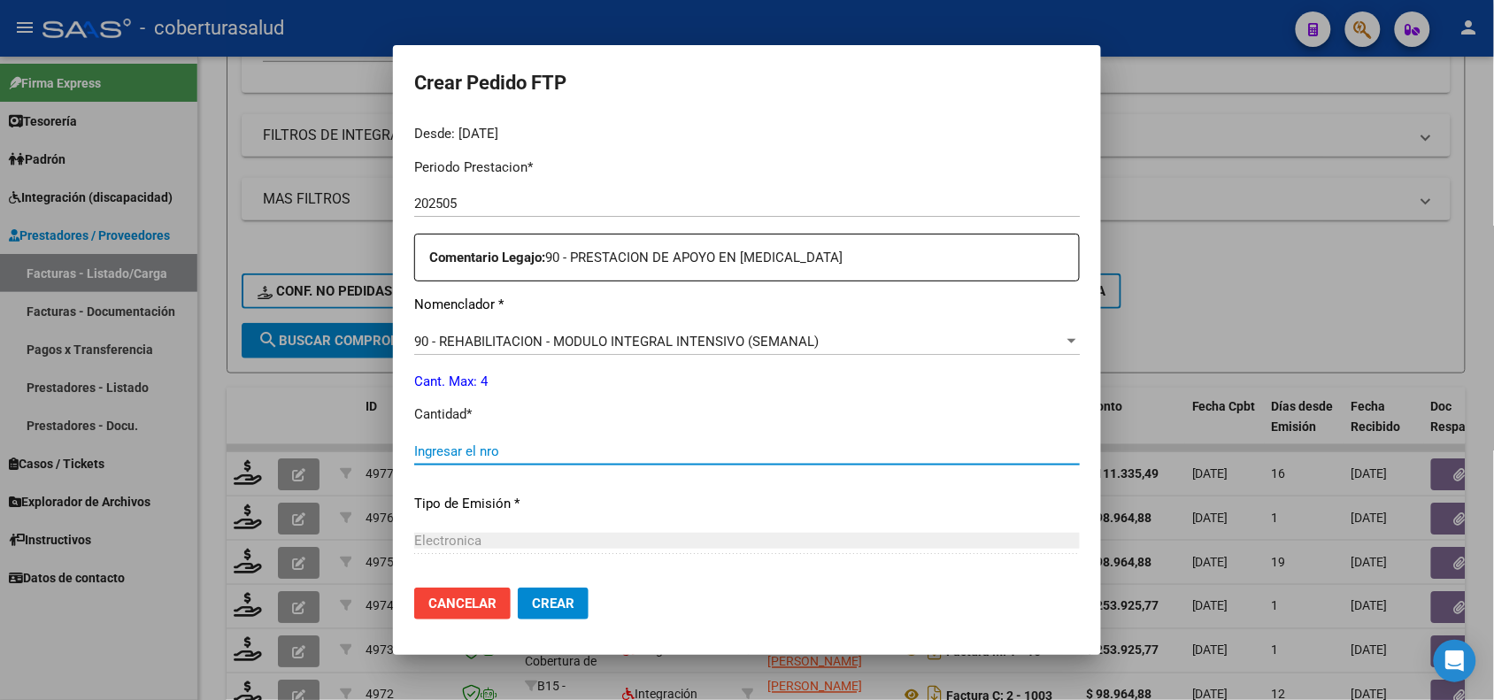
click at [513, 447] on input "Ingresar el nro" at bounding box center [746, 451] width 665 height 16
type input "4"
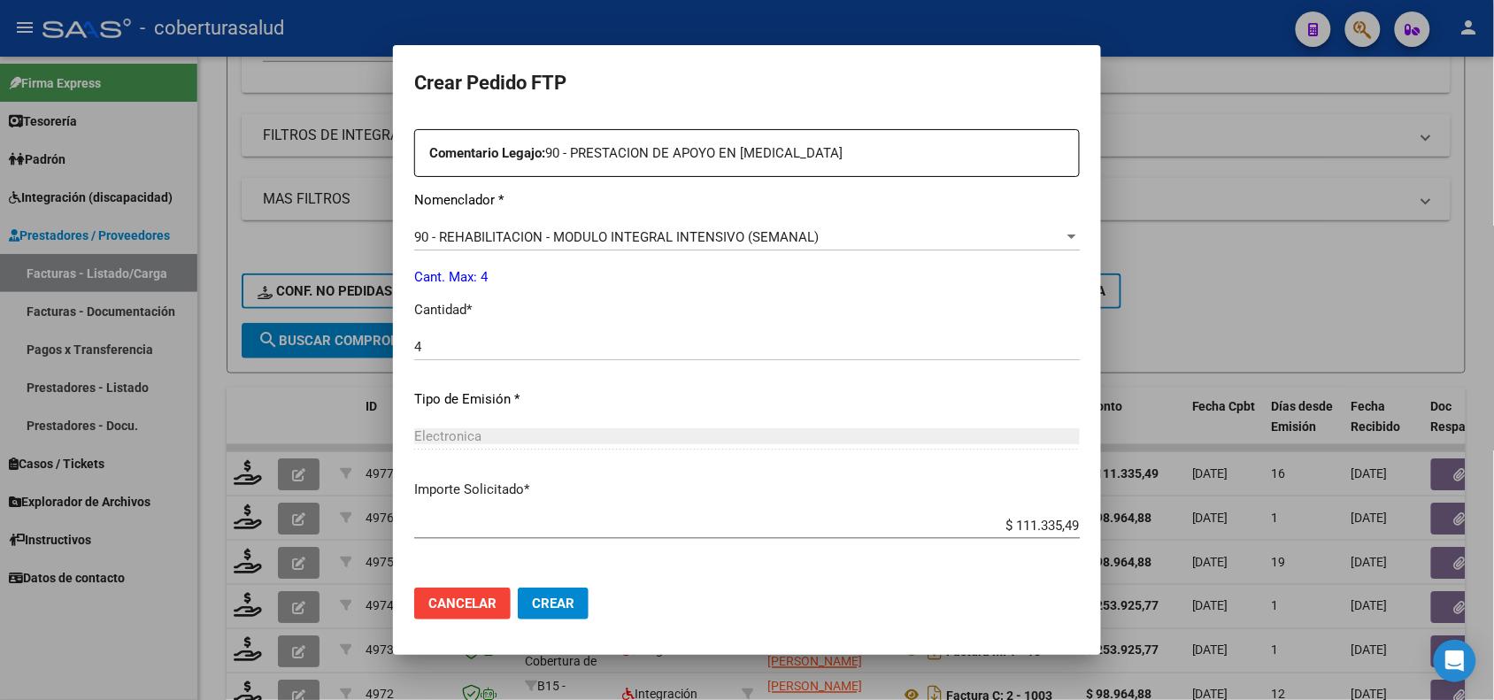
scroll to position [730, 0]
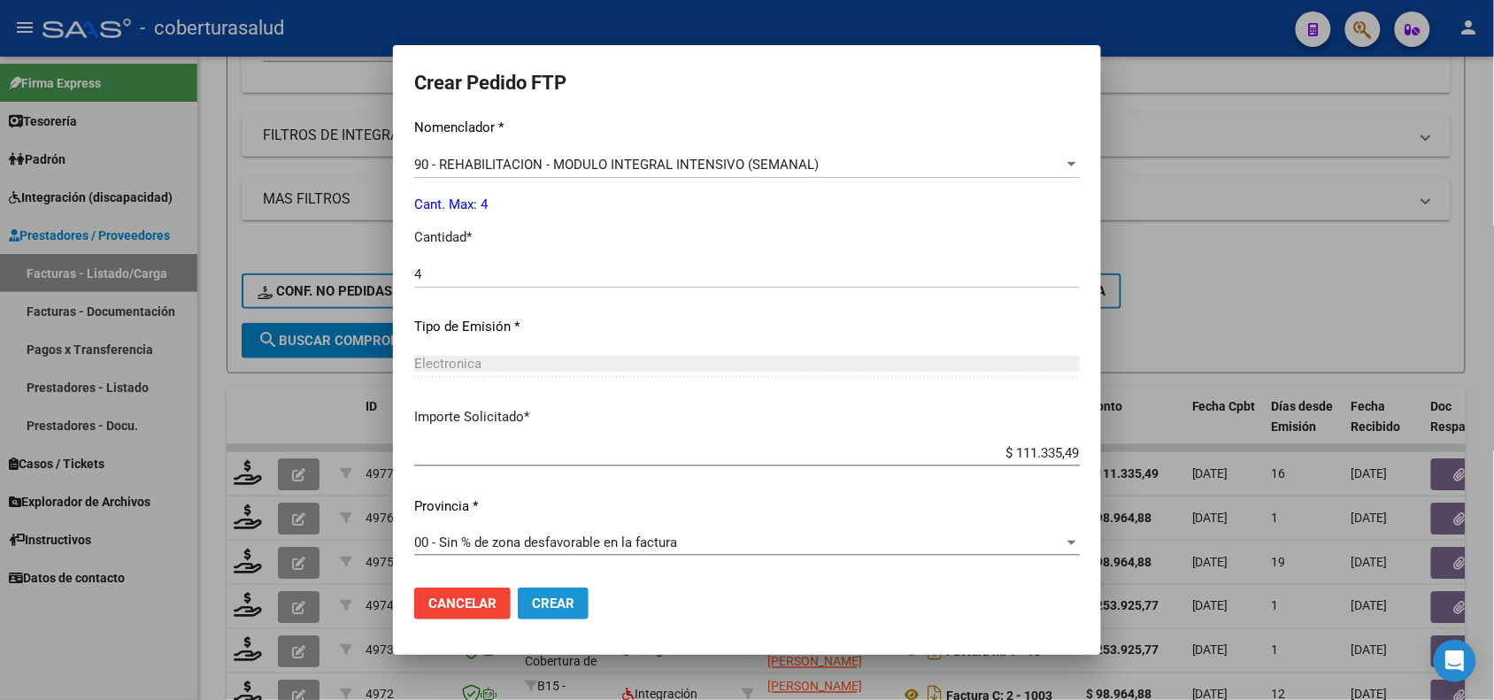
click at [562, 602] on span "Crear" at bounding box center [553, 604] width 42 height 16
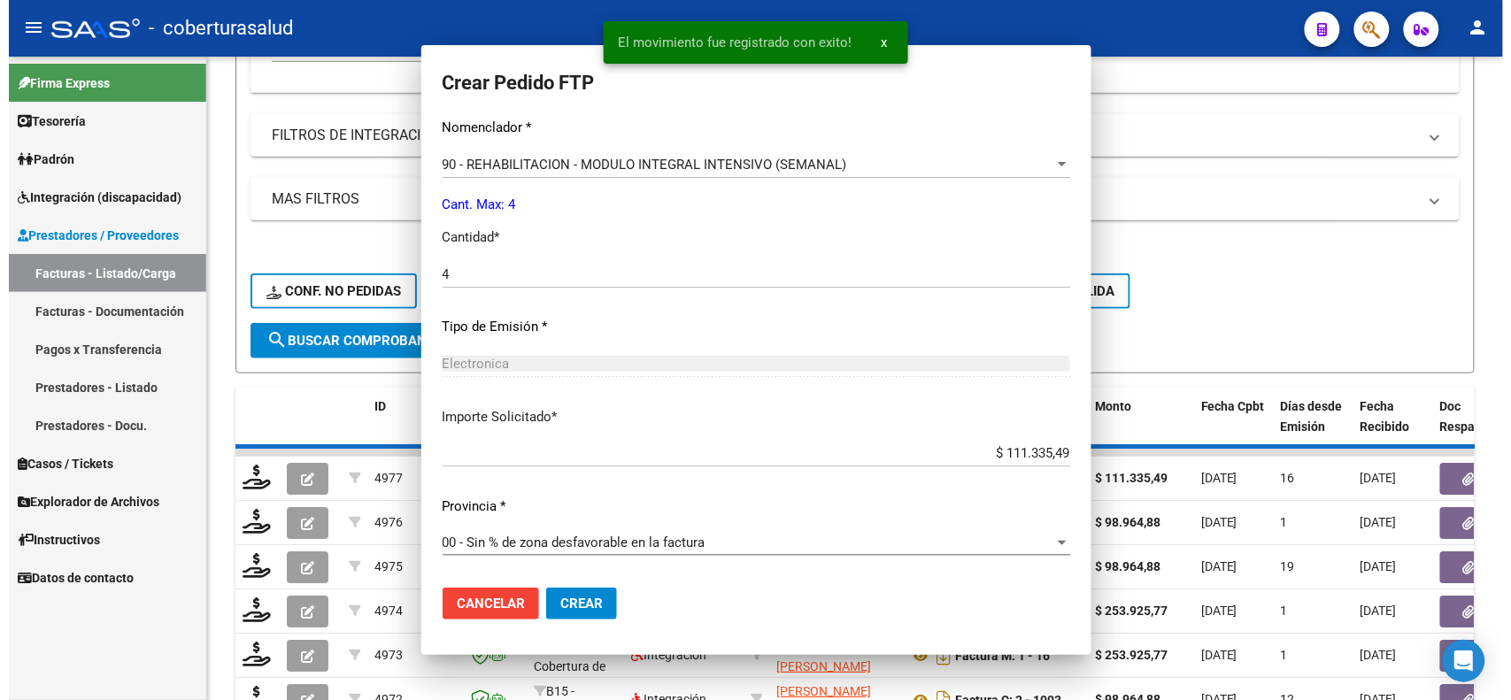
scroll to position [630, 0]
